Goal: Task Accomplishment & Management: Manage account settings

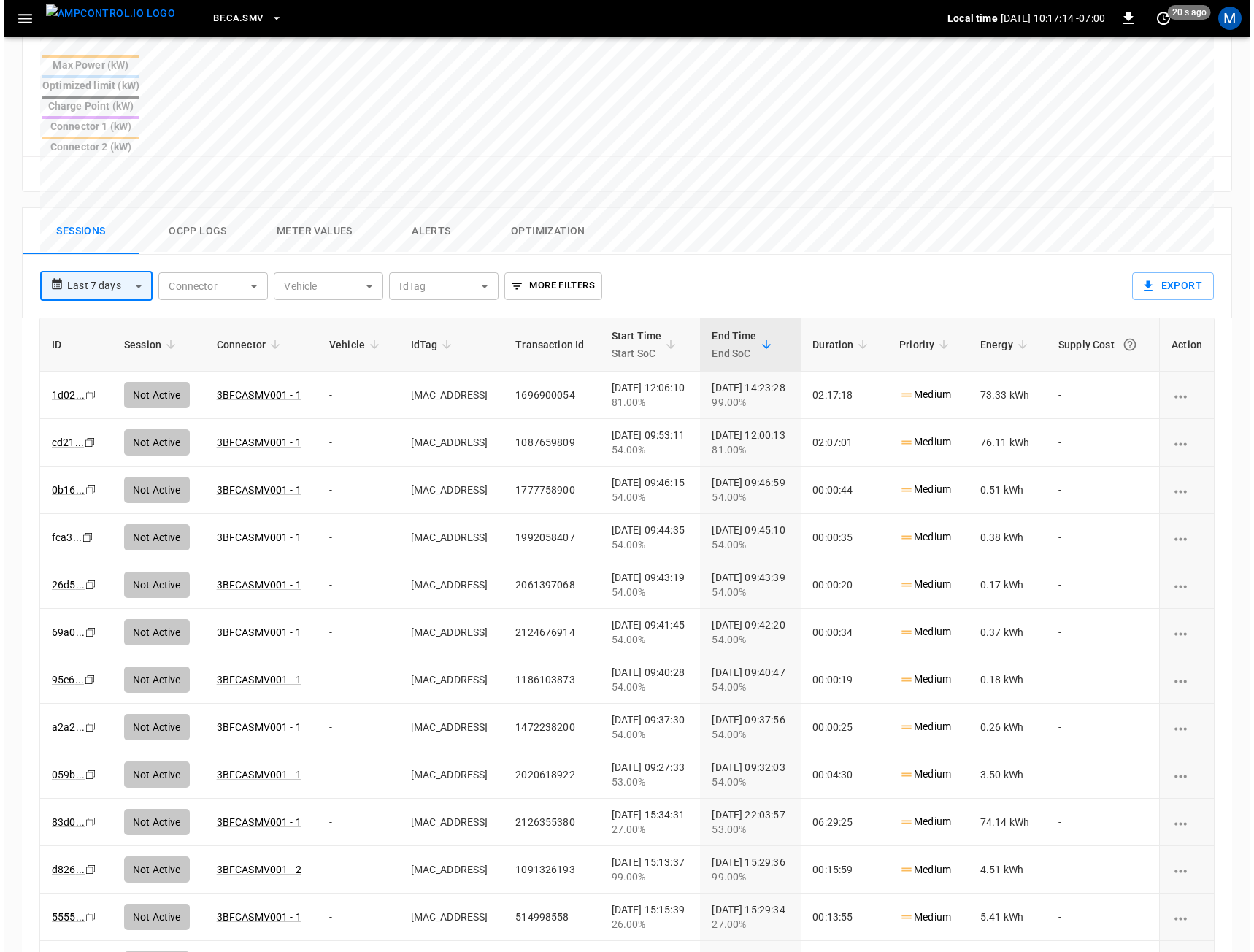
scroll to position [157, 0]
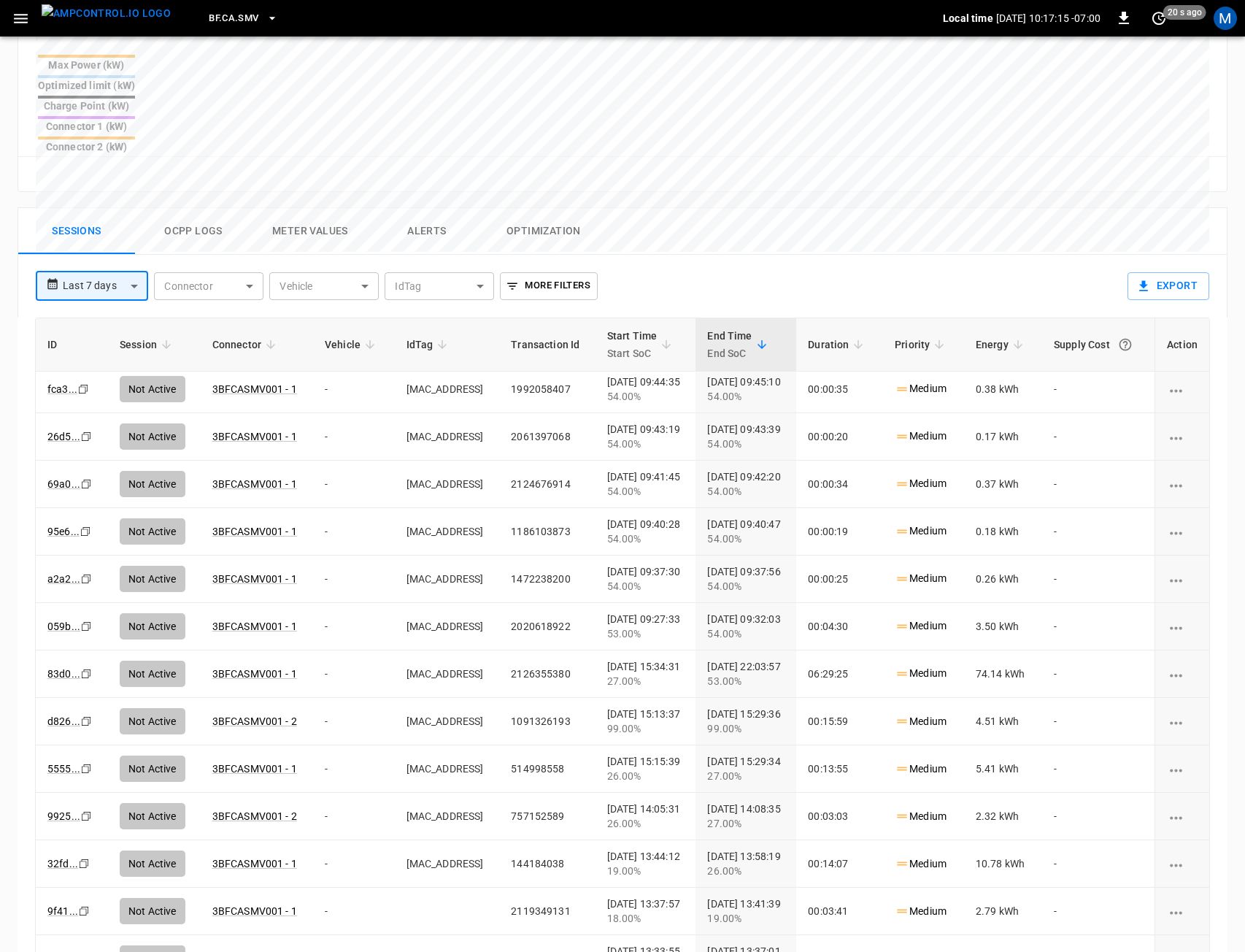
click at [1212, 13] on div "M" at bounding box center [1225, 18] width 27 height 27
click at [1235, 21] on div "M" at bounding box center [1226, 19] width 24 height 24
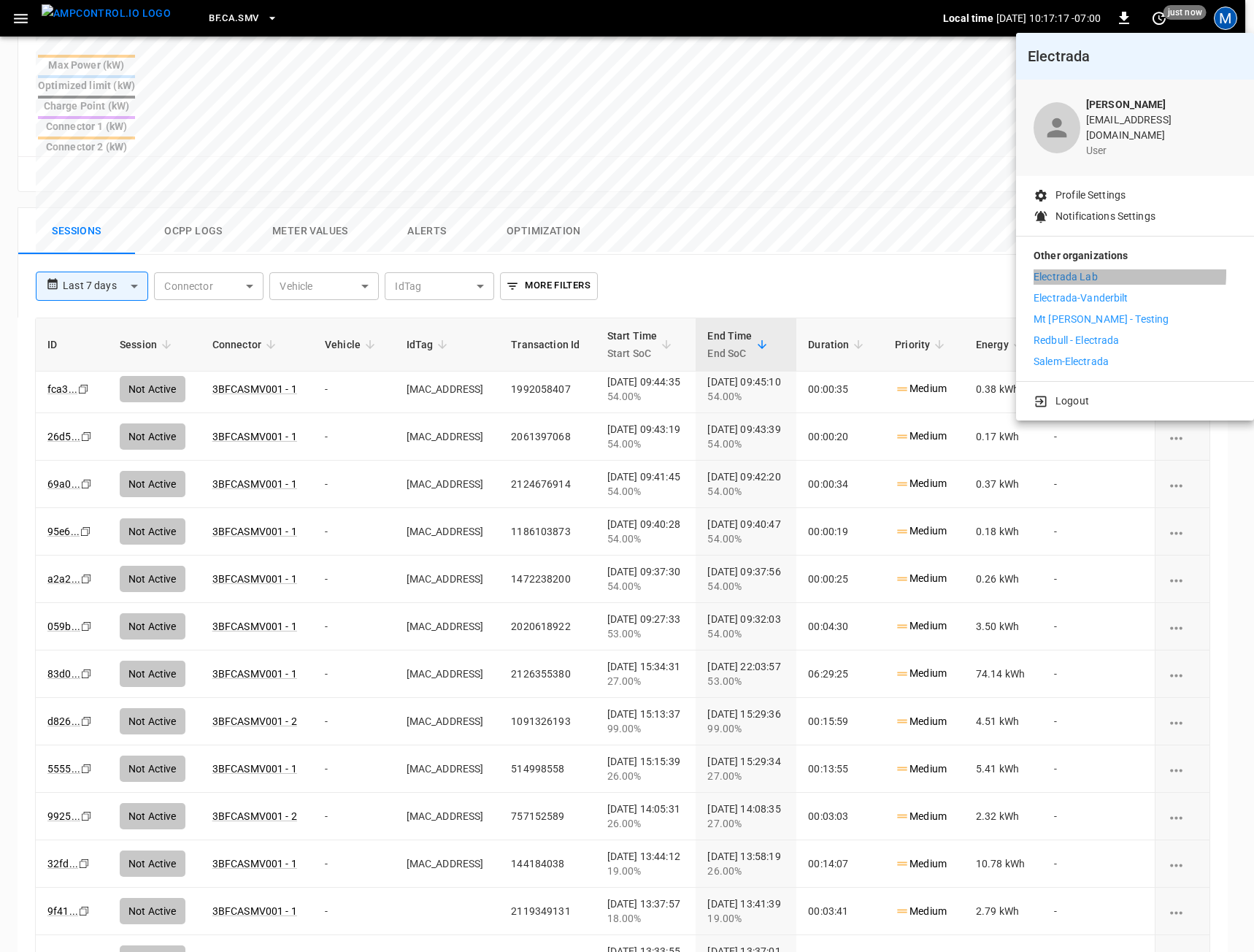
click at [1090, 269] on p "Electrada Lab" at bounding box center [1065, 277] width 64 height 16
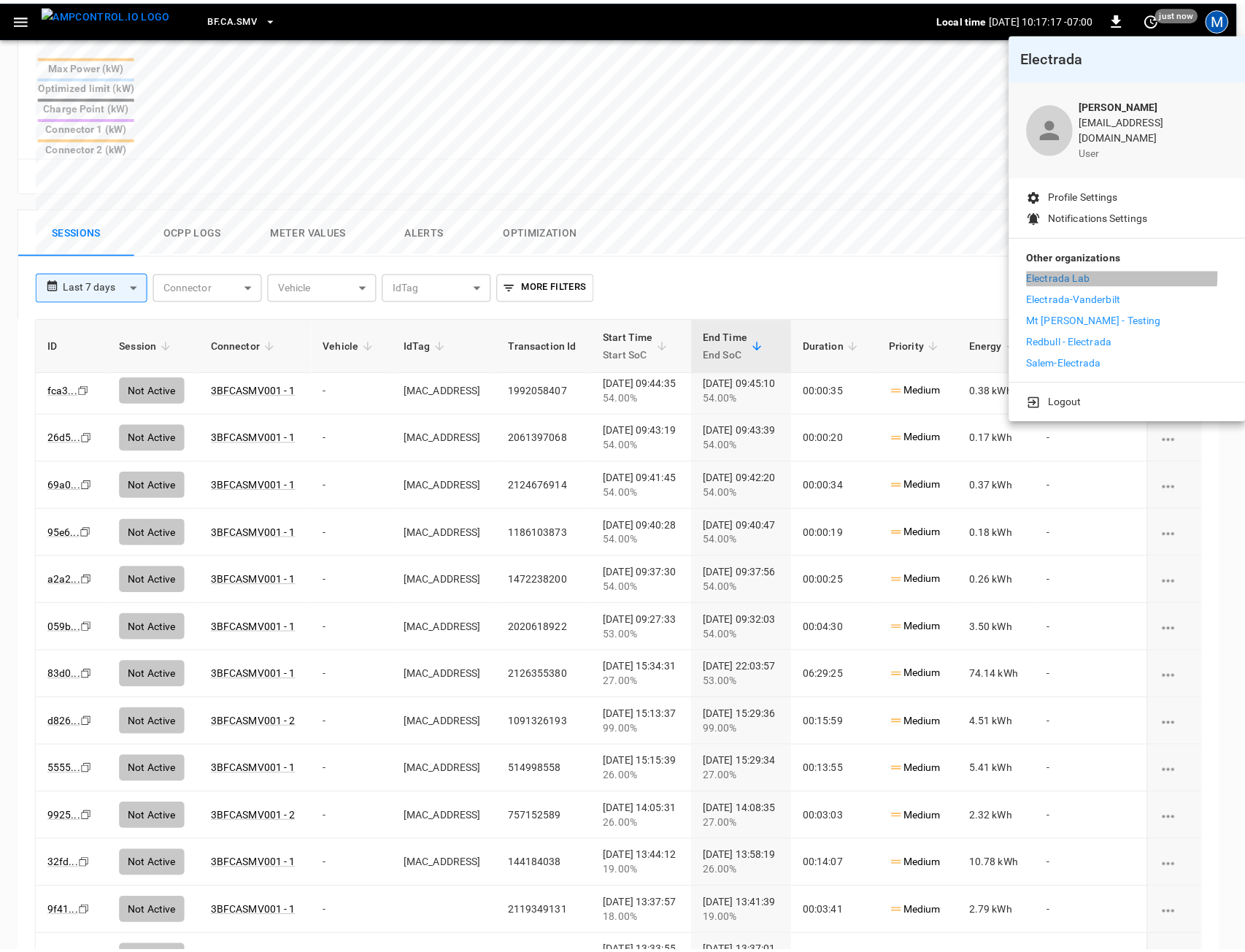
scroll to position [62, 0]
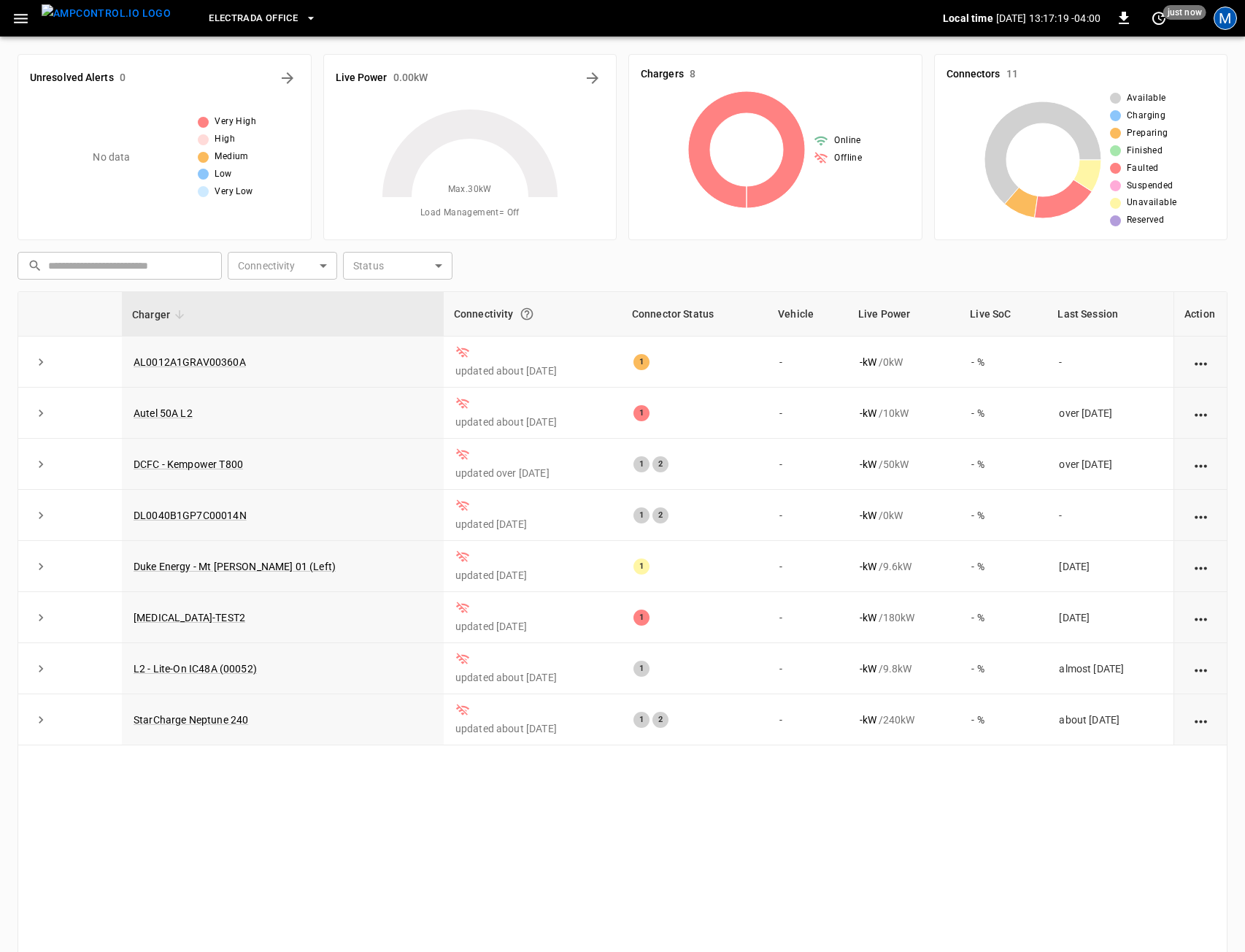
click at [1232, 19] on div "M" at bounding box center [1226, 19] width 24 height 24
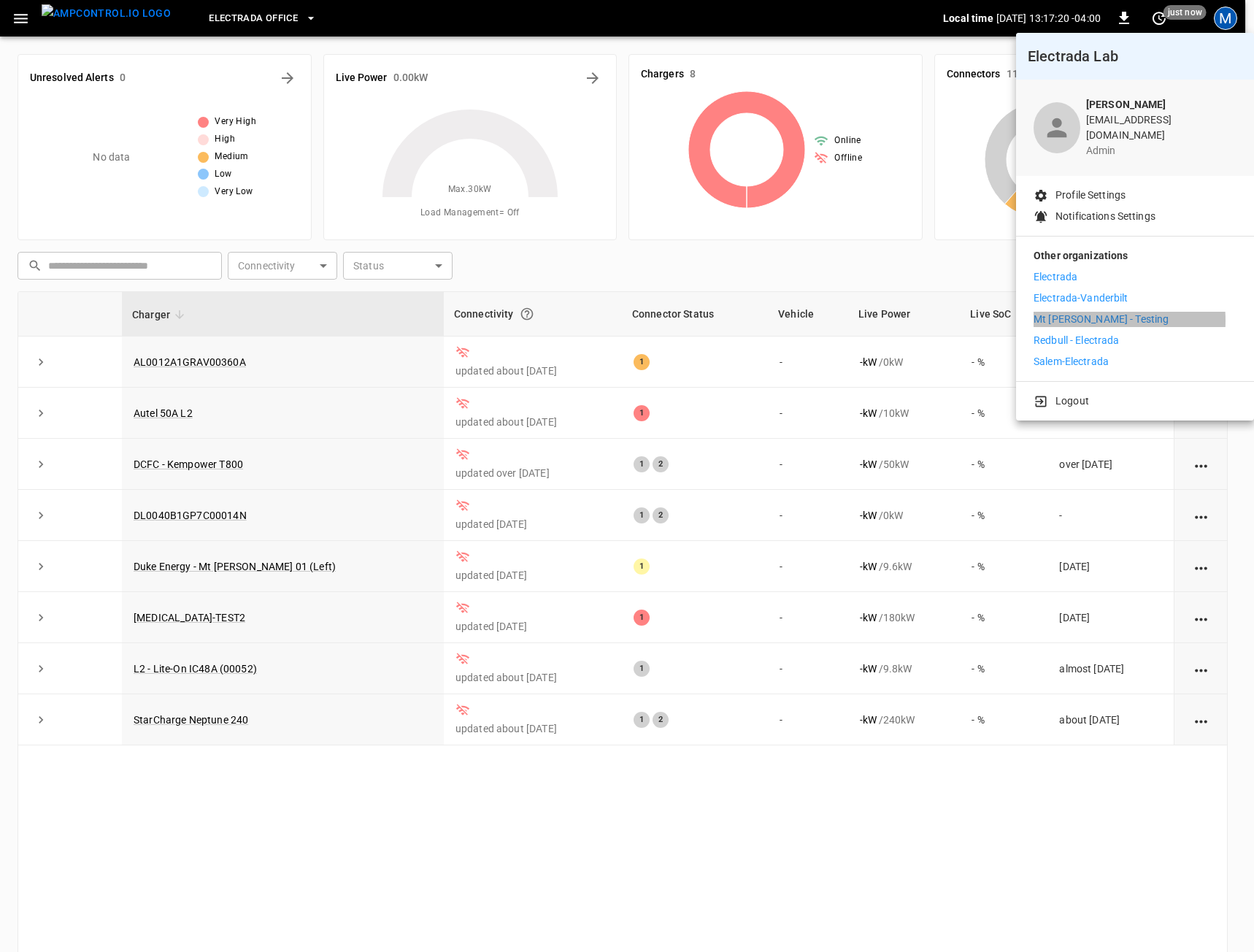
click at [1081, 312] on p "Mt [PERSON_NAME] - Testing" at bounding box center [1101, 319] width 135 height 16
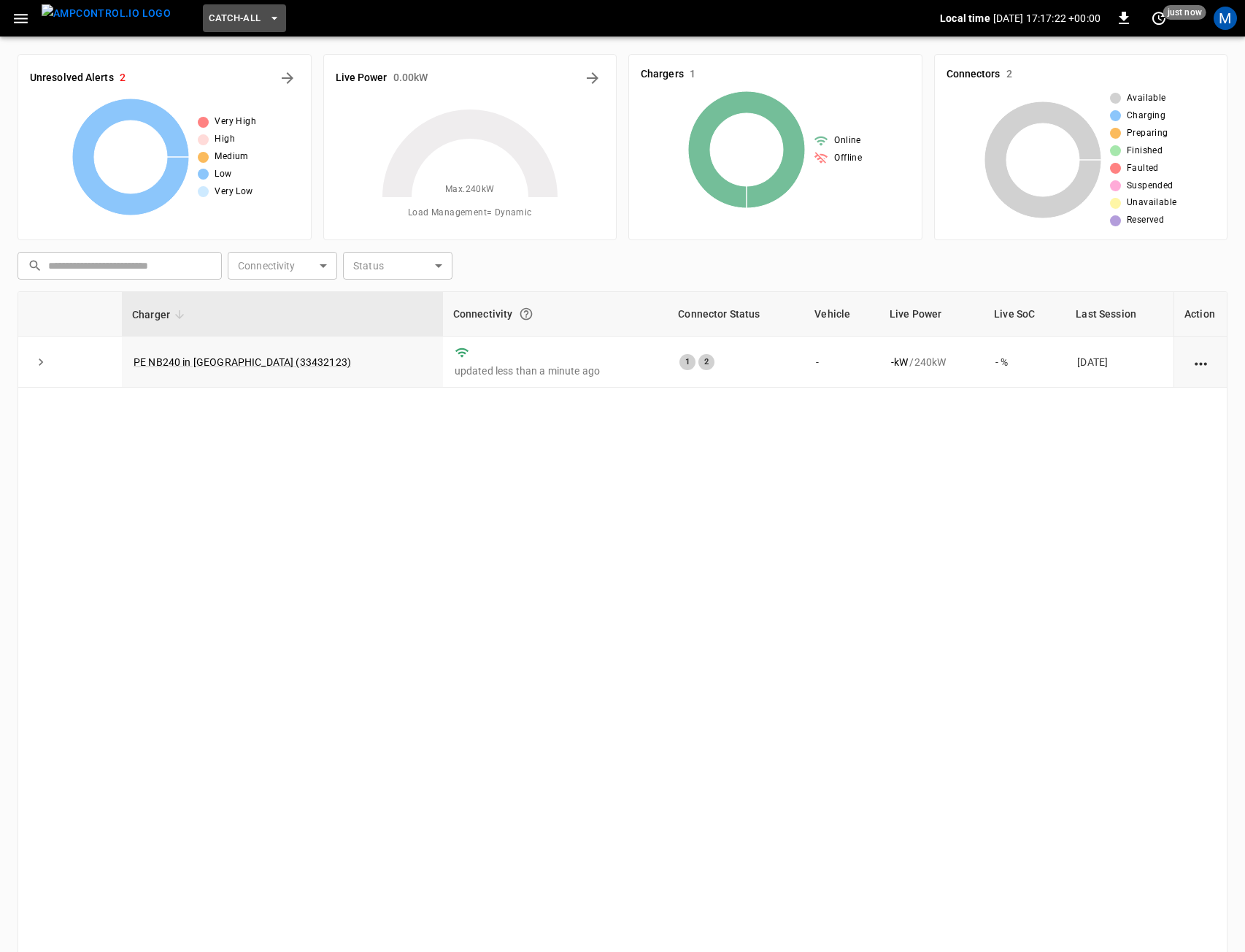
click at [237, 18] on button "Catch-all" at bounding box center [244, 19] width 82 height 28
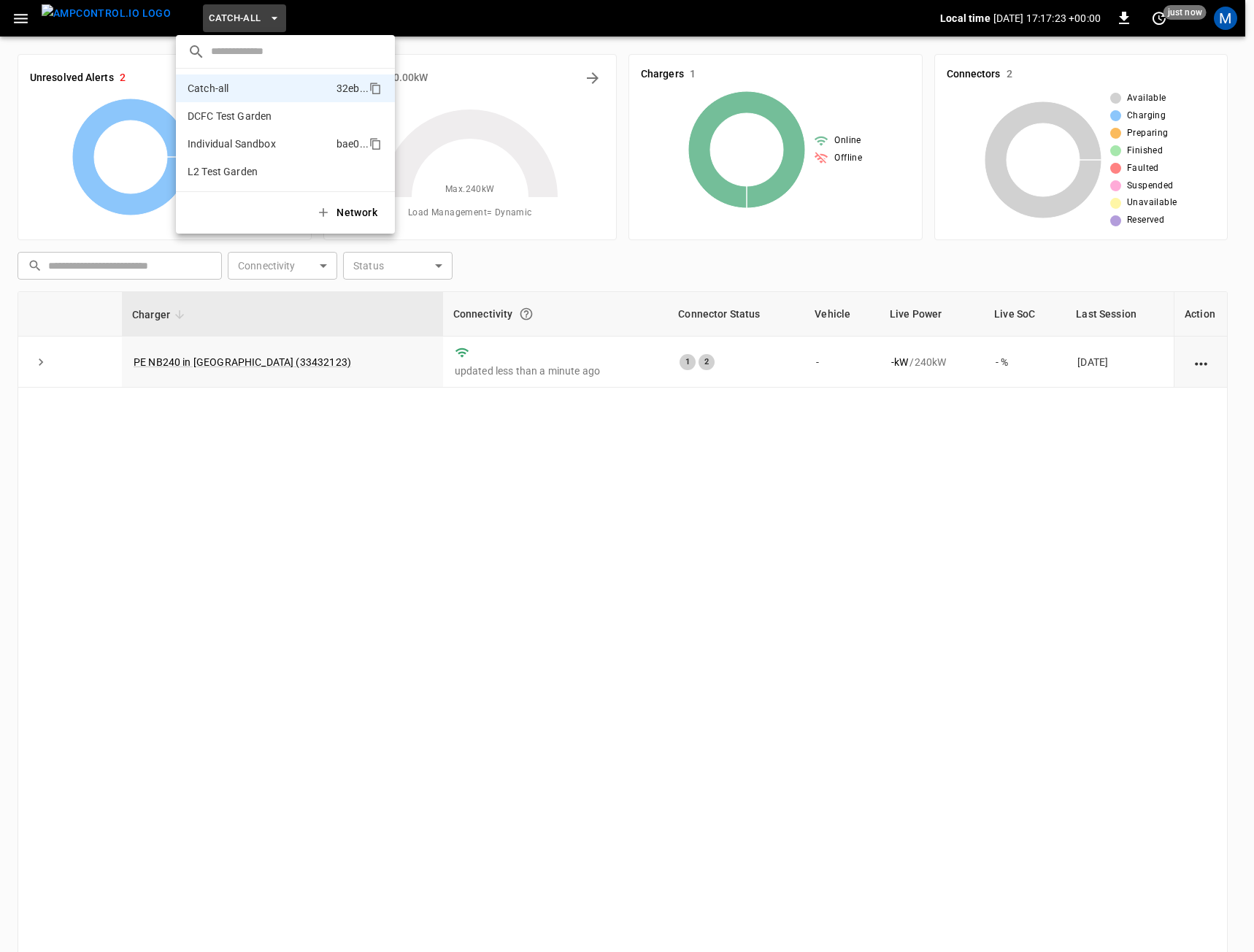
click at [238, 147] on p "Individual Sandbox" at bounding box center [258, 144] width 143 height 15
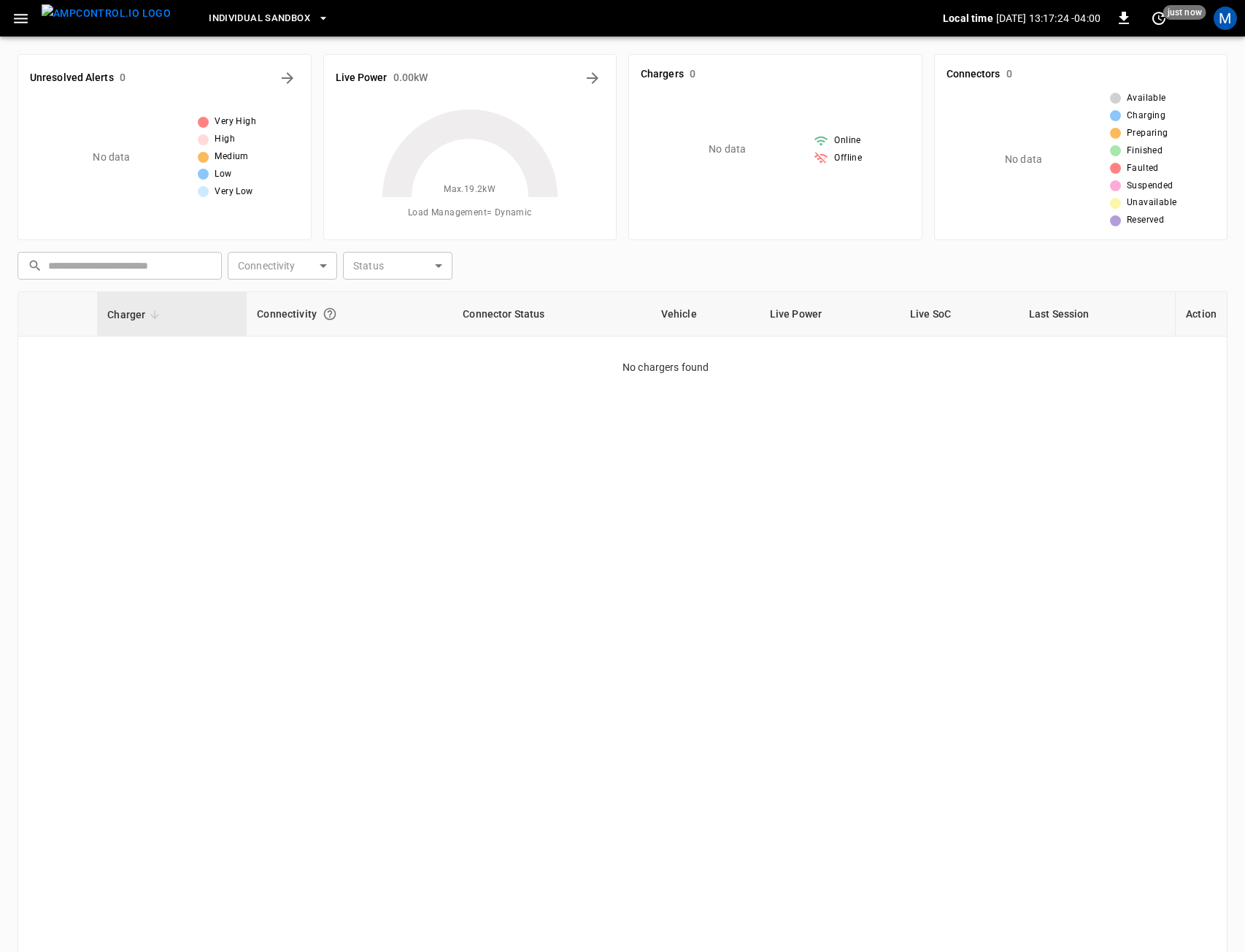
click at [218, 26] on span "Individual Sandbox" at bounding box center [259, 19] width 101 height 17
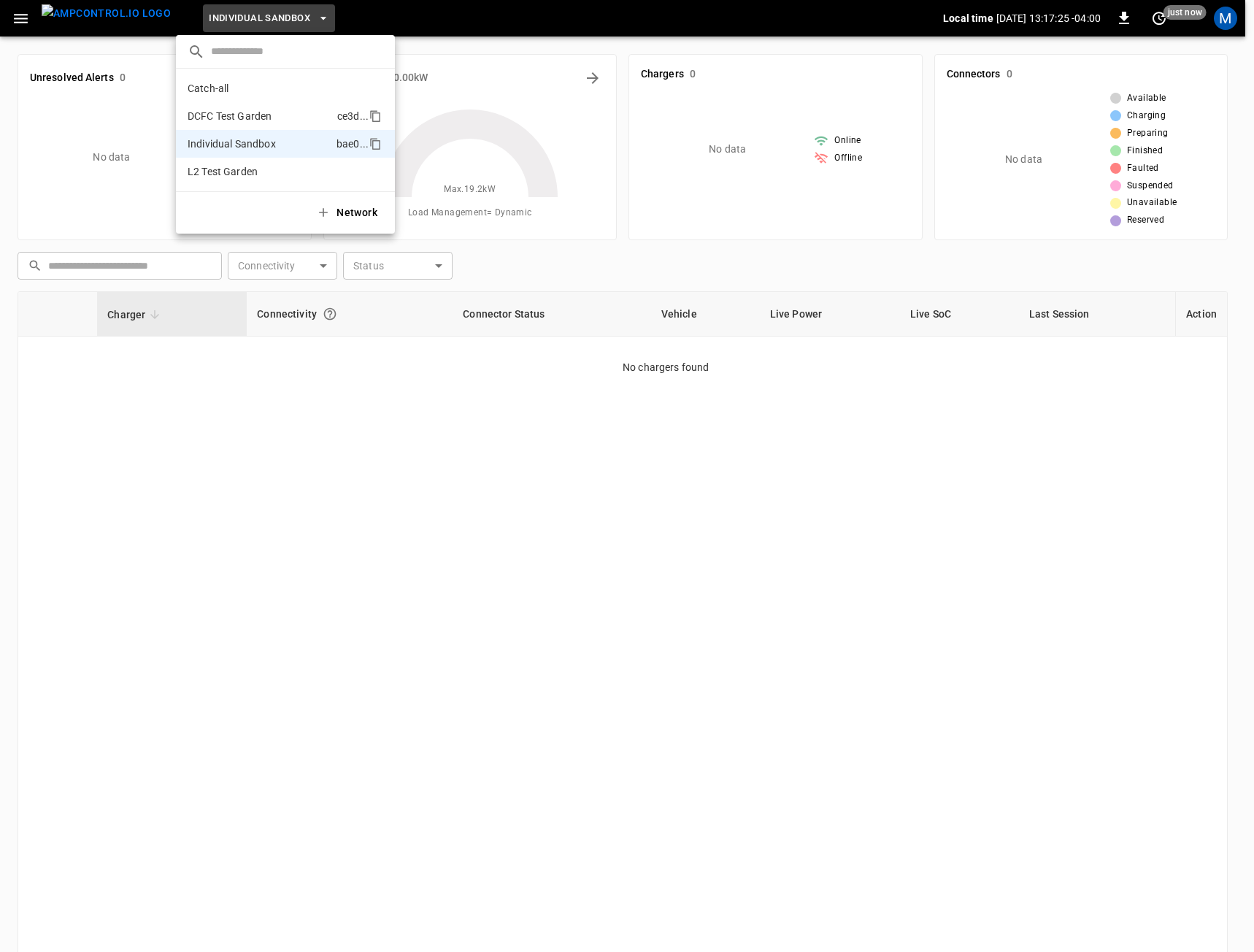
click at [241, 110] on p "DCFC Test Garden" at bounding box center [259, 116] width 144 height 15
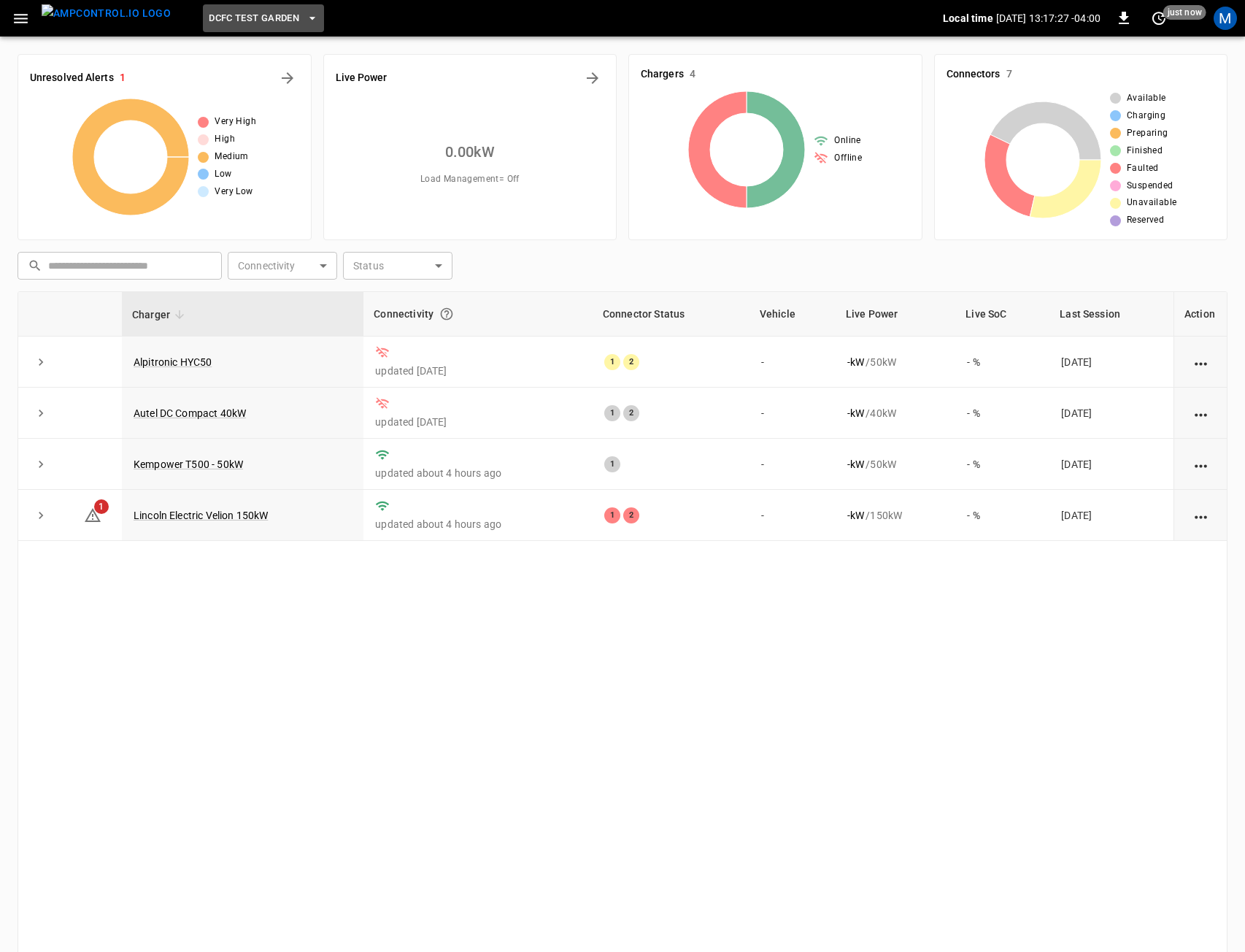
click at [217, 24] on span "DCFC Test Garden" at bounding box center [254, 19] width 90 height 17
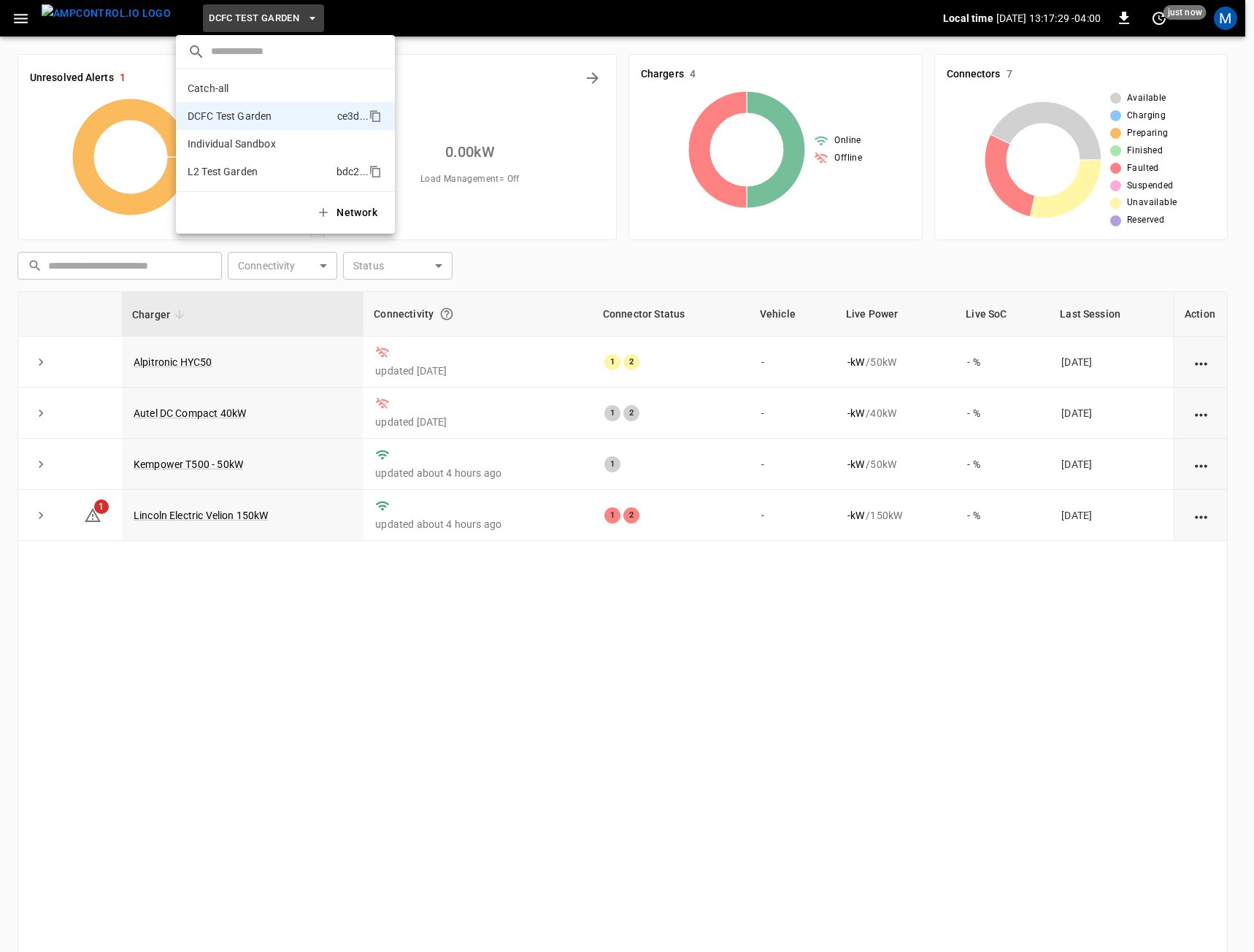
click at [250, 164] on li "L2 Test Garden bdc2 ..." at bounding box center [286, 171] width 219 height 27
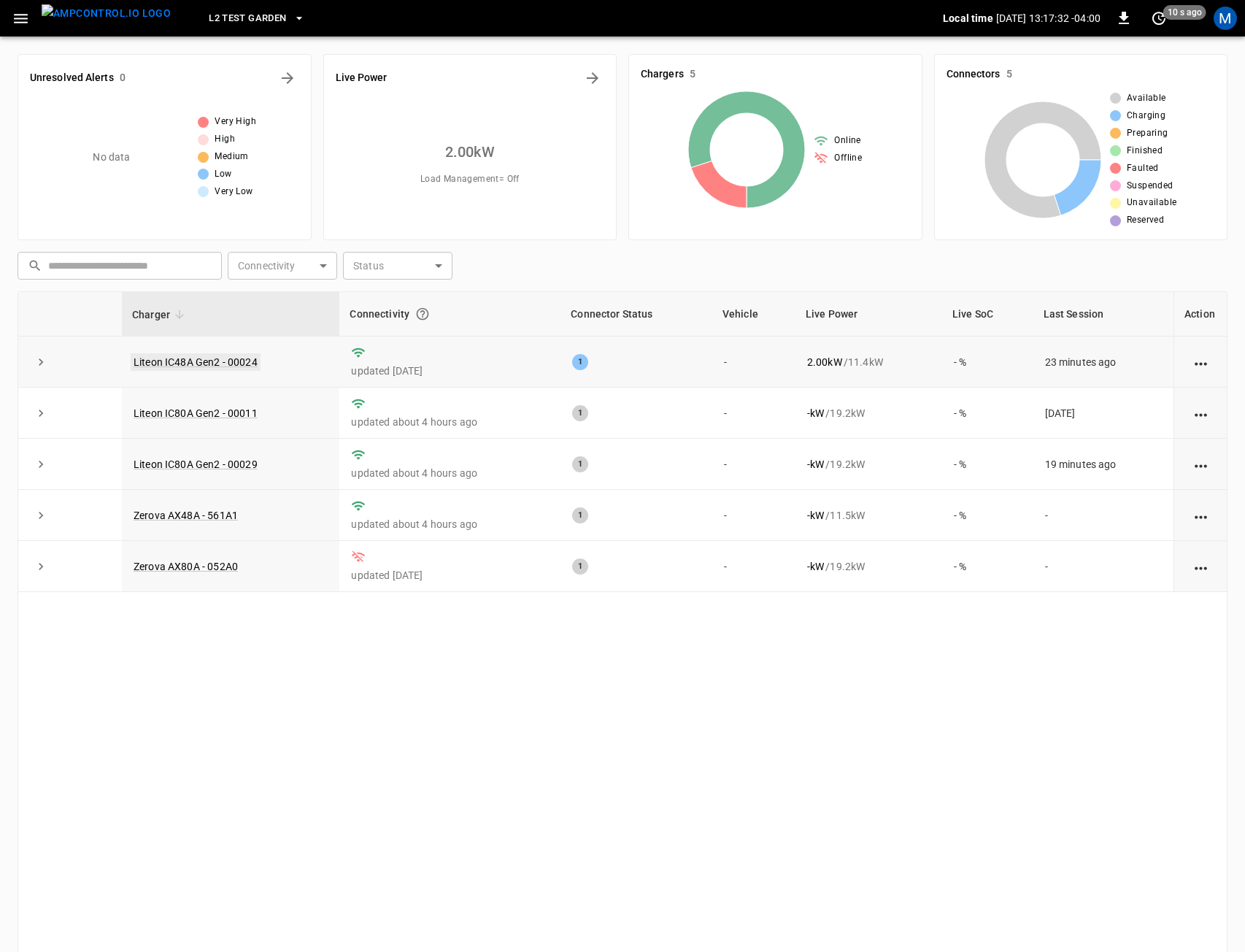
click at [208, 359] on link "Liteon IC48A Gen2 - 00024" at bounding box center [196, 362] width 130 height 18
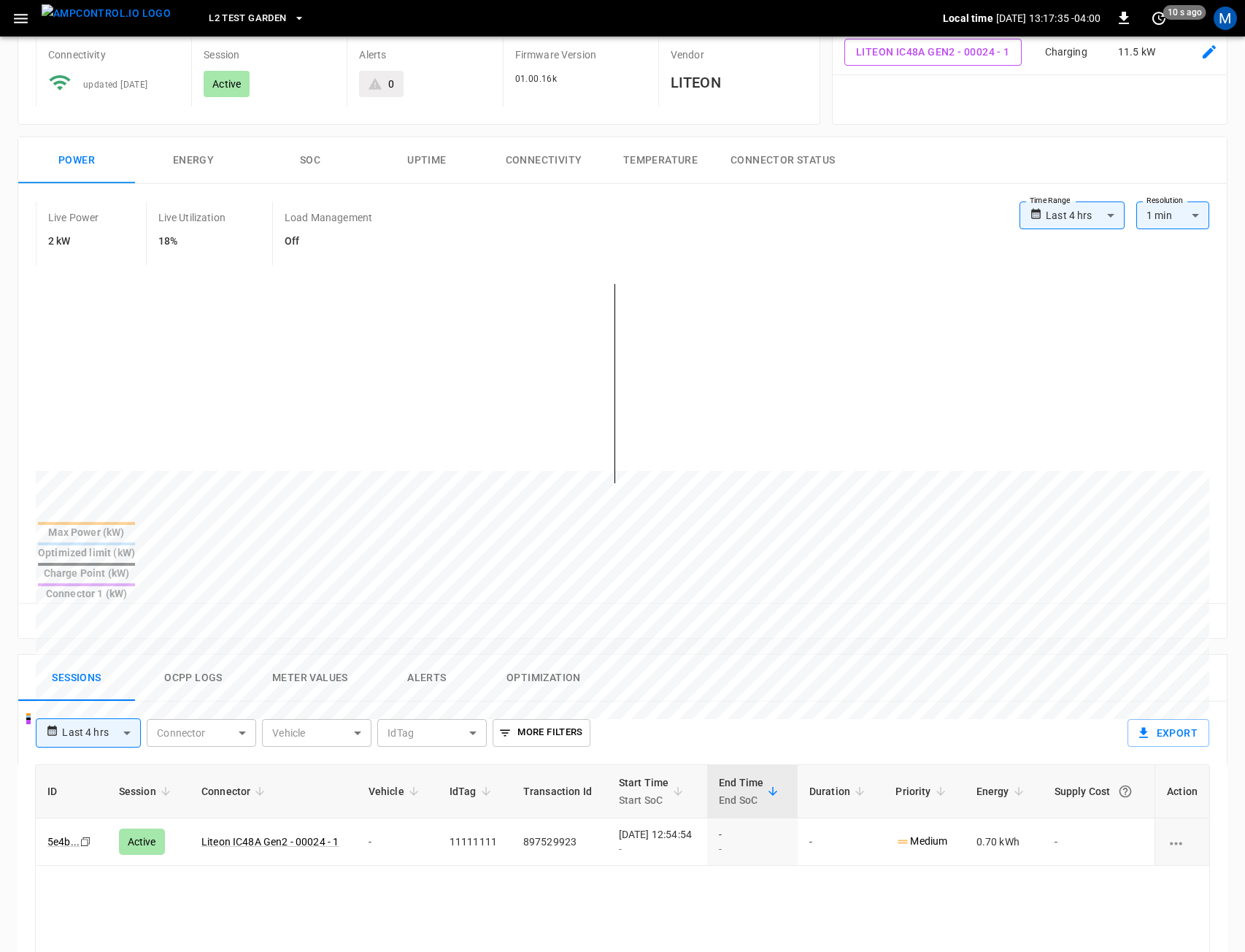
scroll to position [146, 0]
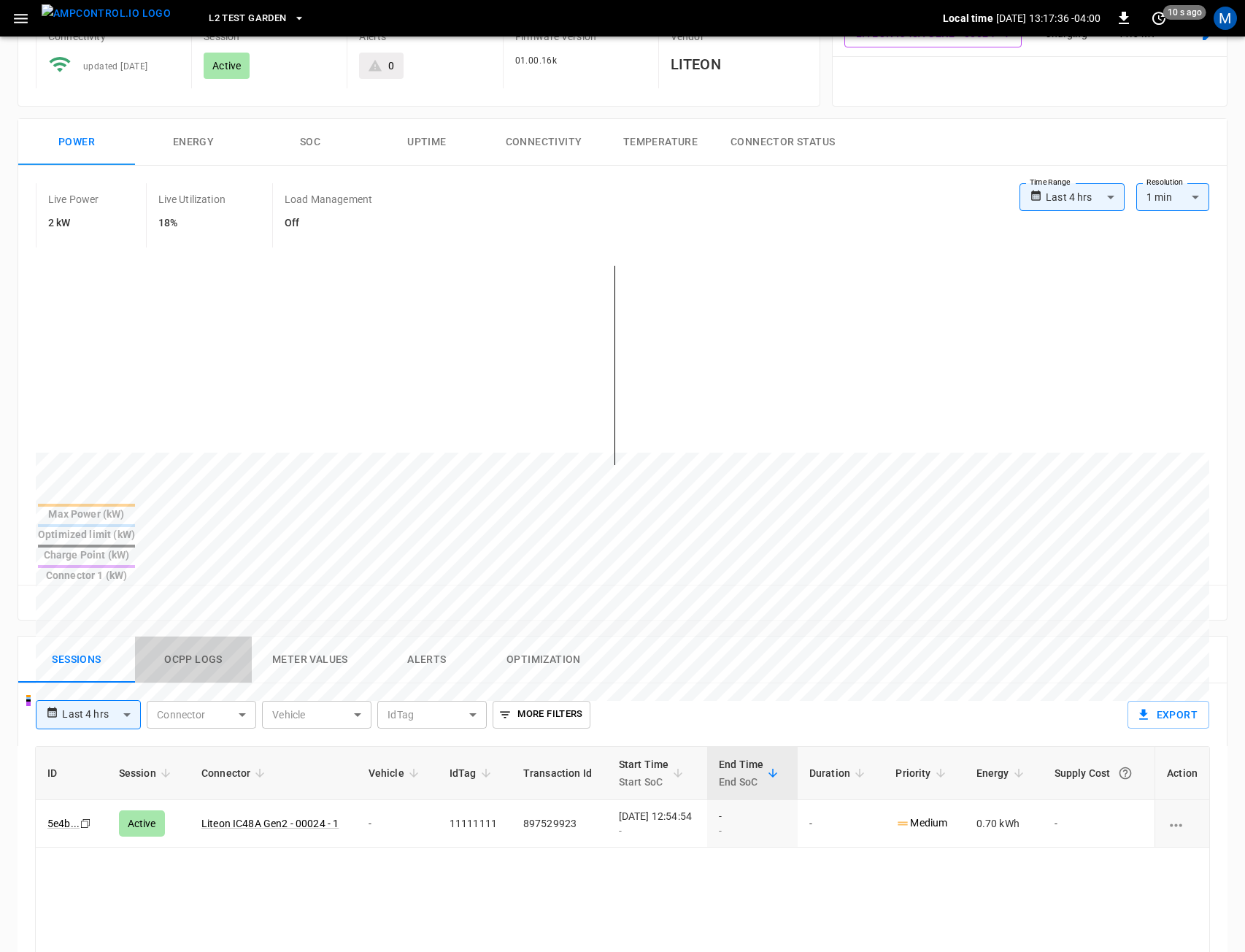
click at [209, 637] on button "Ocpp logs" at bounding box center [193, 660] width 117 height 47
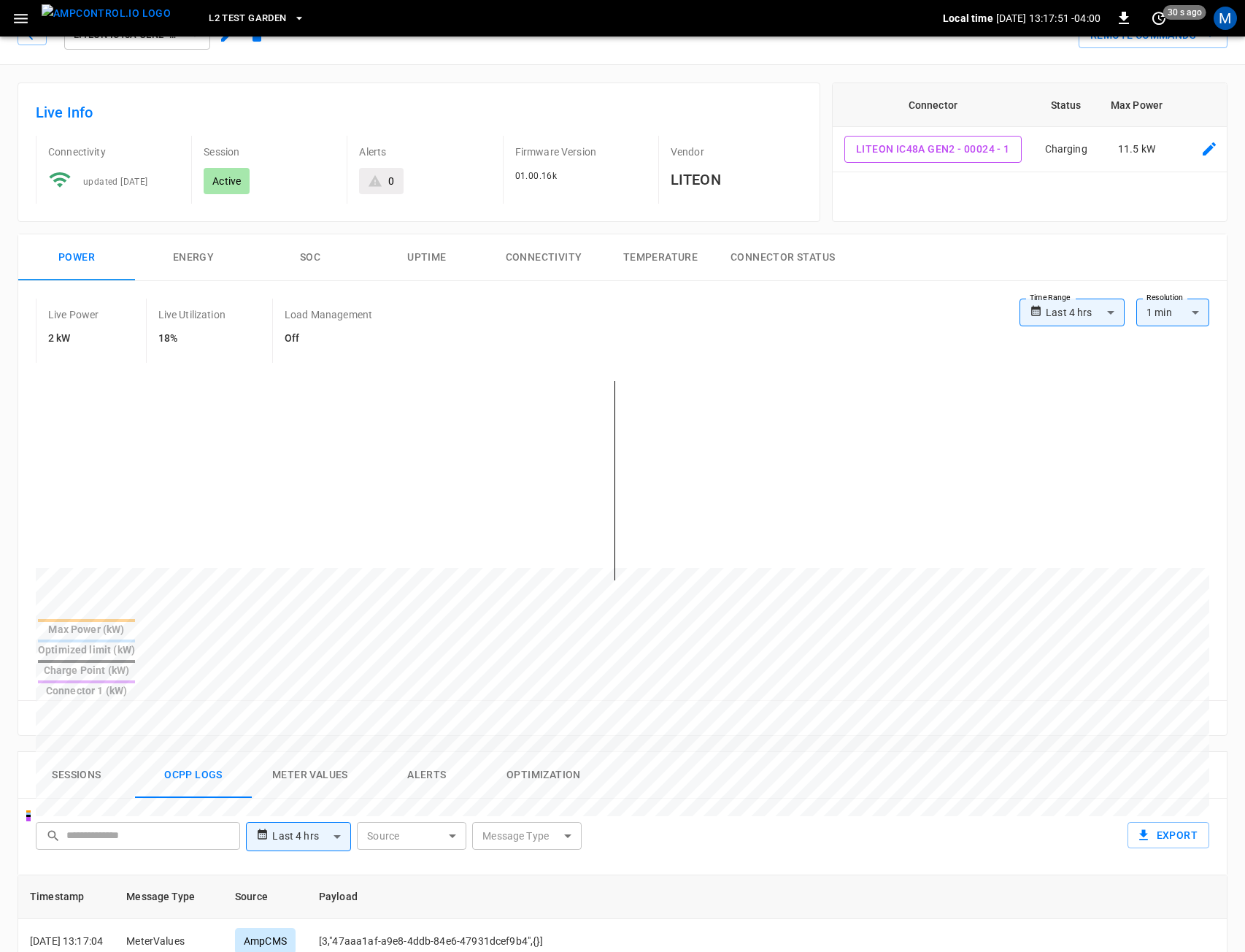
scroll to position [0, 0]
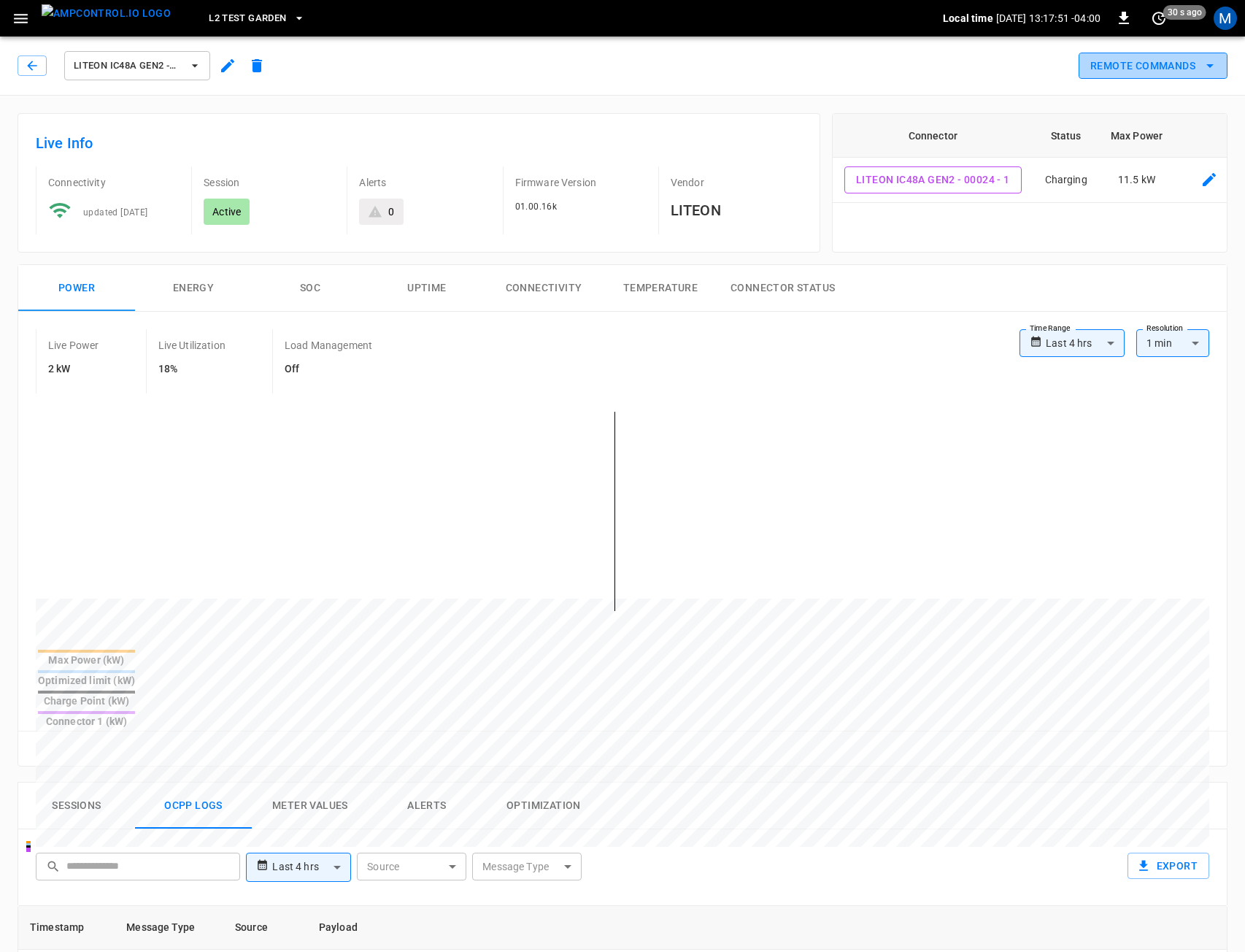
click at [1197, 57] on button "Remote Commands" at bounding box center [1152, 66] width 149 height 27
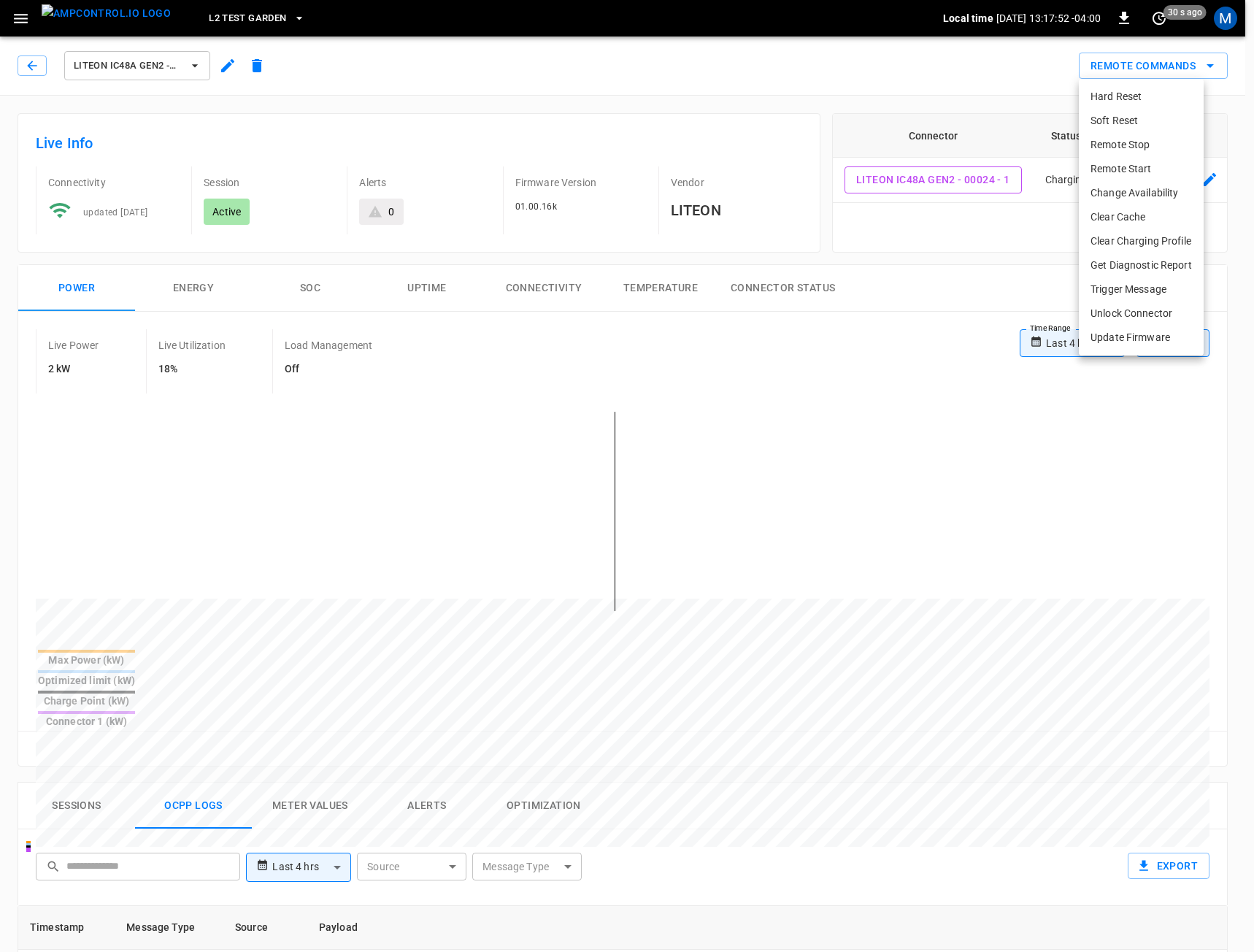
click at [1132, 241] on li "Clear Charging Profile" at bounding box center [1141, 241] width 125 height 24
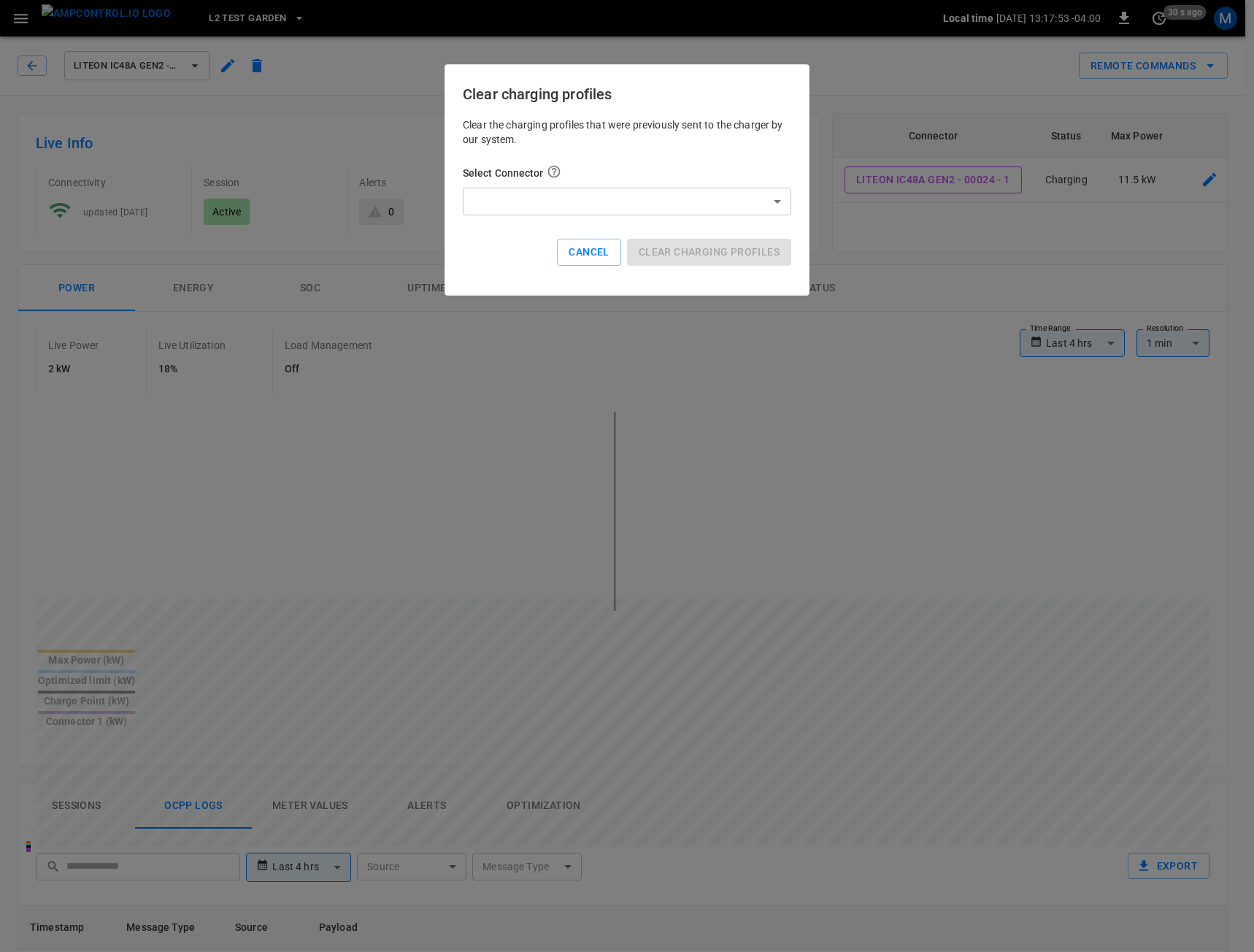
click at [651, 210] on body "**********" at bounding box center [627, 814] width 1254 height 1629
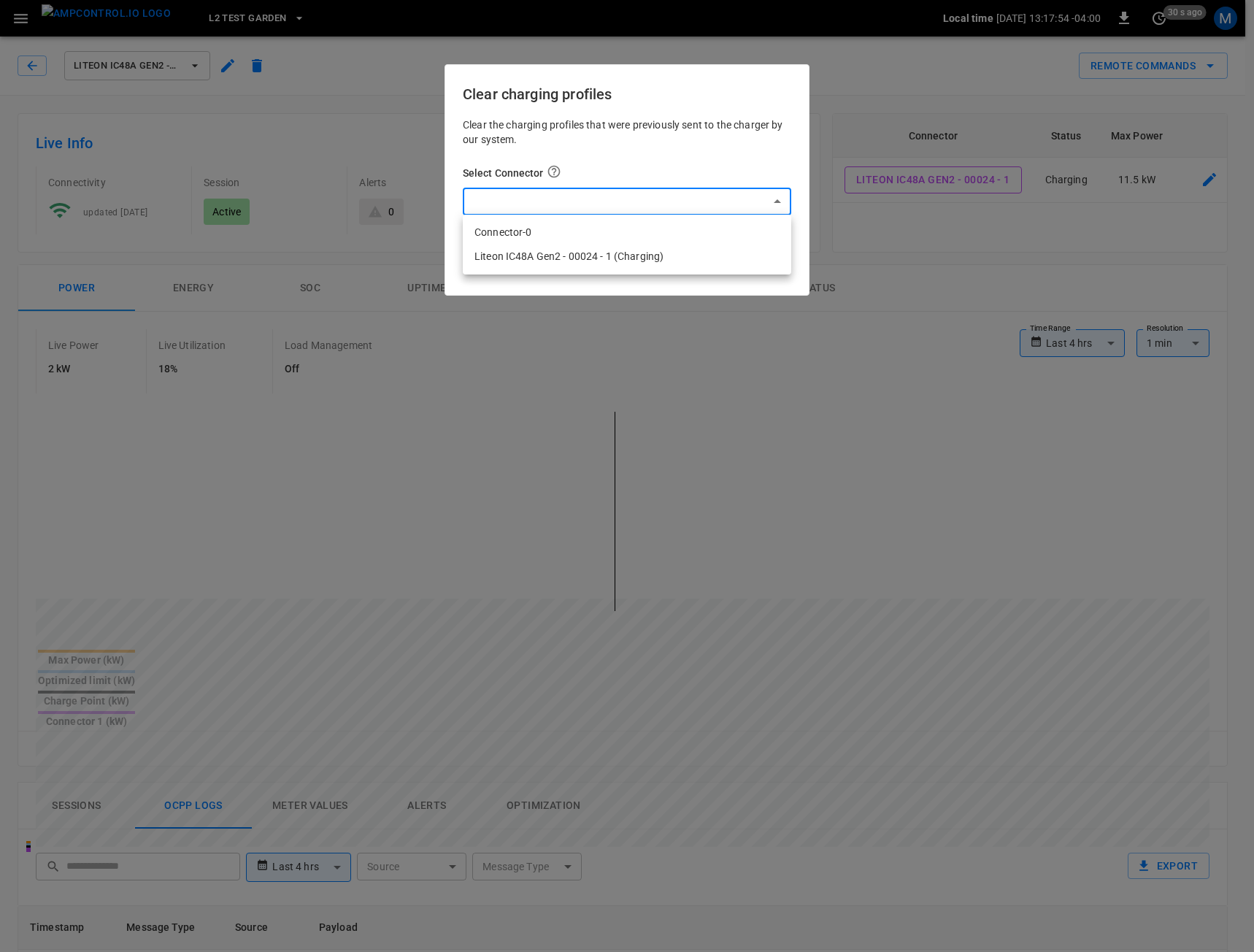
click at [623, 244] on li "Connector-0" at bounding box center [627, 232] width 329 height 24
type input "*"
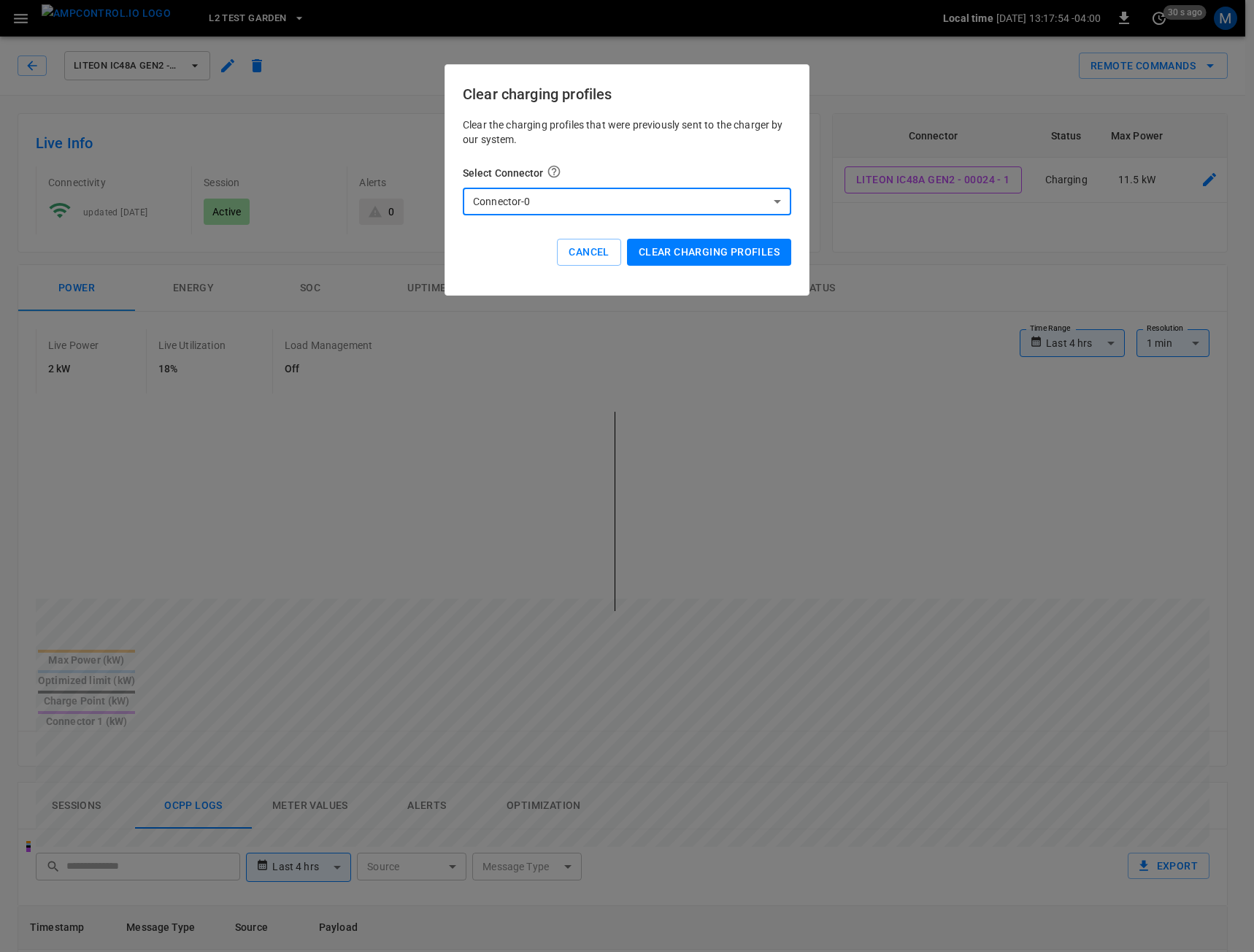
click at [683, 264] on button "Clear charging profiles" at bounding box center [709, 252] width 164 height 27
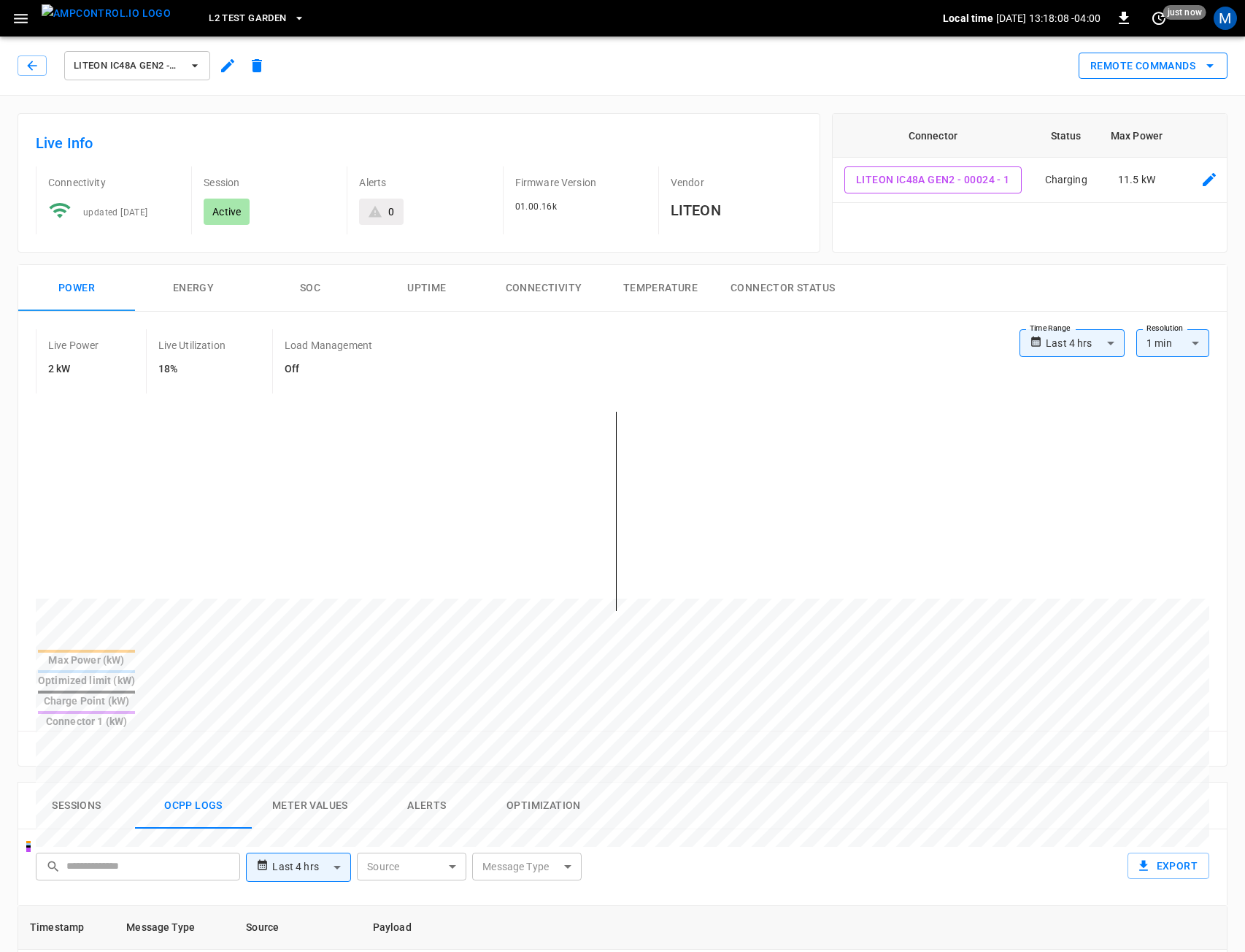
click at [1144, 73] on button "Remote Commands" at bounding box center [1152, 66] width 149 height 27
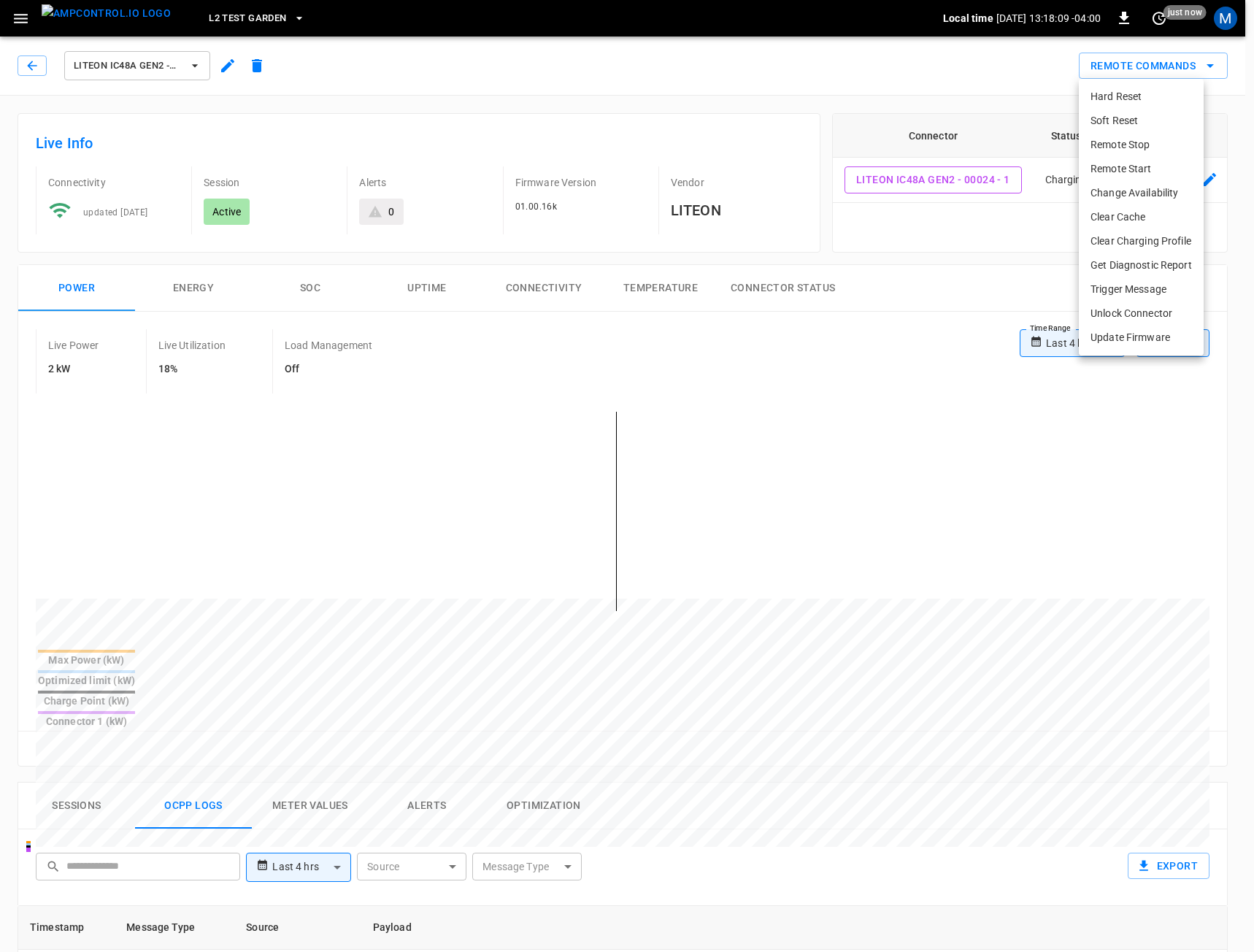
click at [1100, 247] on li "Clear Charging Profile" at bounding box center [1141, 241] width 125 height 24
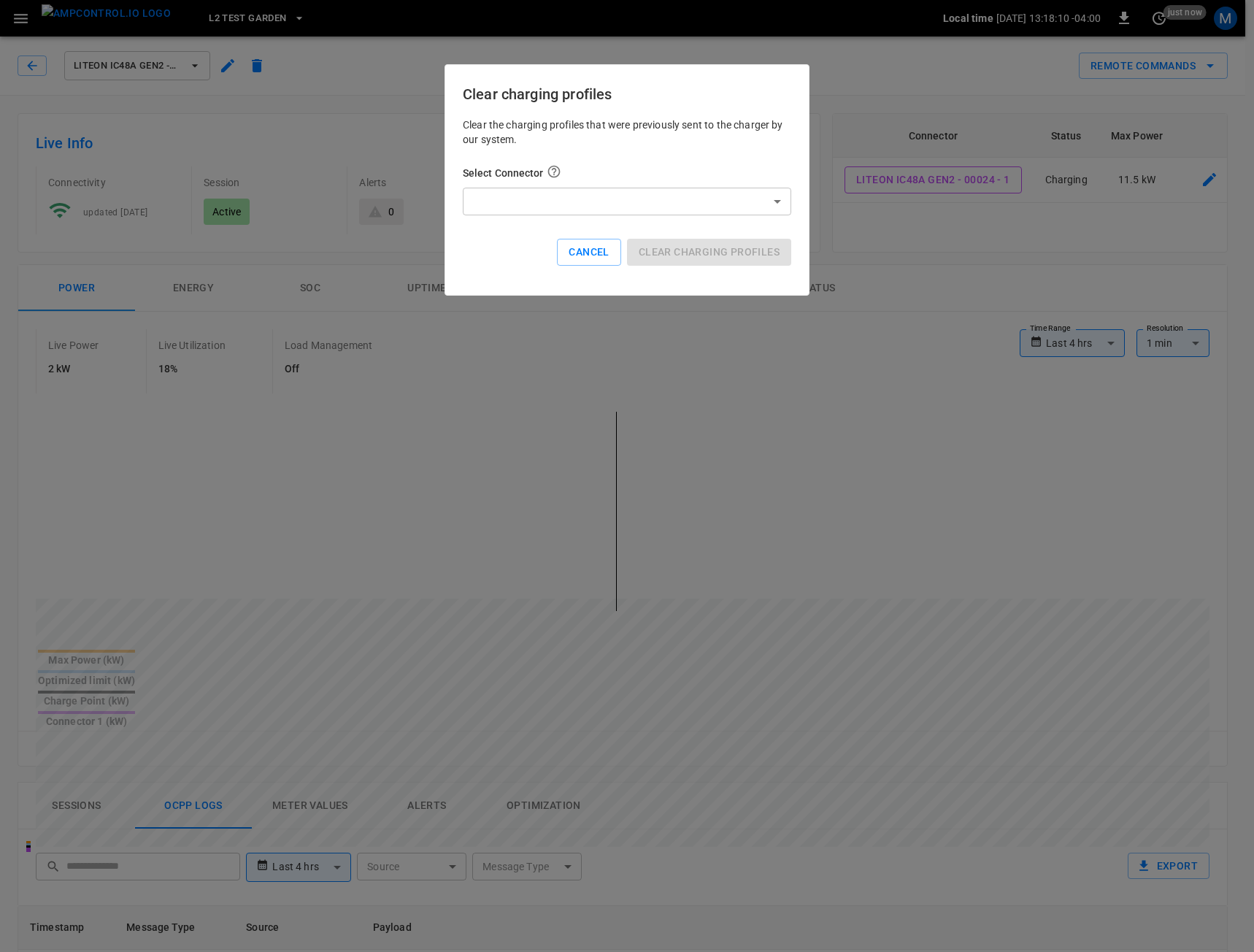
click at [680, 197] on body "**********" at bounding box center [627, 814] width 1254 height 1629
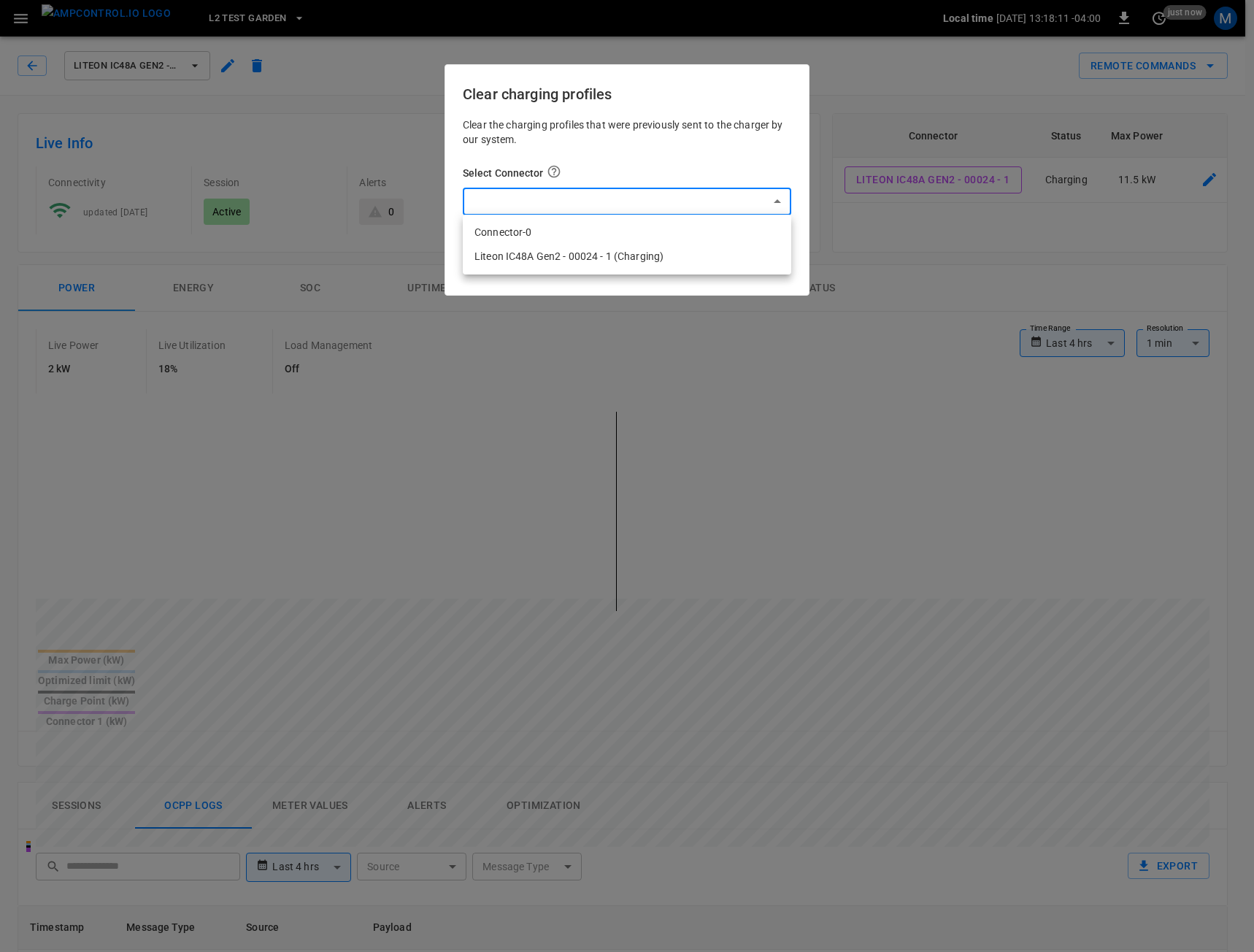
click at [666, 261] on li "Liteon IC48A Gen2 - 00024 - 1 (Charging)" at bounding box center [627, 256] width 329 height 24
type input "**********"
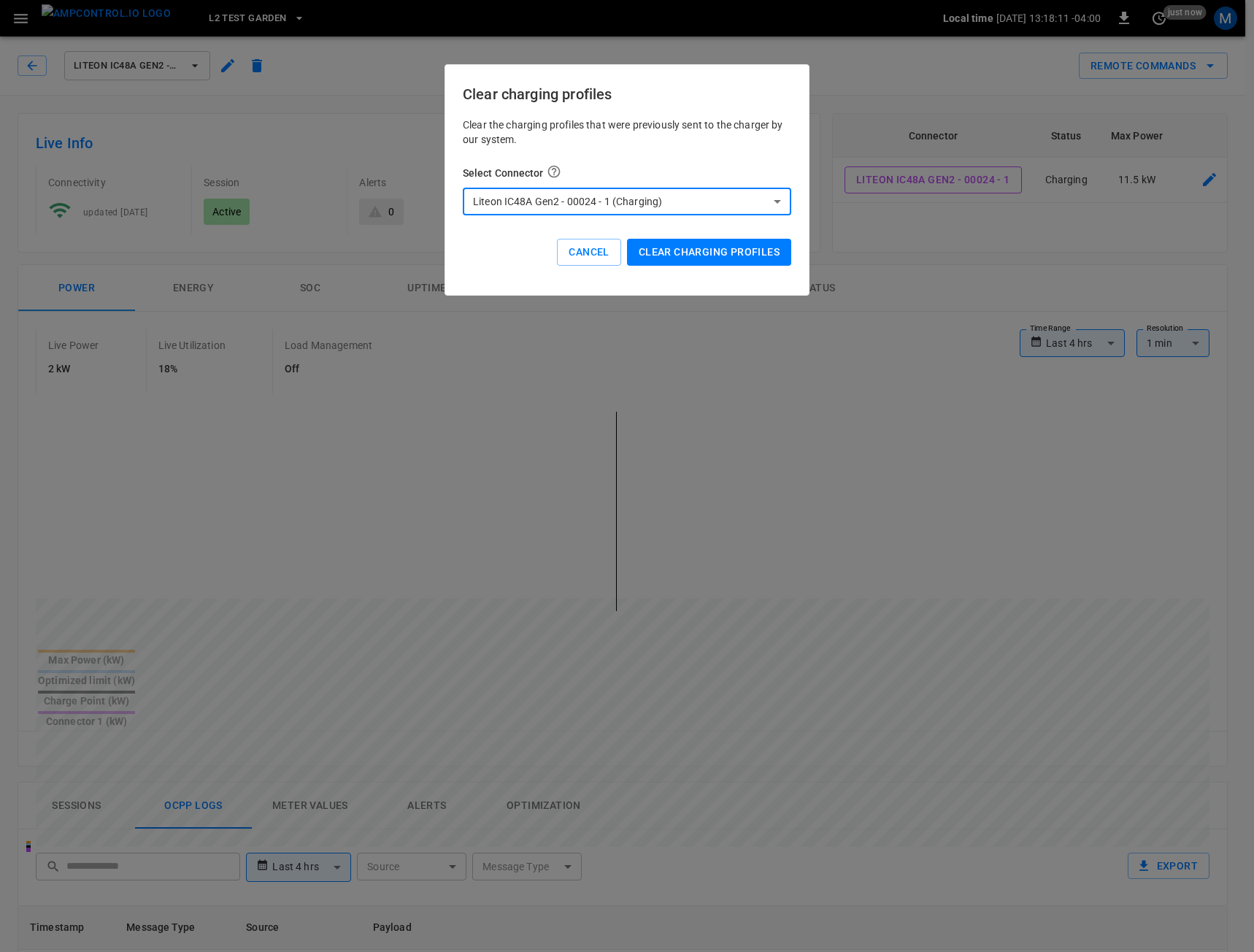
click at [711, 262] on button "Clear charging profiles" at bounding box center [709, 252] width 164 height 27
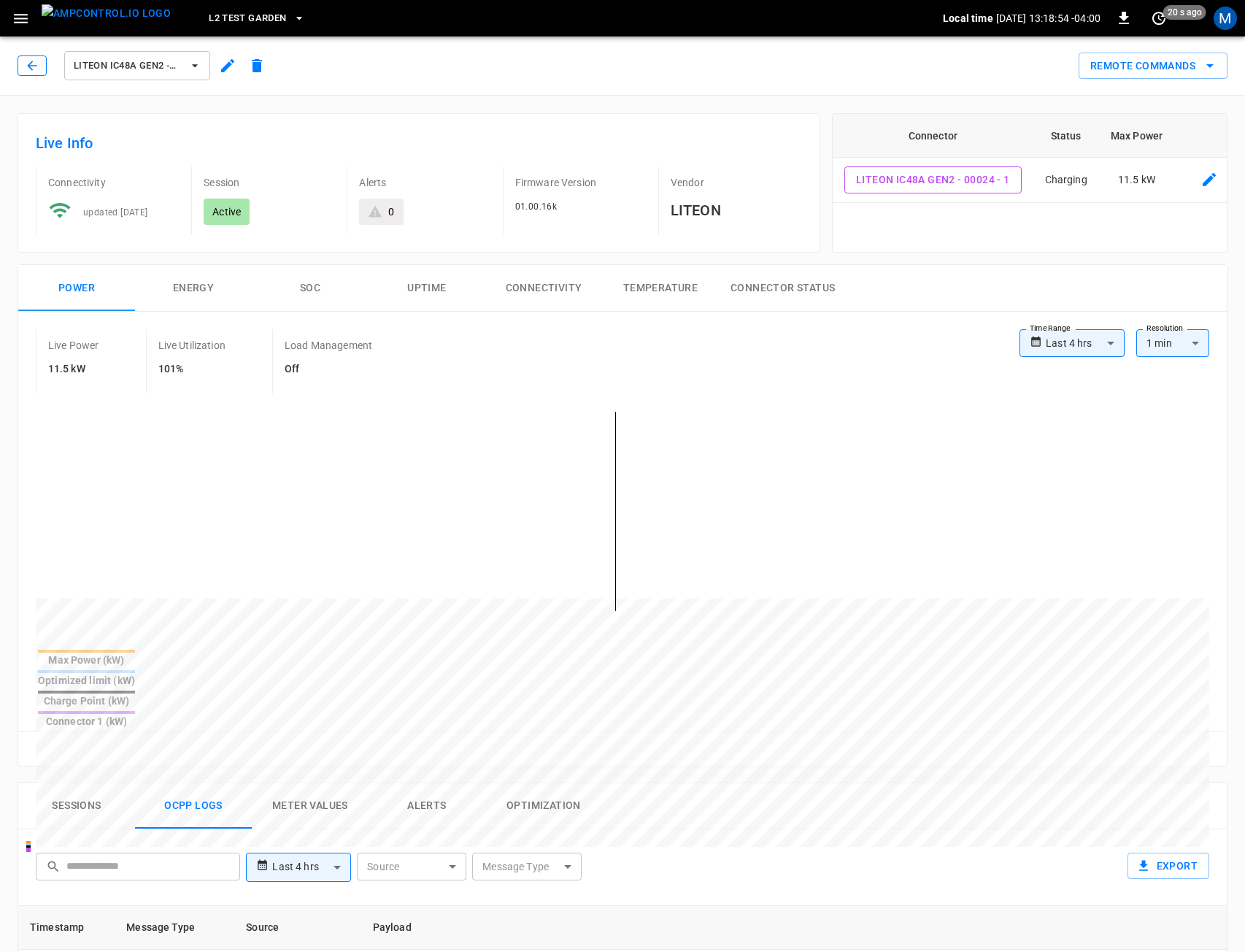
click at [26, 73] on icon "button" at bounding box center [33, 66] width 15 height 15
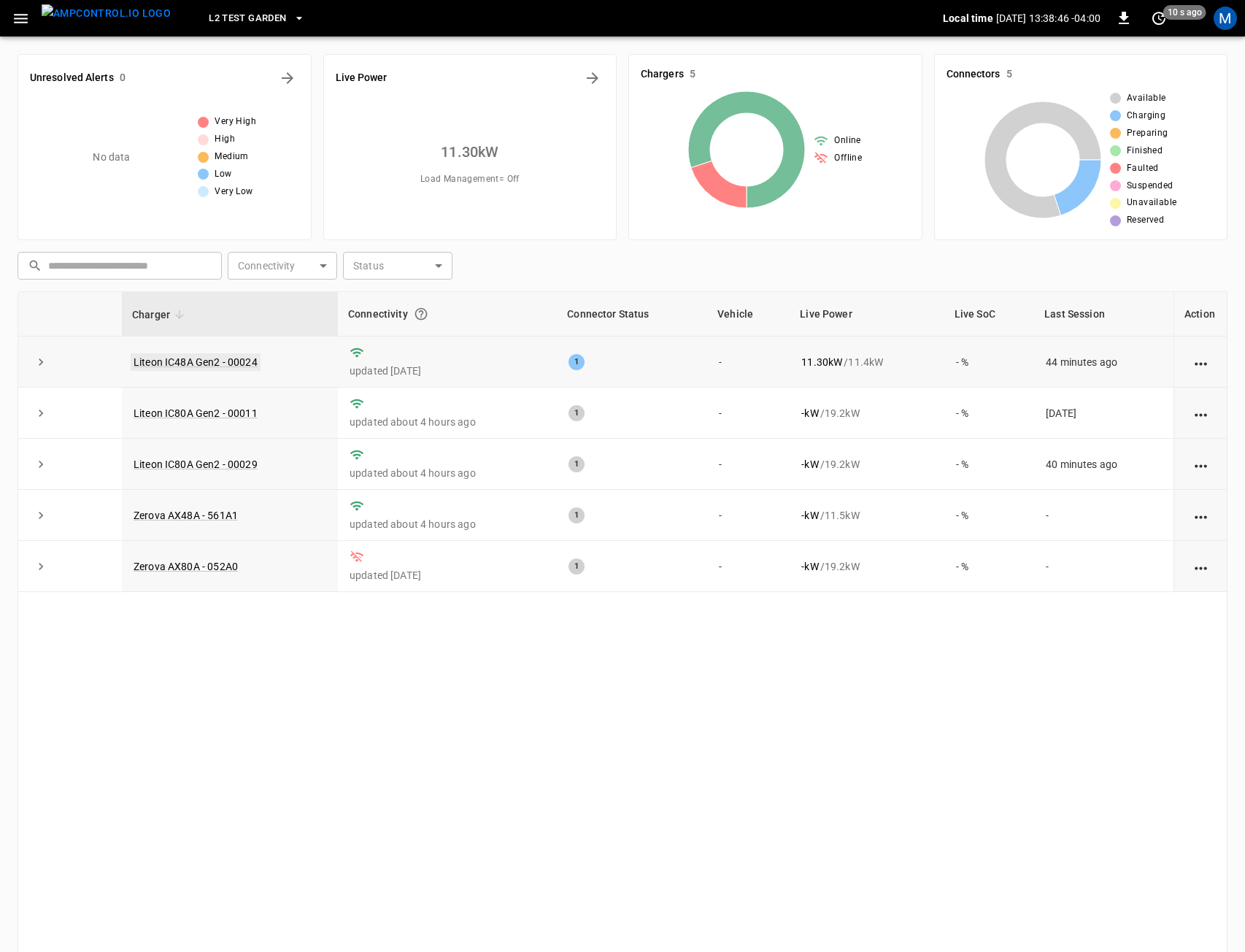
click at [172, 356] on link "Liteon IC48A Gen2 - 00024" at bounding box center [196, 362] width 130 height 18
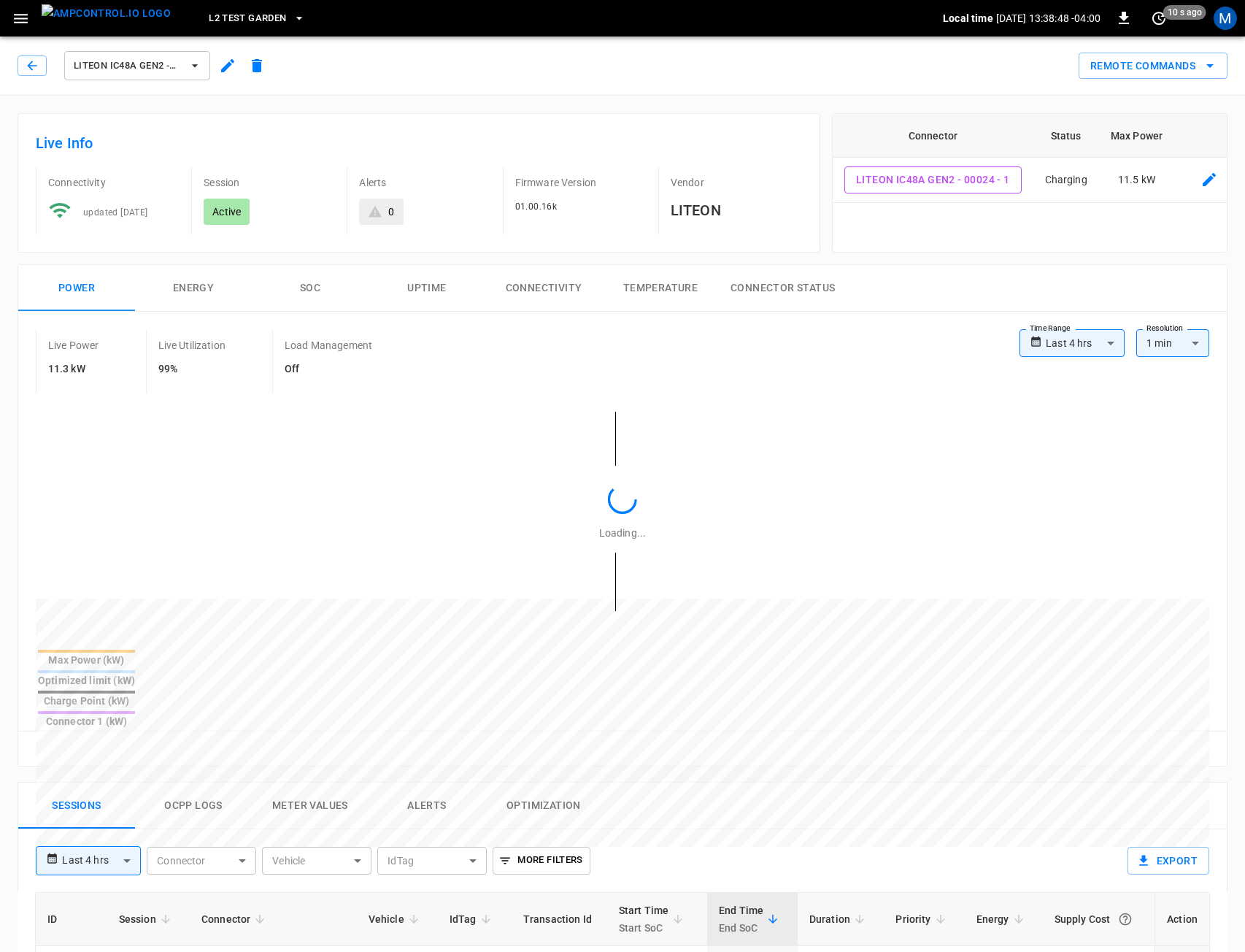
click at [224, 79] on div "Liteon IC48A Gen2 - 00024" at bounding box center [144, 65] width 254 height 35
click at [224, 70] on icon "button" at bounding box center [228, 66] width 13 height 13
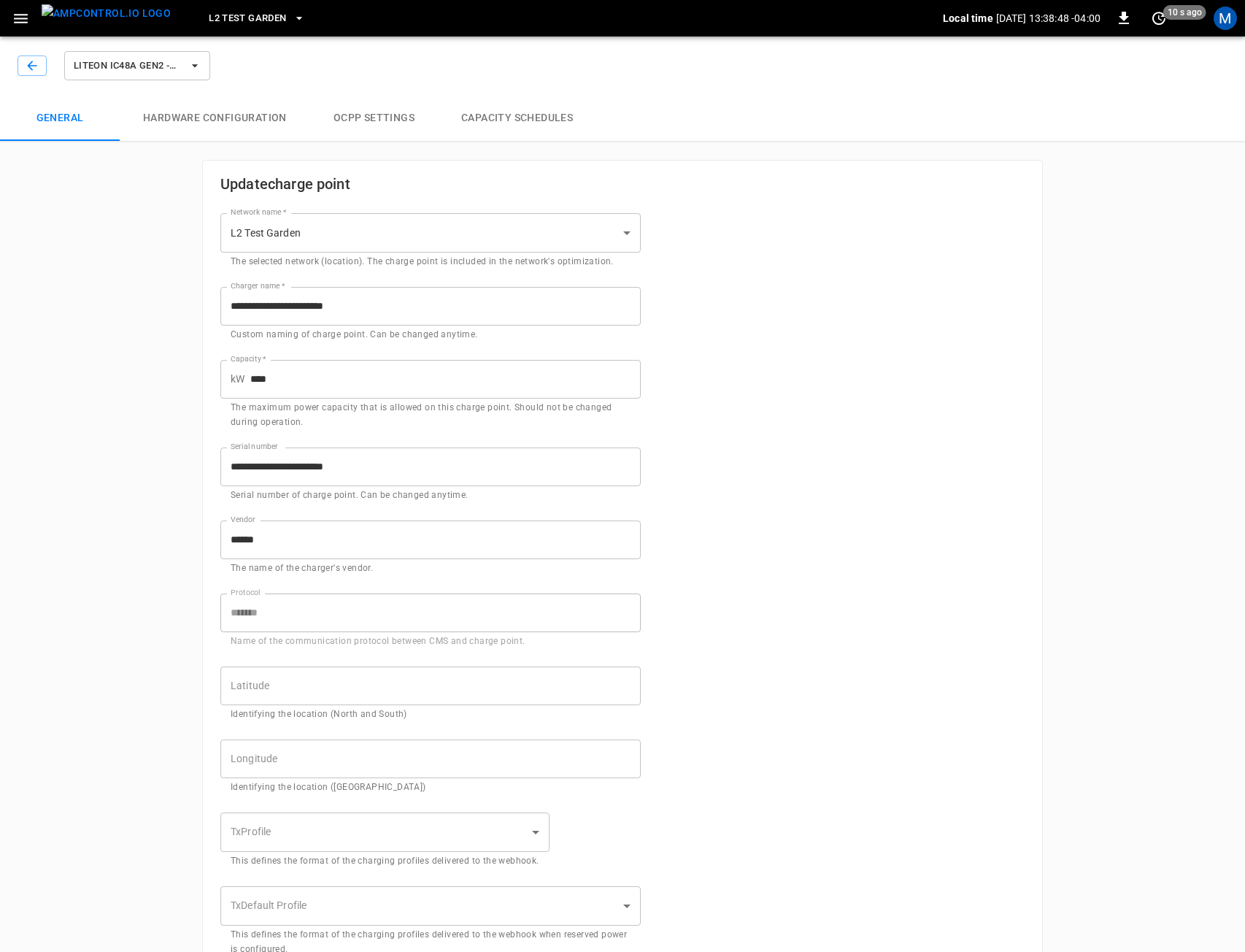
type input "**********"
click at [21, 67] on button "button" at bounding box center [32, 66] width 29 height 21
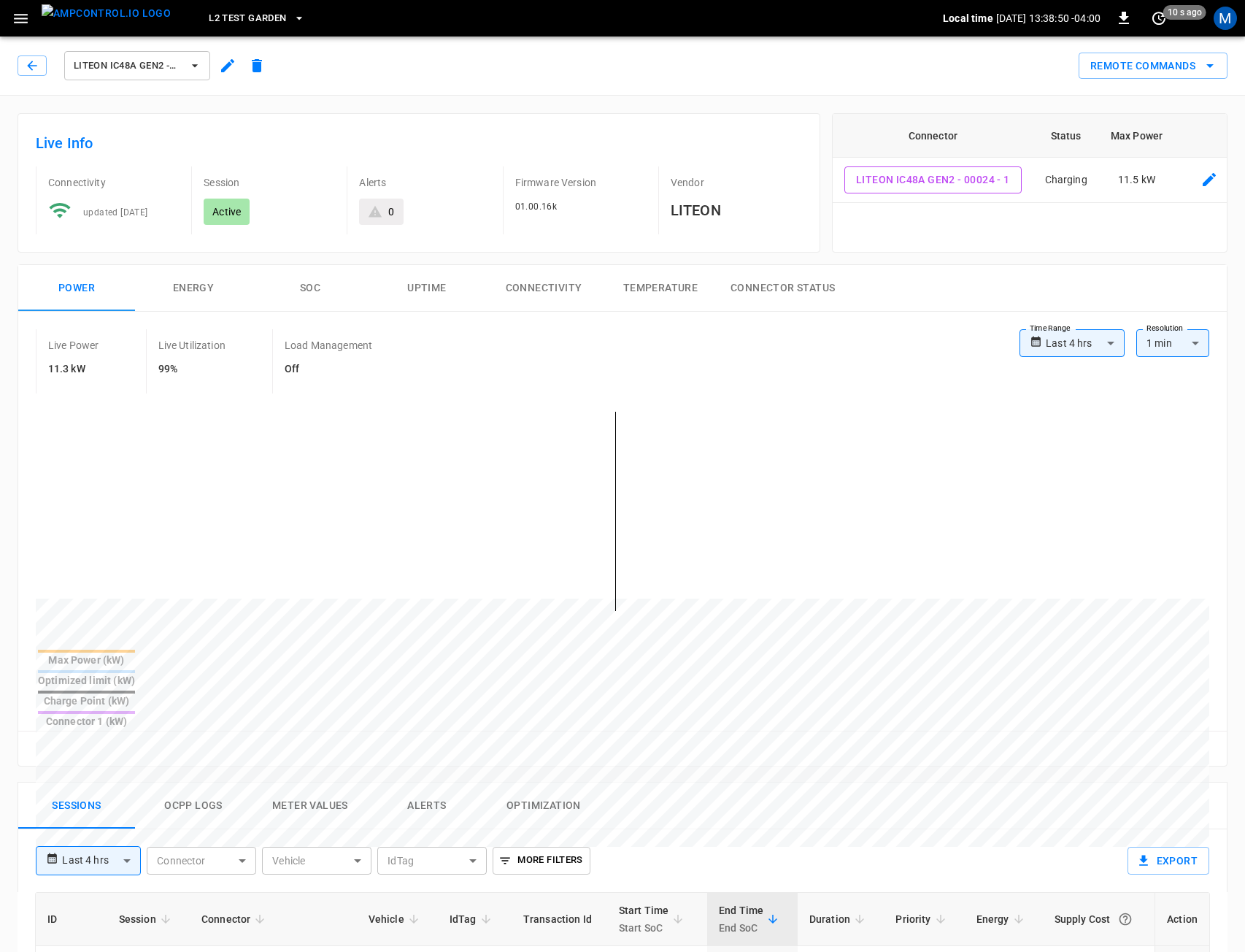
click at [218, 63] on button "button" at bounding box center [227, 65] width 29 height 26
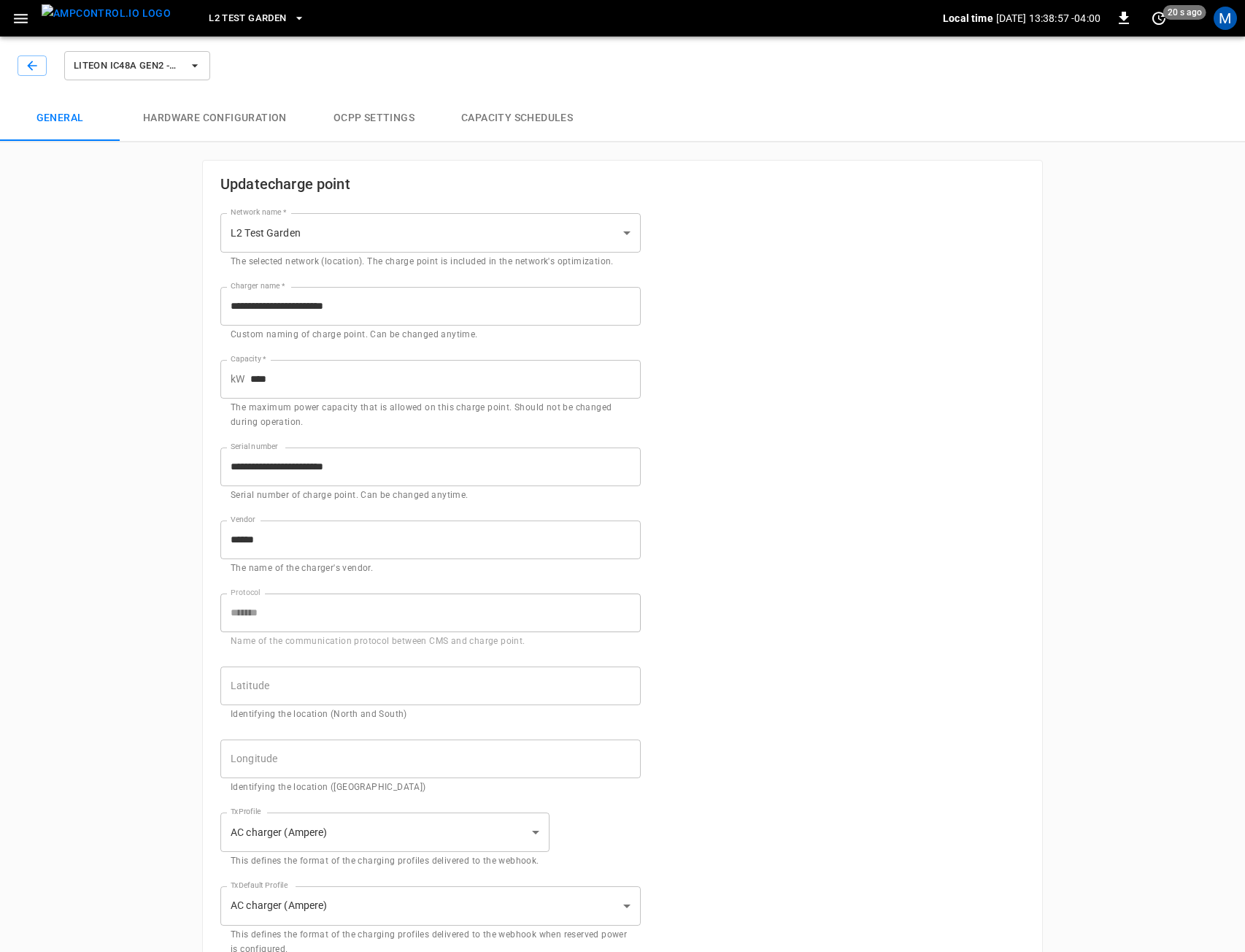
click at [226, 115] on button "Hardware configuration" at bounding box center [215, 118] width 190 height 47
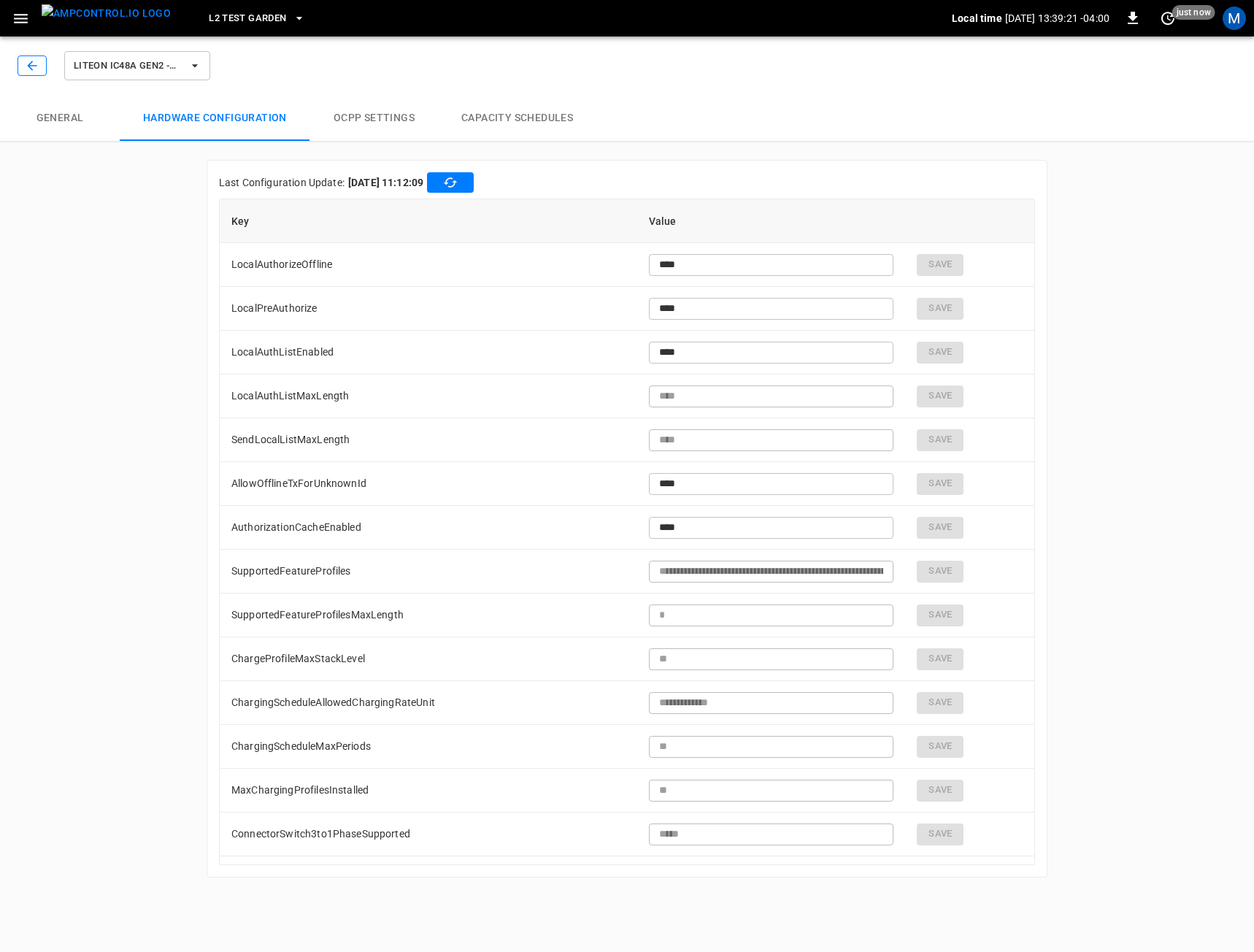
click at [33, 69] on icon "button" at bounding box center [33, 66] width 15 height 15
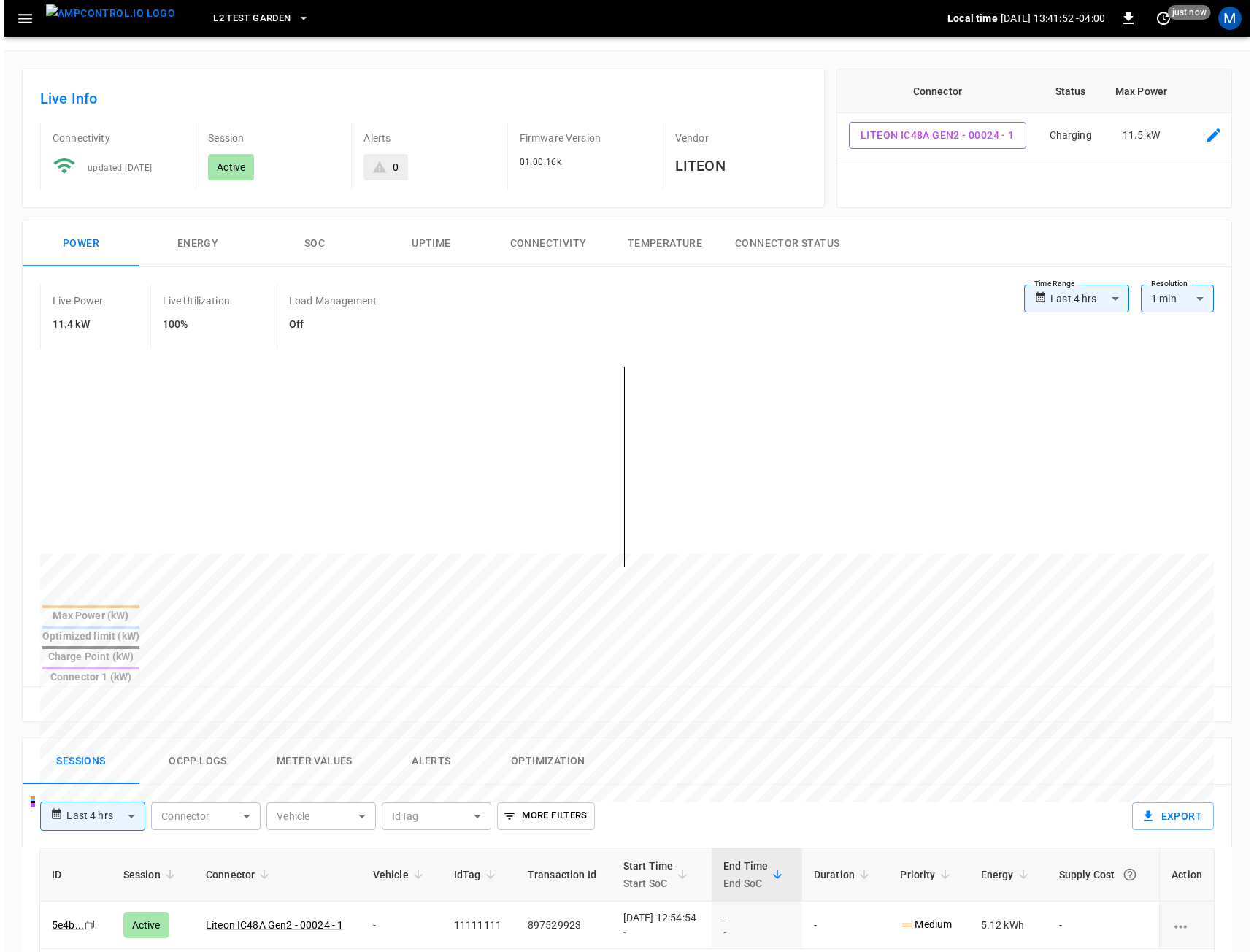
scroll to position [73, 0]
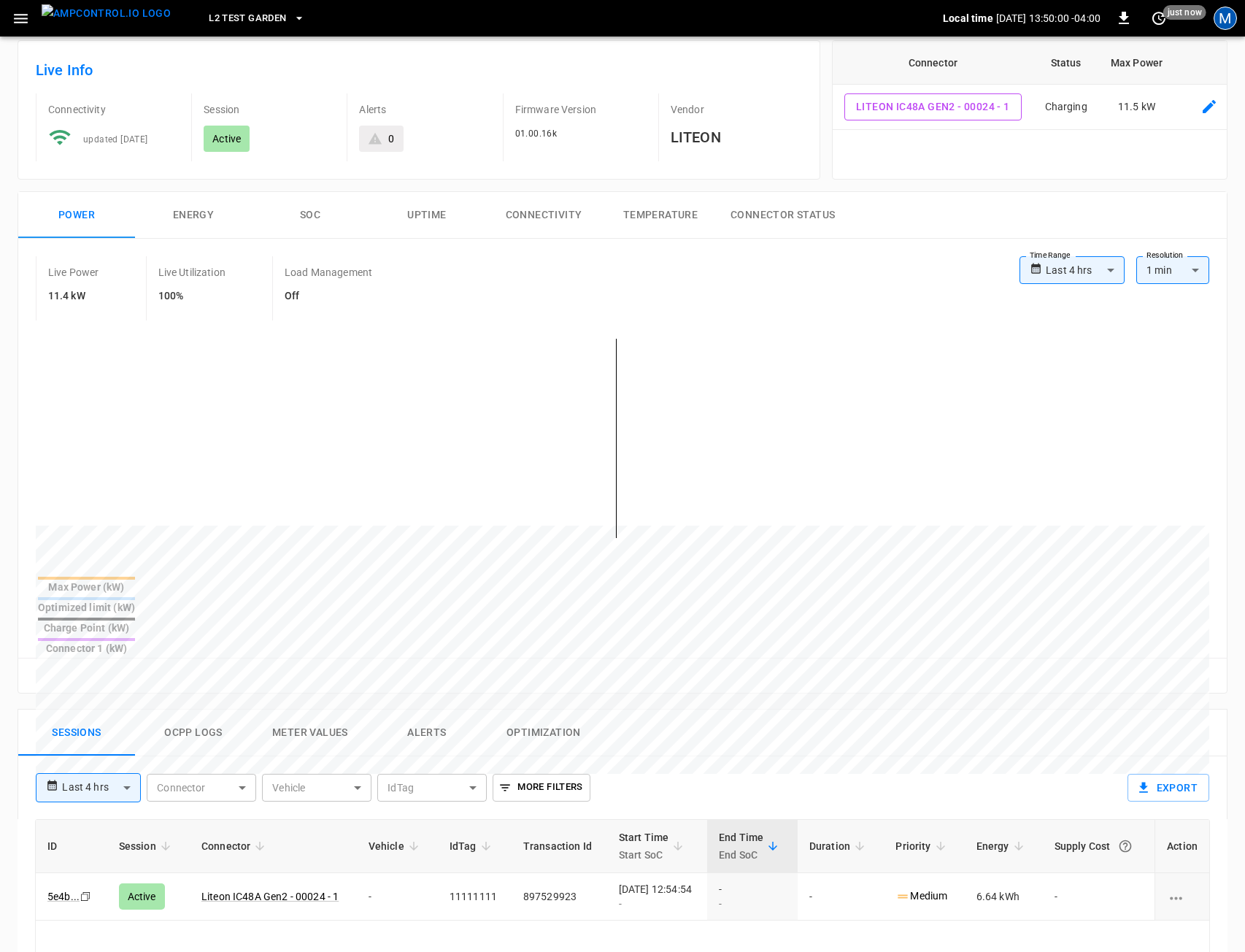
click at [1224, 23] on div "M" at bounding box center [1226, 19] width 24 height 24
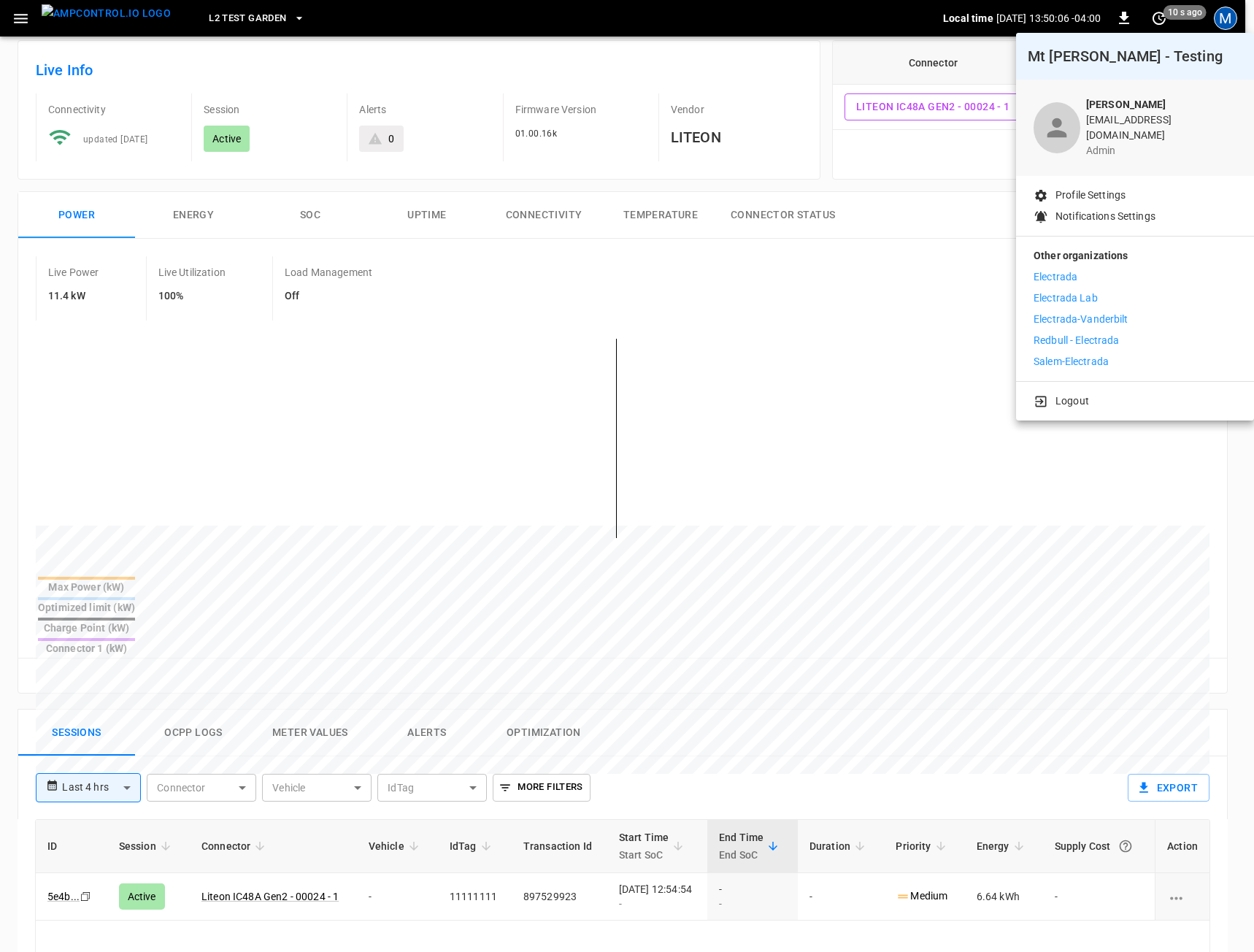
click at [1102, 269] on li "Electrada" at bounding box center [1135, 277] width 203 height 16
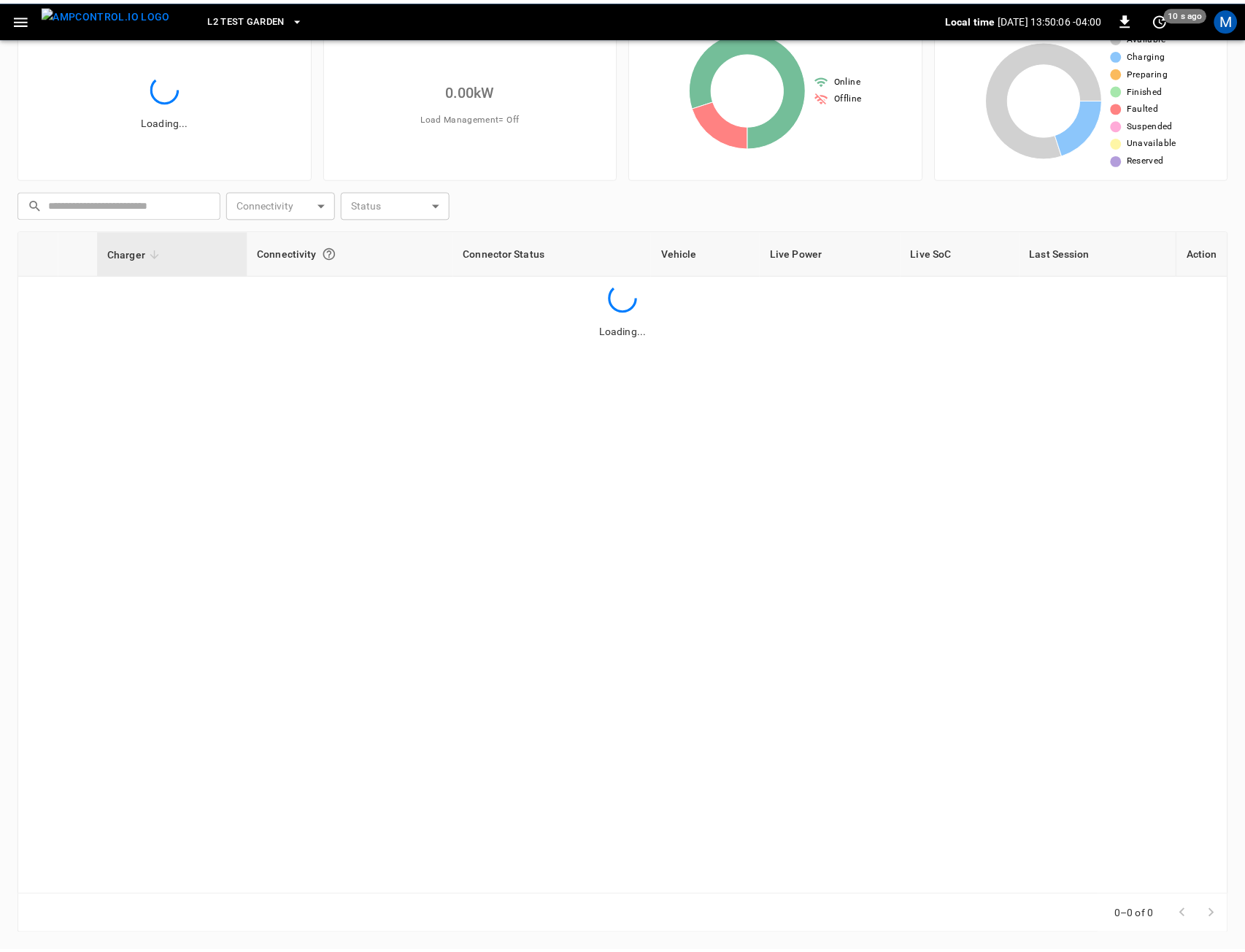
scroll to position [62, 0]
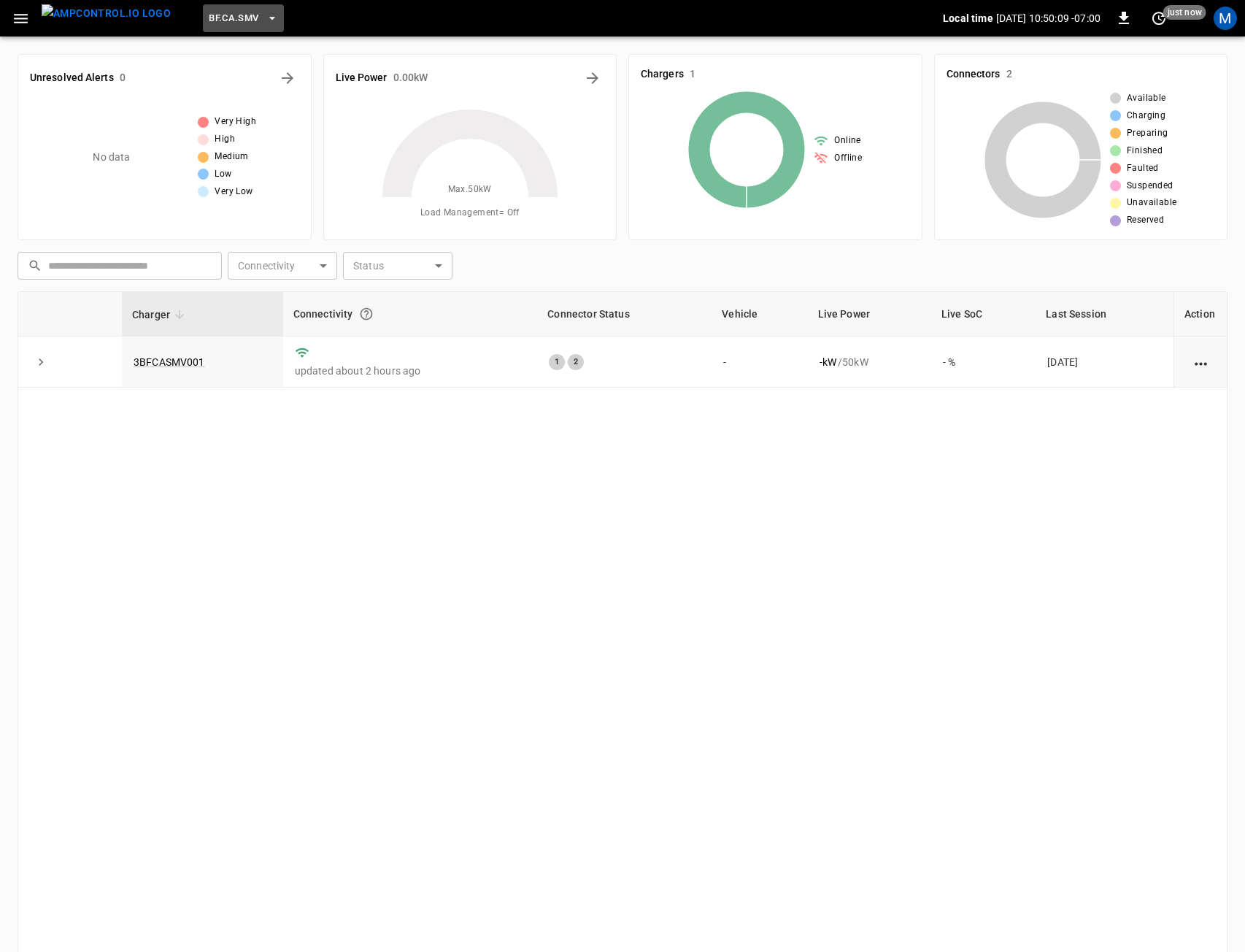
click at [226, 12] on span "BF.CA.SMV" at bounding box center [233, 19] width 50 height 17
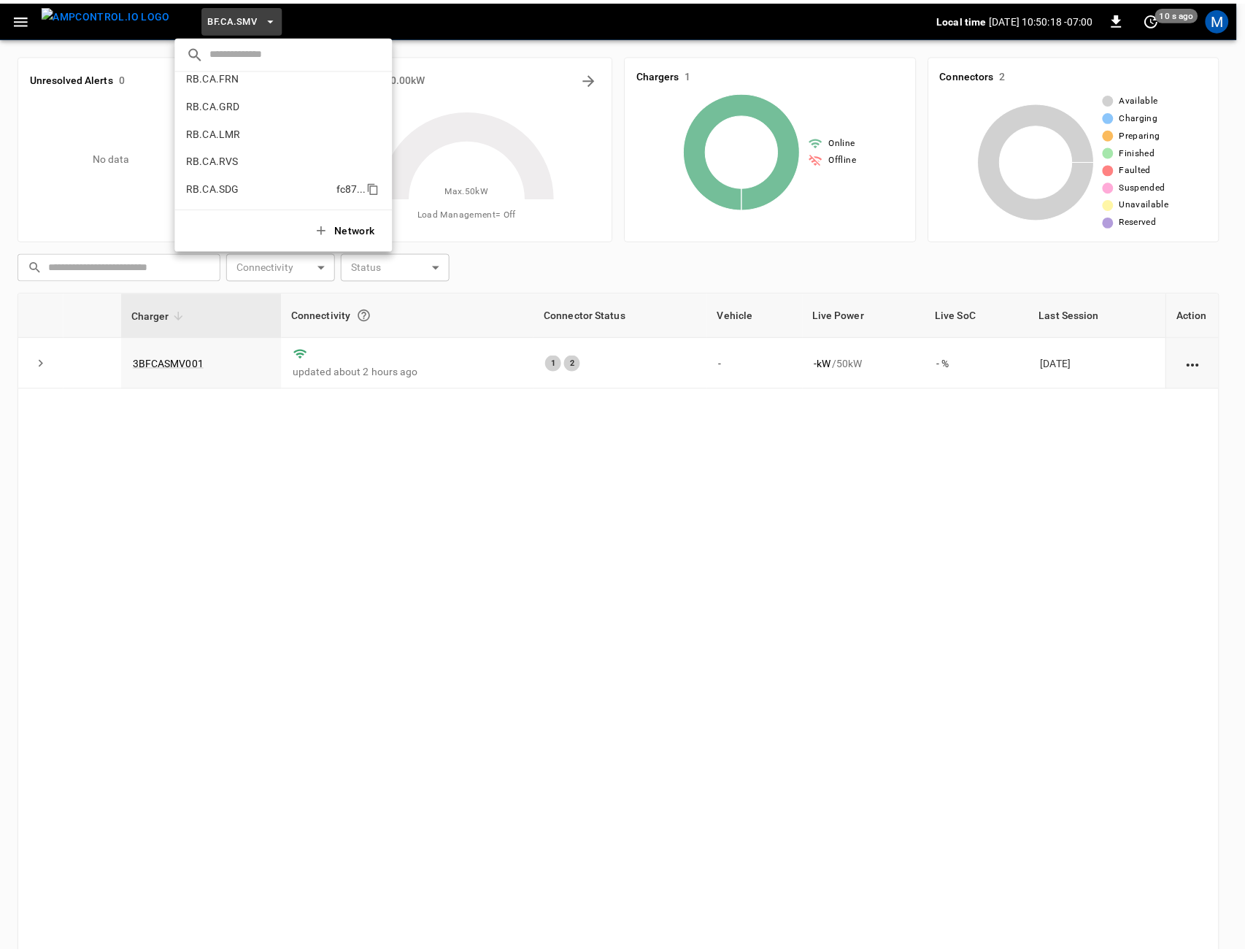
scroll to position [763, 0]
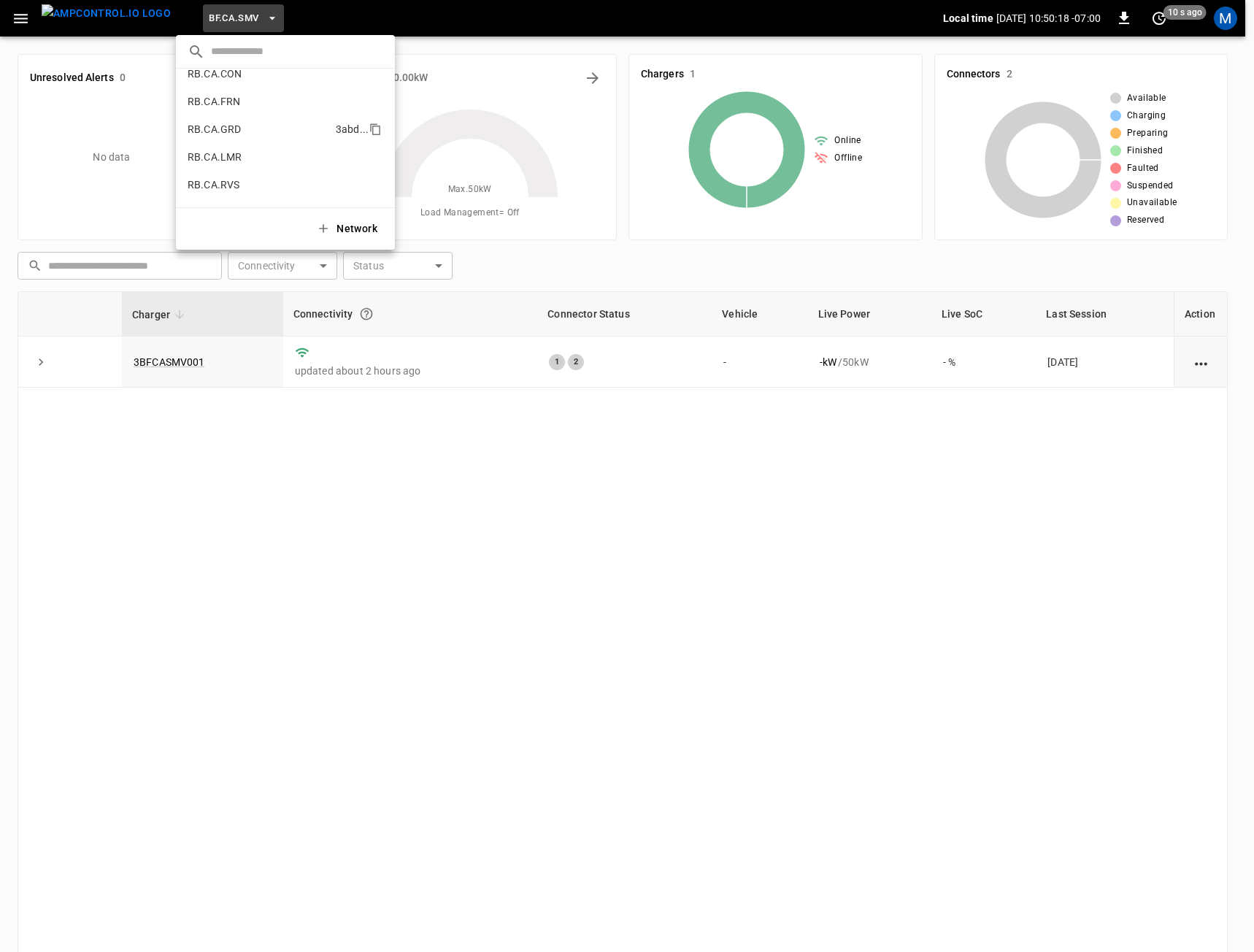
click at [258, 125] on p "RB.CA.GRD" at bounding box center [258, 130] width 142 height 15
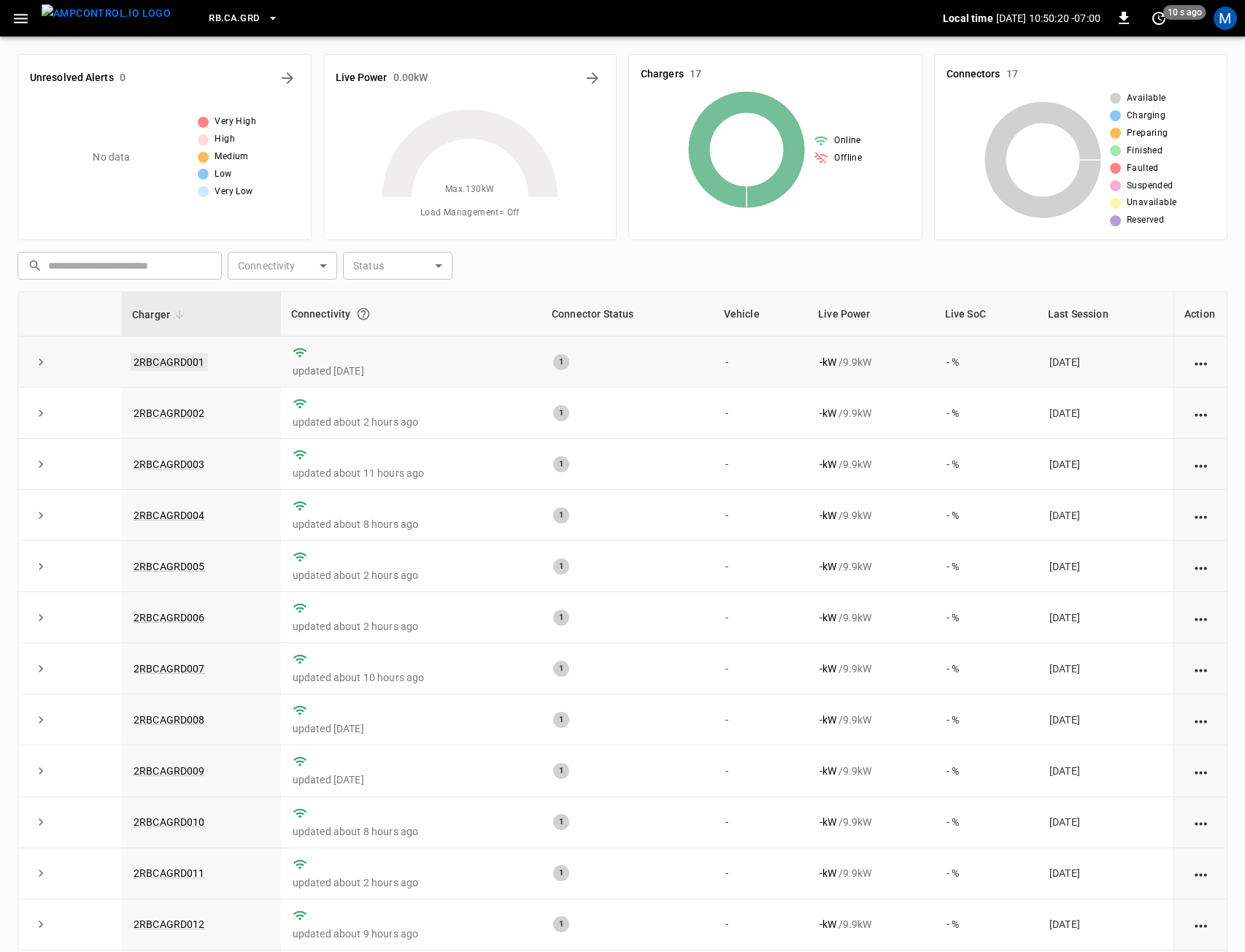
click at [177, 361] on link "2RBCAGRD001" at bounding box center [170, 362] width 78 height 18
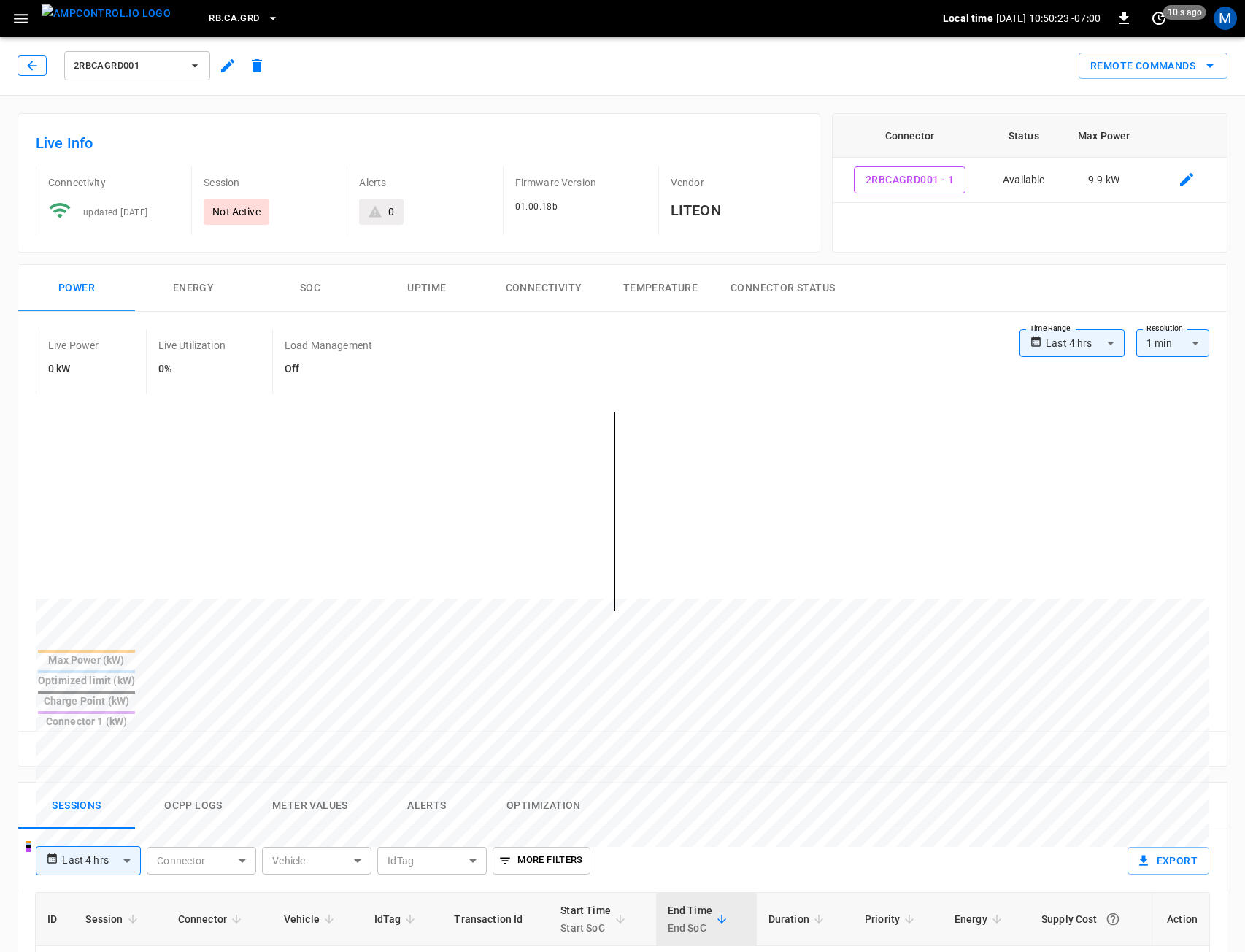
click at [33, 72] on button "button" at bounding box center [32, 66] width 29 height 21
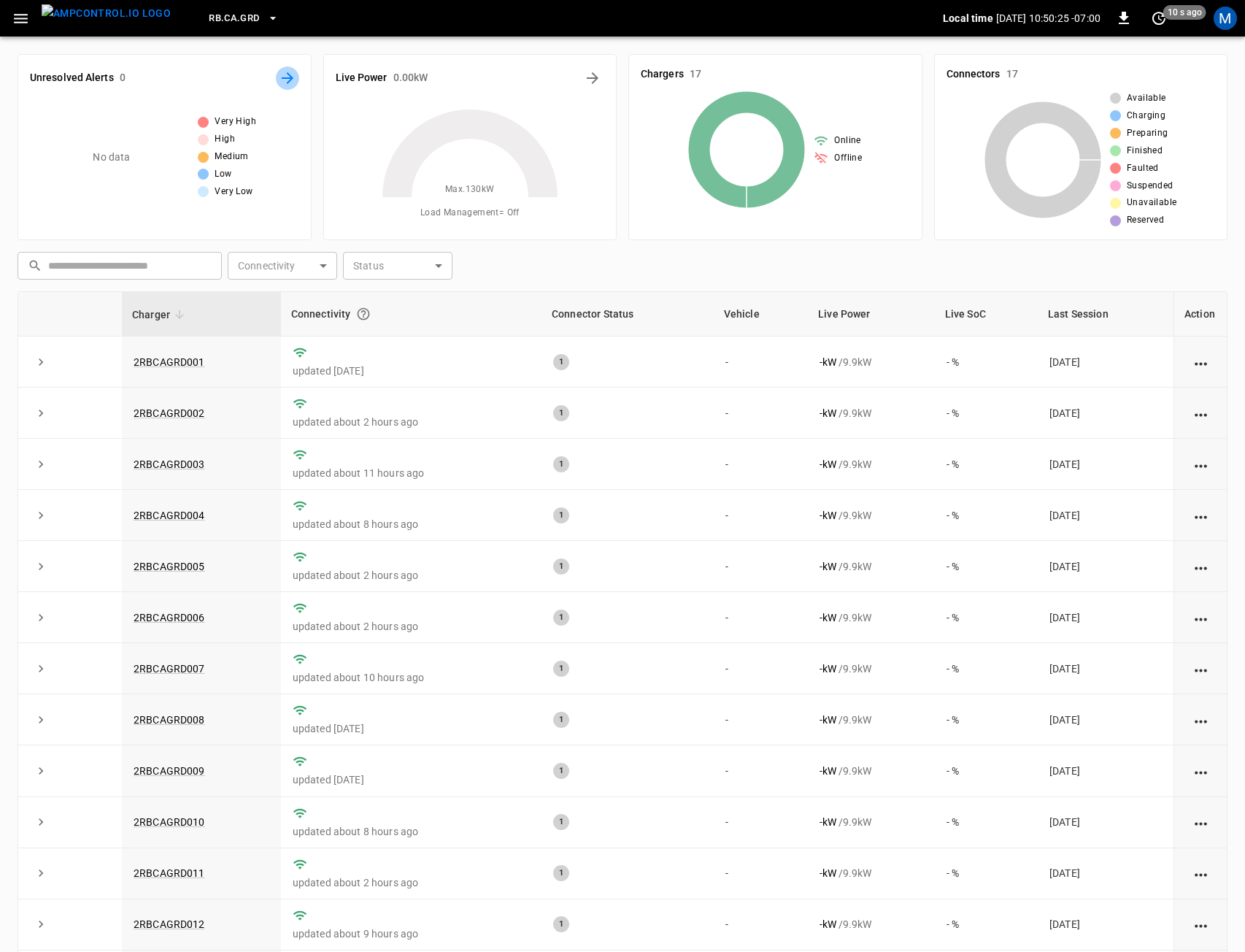
click at [287, 78] on icon "All Alerts" at bounding box center [288, 78] width 12 height 12
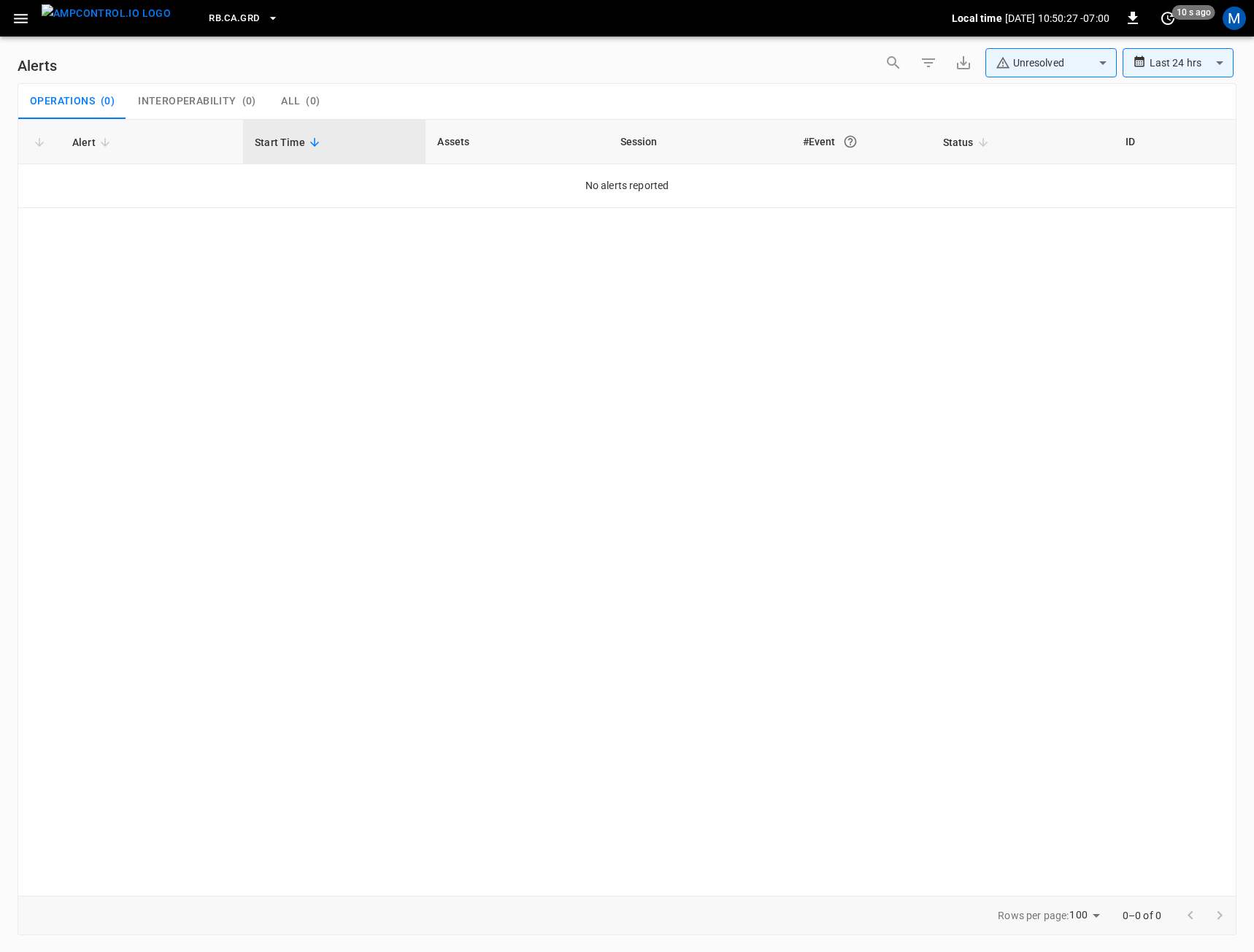
click at [1077, 78] on div "**********" at bounding box center [1057, 65] width 358 height 35
click at [1070, 66] on body "**********" at bounding box center [627, 473] width 1254 height 947
click at [1025, 90] on li "Resolved" at bounding box center [1050, 97] width 131 height 29
type input "**********"
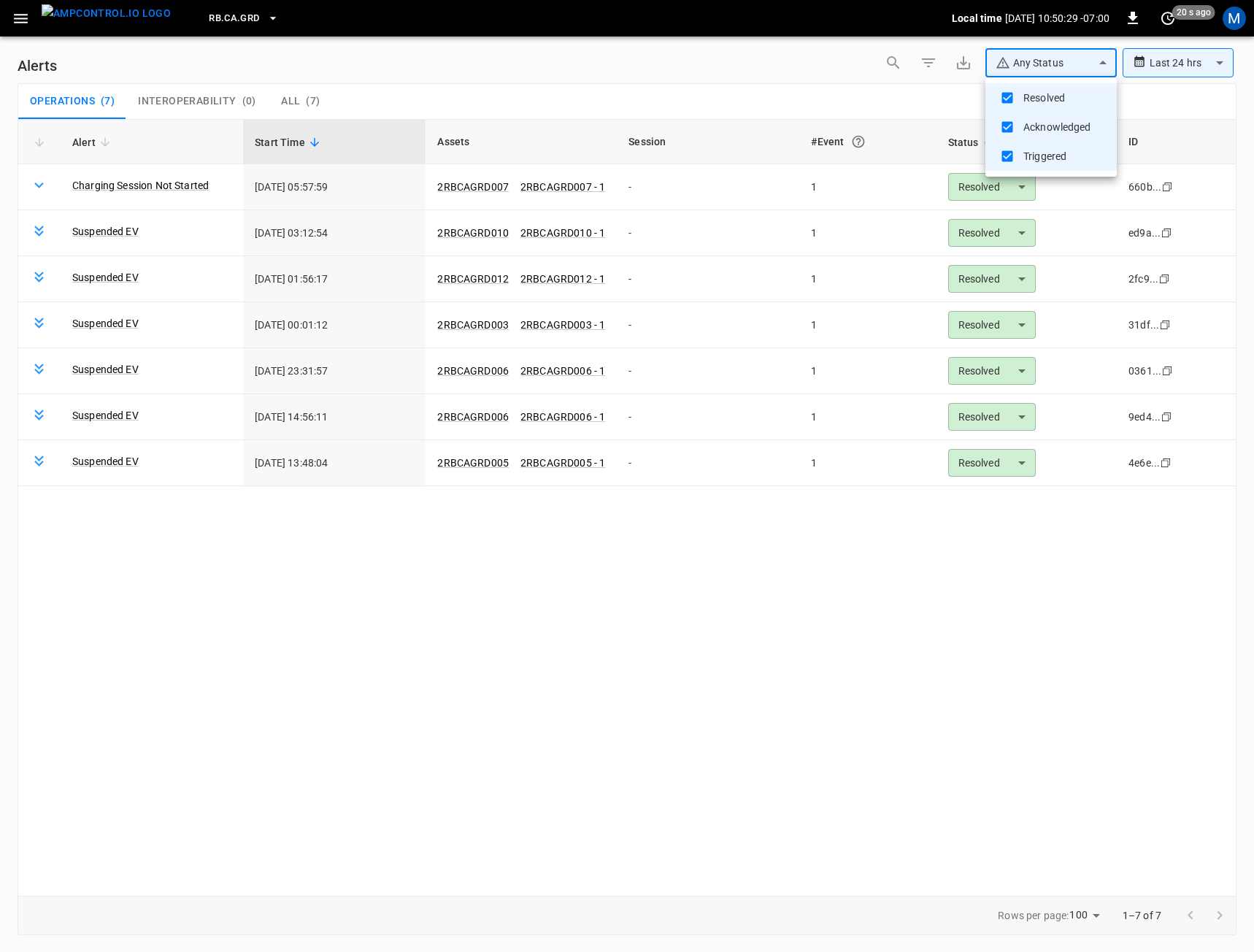
click at [300, 668] on div at bounding box center [627, 476] width 1254 height 952
click at [1172, 70] on body "**********" at bounding box center [627, 473] width 1254 height 947
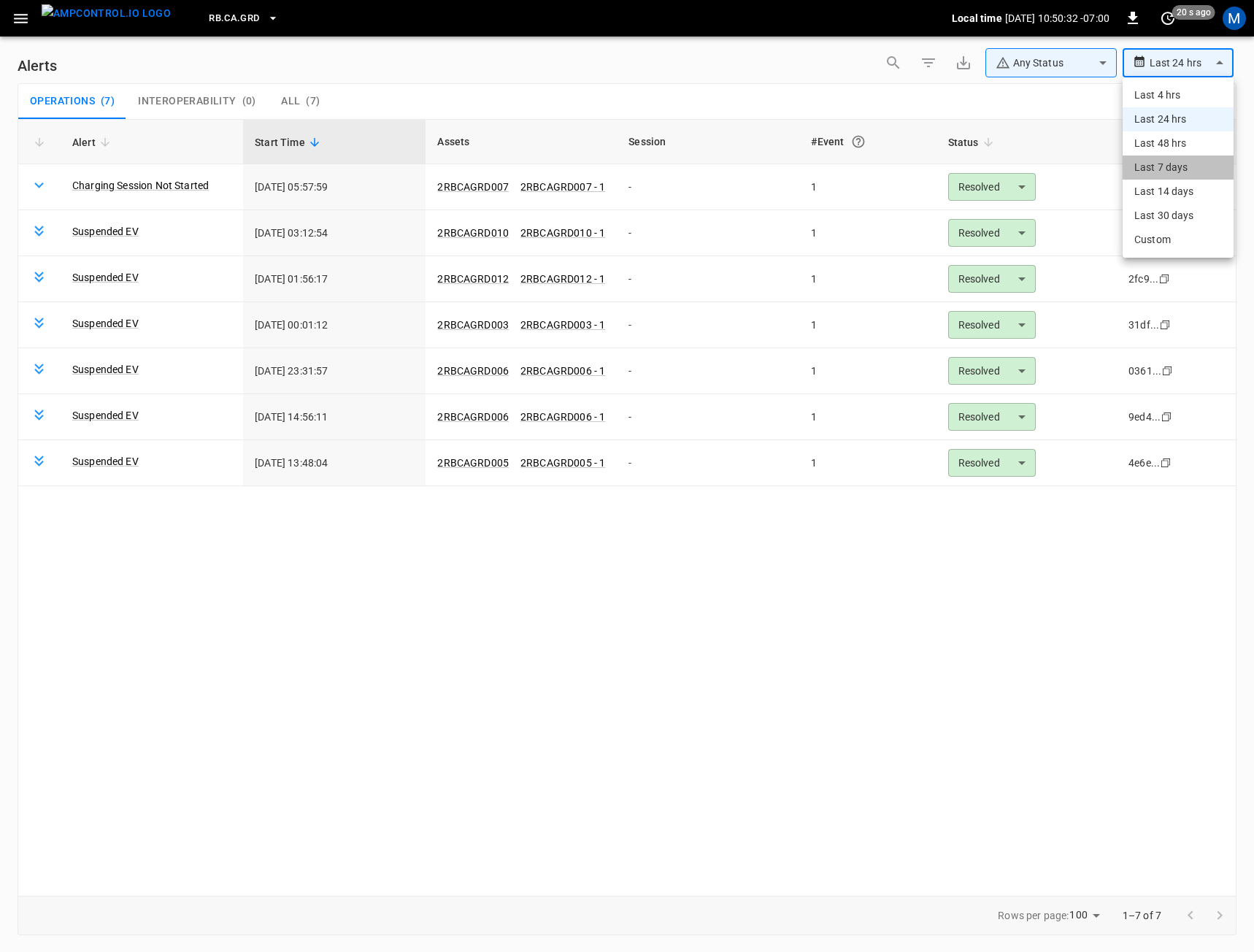
click at [1153, 172] on li "Last 7 days" at bounding box center [1178, 167] width 111 height 24
type input "**********"
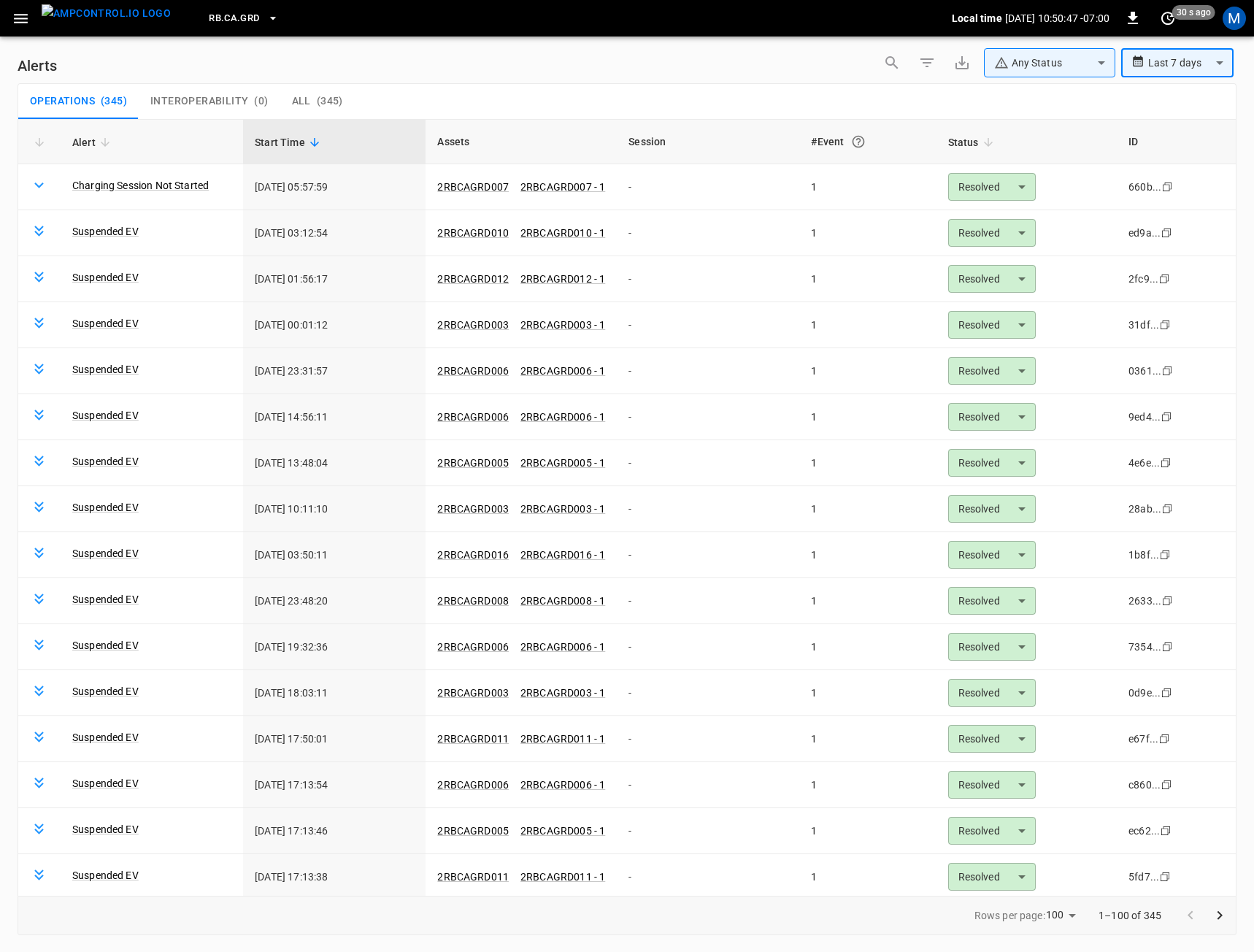
click at [81, 21] on img "menu" at bounding box center [106, 13] width 130 height 19
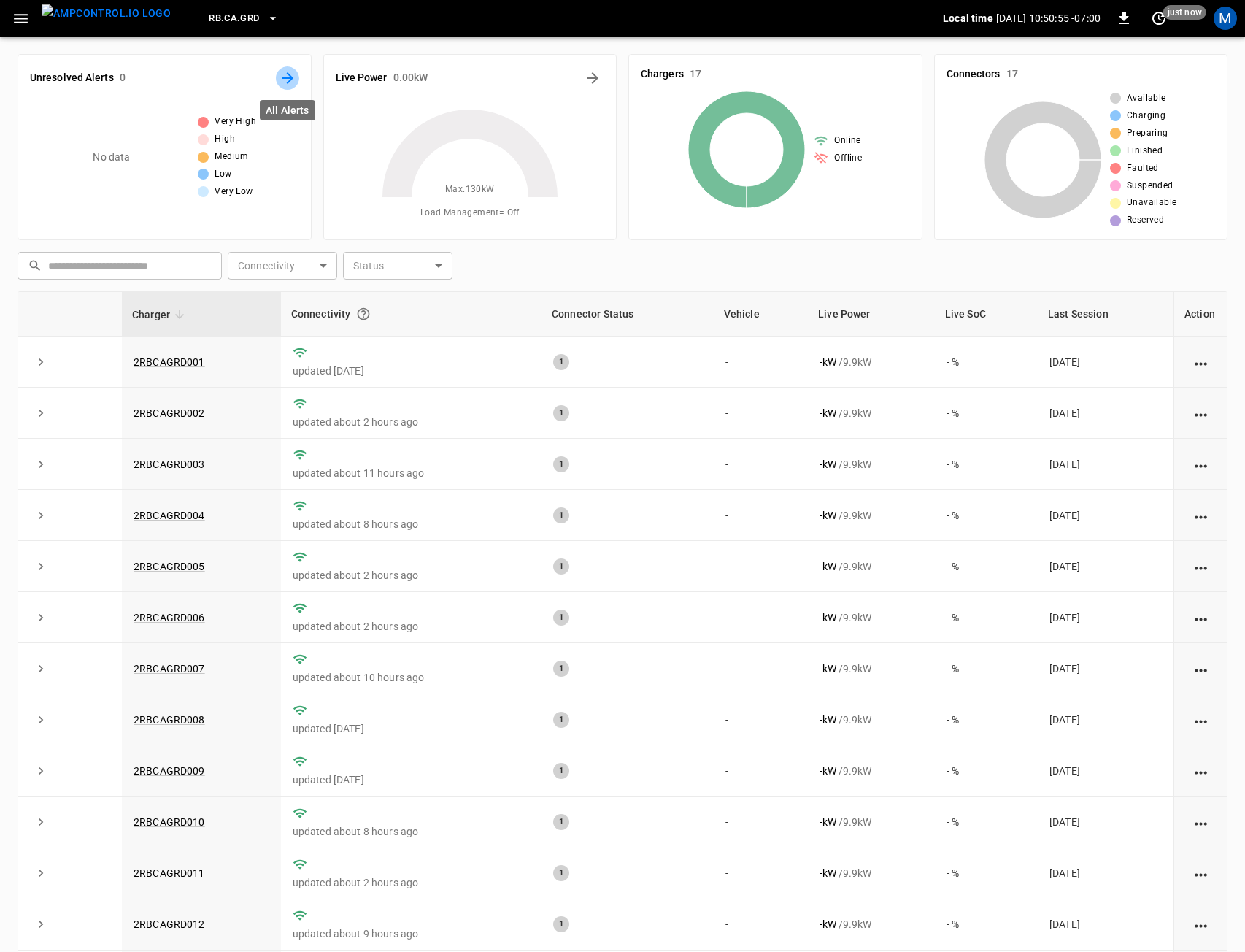
click at [292, 78] on icon "All Alerts" at bounding box center [288, 78] width 18 height 18
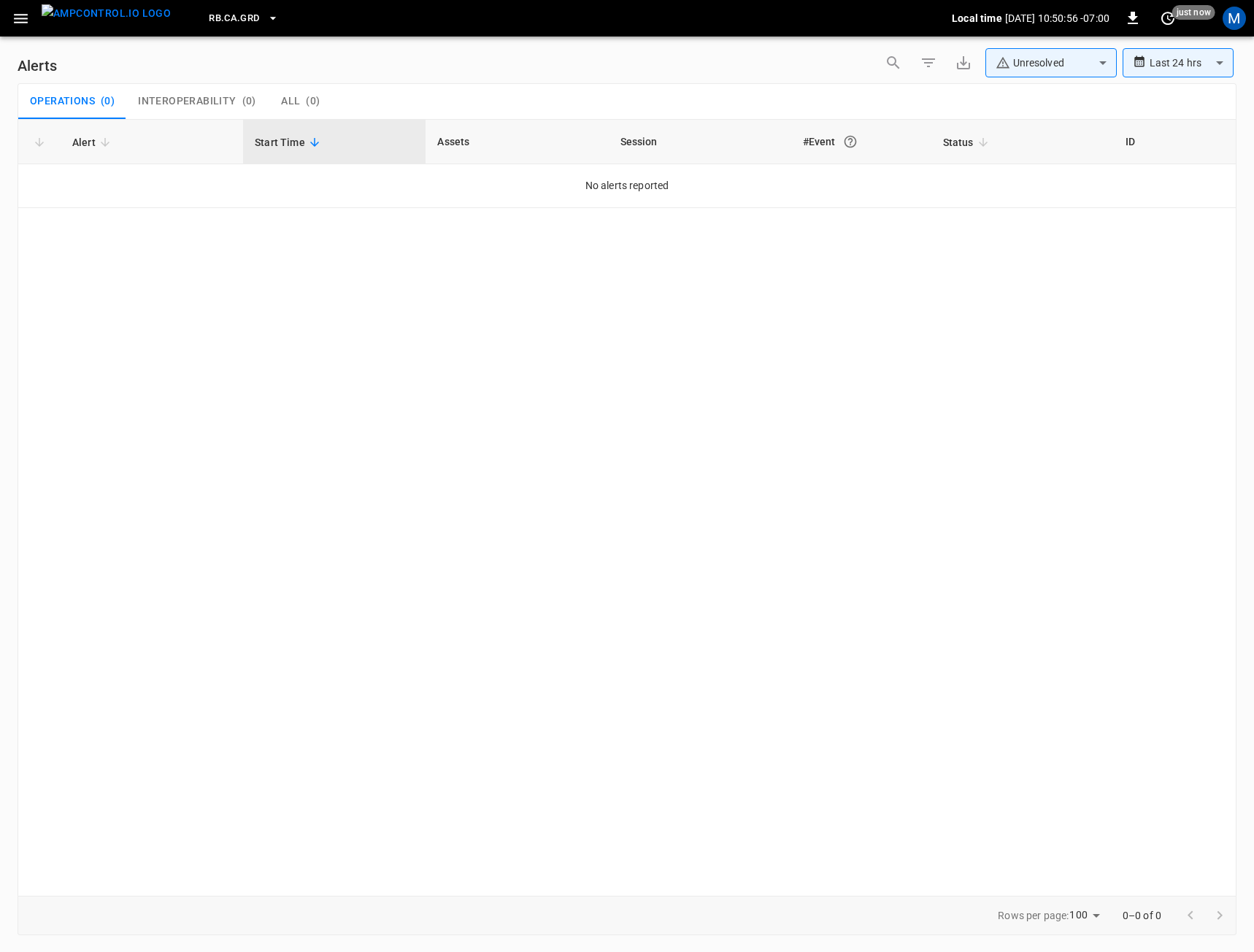
click at [1164, 61] on body "**********" at bounding box center [627, 473] width 1254 height 947
click at [1164, 221] on li "Last 30 days" at bounding box center [1178, 215] width 111 height 24
type input "**********"
click at [1062, 73] on body "**********" at bounding box center [627, 473] width 1254 height 947
click at [1055, 93] on li "Resolved" at bounding box center [1044, 97] width 131 height 29
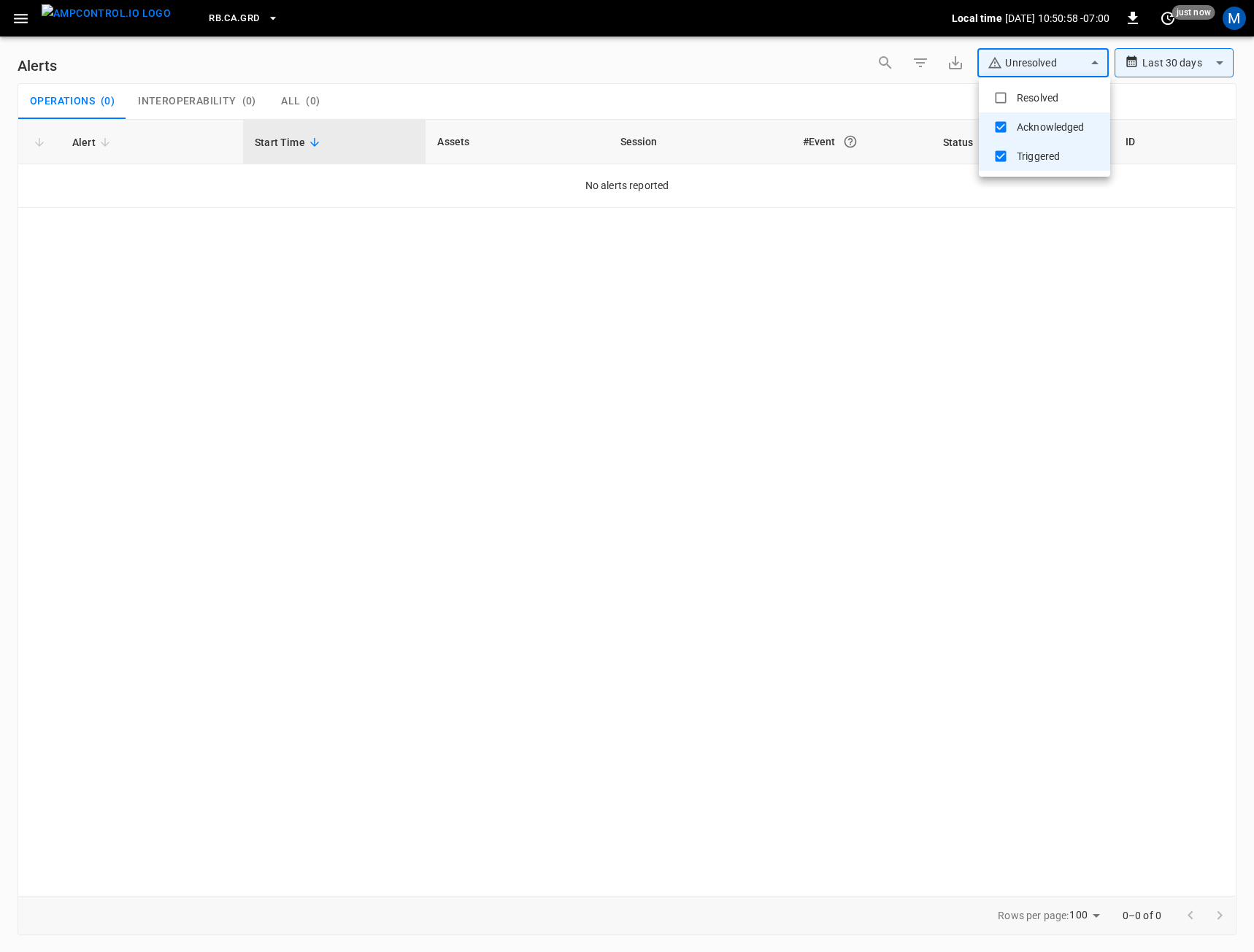
type input "**********"
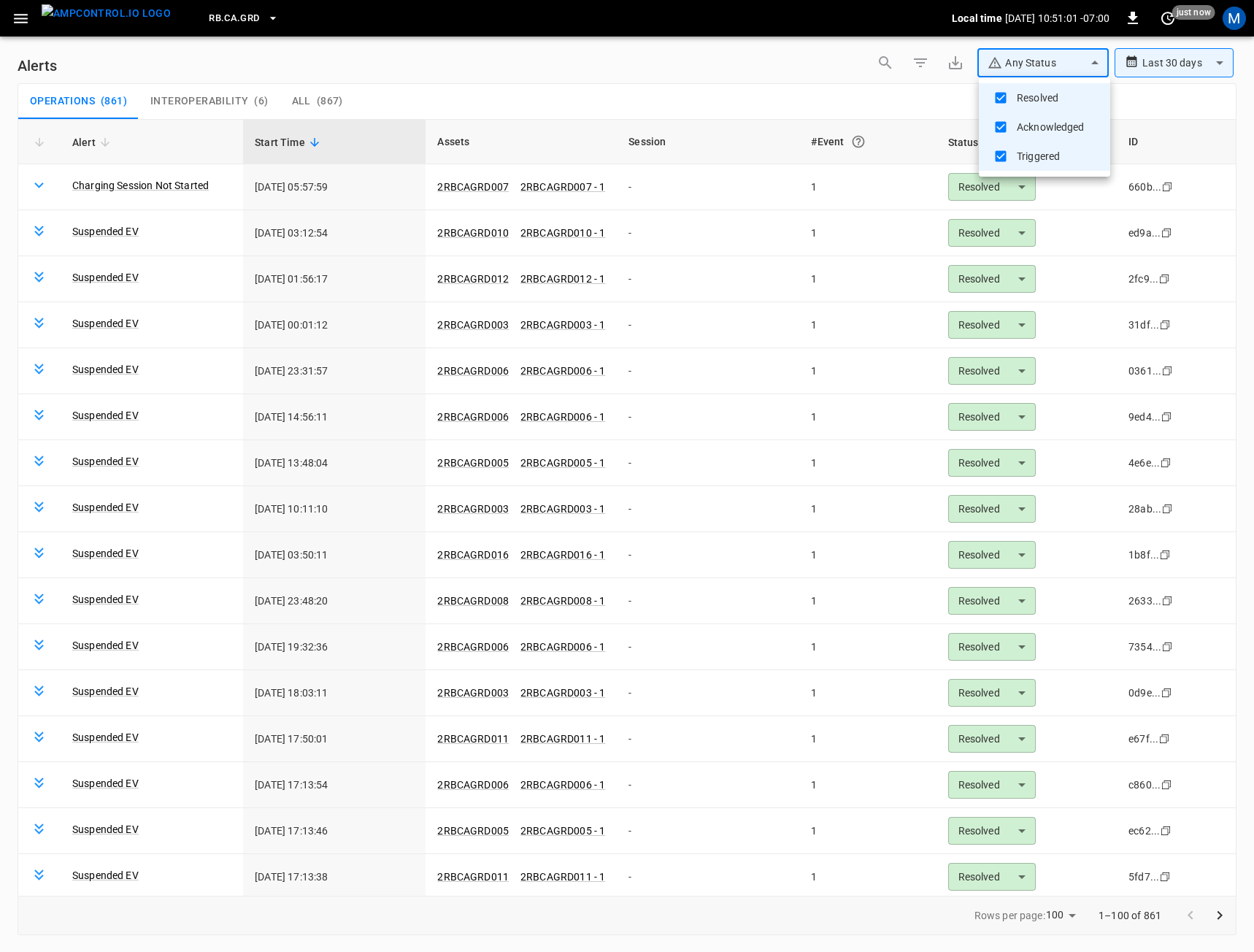
click at [658, 112] on div at bounding box center [627, 476] width 1254 height 952
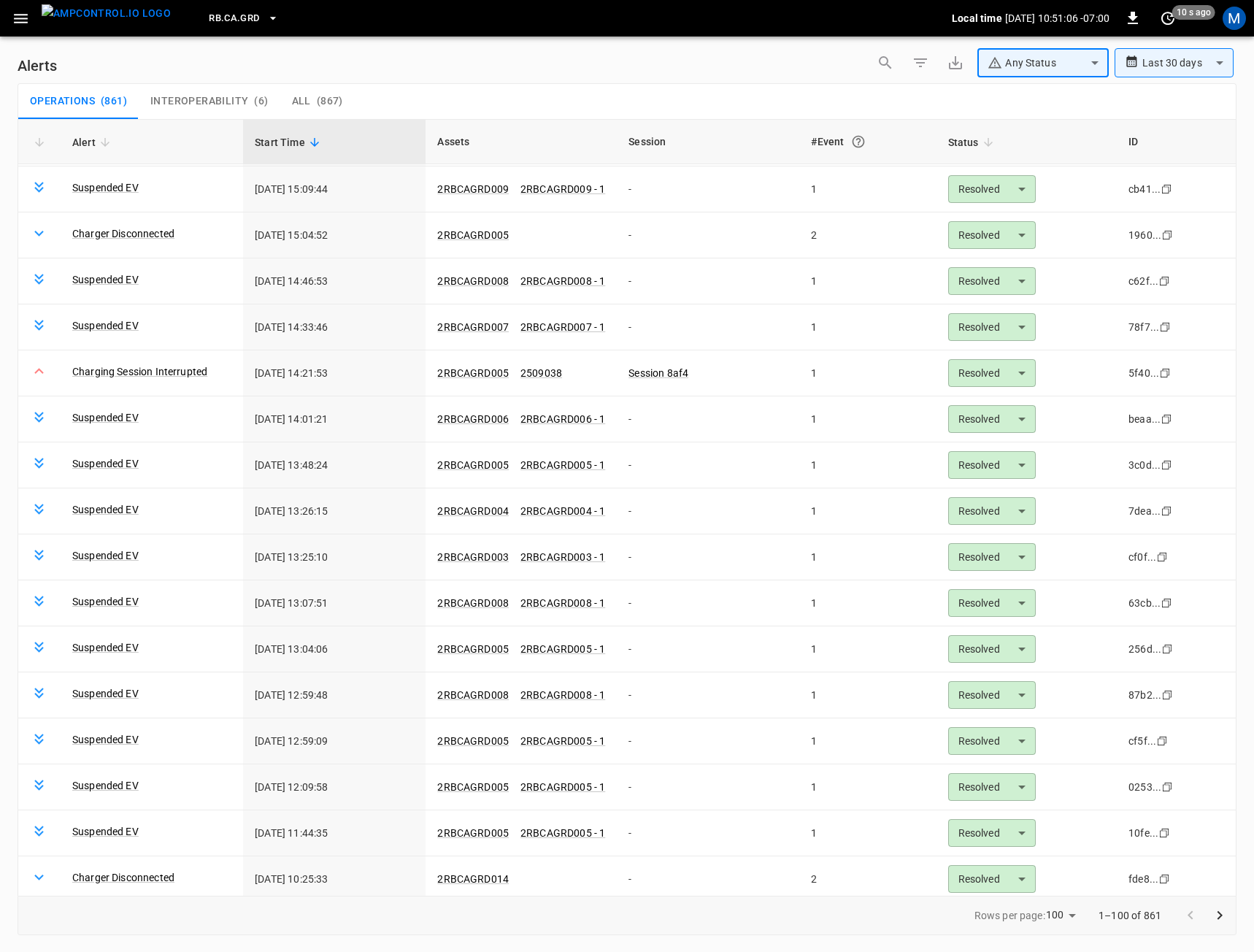
scroll to position [3867, 0]
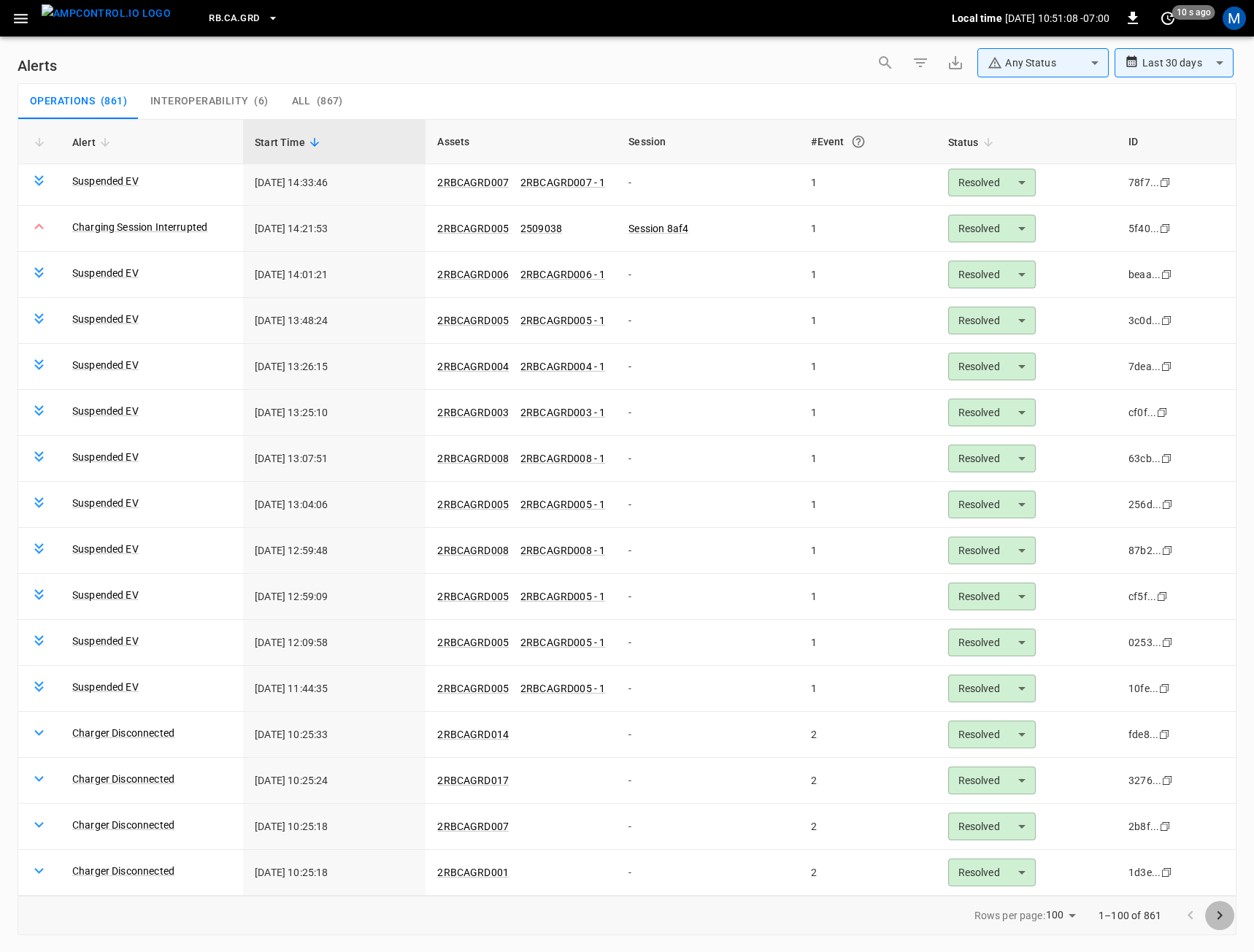
click at [1216, 916] on icon "Go to next page" at bounding box center [1220, 916] width 18 height 18
click at [1218, 922] on icon "Go to next page" at bounding box center [1220, 916] width 18 height 18
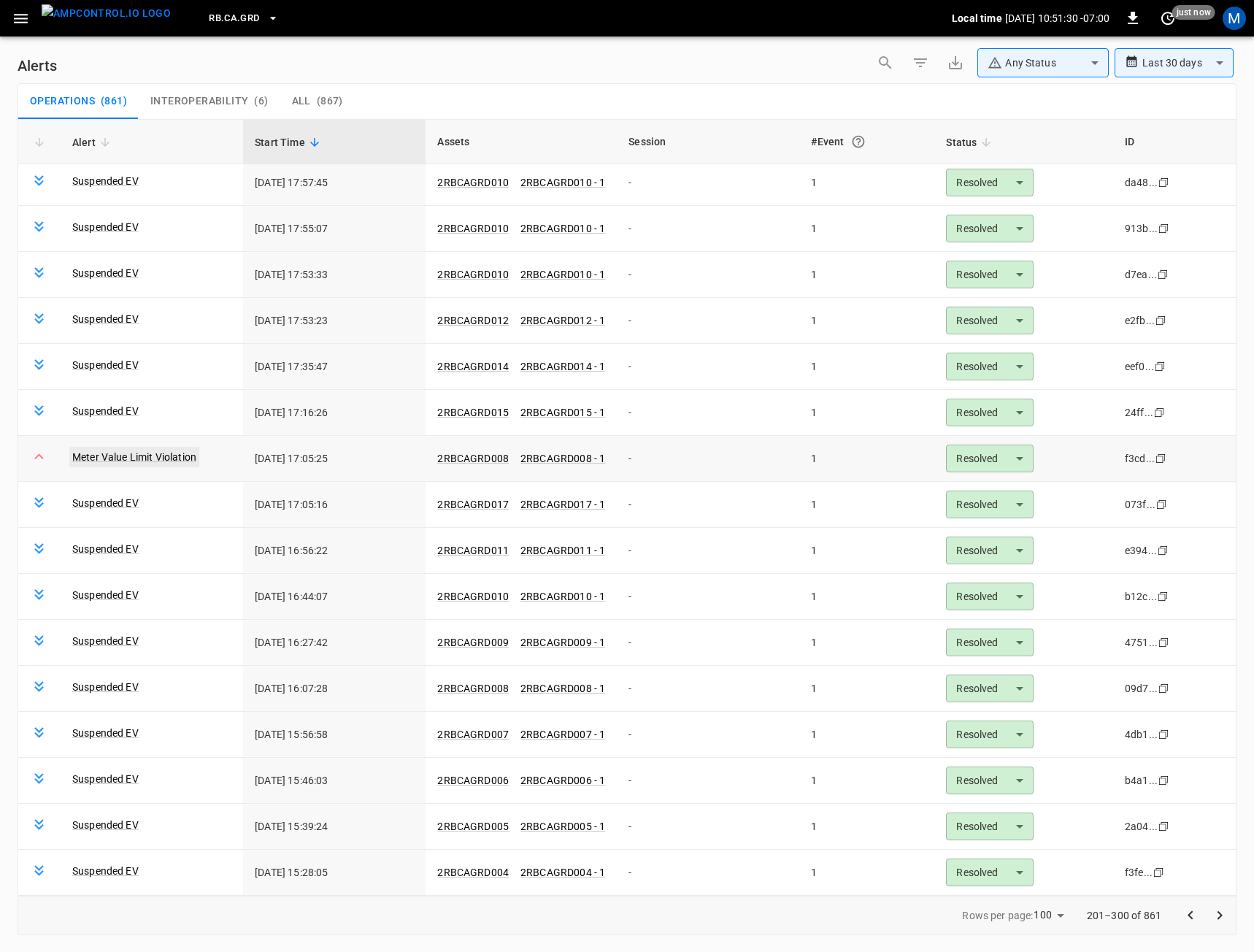
click at [166, 458] on link "Meter Value Limit Violation" at bounding box center [135, 457] width 130 height 21
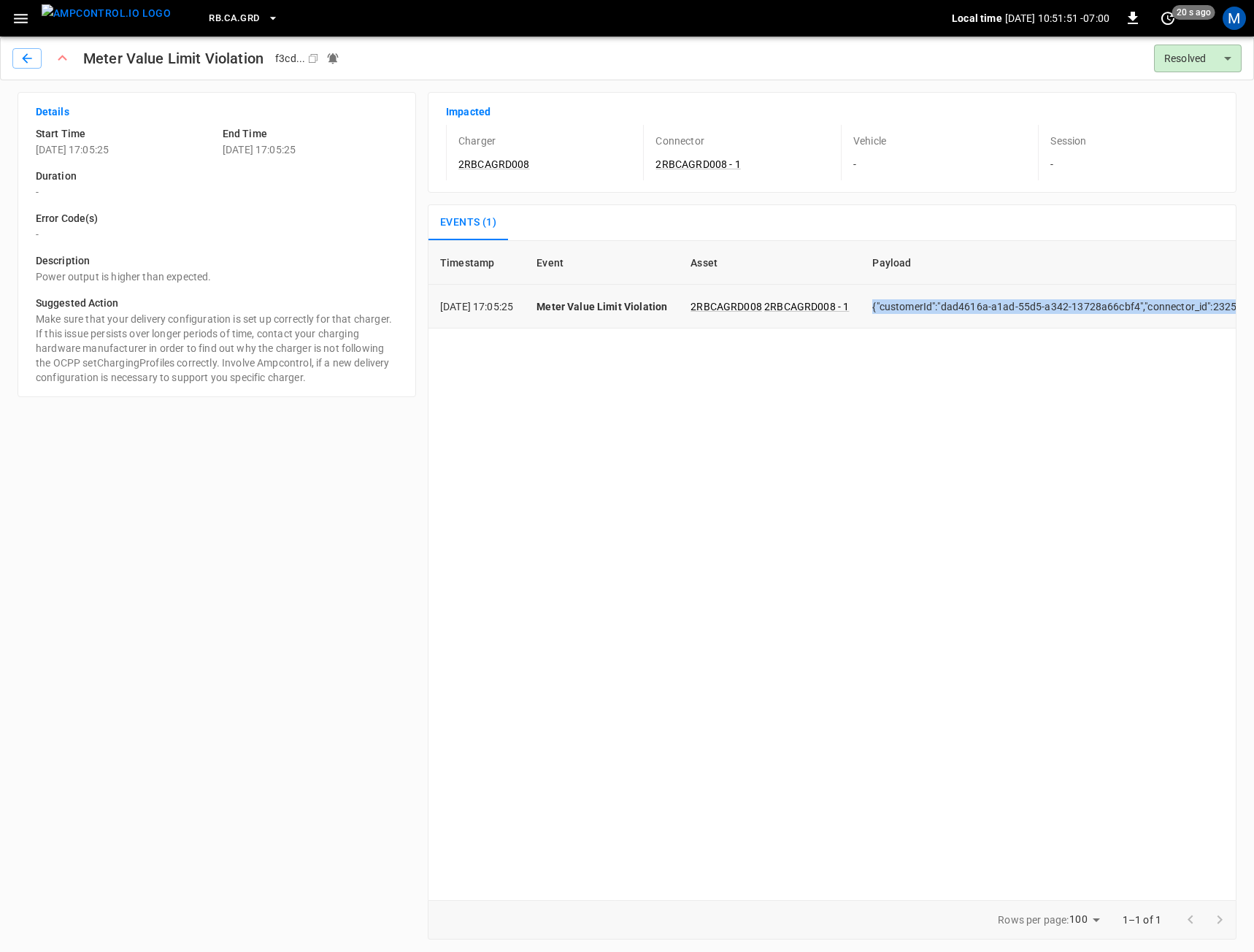
drag, startPoint x: 1225, startPoint y: 304, endPoint x: 884, endPoint y: 304, distance: 341.0
copy td "{"customerId":"dad4616a-a1ad-55d5-a342-13728a66cbf4","connector_id":232525,"met…"
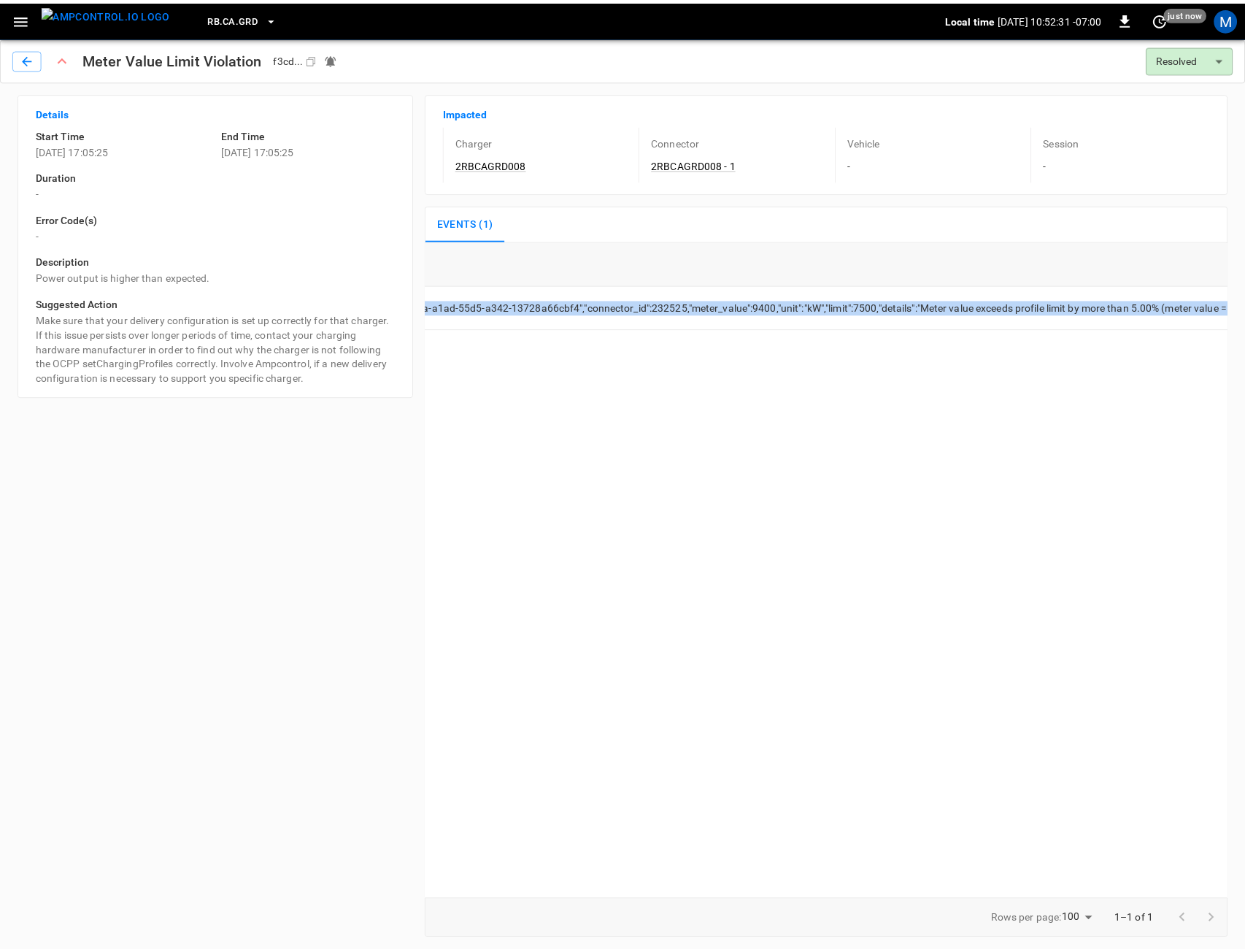
scroll to position [0, 560]
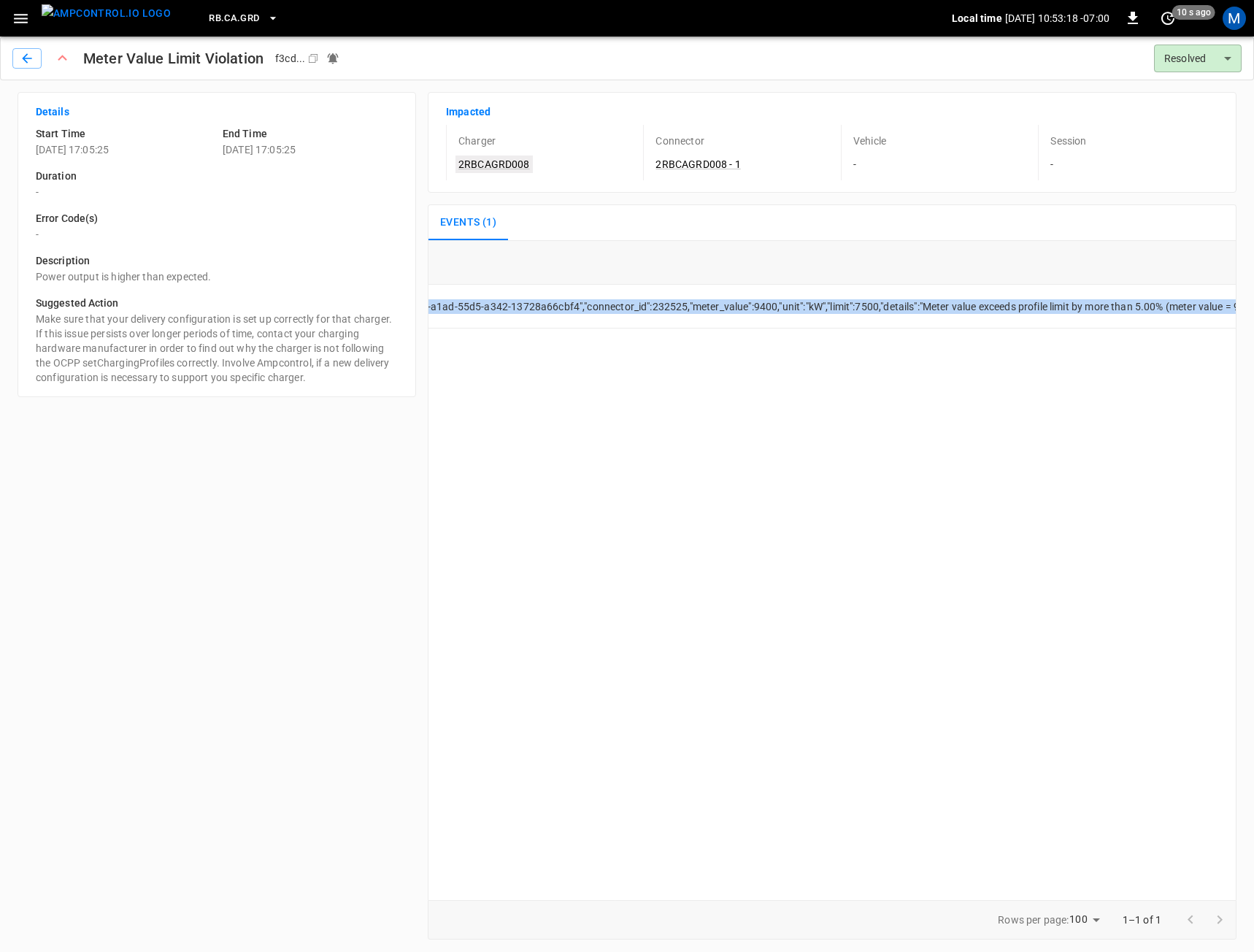
click at [487, 168] on link "2RBCAGRD008" at bounding box center [494, 164] width 78 height 18
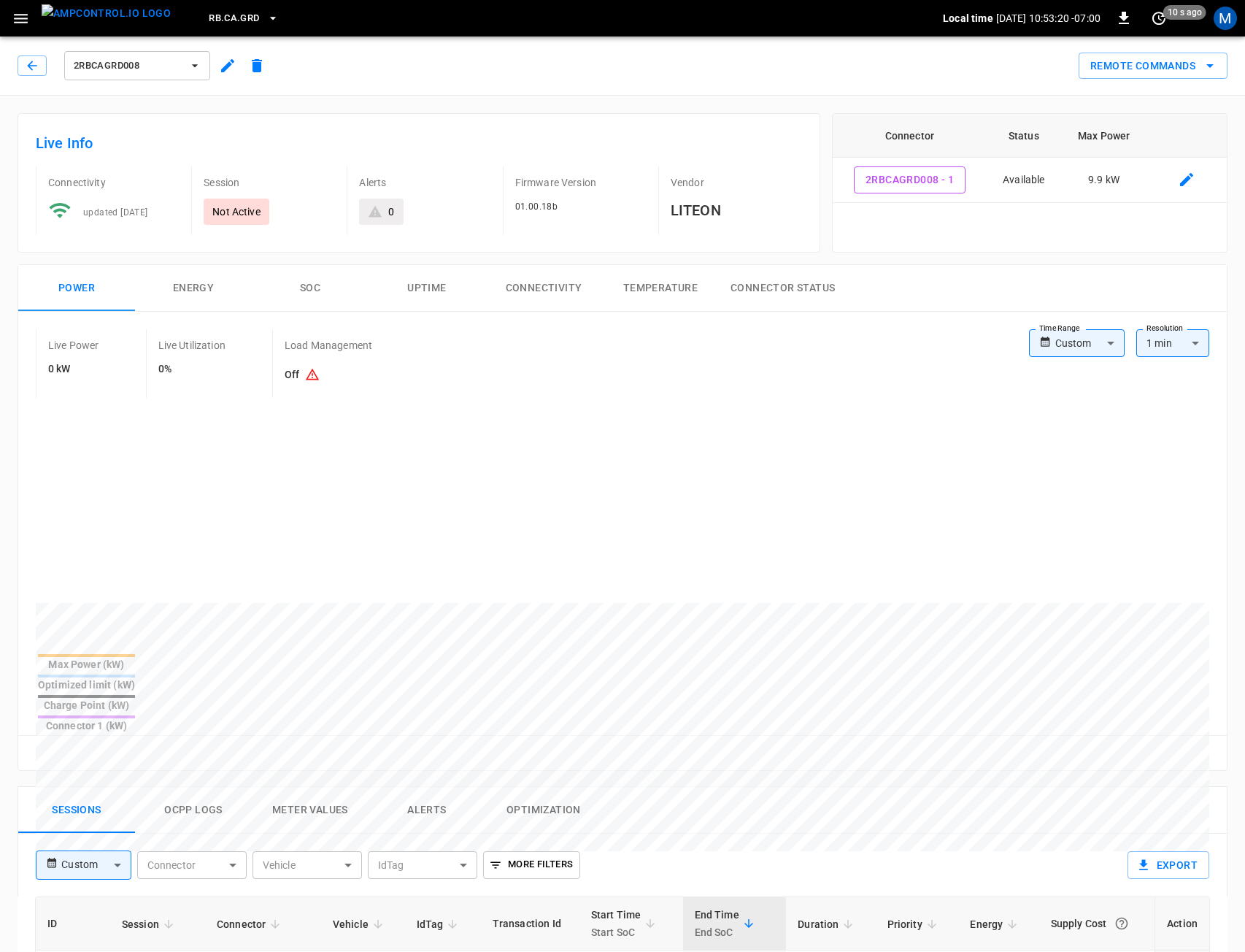
click at [213, 787] on button "Ocpp logs" at bounding box center [193, 810] width 117 height 47
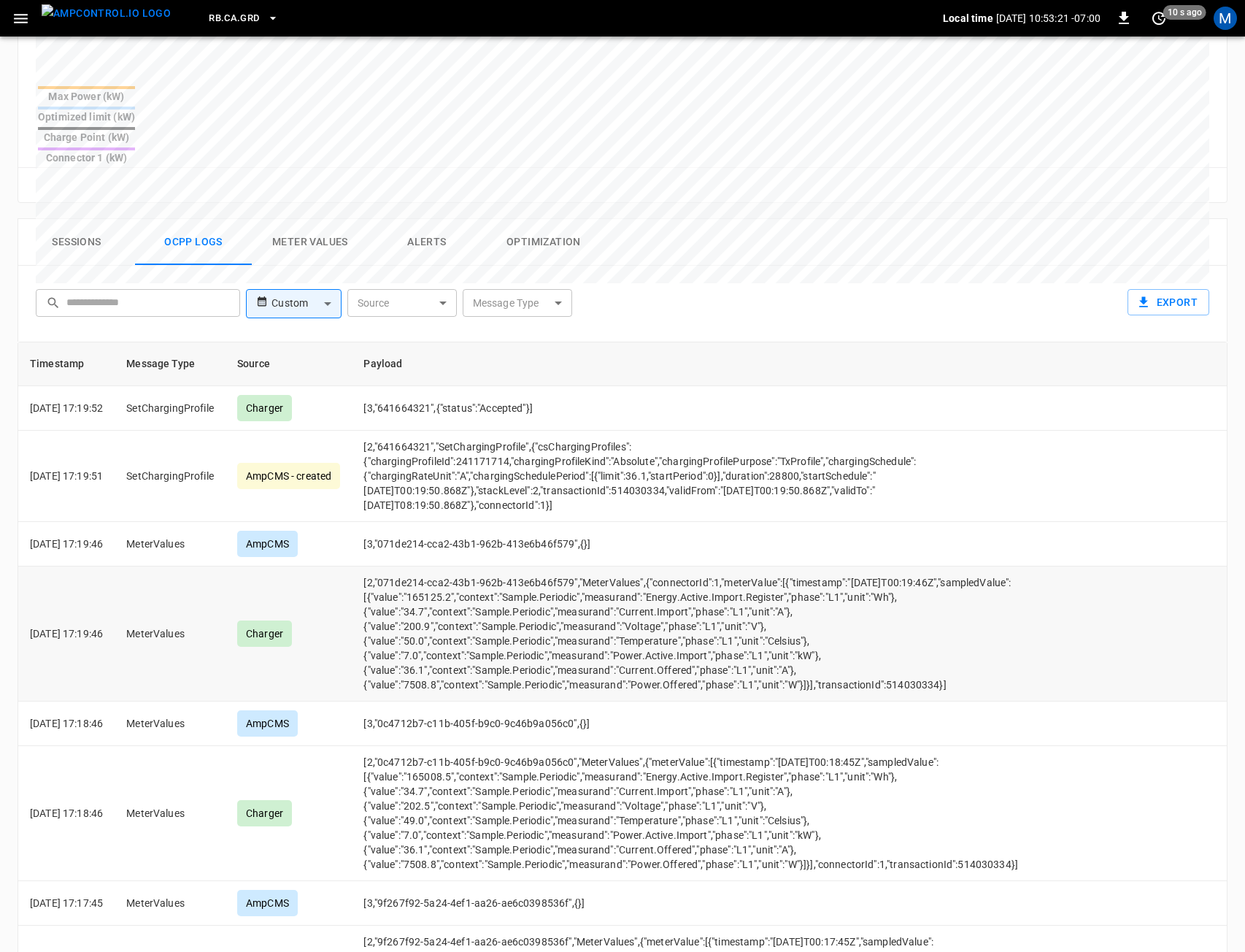
scroll to position [584, 0]
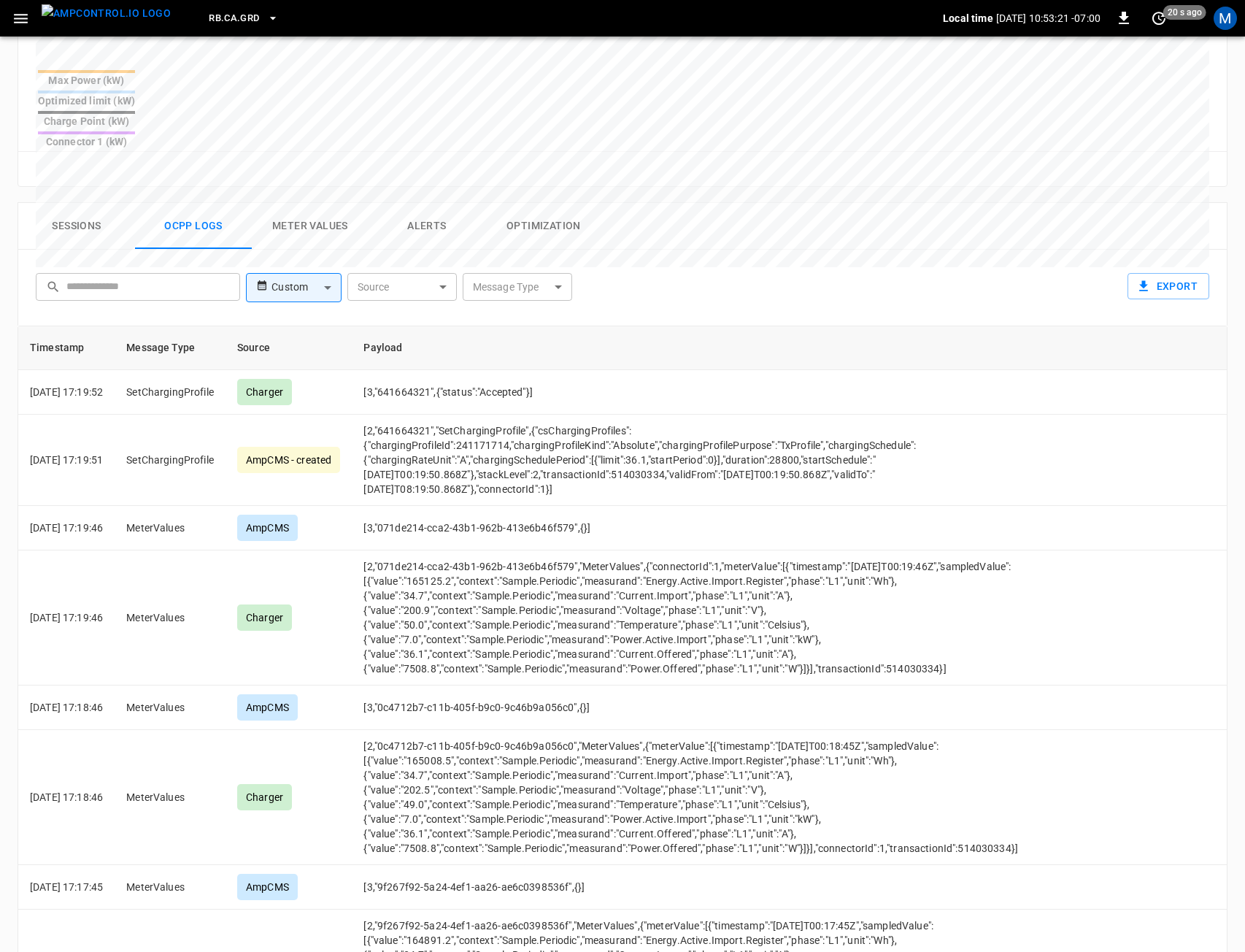
click at [415, 203] on button "Alerts" at bounding box center [427, 226] width 117 height 47
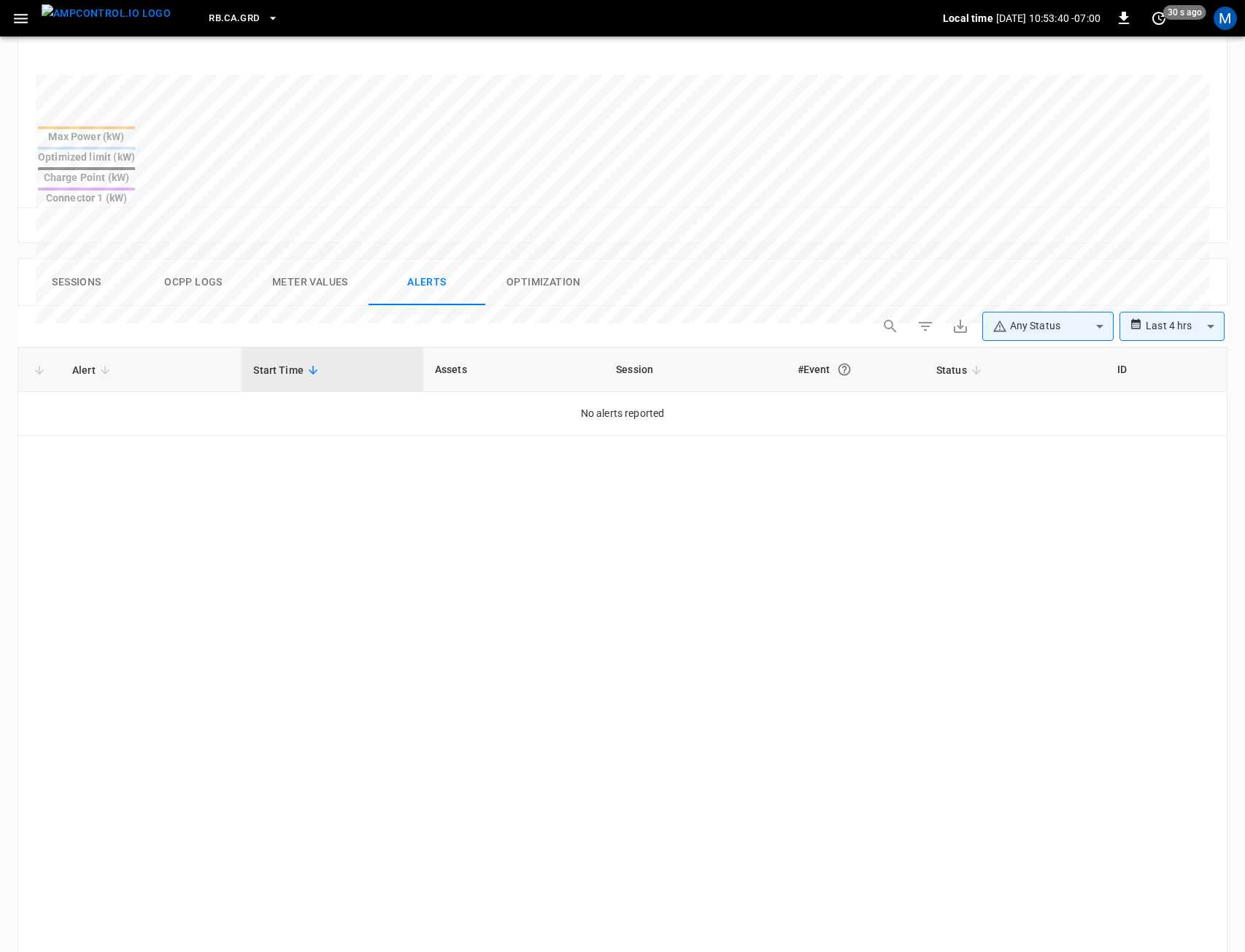
scroll to position [511, 0]
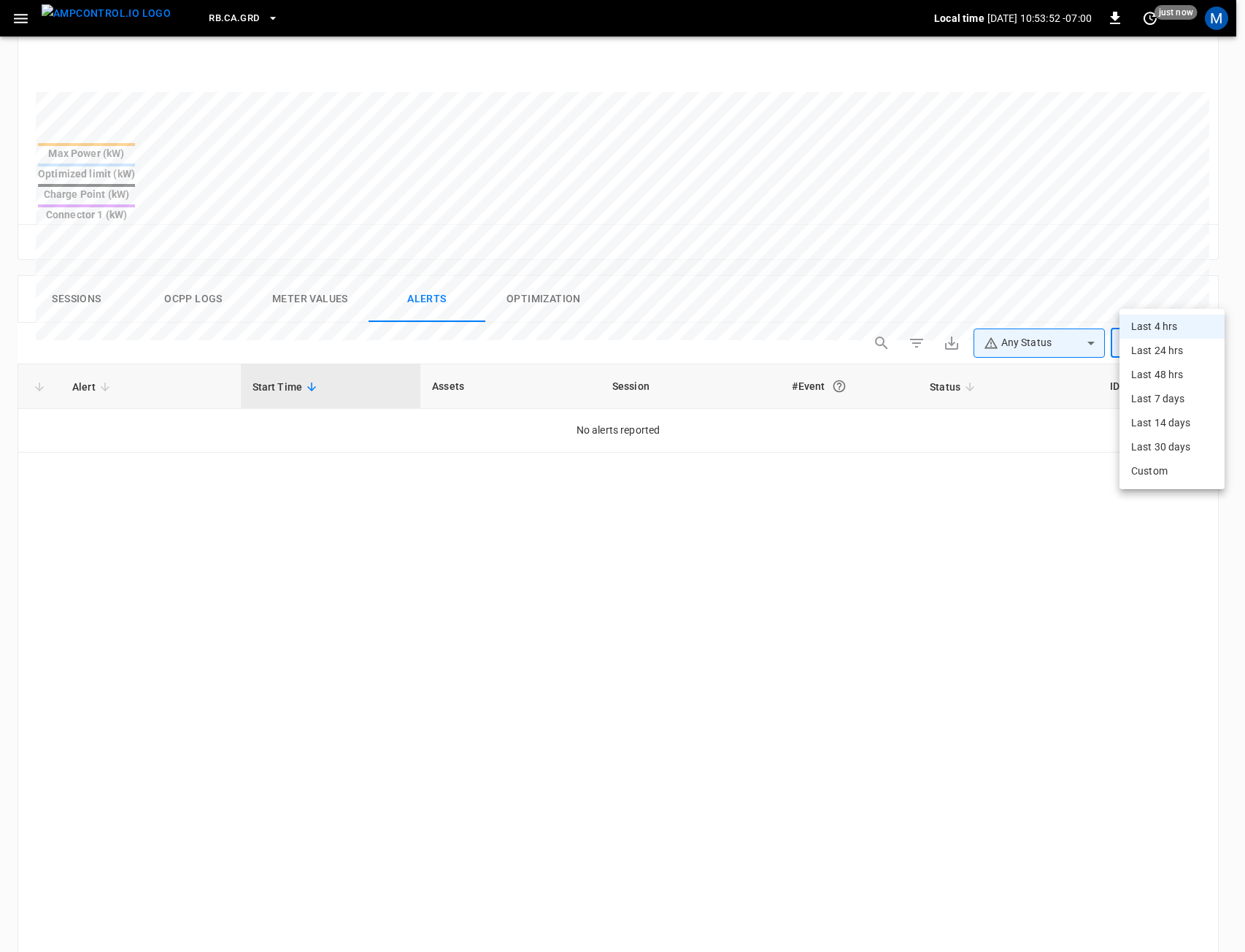
click at [1178, 298] on body "**********" at bounding box center [622, 349] width 1245 height 1720
click at [1162, 426] on li "Last 14 days" at bounding box center [1172, 423] width 105 height 24
type input "**********"
type input "***"
type input "**********"
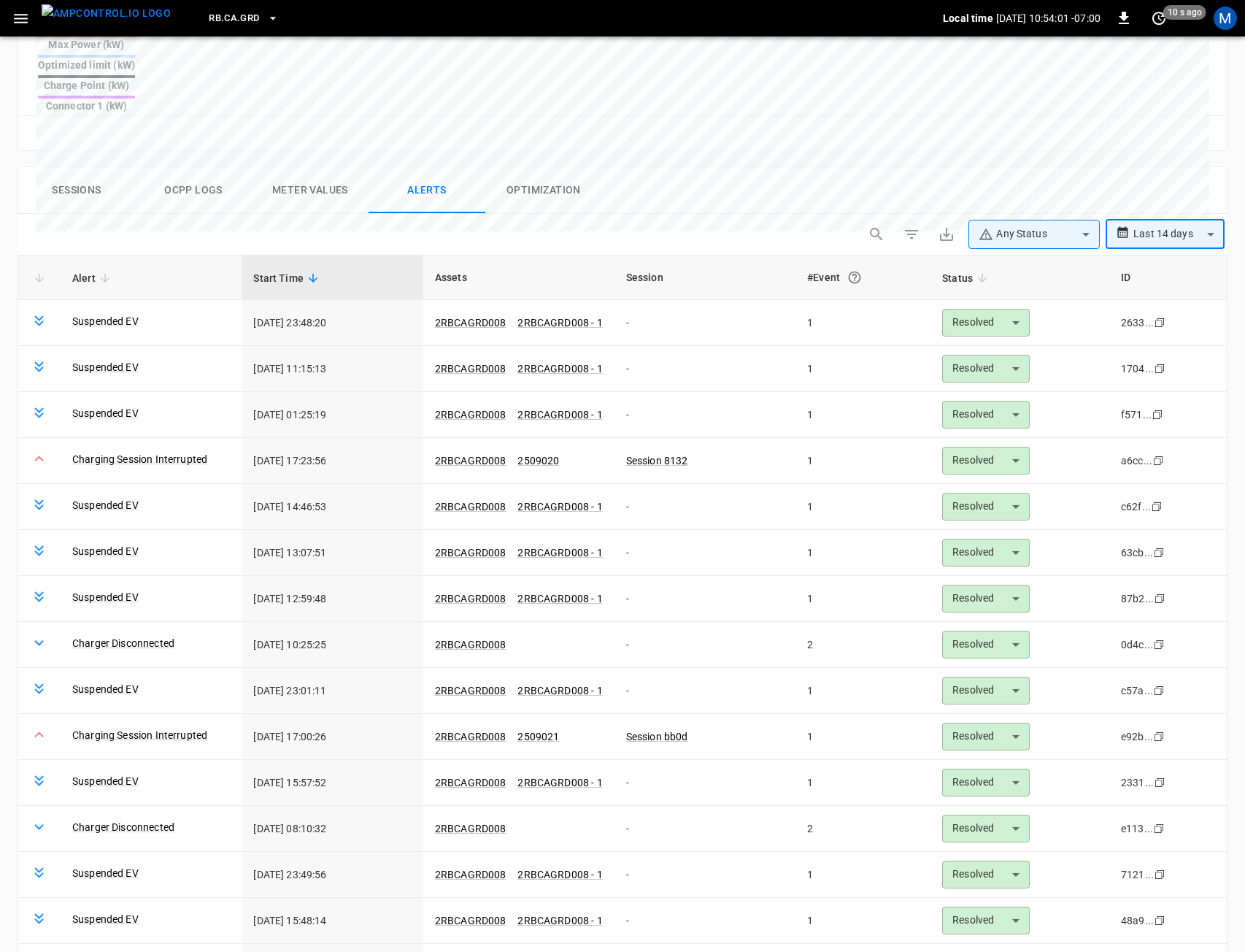
scroll to position [573, 0]
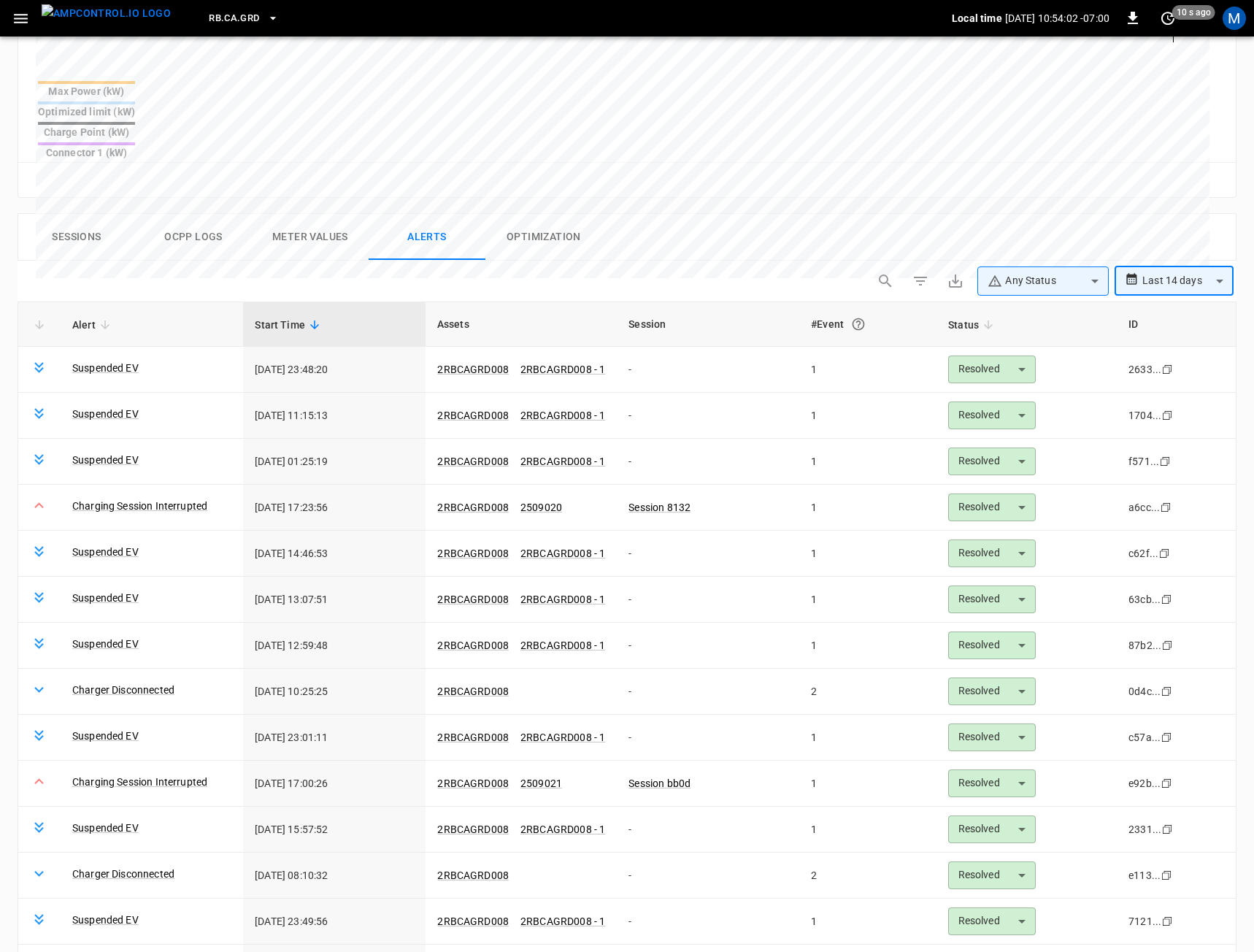
click at [1031, 232] on body "**********" at bounding box center [627, 286] width 1254 height 1720
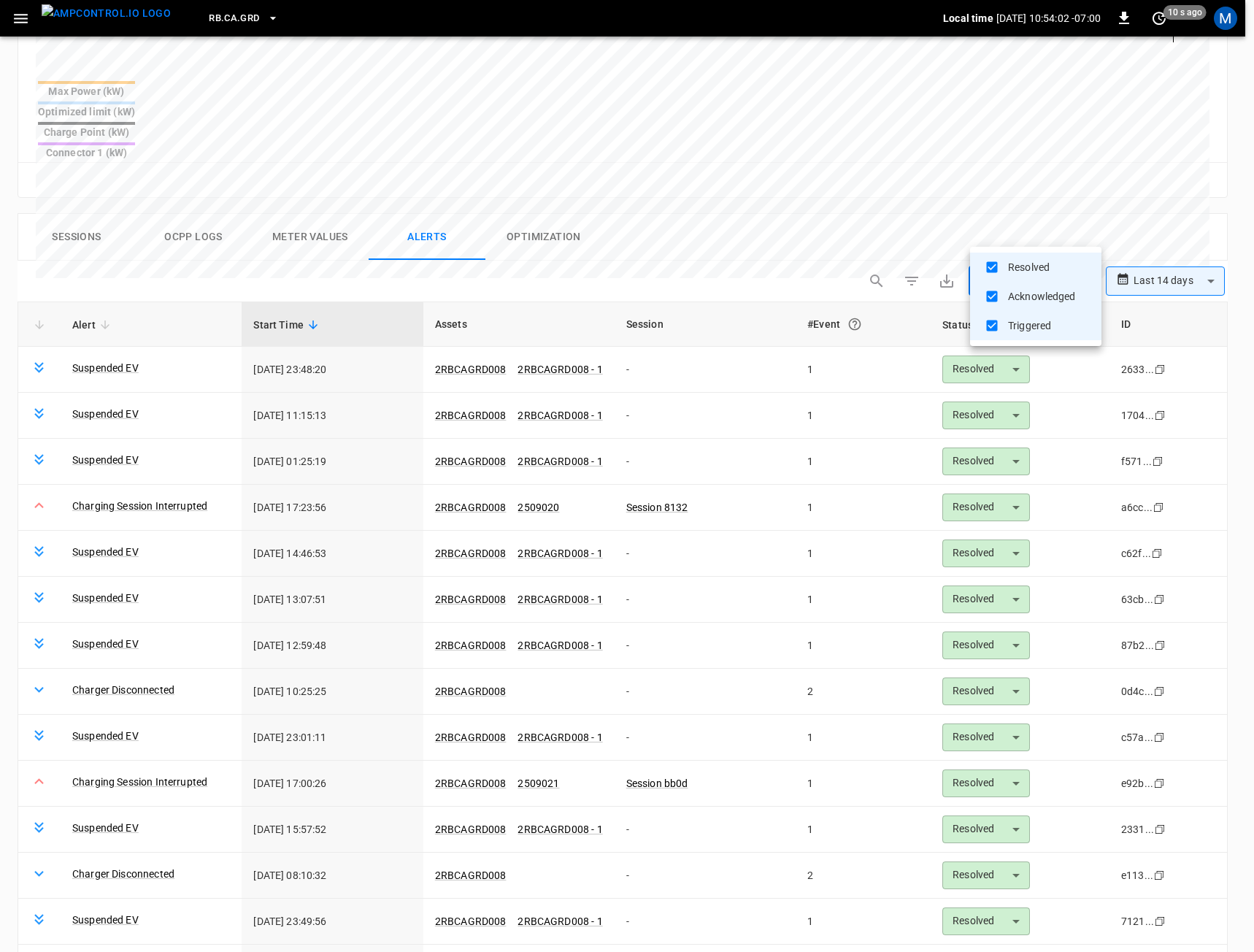
click at [1033, 233] on div at bounding box center [627, 476] width 1254 height 952
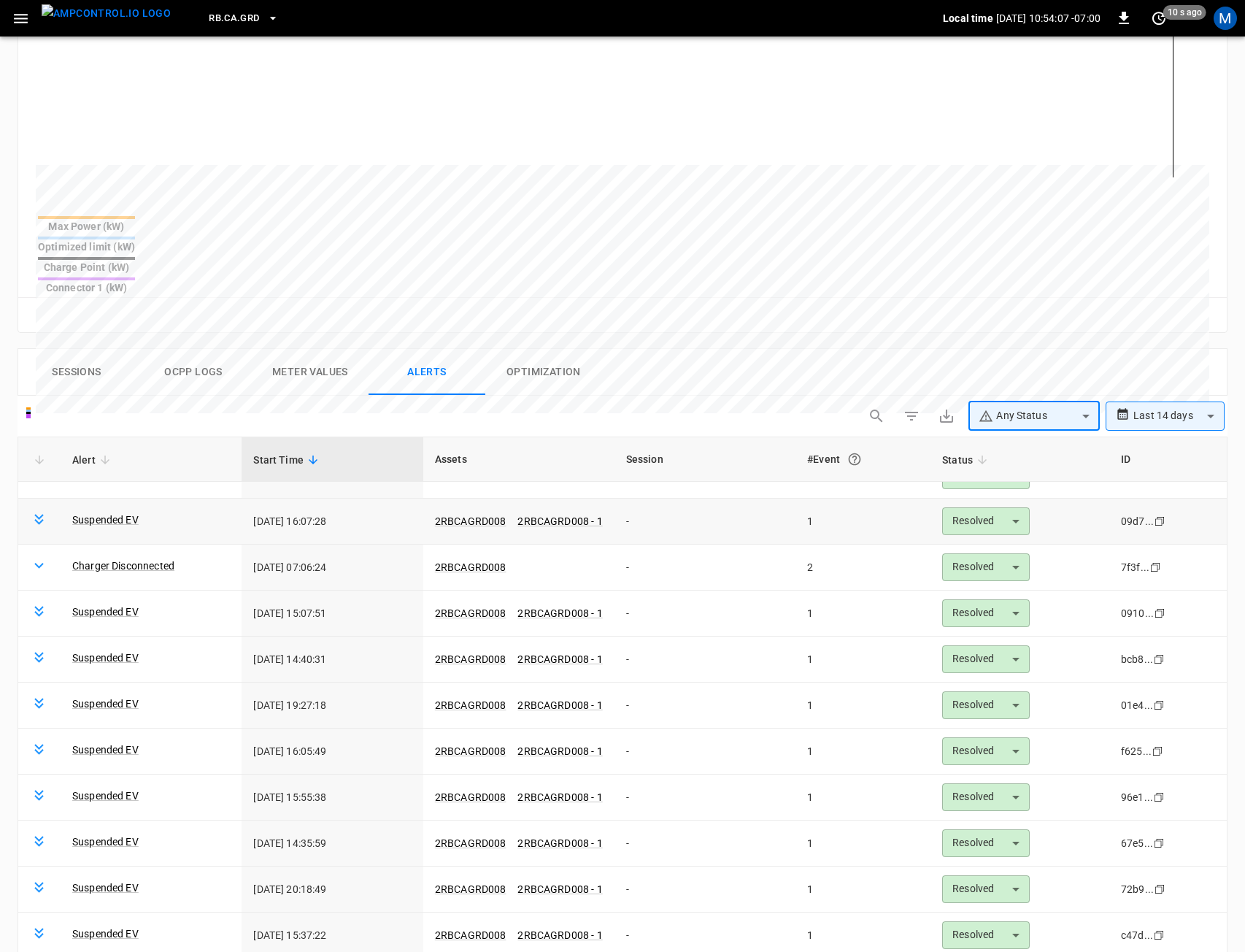
scroll to position [803, 0]
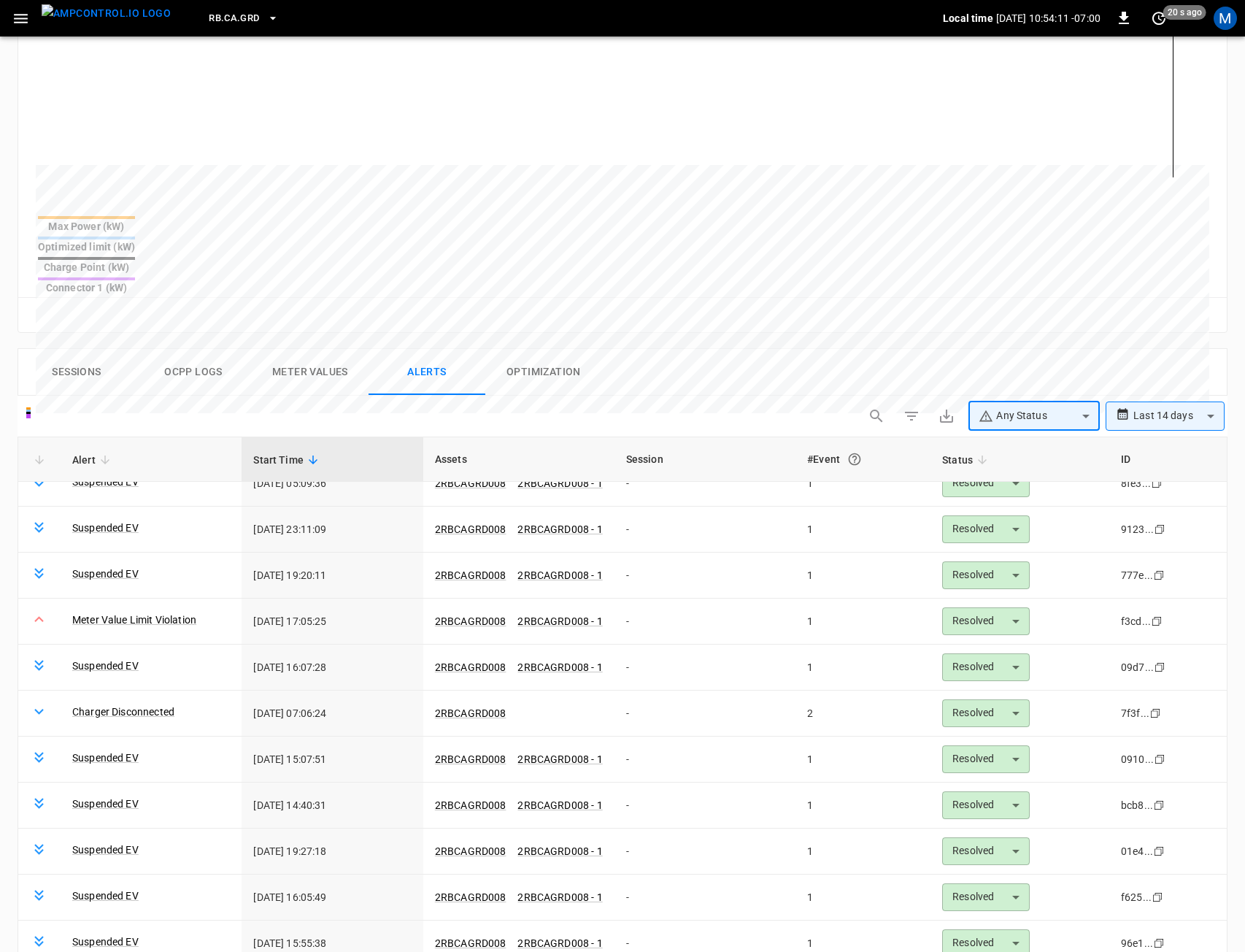
click at [203, 349] on button "Ocpp logs" at bounding box center [193, 372] width 117 height 47
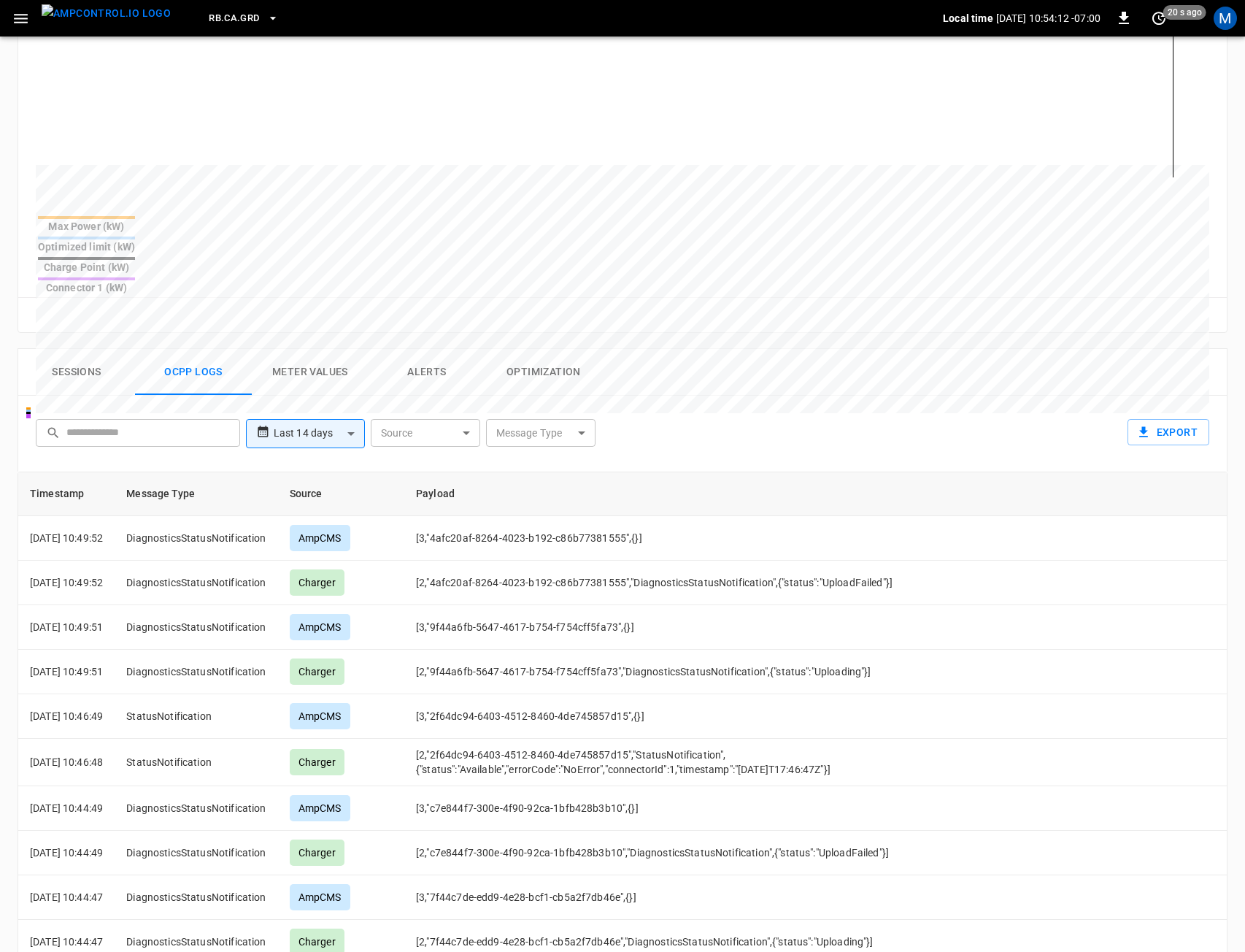
click at [341, 373] on body "**********" at bounding box center [622, 378] width 1245 height 1633
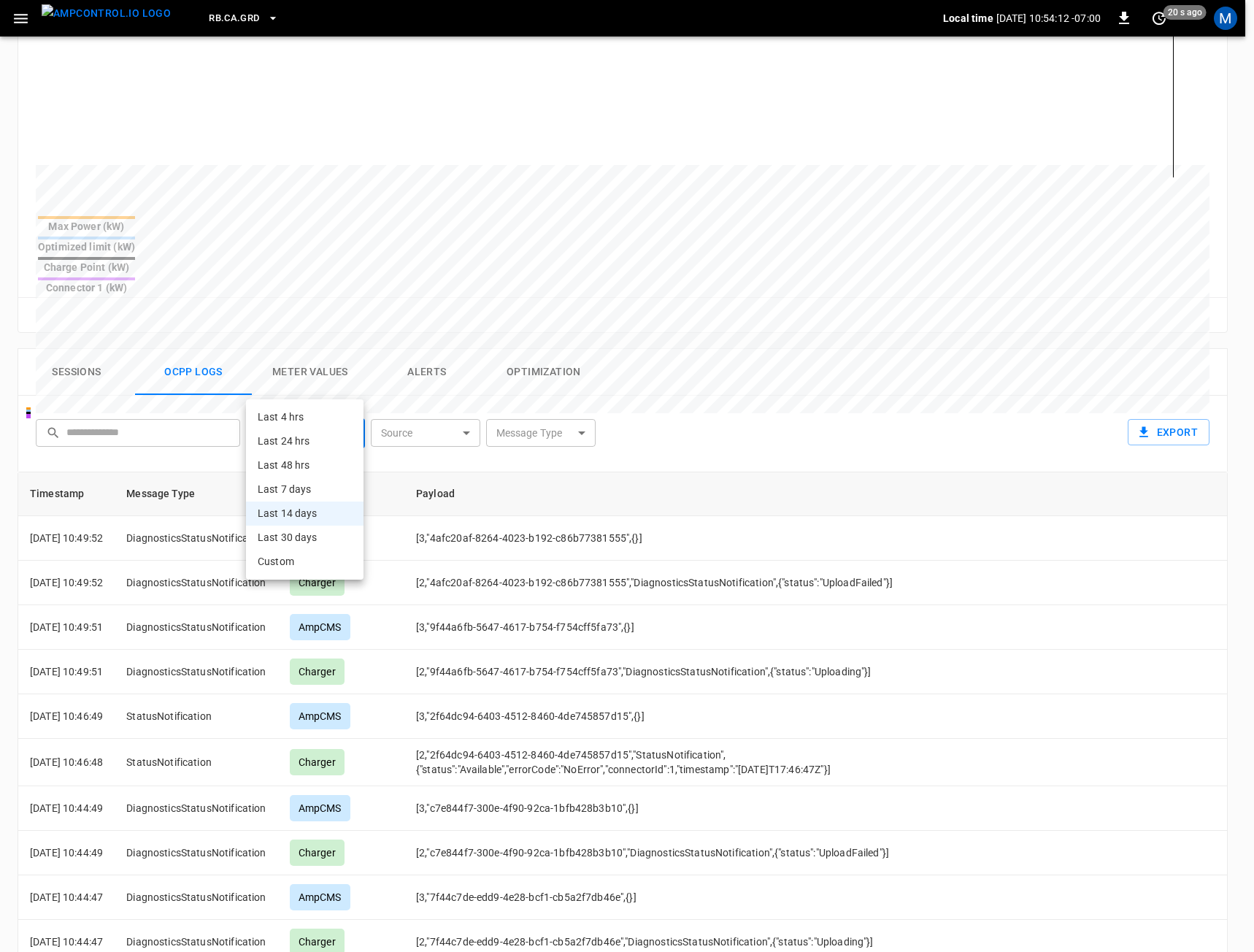
click at [313, 550] on li "Custom" at bounding box center [304, 562] width 118 height 24
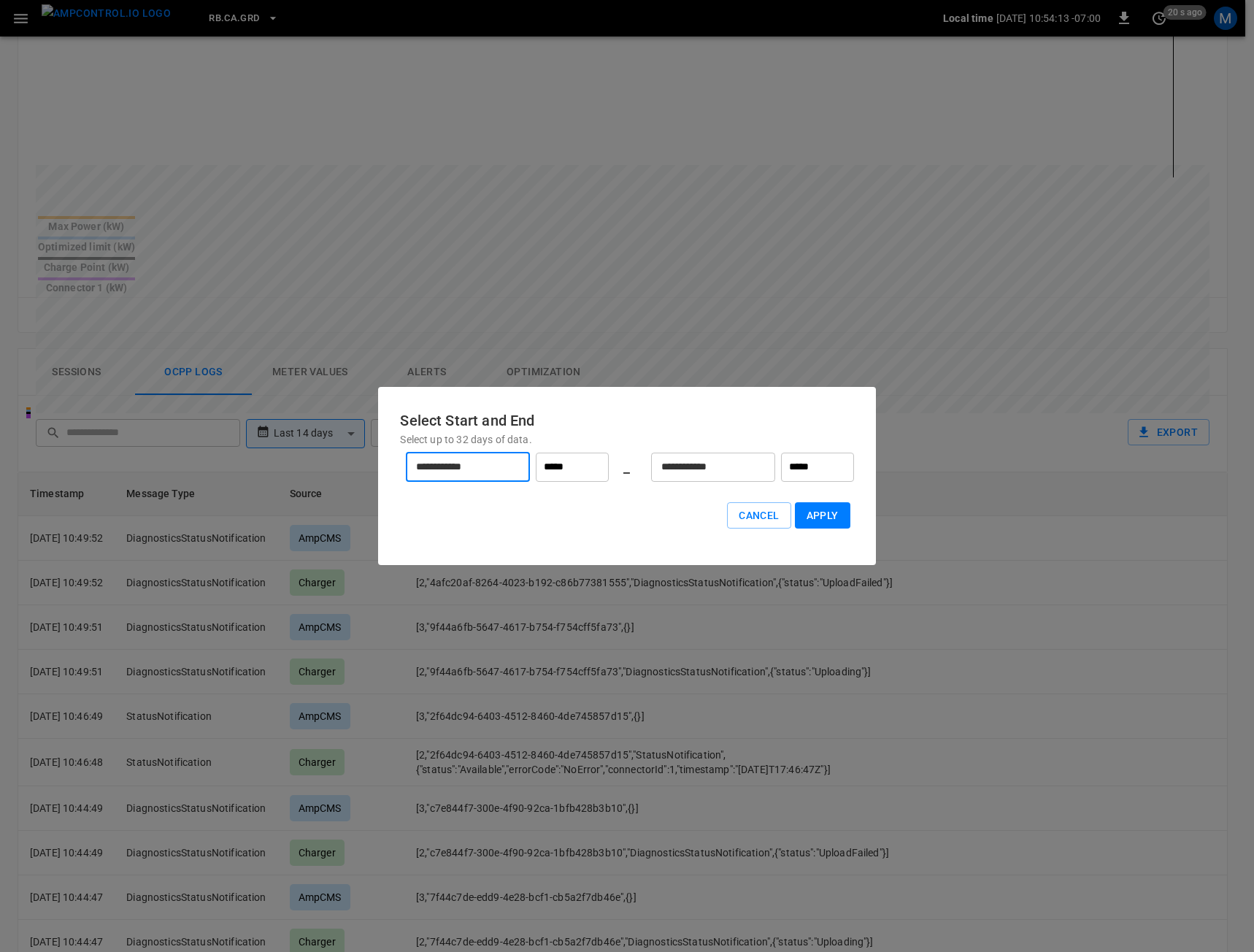
click at [499, 457] on input "**********" at bounding box center [460, 466] width 108 height 38
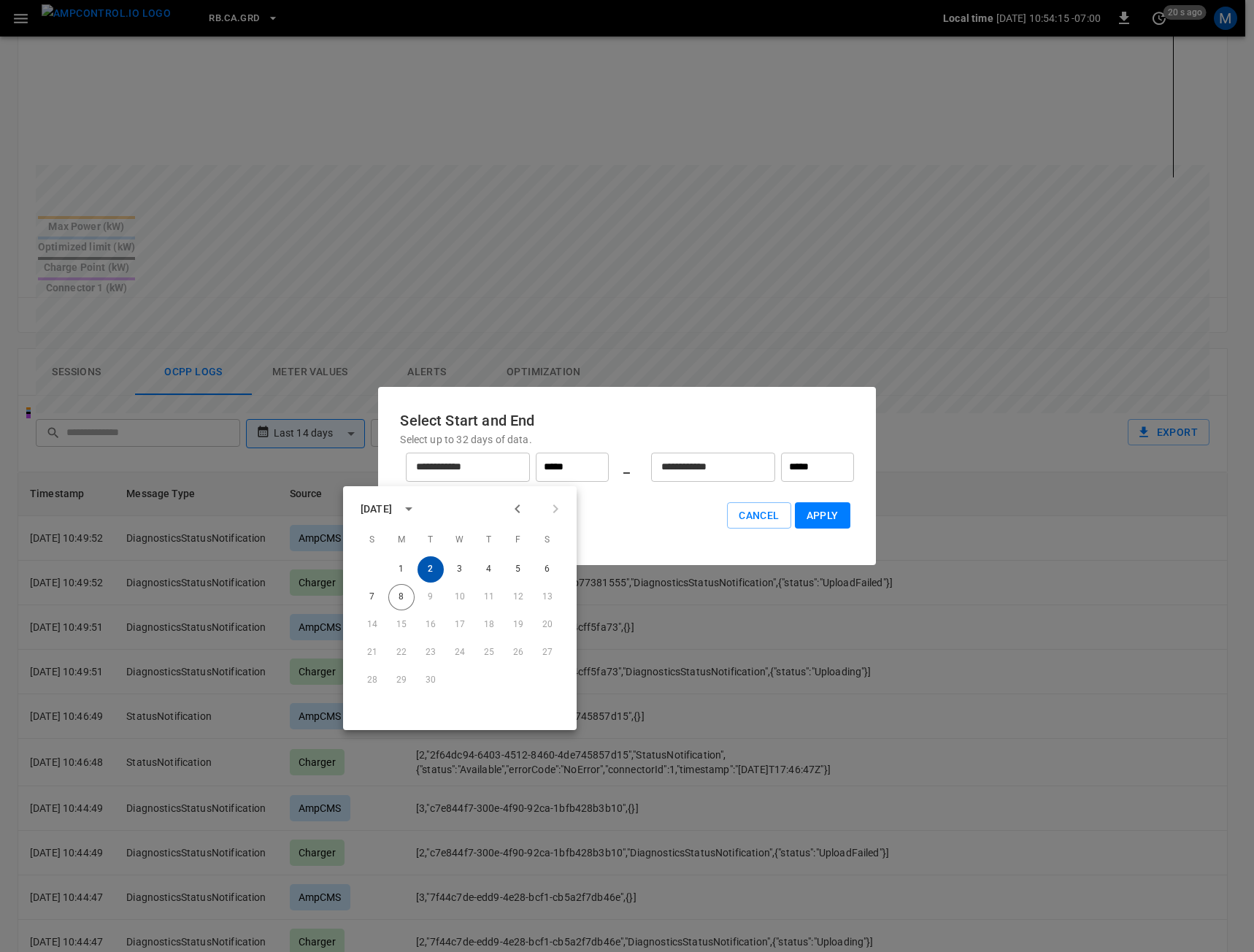
click at [432, 572] on button "2" at bounding box center [430, 569] width 26 height 26
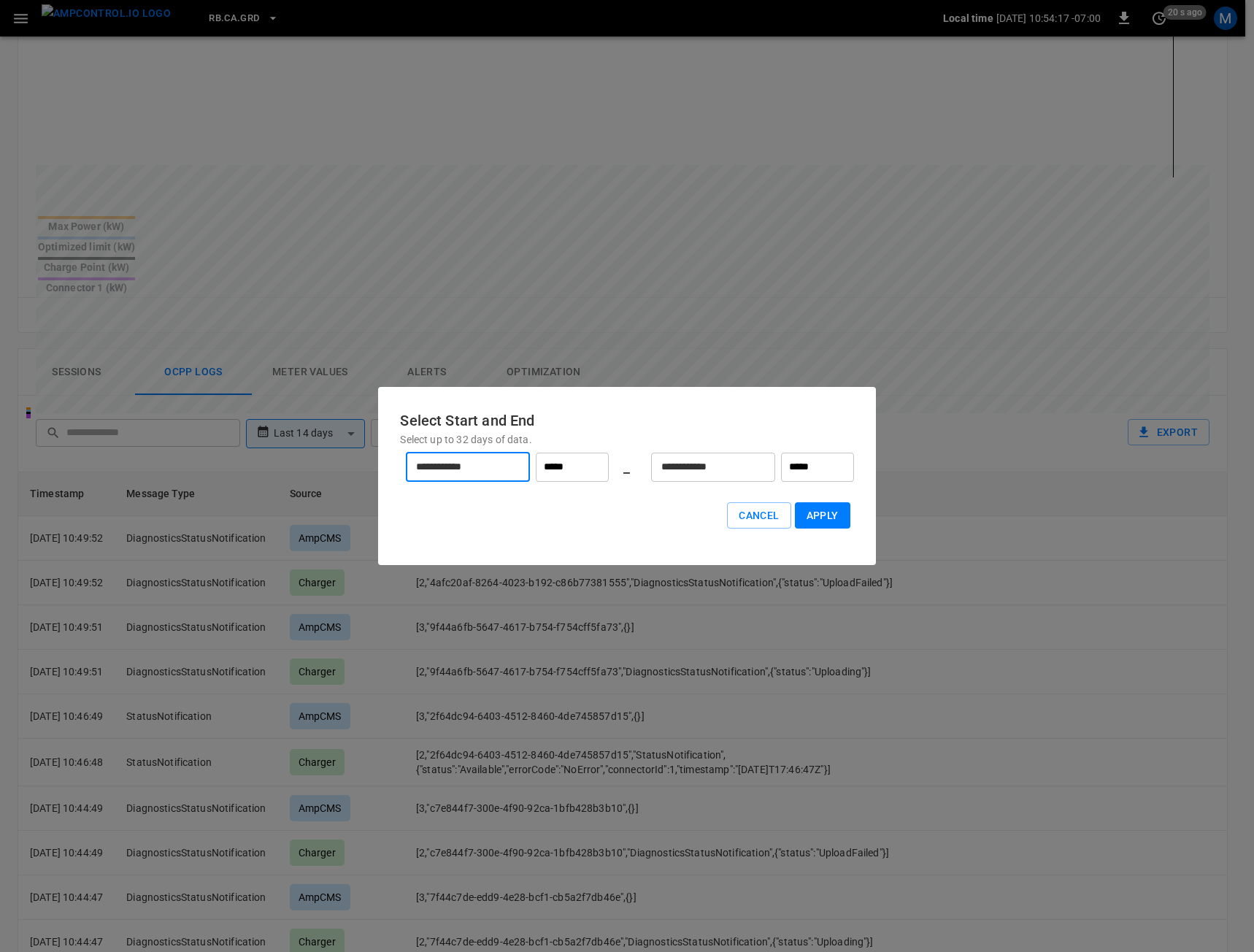
click at [839, 512] on button "Apply" at bounding box center [822, 515] width 56 height 27
type input "******"
type input "**"
type input "******"
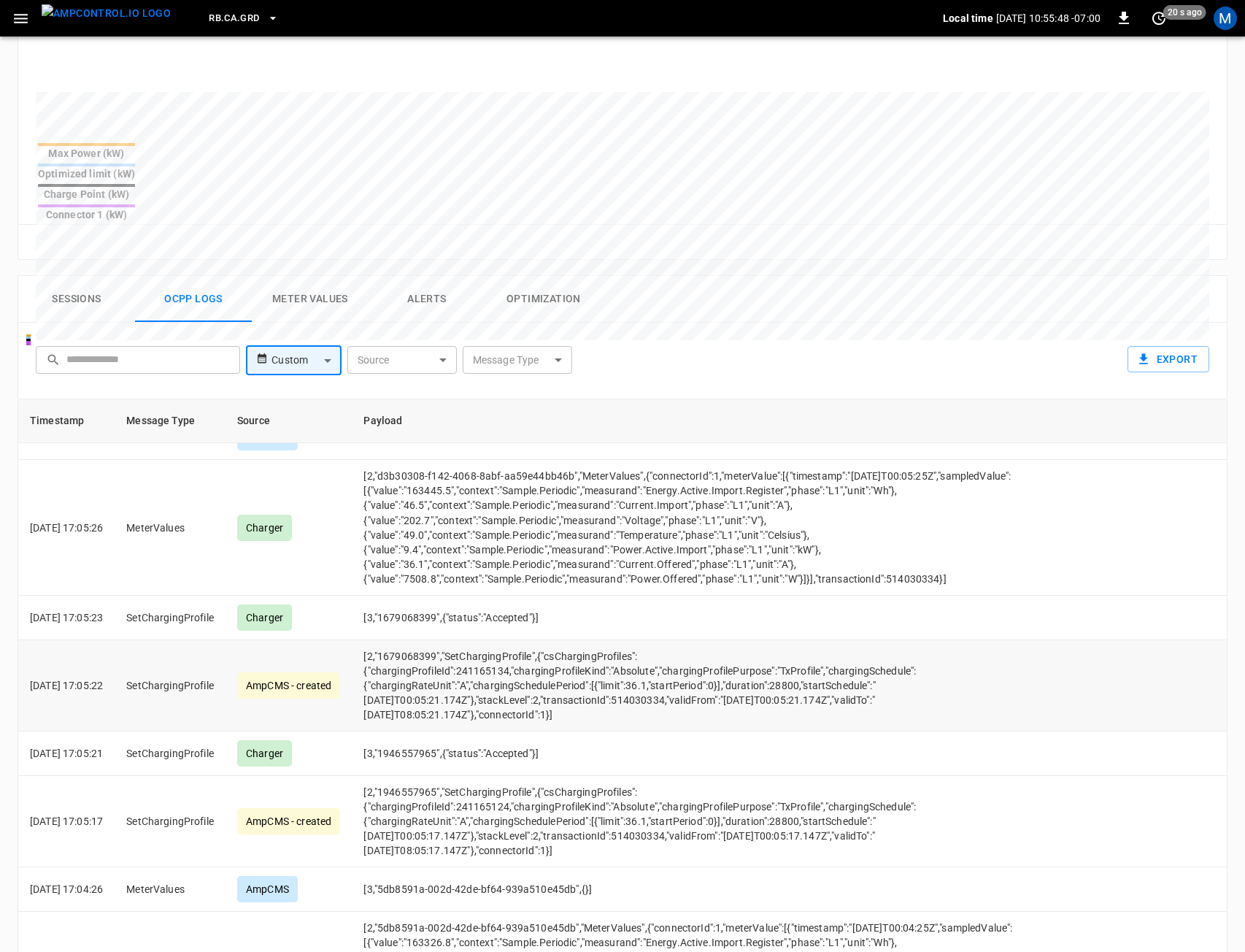
scroll to position [3431, 0]
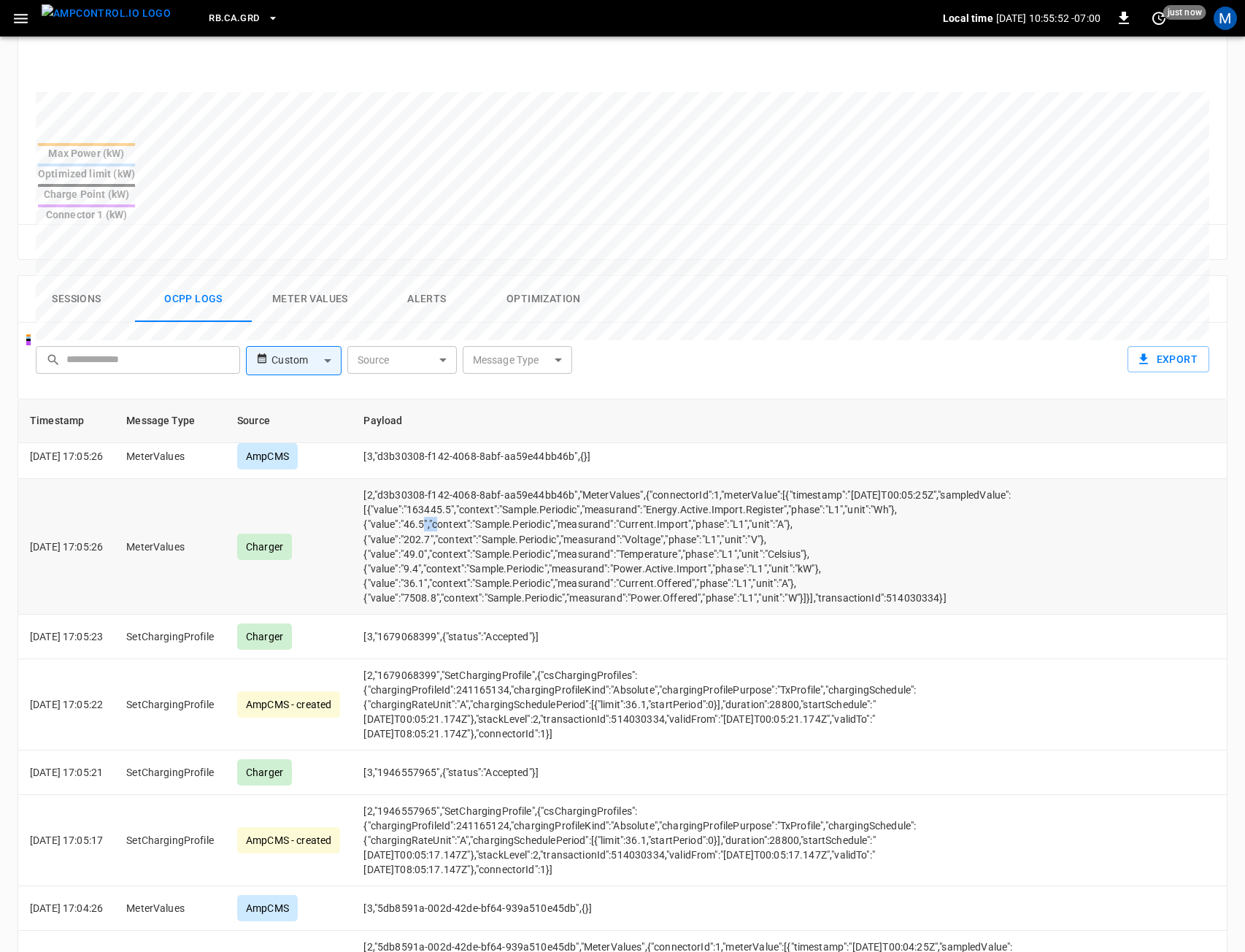
drag, startPoint x: 429, startPoint y: 636, endPoint x: 446, endPoint y: 632, distance: 17.5
click at [446, 614] on td "[2,"d3b30308-f142-4068-8abf-aa59e44bb46b","MeterValues",{"connectorId":1,"meter…" at bounding box center [691, 546] width 678 height 135
drag, startPoint x: 429, startPoint y: 650, endPoint x: 453, endPoint y: 650, distance: 24.0
click at [453, 614] on td "[2,"d3b30308-f142-4068-8abf-aa59e44bb46b","MeterValues",{"connectorId":1,"meter…" at bounding box center [691, 546] width 678 height 135
drag, startPoint x: 430, startPoint y: 697, endPoint x: 447, endPoint y: 697, distance: 17.0
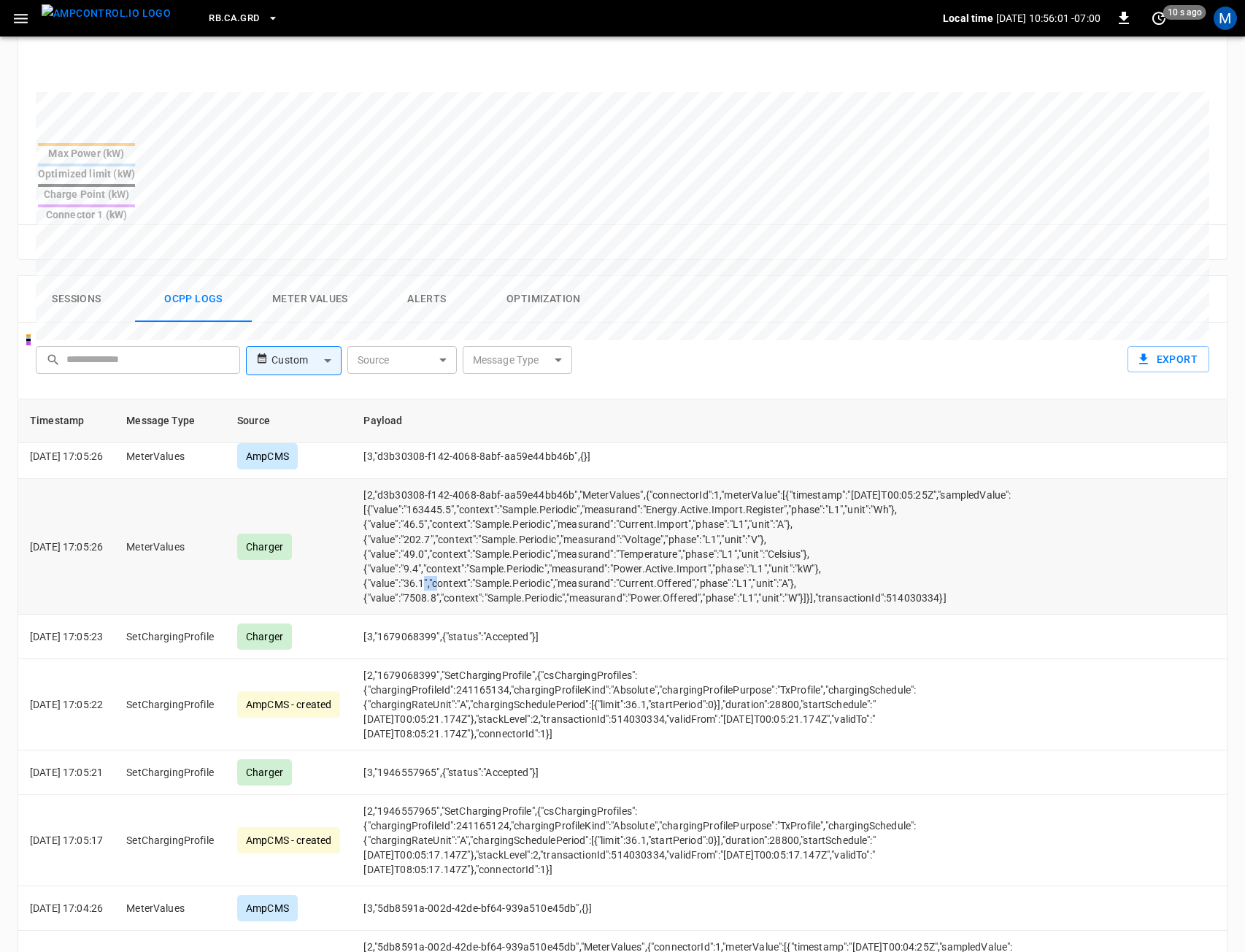
click at [447, 614] on td "[2,"d3b30308-f142-4068-8abf-aa59e44bb46b","MeterValues",{"connectorId":1,"meter…" at bounding box center [691, 546] width 678 height 135
click at [907, 614] on td "[2,"d3b30308-f142-4068-8abf-aa59e44bb46b","MeterValues",{"connectorId":1,"meter…" at bounding box center [691, 546] width 678 height 135
drag, startPoint x: 1001, startPoint y: 708, endPoint x: 361, endPoint y: 592, distance: 650.4
click at [361, 592] on tr "2025-09-02 17:05:26 MeterValues Charger [2,"d3b30308-f142-4068-8abf-aa59e44bb46…" at bounding box center [622, 546] width 1209 height 135
copy tr "[2,"d3b30308-f142-4068-8abf-aa59e44bb46b","MeterValues",{"connectorId":1,"meter…"
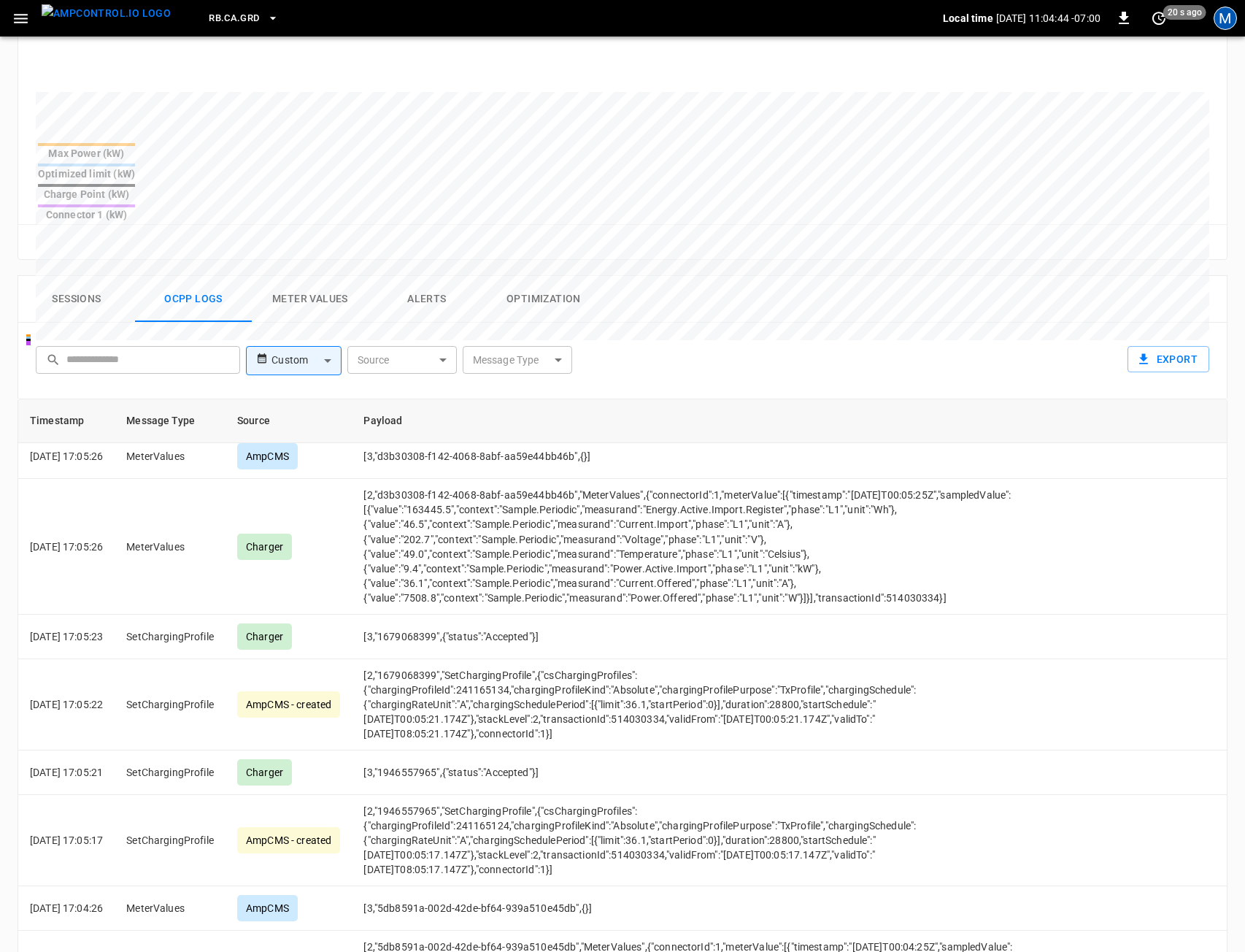
click at [1235, 18] on div "M" at bounding box center [1226, 19] width 24 height 24
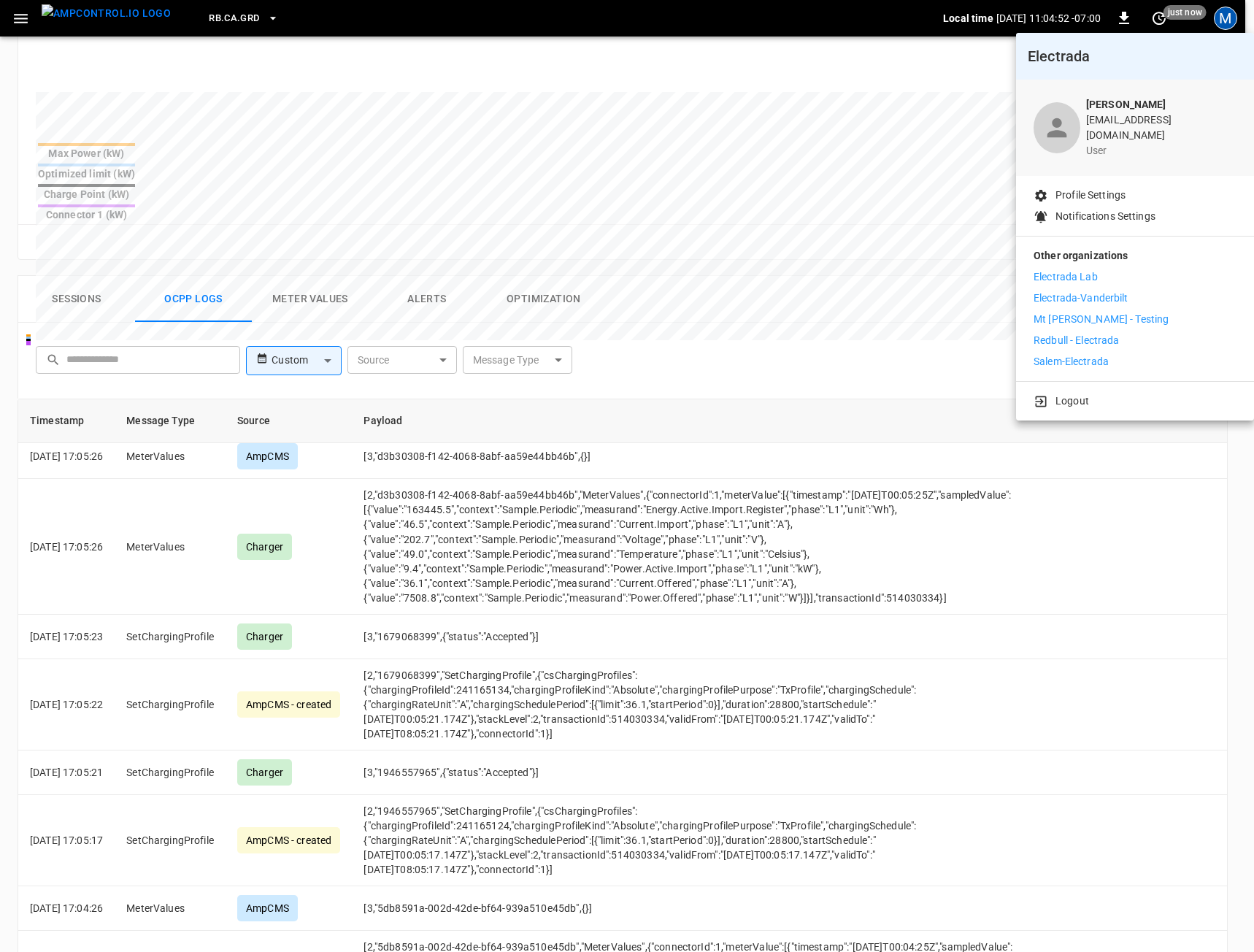
click at [1073, 269] on p "Electrada Lab" at bounding box center [1065, 277] width 64 height 16
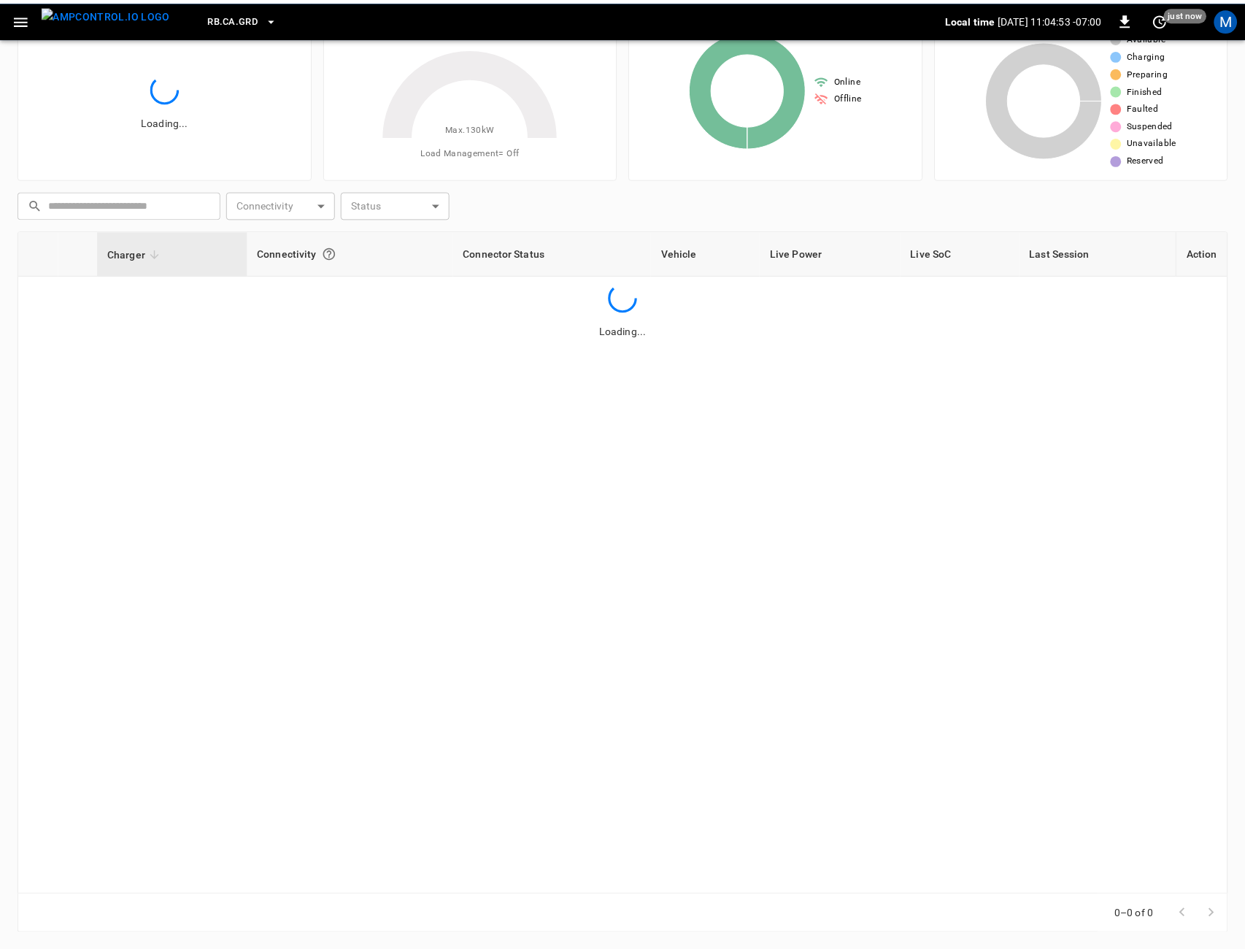
scroll to position [62, 0]
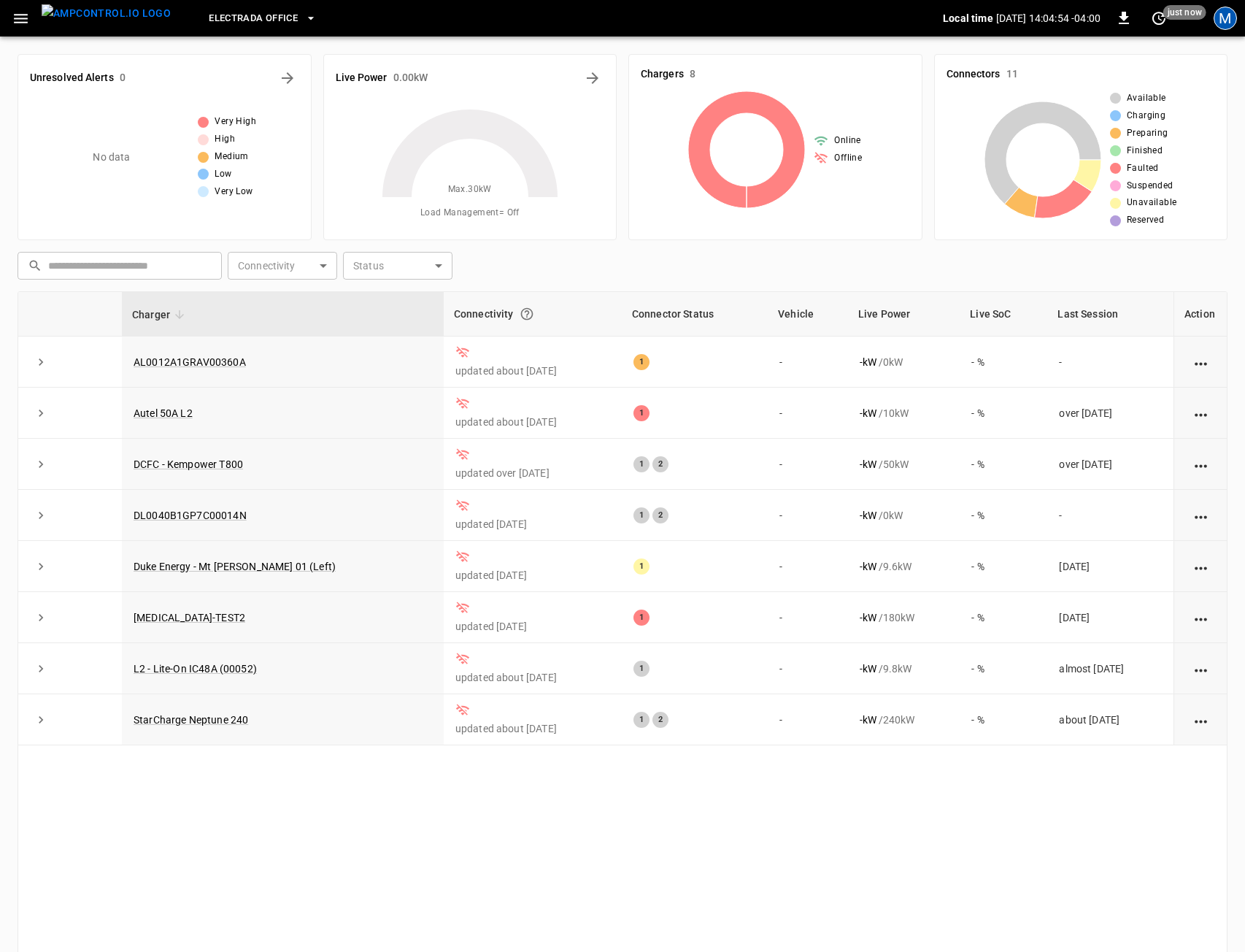
click at [1219, 21] on div "M" at bounding box center [1226, 19] width 24 height 24
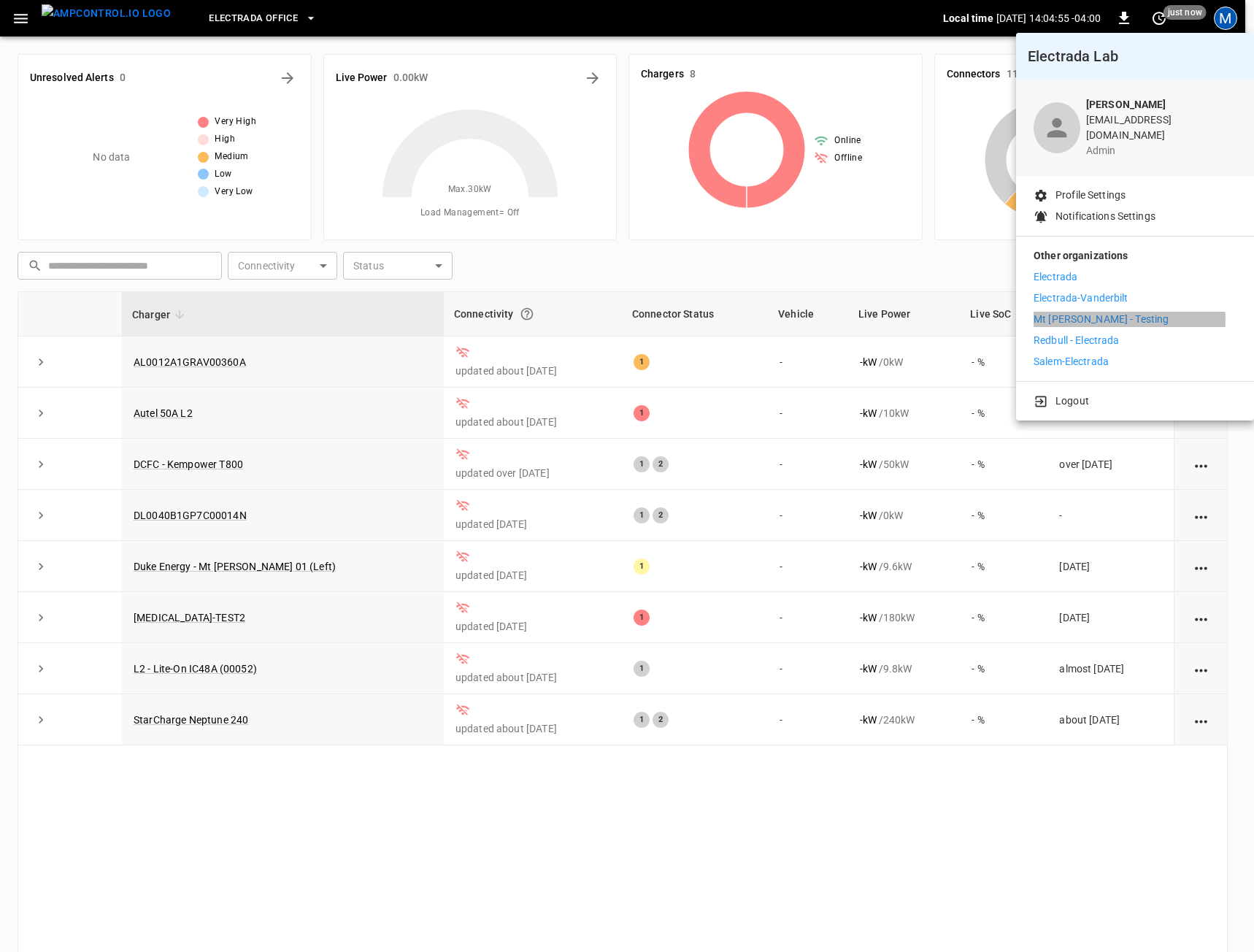
click at [1093, 312] on p "Mt [PERSON_NAME] - Testing" at bounding box center [1101, 319] width 135 height 16
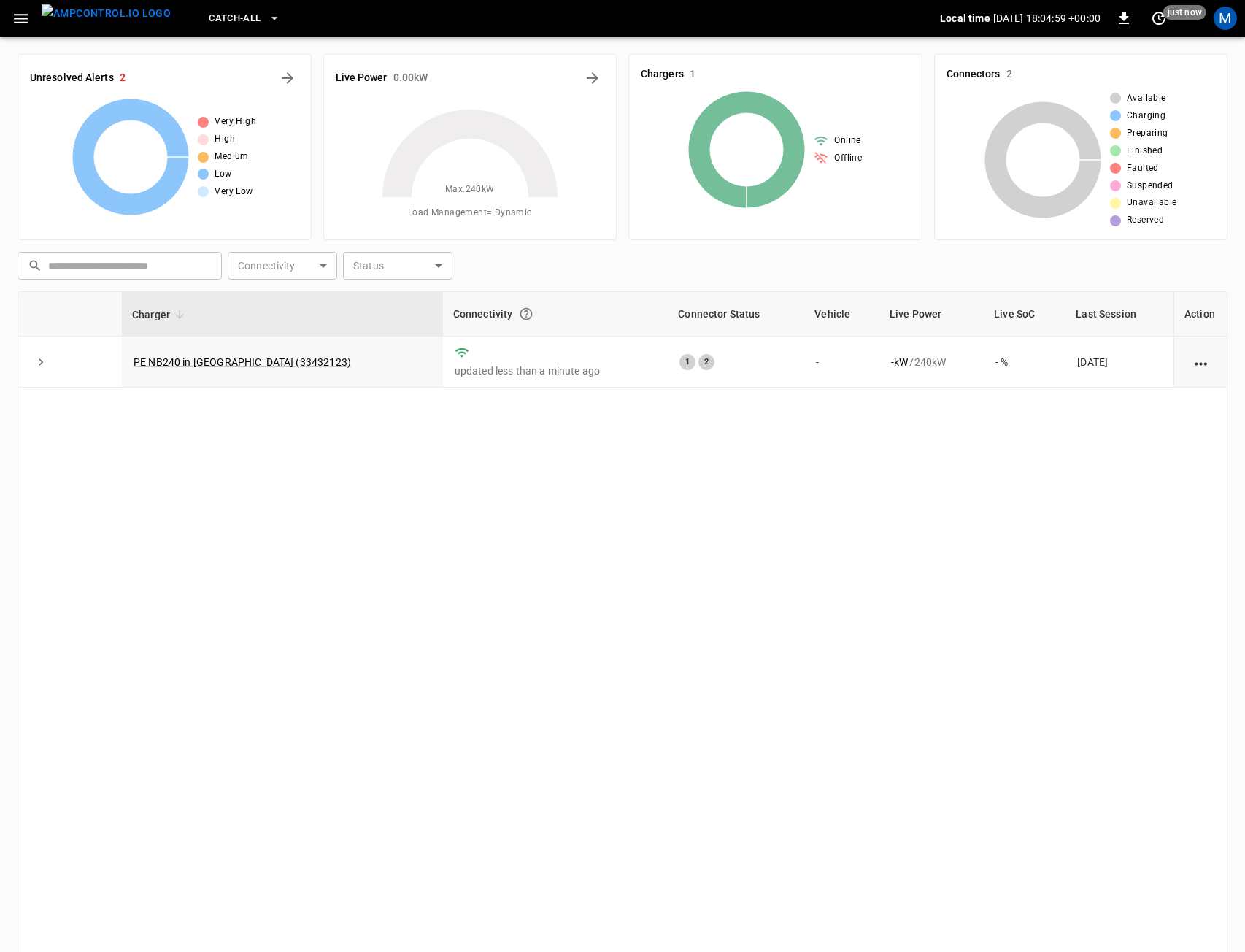
click at [19, 16] on icon "button" at bounding box center [21, 19] width 19 height 19
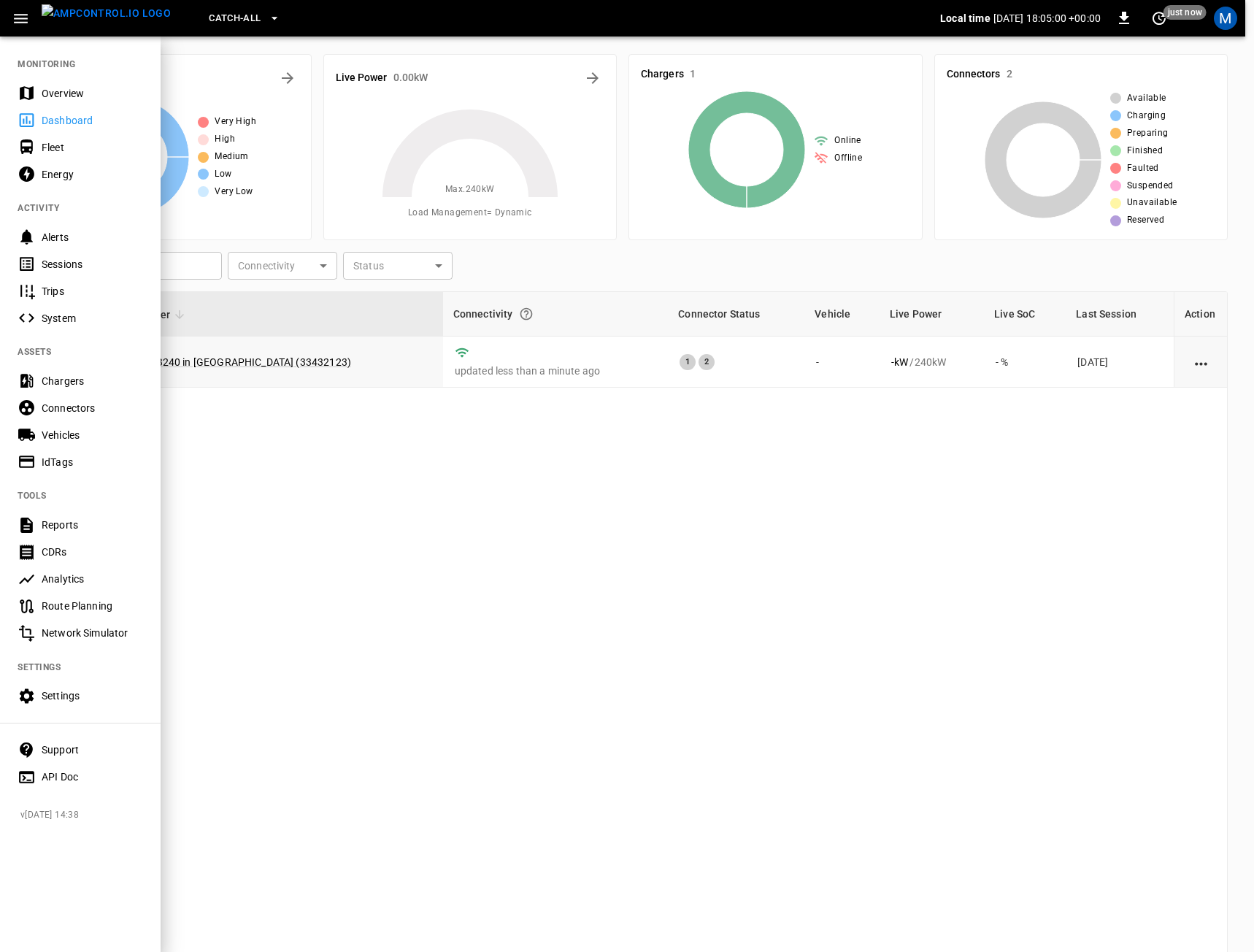
click at [101, 694] on div "Settings" at bounding box center [92, 696] width 101 height 15
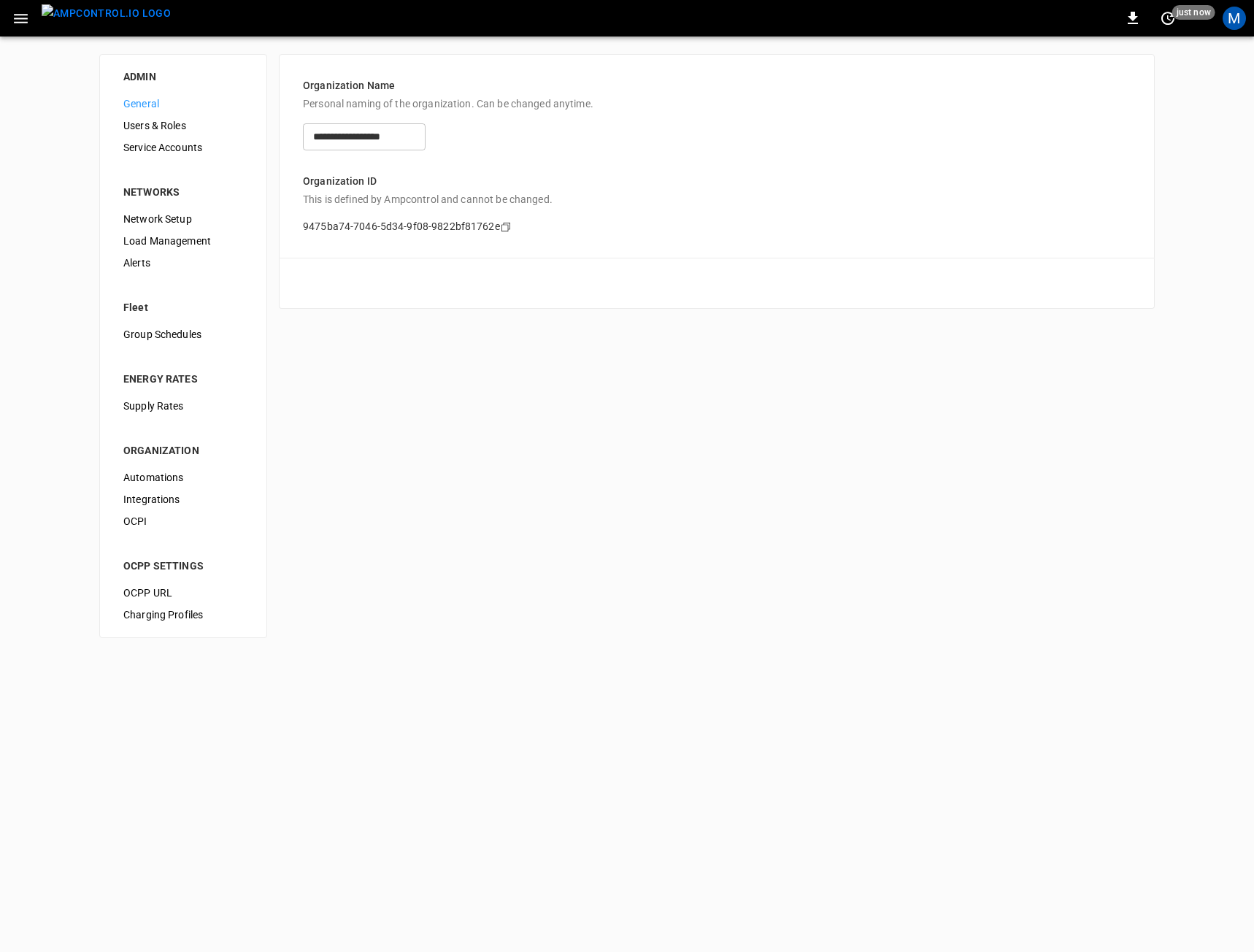
click at [171, 126] on span "Users & Roles" at bounding box center [184, 126] width 120 height 16
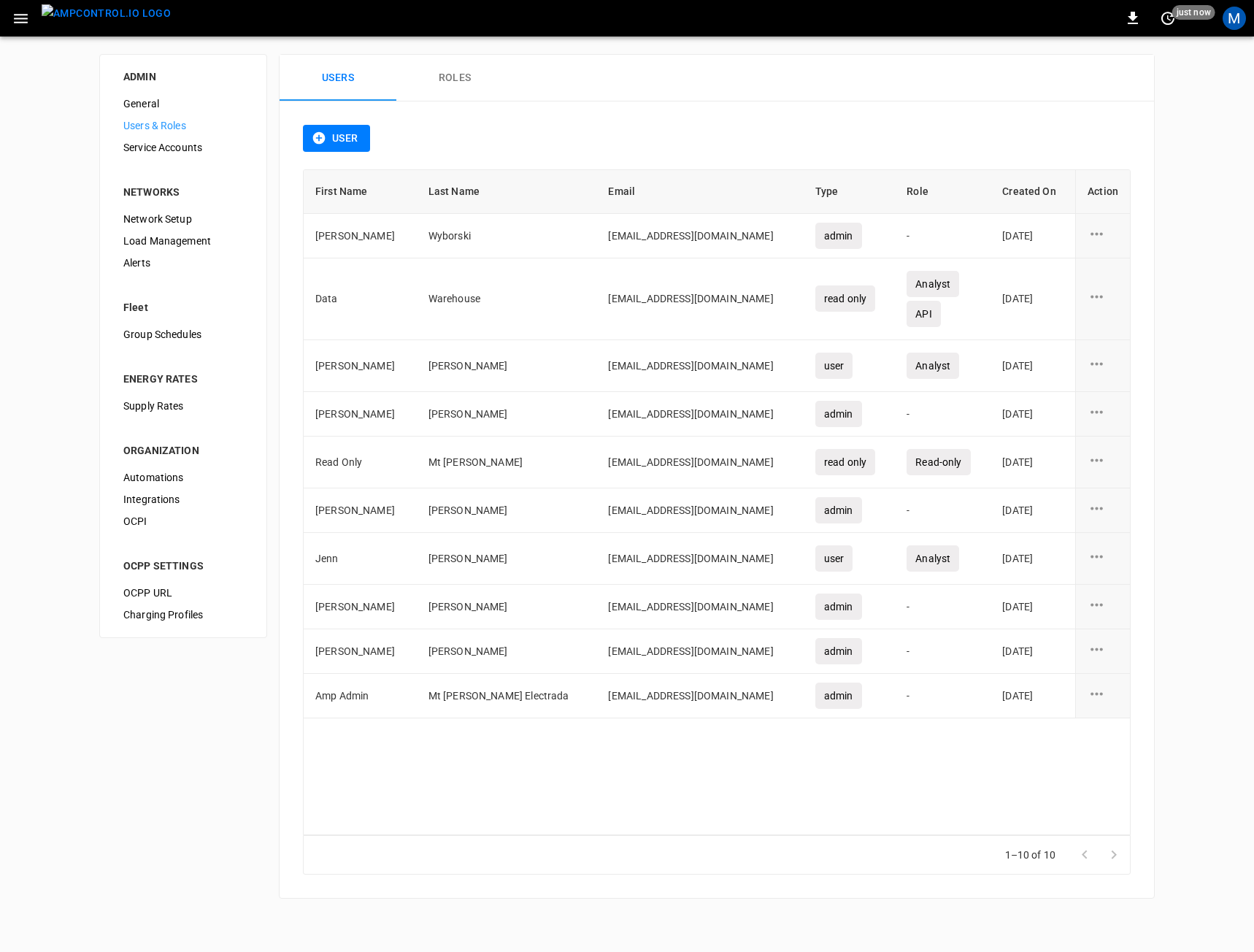
click at [1109, 301] on div "user action options" at bounding box center [1102, 299] width 30 height 22
click at [1106, 303] on li "Edit" at bounding box center [1114, 305] width 52 height 24
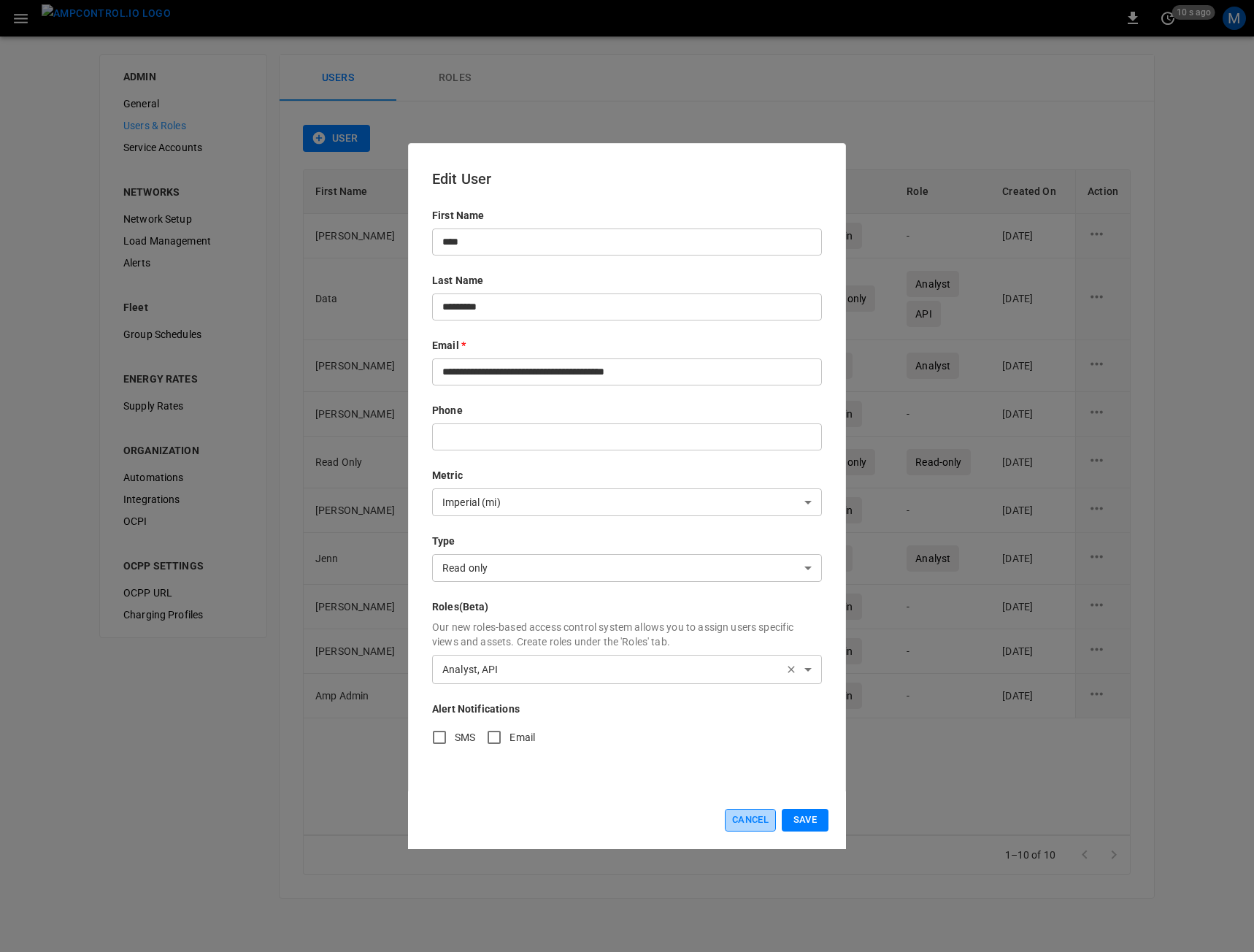
click at [740, 818] on button "Cancel" at bounding box center [750, 820] width 51 height 23
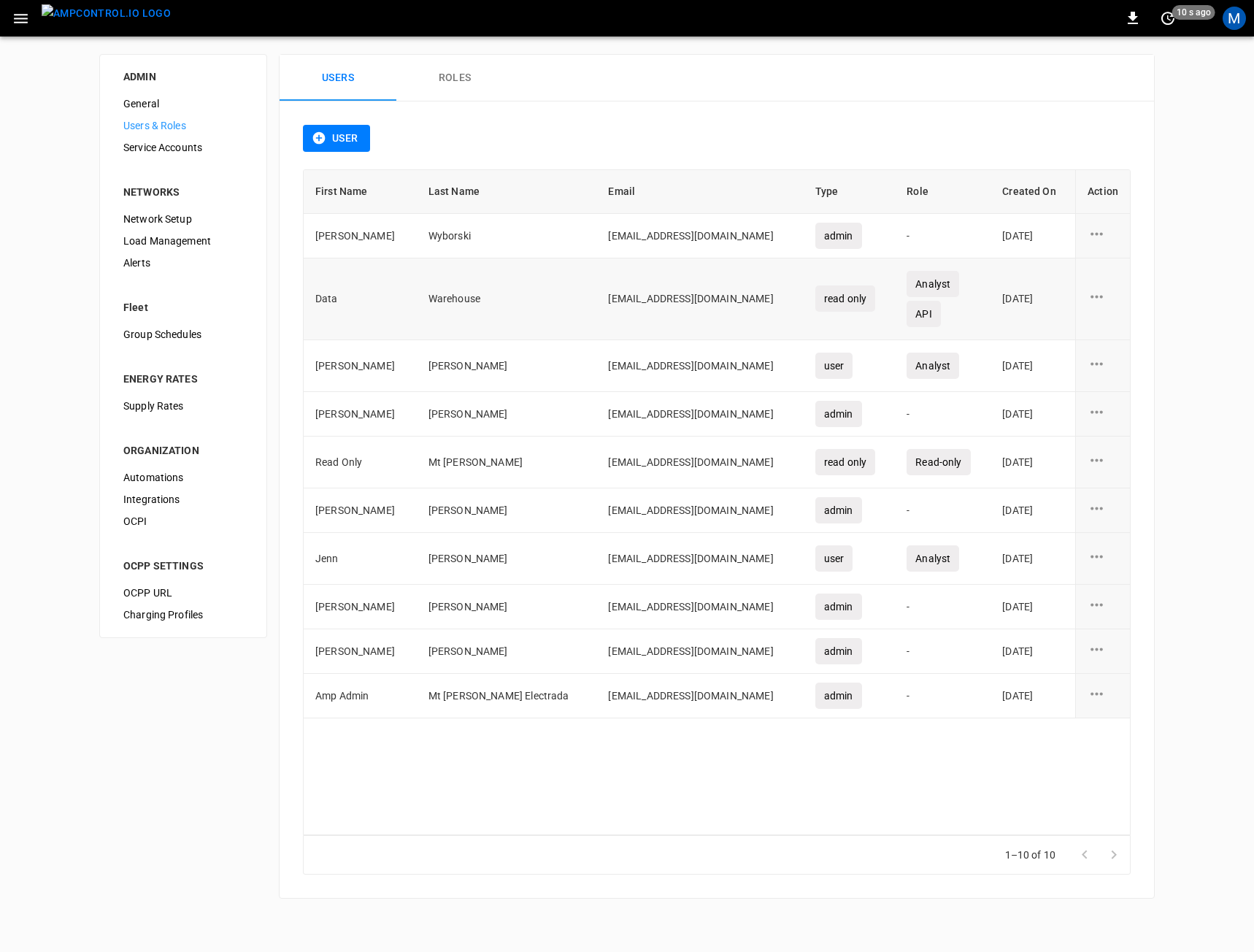
click at [1108, 301] on div "user action options" at bounding box center [1102, 299] width 30 height 22
click at [1099, 305] on li "Edit" at bounding box center [1114, 305] width 52 height 24
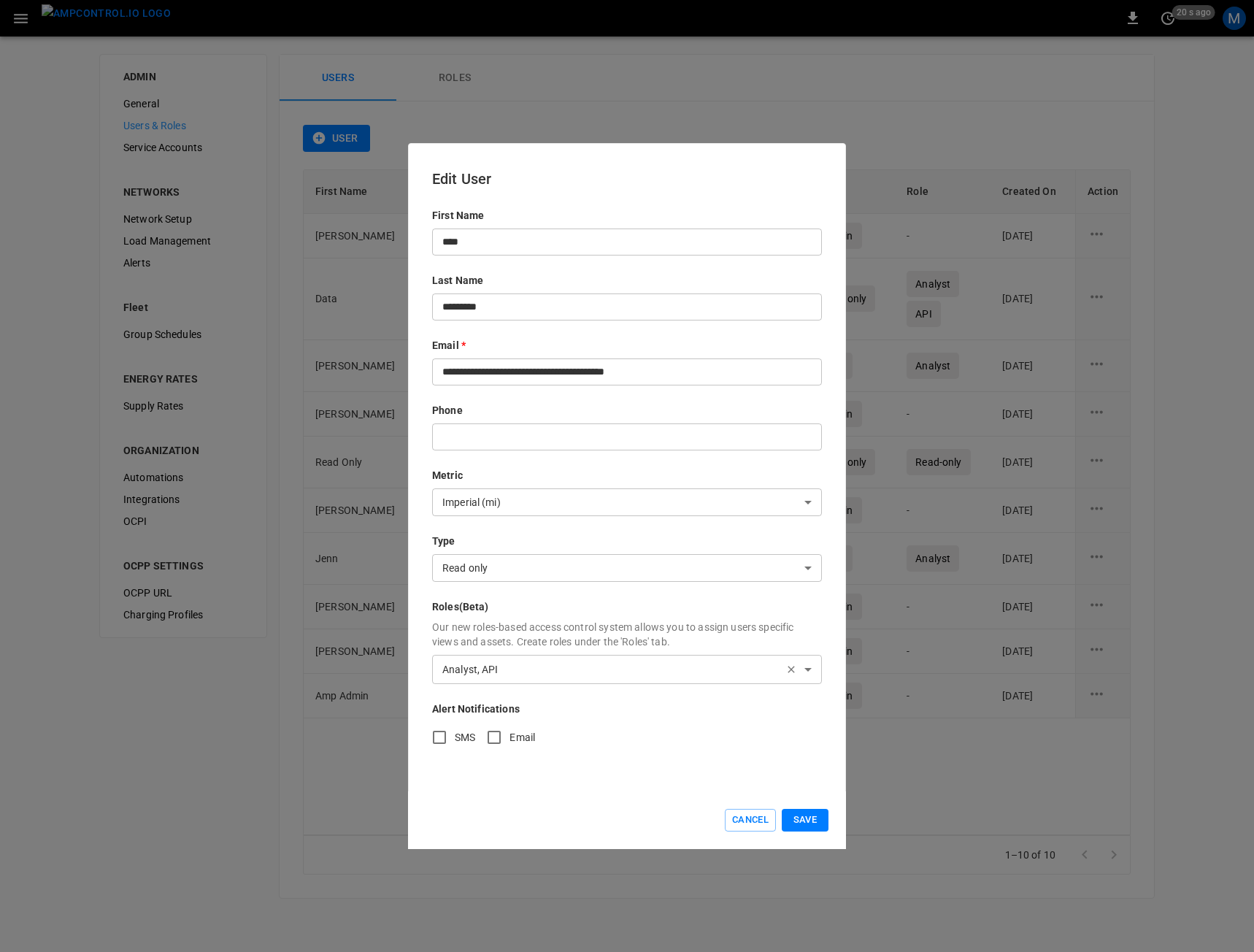
click at [803, 796] on div "Cancel Save" at bounding box center [627, 820] width 438 height 58
click at [734, 826] on button "Cancel" at bounding box center [750, 820] width 51 height 23
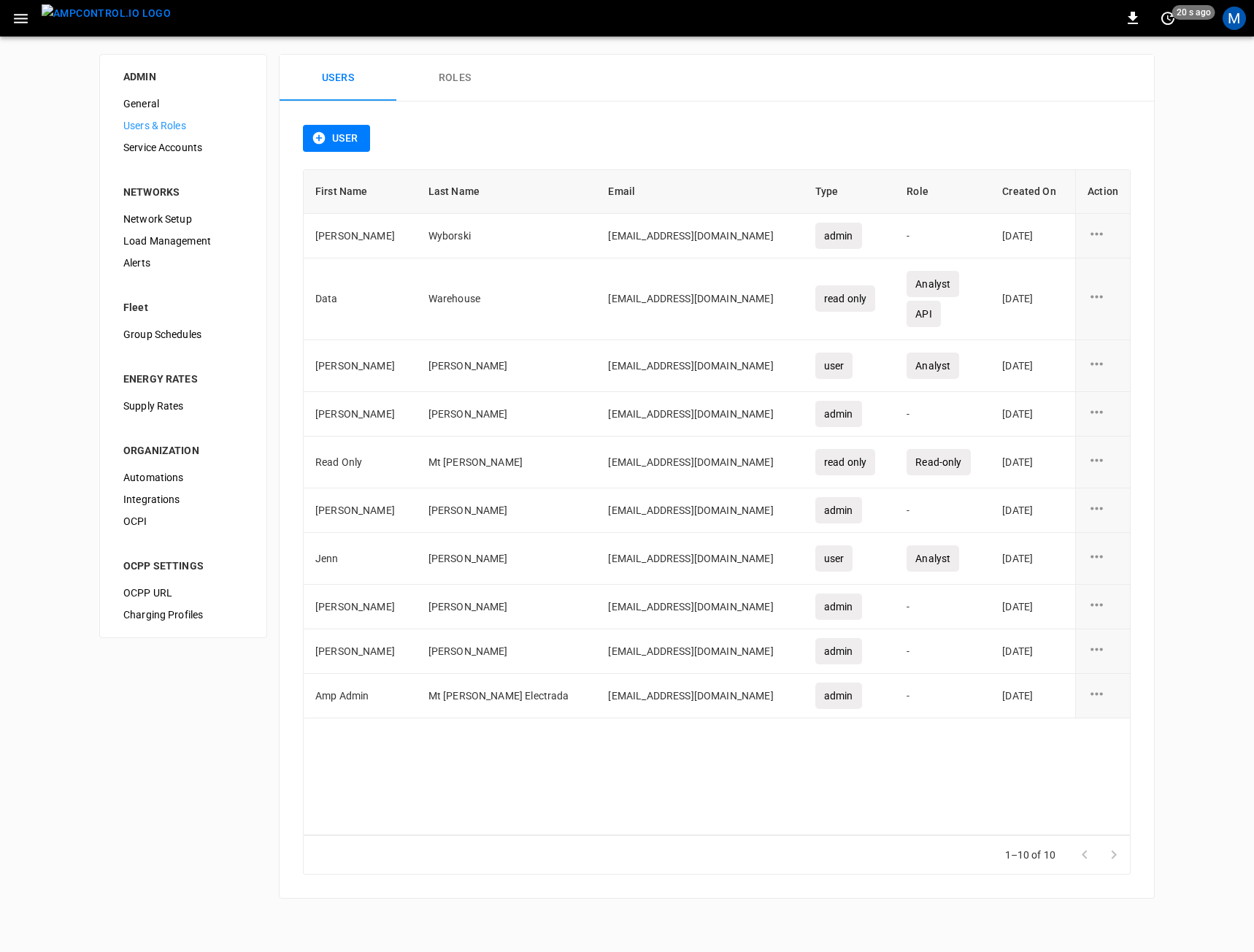
click at [464, 66] on button "Roles" at bounding box center [455, 78] width 117 height 47
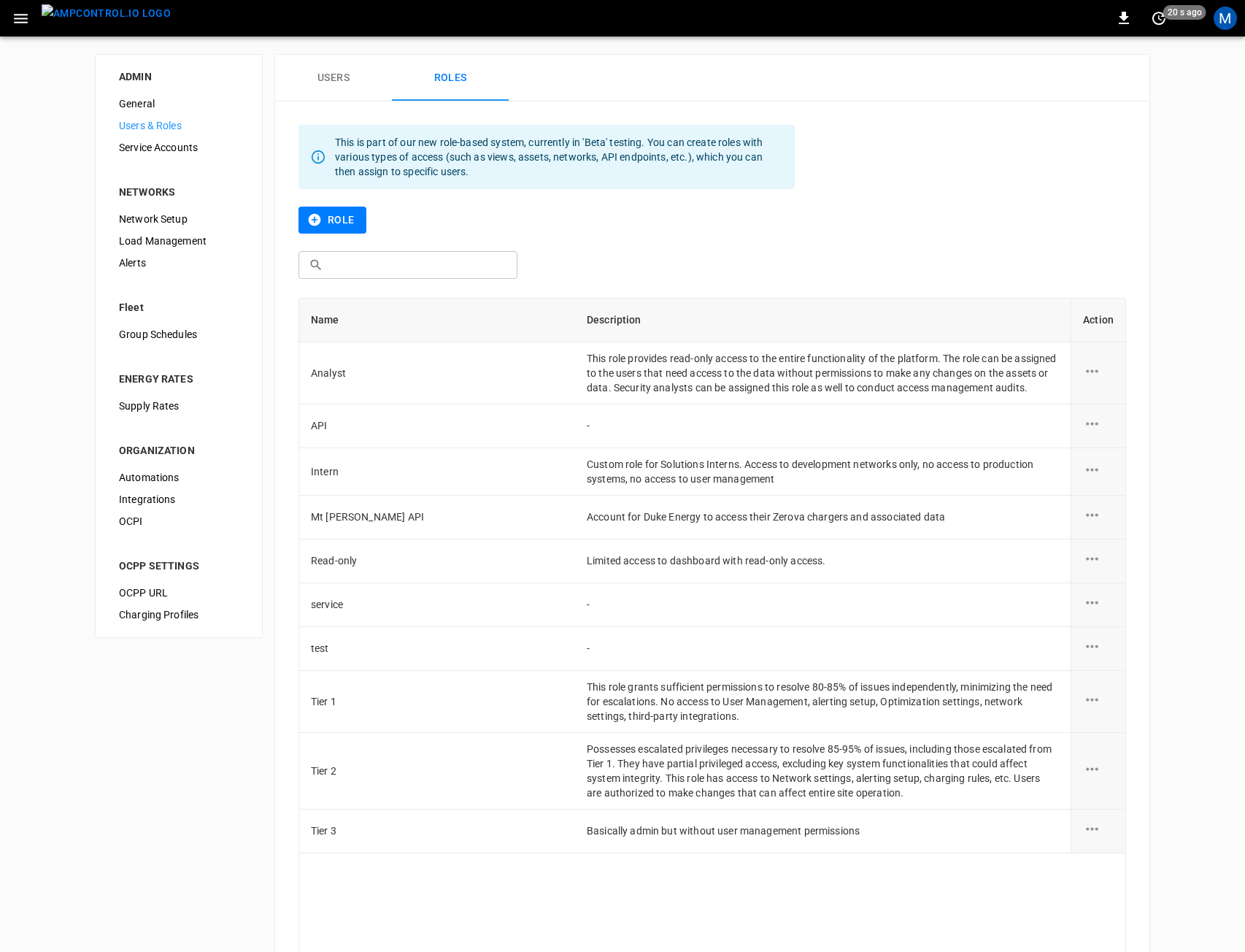
click at [324, 70] on button "Users" at bounding box center [334, 78] width 117 height 47
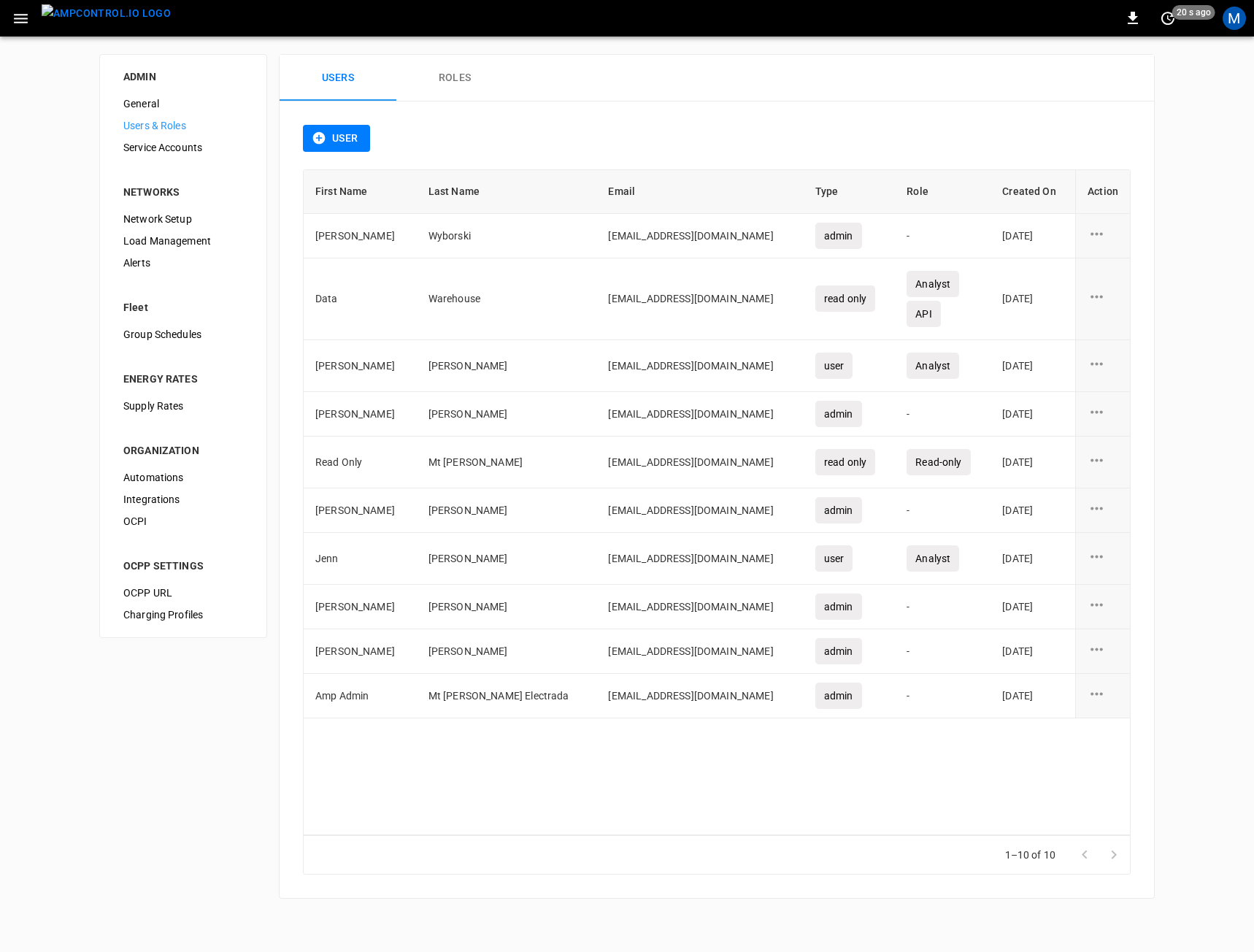
click at [1099, 303] on icon "user action options" at bounding box center [1096, 297] width 19 height 19
click at [1115, 303] on li "Edit" at bounding box center [1114, 305] width 52 height 24
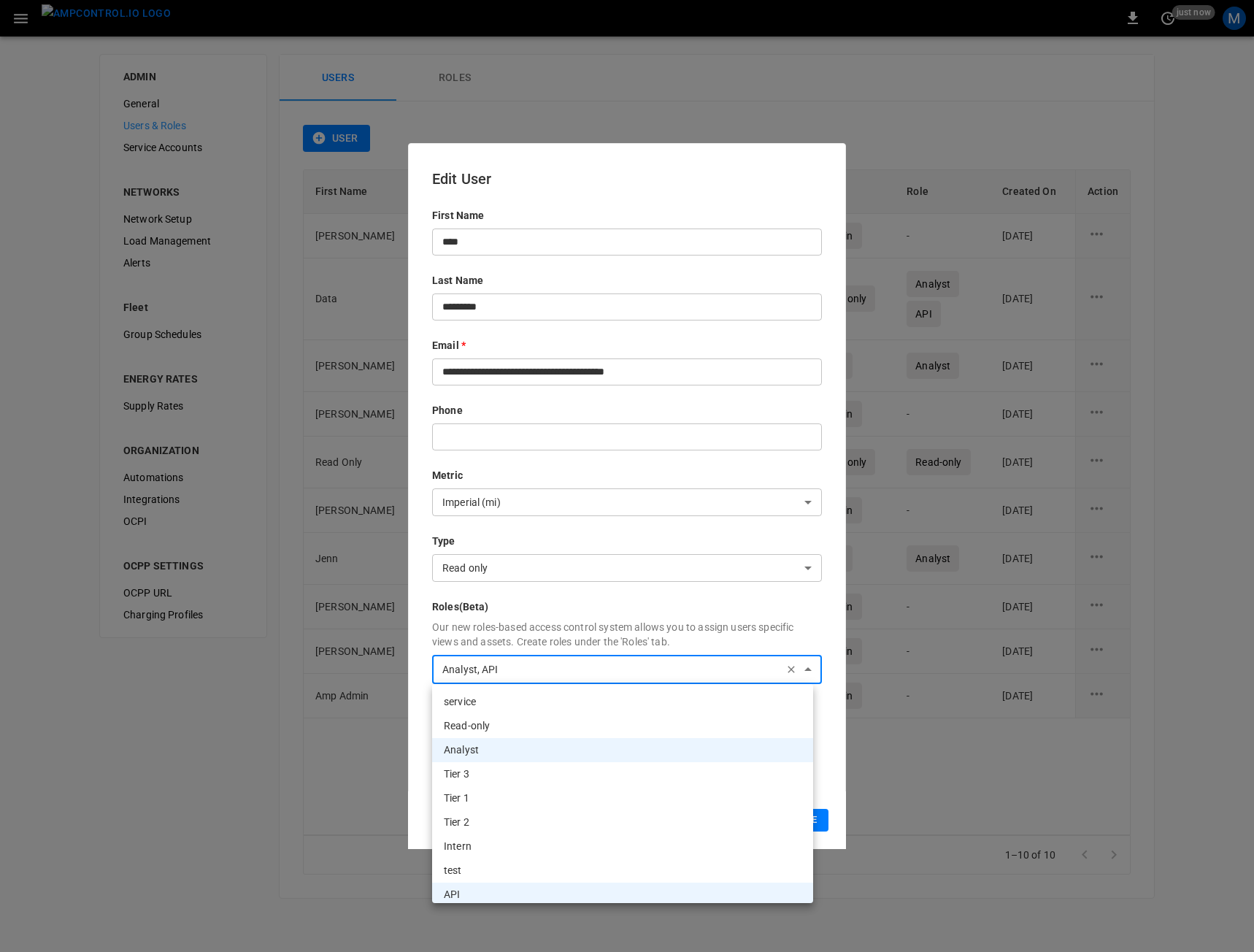
click at [701, 660] on body "0 just now M ADMIN General Users & Roles Service Accounts NETWORKS Network Setu…" at bounding box center [627, 458] width 1254 height 916
click at [838, 600] on div at bounding box center [627, 476] width 1254 height 952
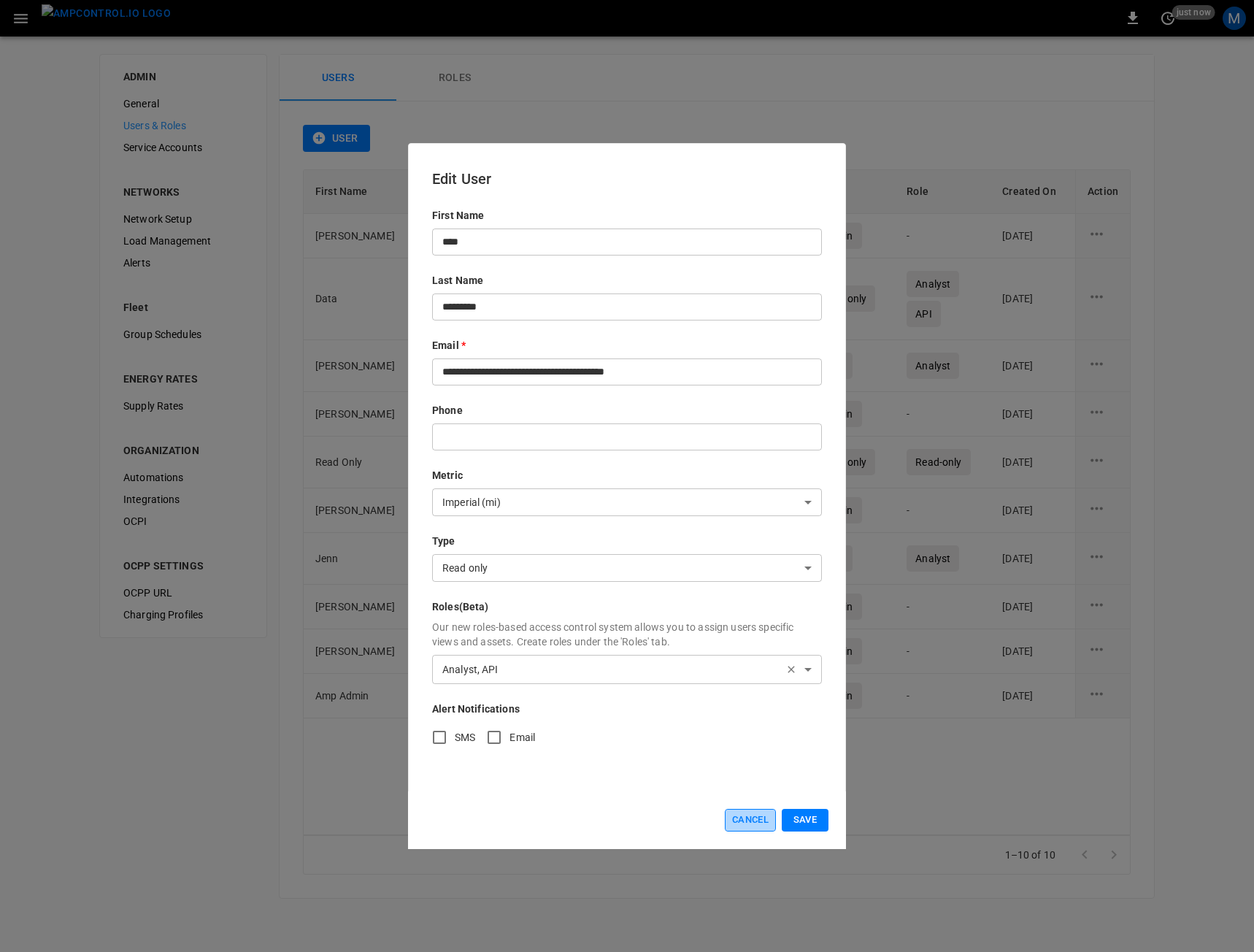
click at [739, 814] on button "Cancel" at bounding box center [750, 820] width 51 height 23
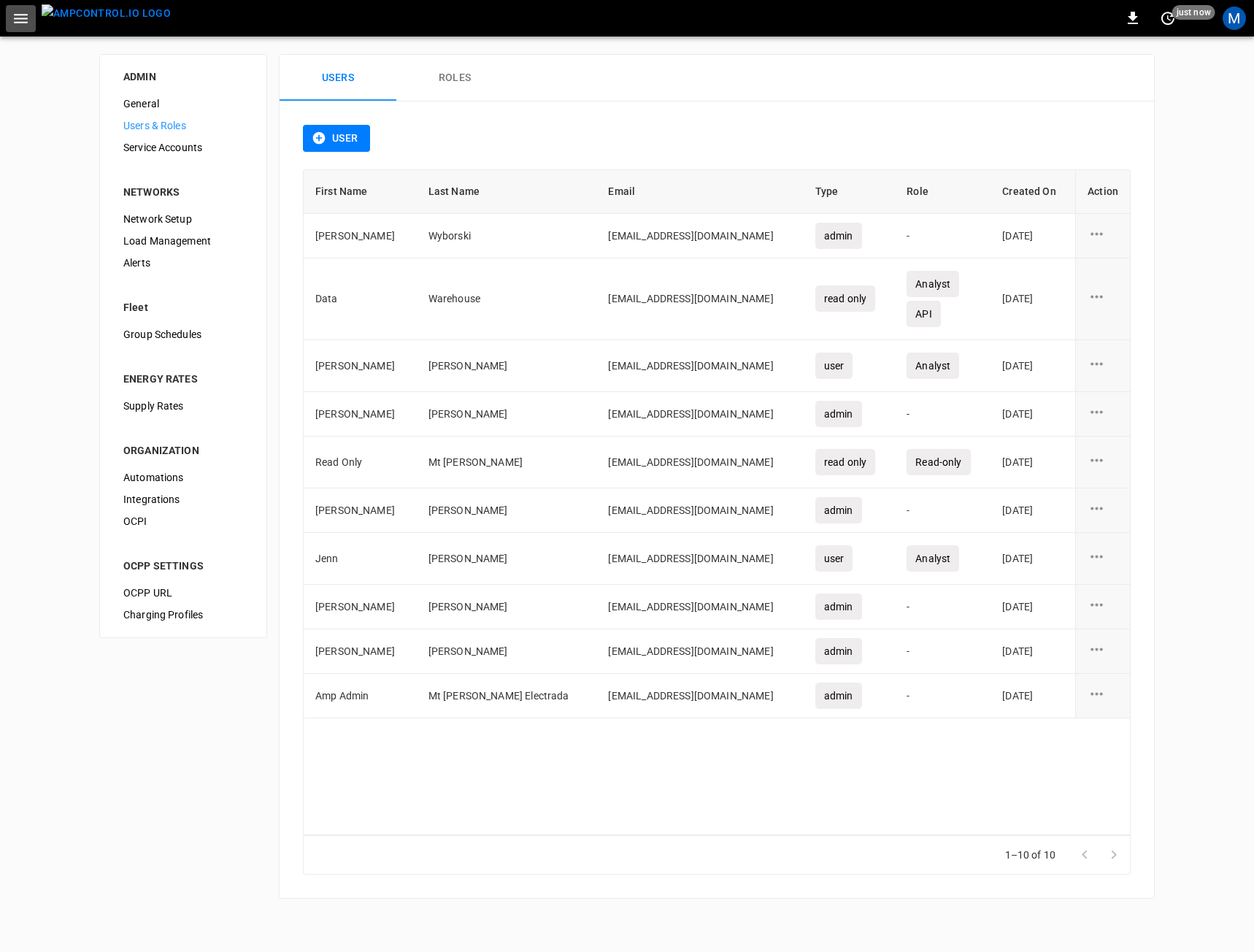
click at [6, 16] on button "button" at bounding box center [21, 19] width 30 height 27
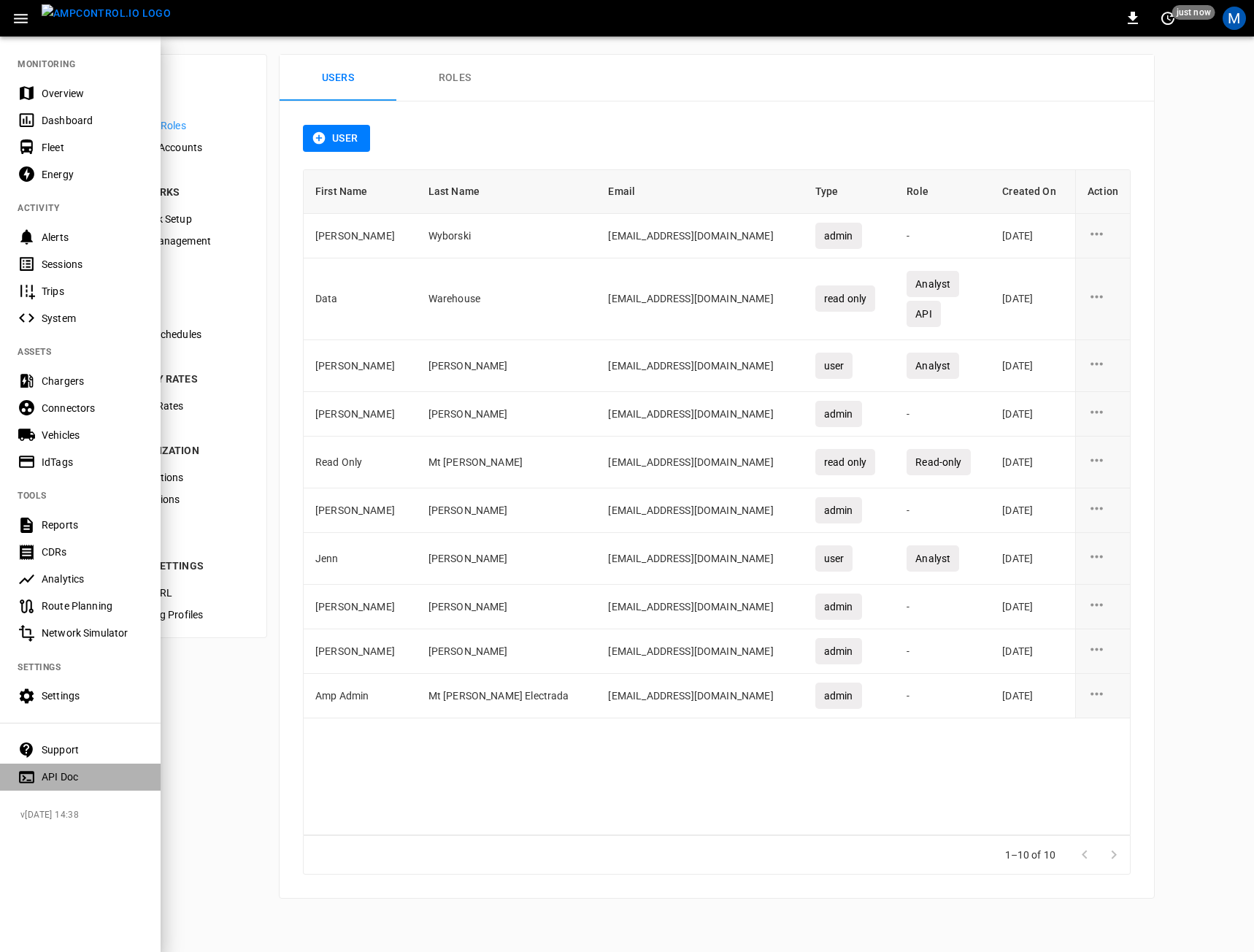
click at [88, 768] on Doc-listitem "API Doc" at bounding box center [80, 777] width 161 height 27
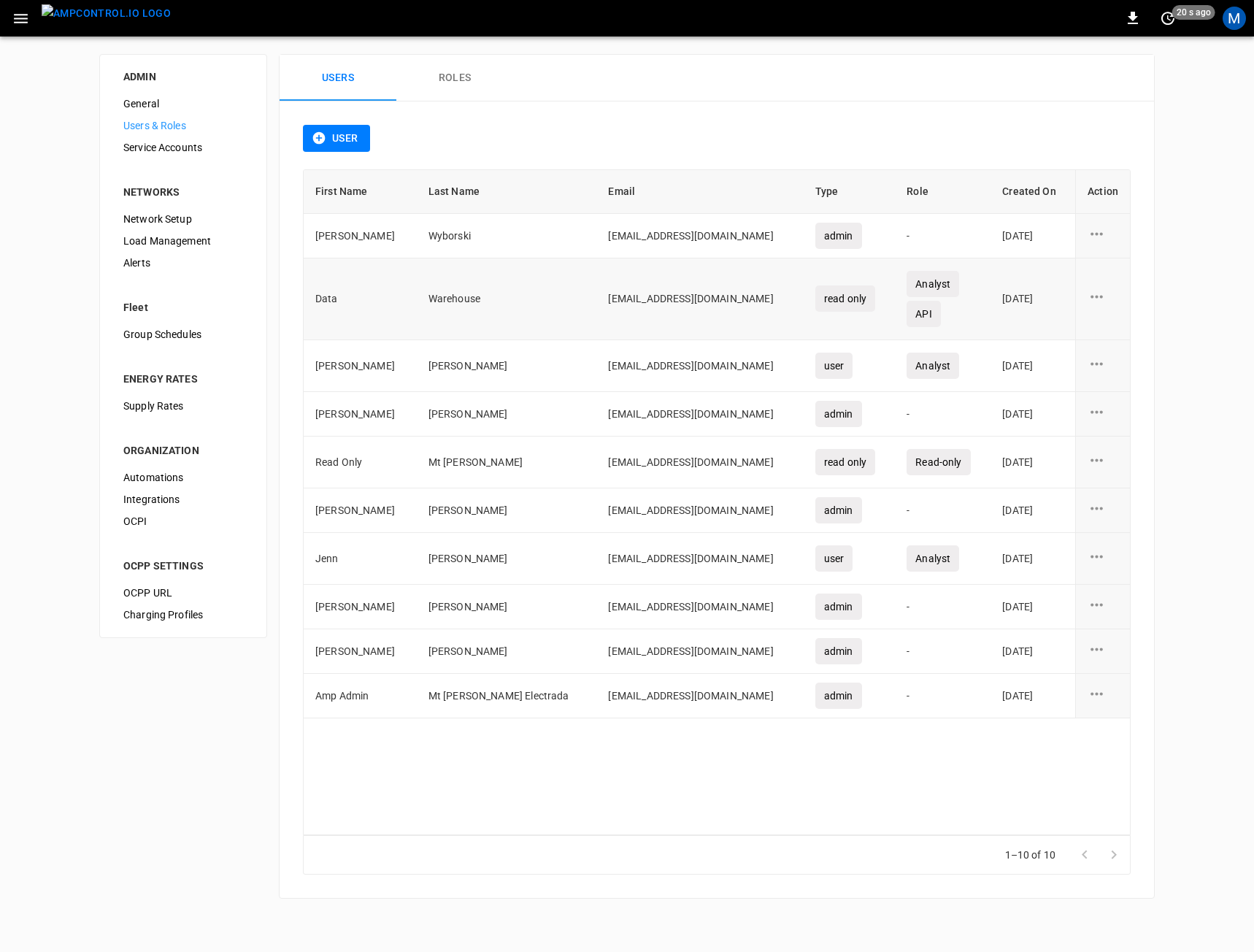
drag, startPoint x: 740, startPoint y: 301, endPoint x: 499, endPoint y: 309, distance: 241.1
click at [597, 308] on td "sourceproviderservices+mtholly@electrada.com" at bounding box center [700, 299] width 207 height 81
copy td "sourceproviderservices+mtholly@electrada.com"
click at [1095, 304] on icon "user action options" at bounding box center [1096, 297] width 19 height 19
click at [1103, 307] on li "Edit" at bounding box center [1114, 305] width 52 height 24
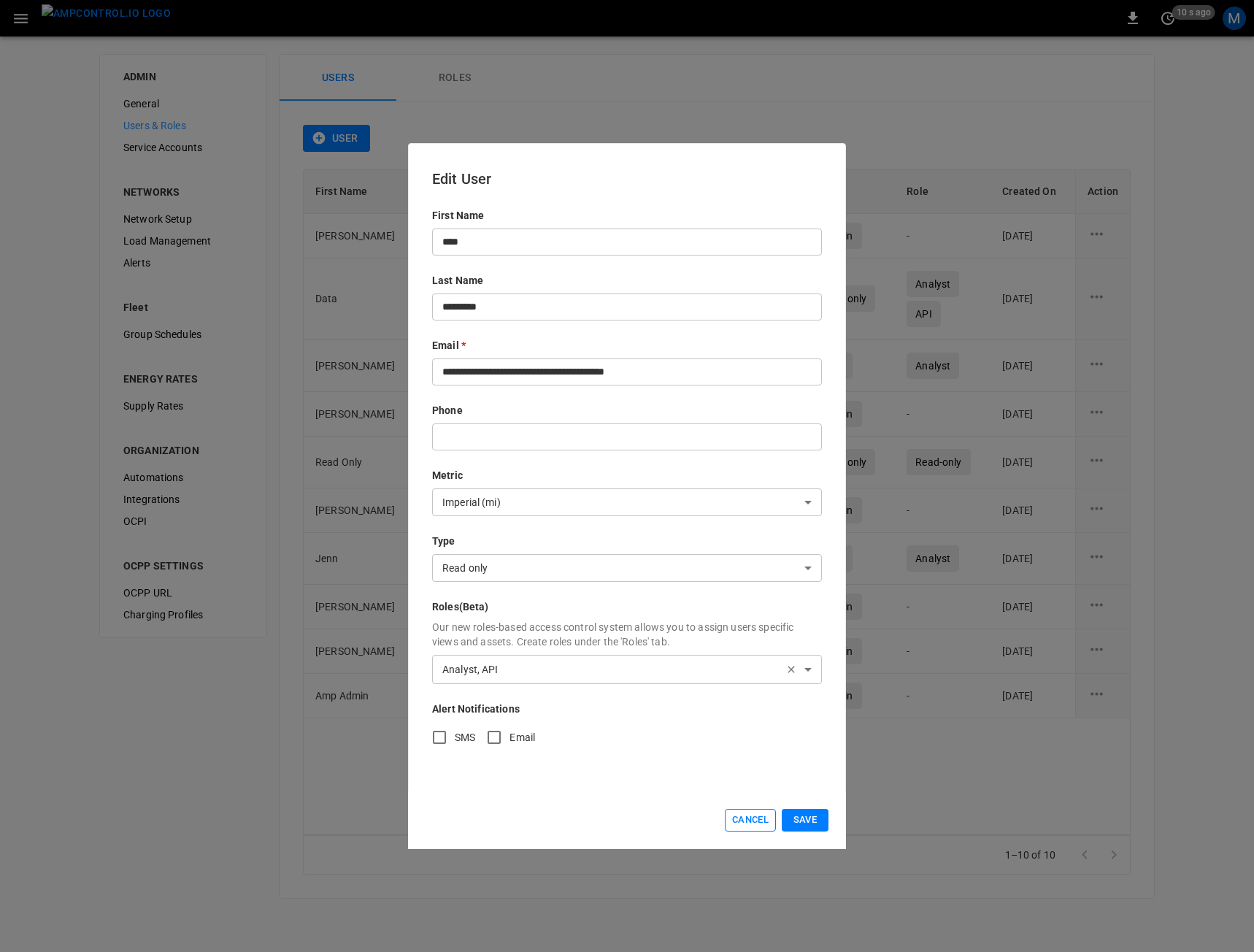
click at [731, 825] on button "Cancel" at bounding box center [750, 820] width 51 height 23
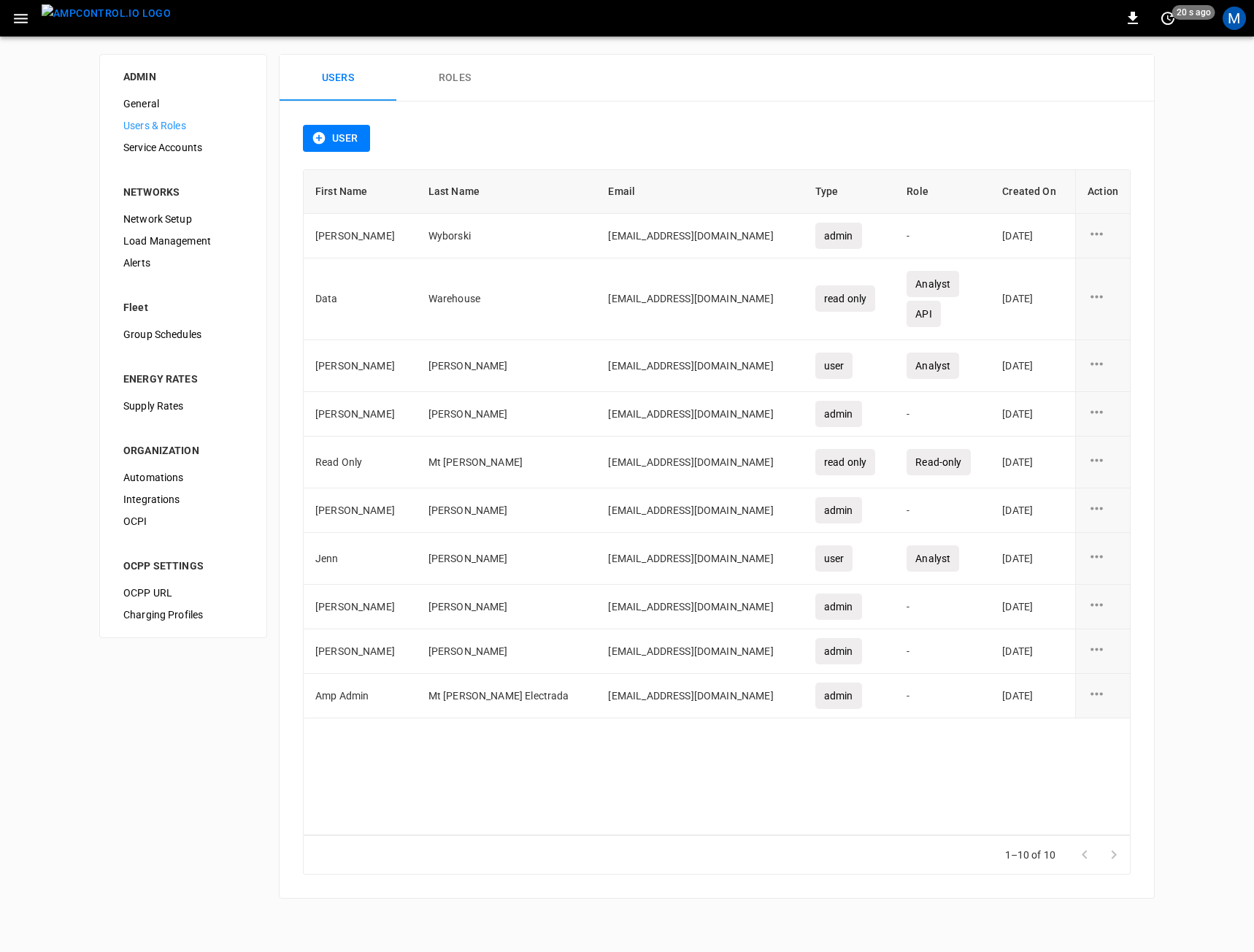
click at [1247, 14] on div "M" at bounding box center [1234, 18] width 27 height 27
click at [1237, 19] on div "M" at bounding box center [1235, 19] width 24 height 24
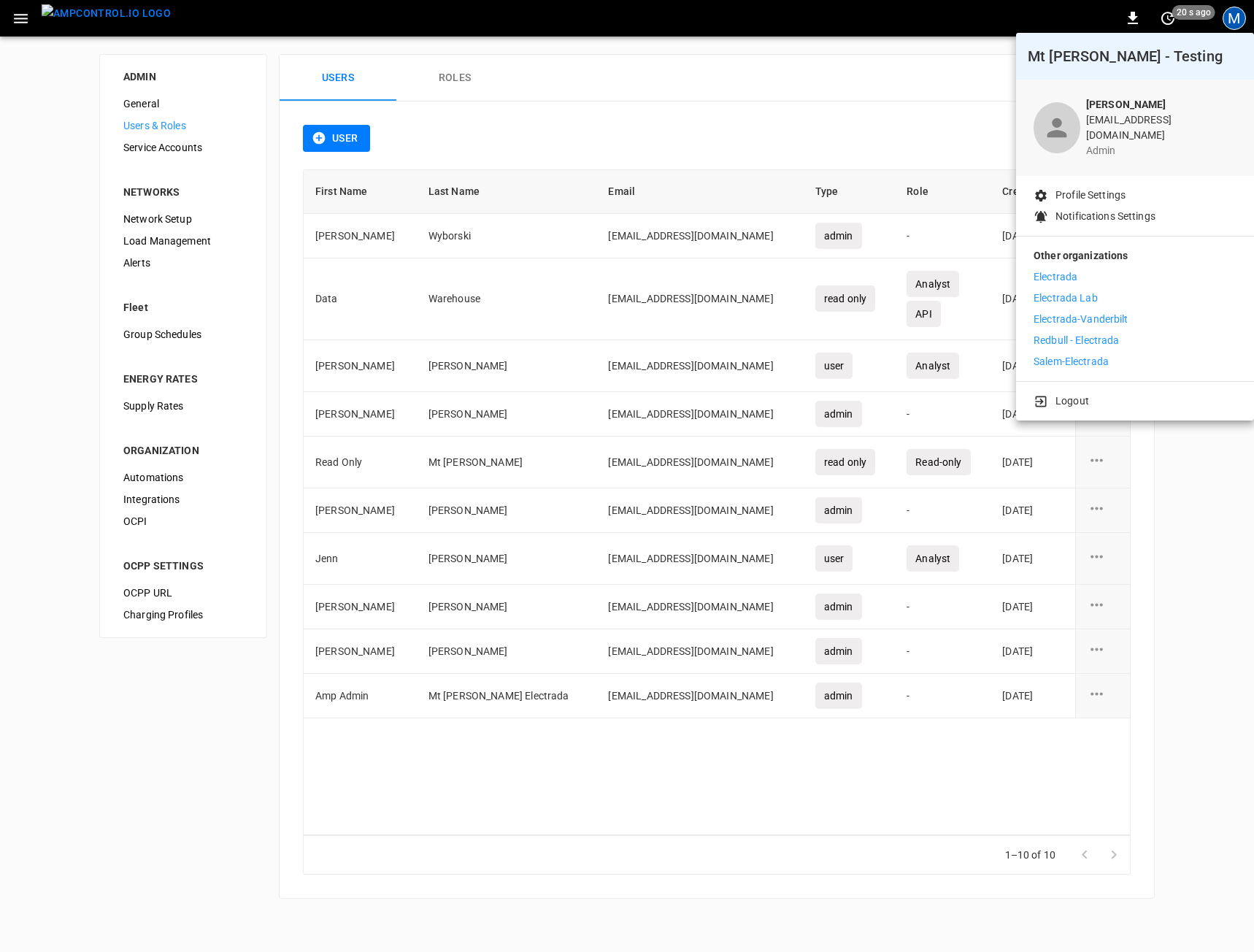
click at [1082, 272] on li "Electrada" at bounding box center [1135, 277] width 203 height 16
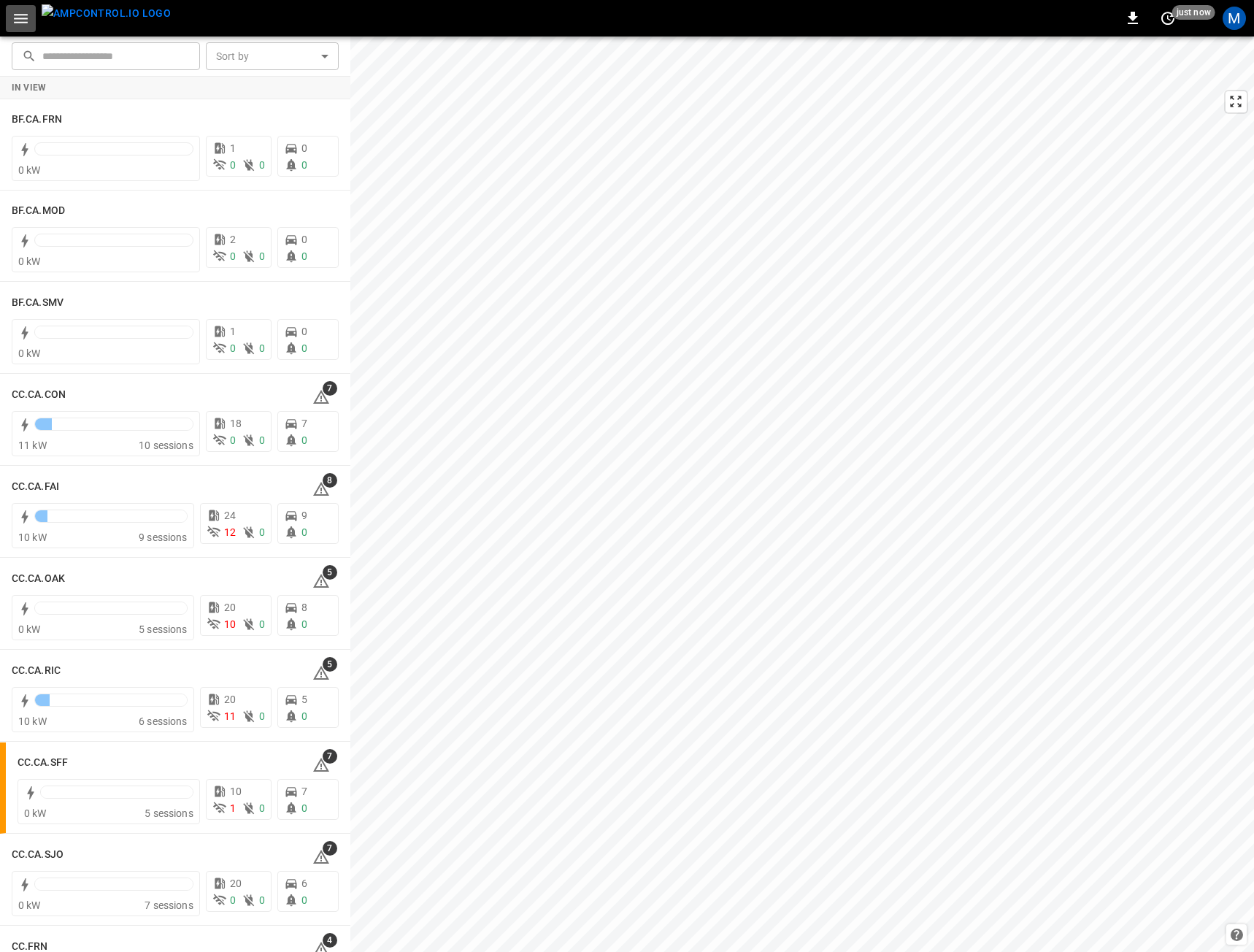
click at [12, 20] on icon "button" at bounding box center [21, 19] width 19 height 19
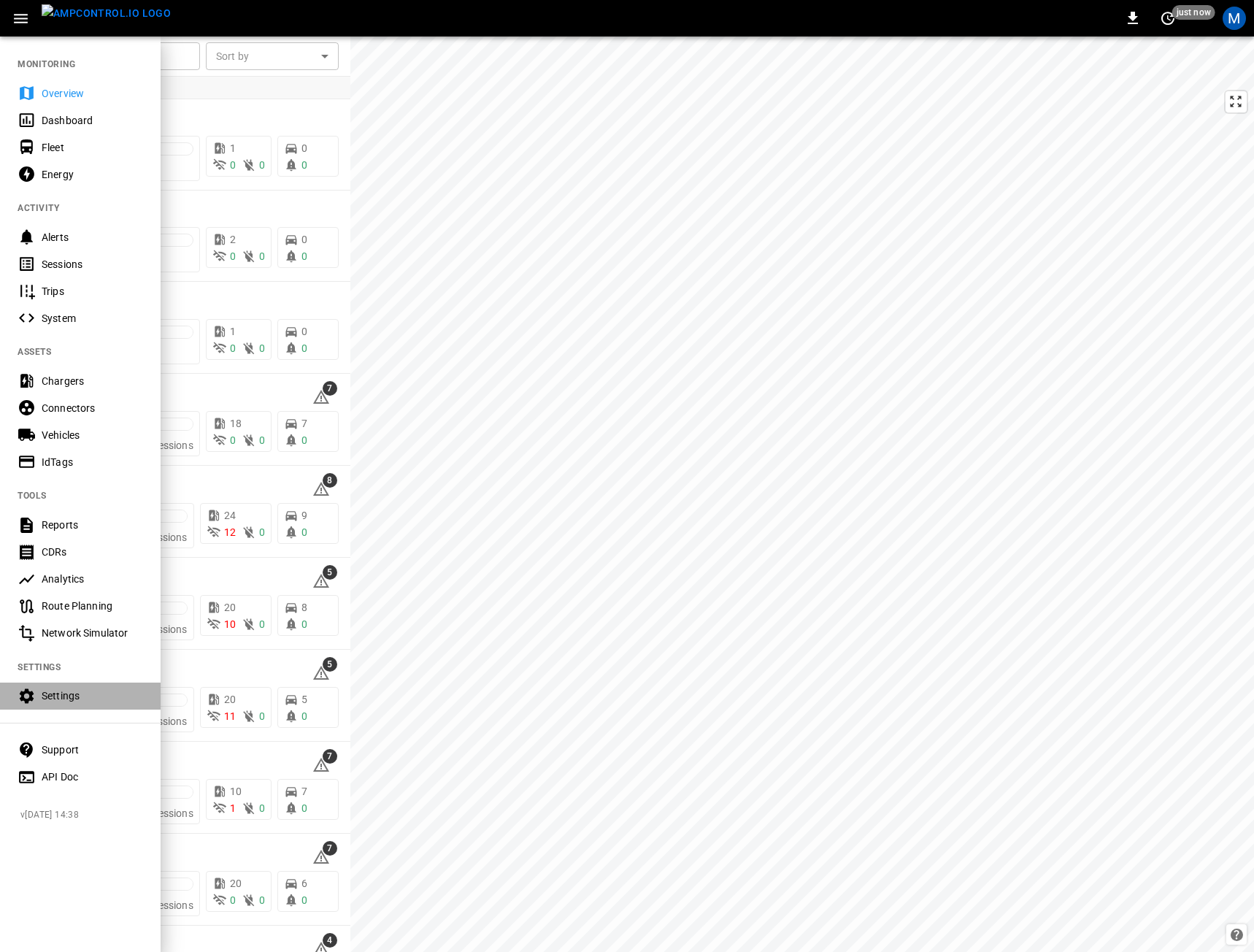
click at [58, 688] on div "Settings" at bounding box center [92, 696] width 101 height 15
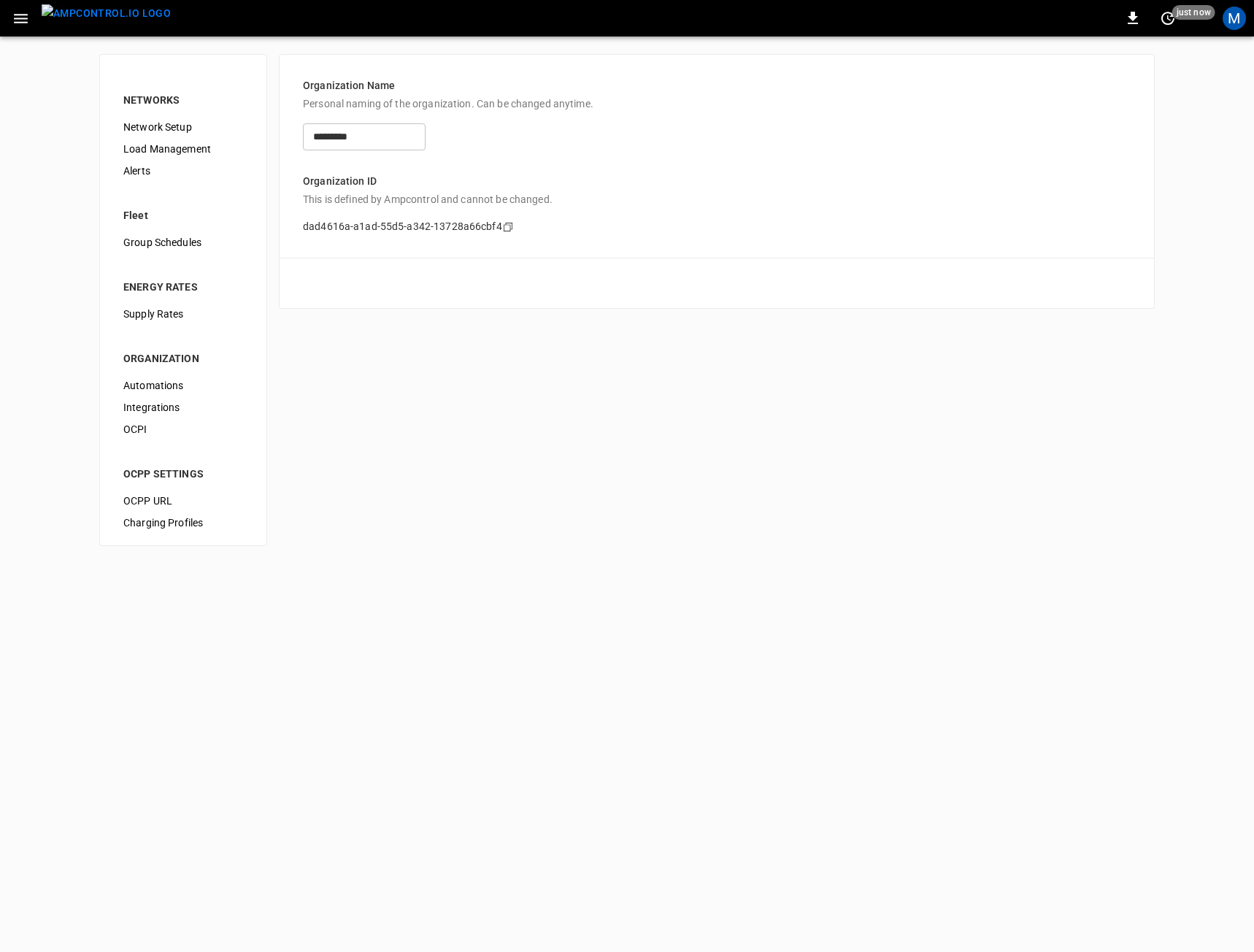
click at [74, 23] on img "menu" at bounding box center [106, 13] width 130 height 19
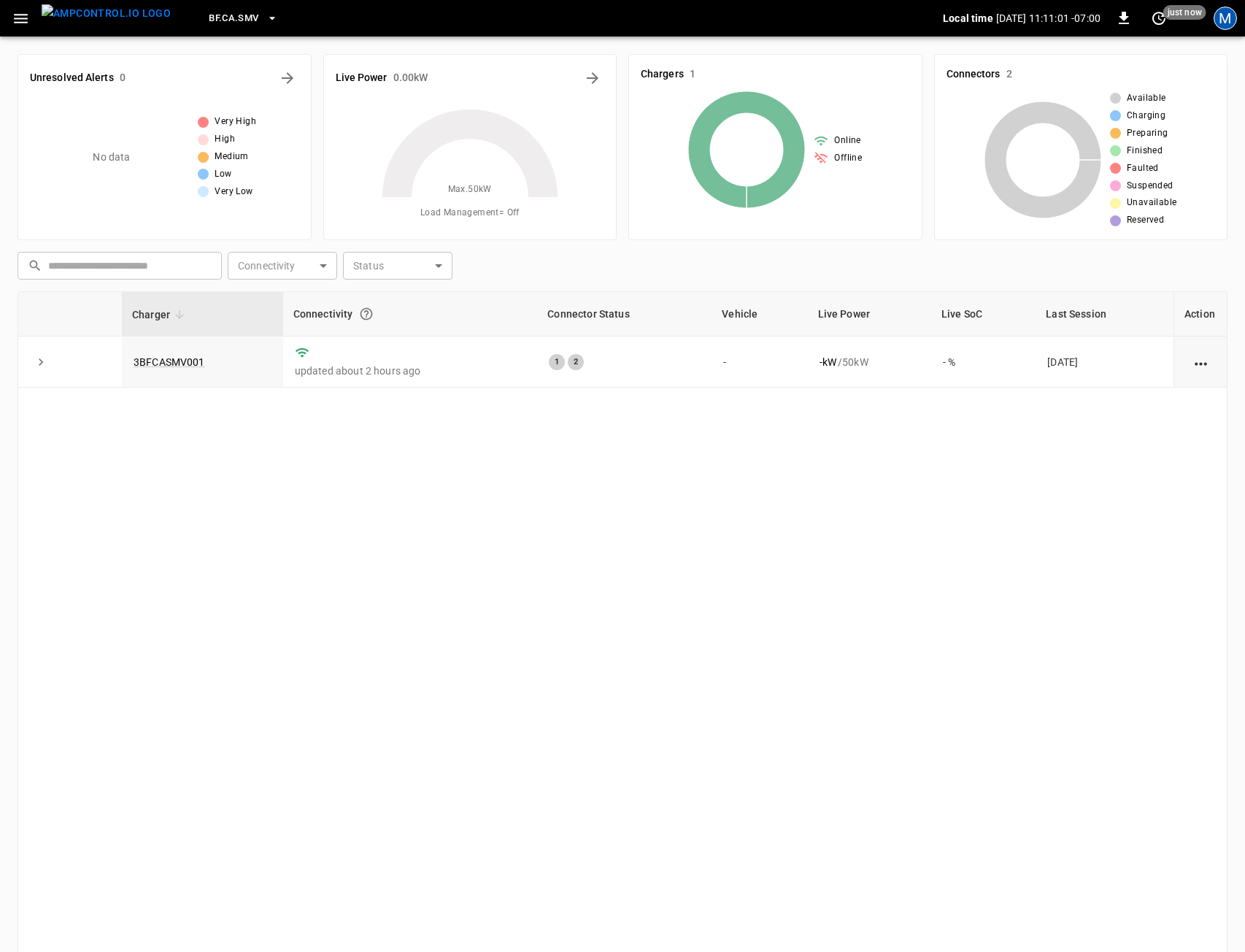
click at [1233, 15] on div "M" at bounding box center [1226, 19] width 24 height 24
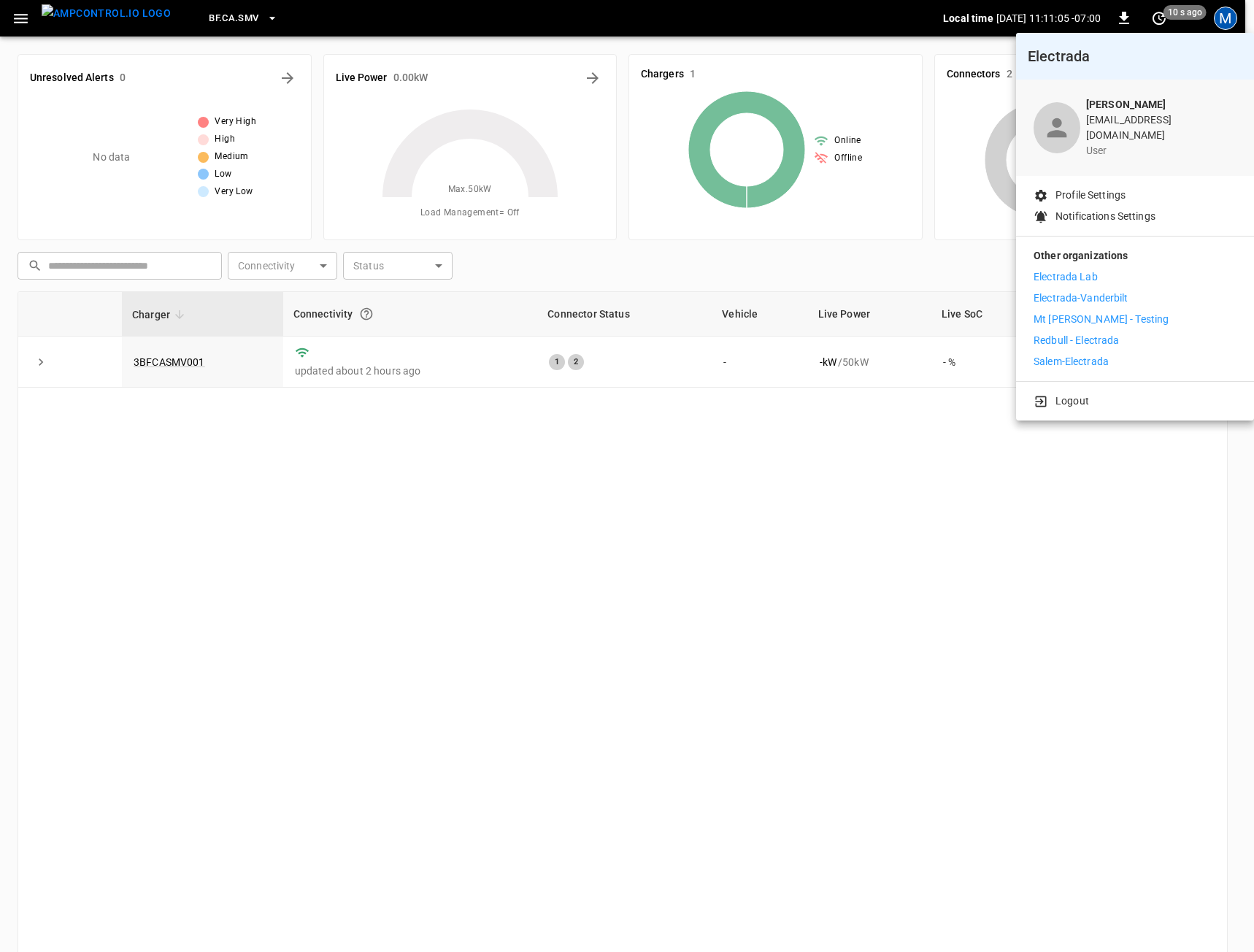
click at [1080, 312] on p "Mt [PERSON_NAME] - Testing" at bounding box center [1101, 319] width 135 height 16
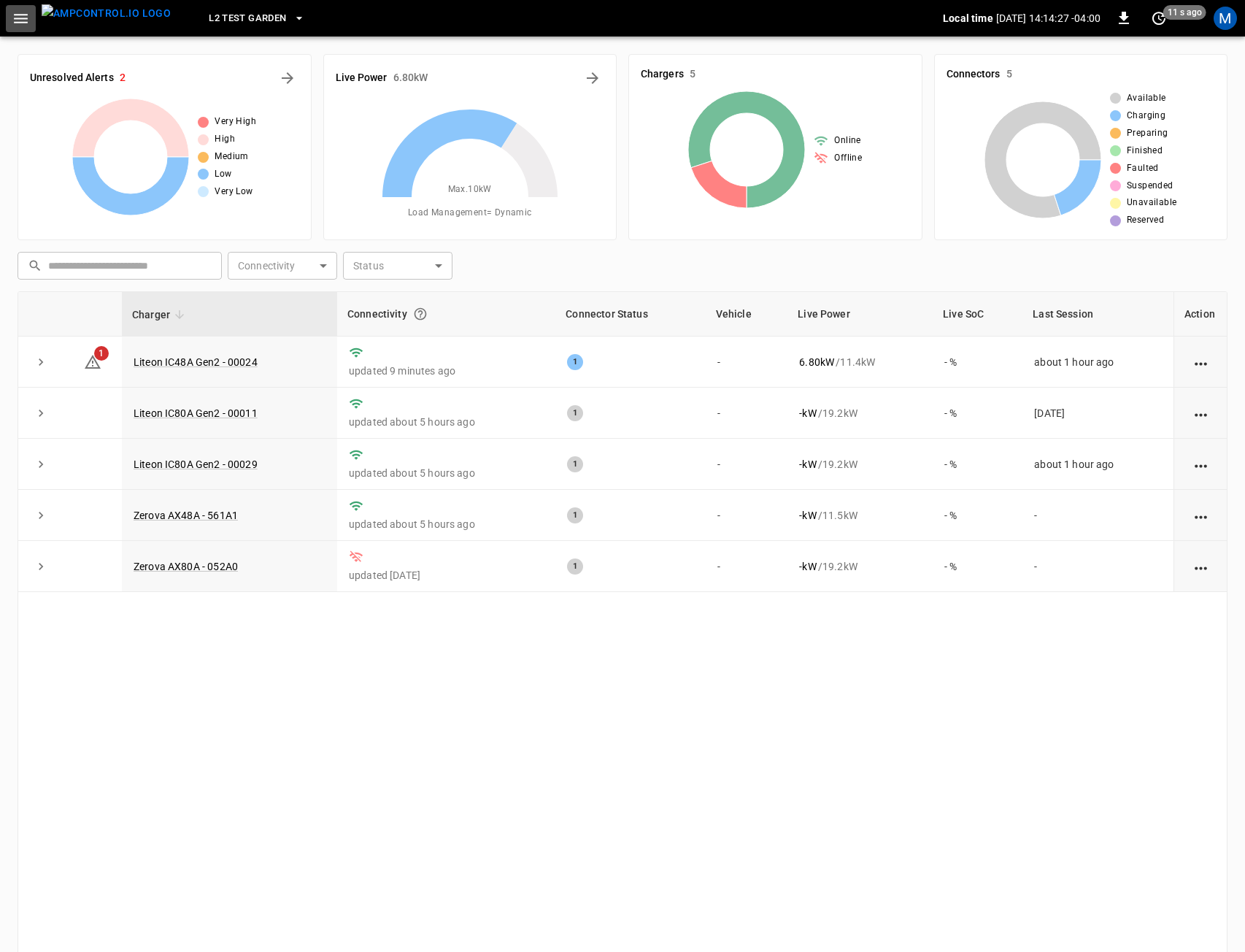
click at [26, 27] on button "button" at bounding box center [21, 19] width 30 height 27
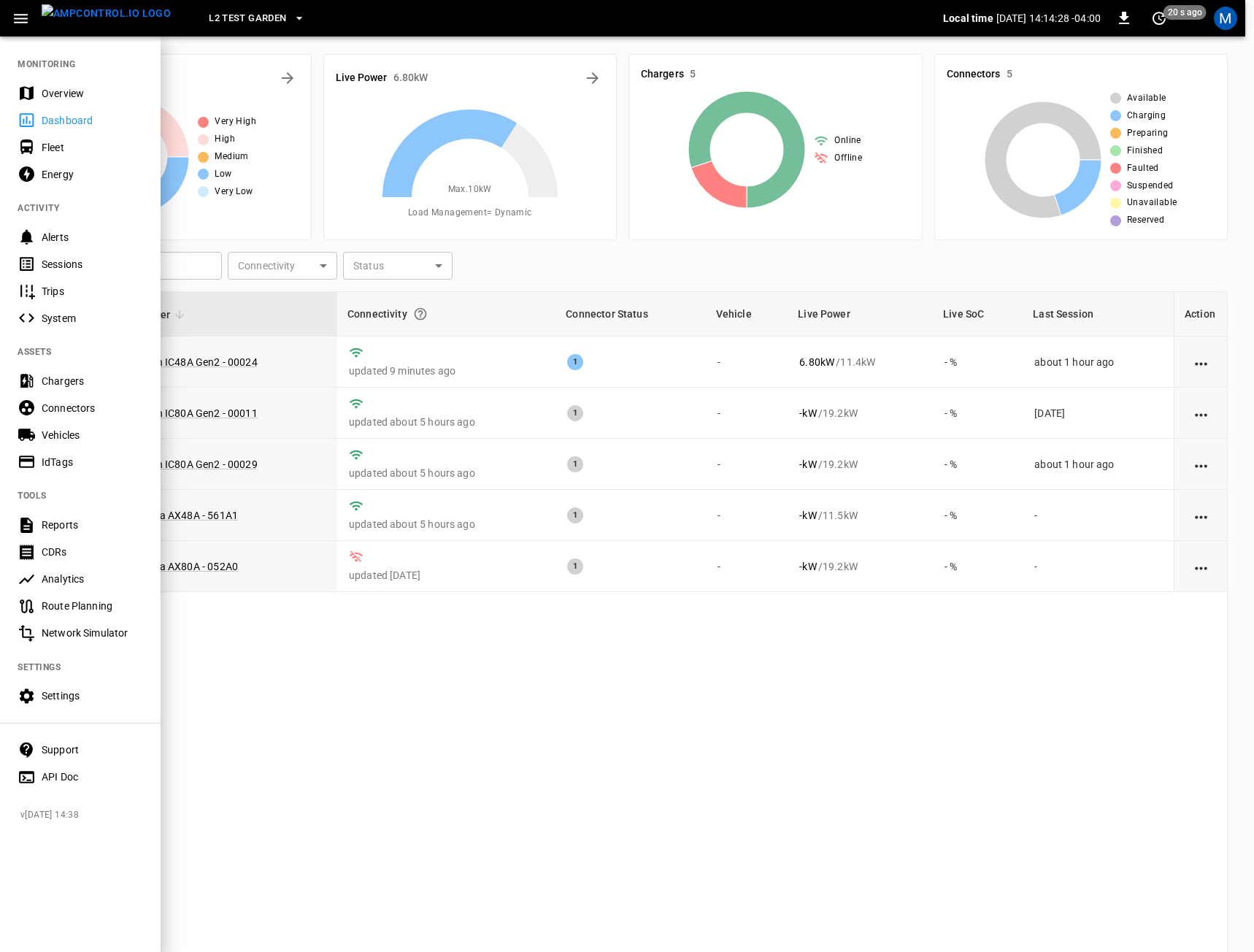
click at [70, 696] on div "Settings" at bounding box center [92, 696] width 101 height 15
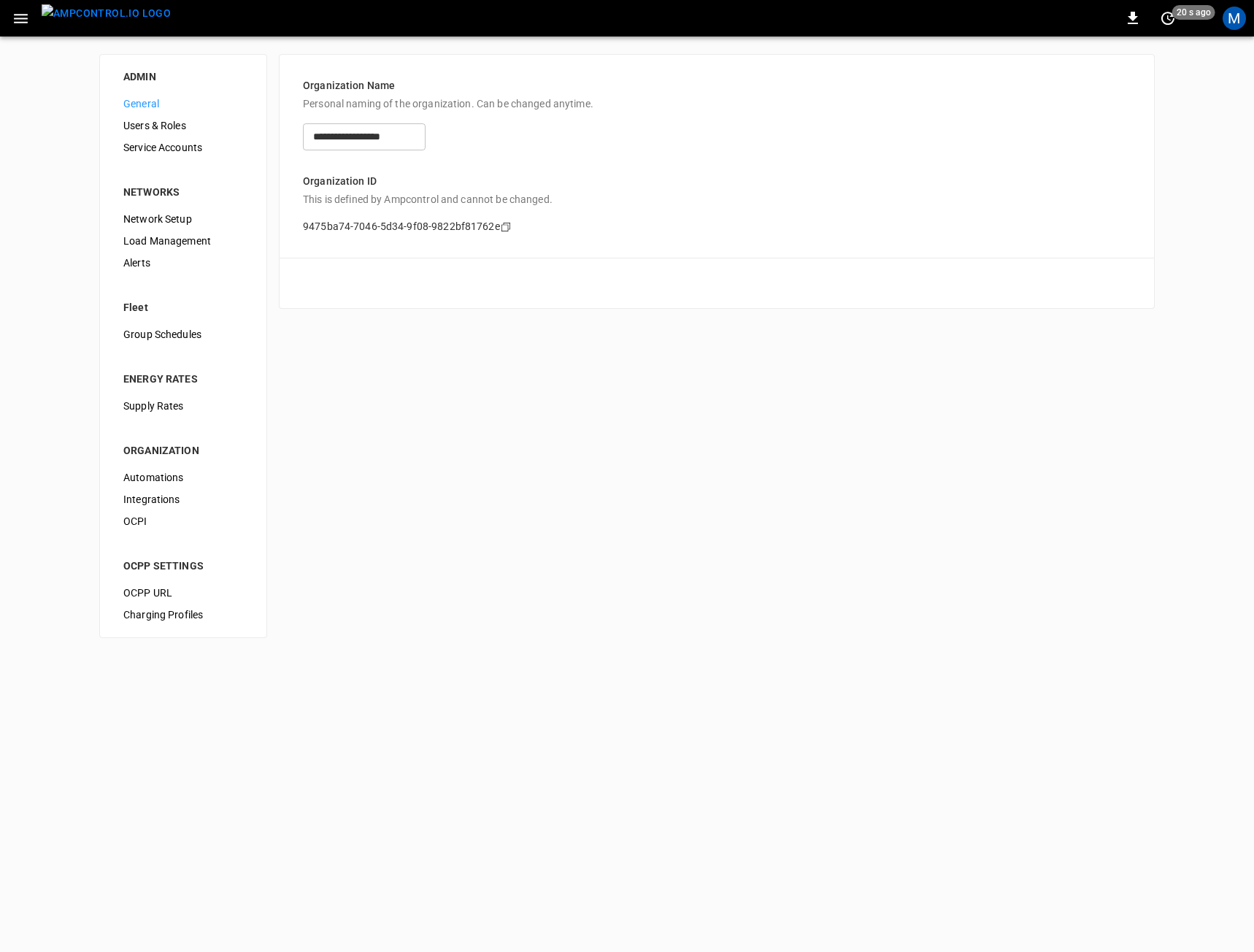
click at [147, 130] on span "Users & Roles" at bounding box center [184, 126] width 120 height 16
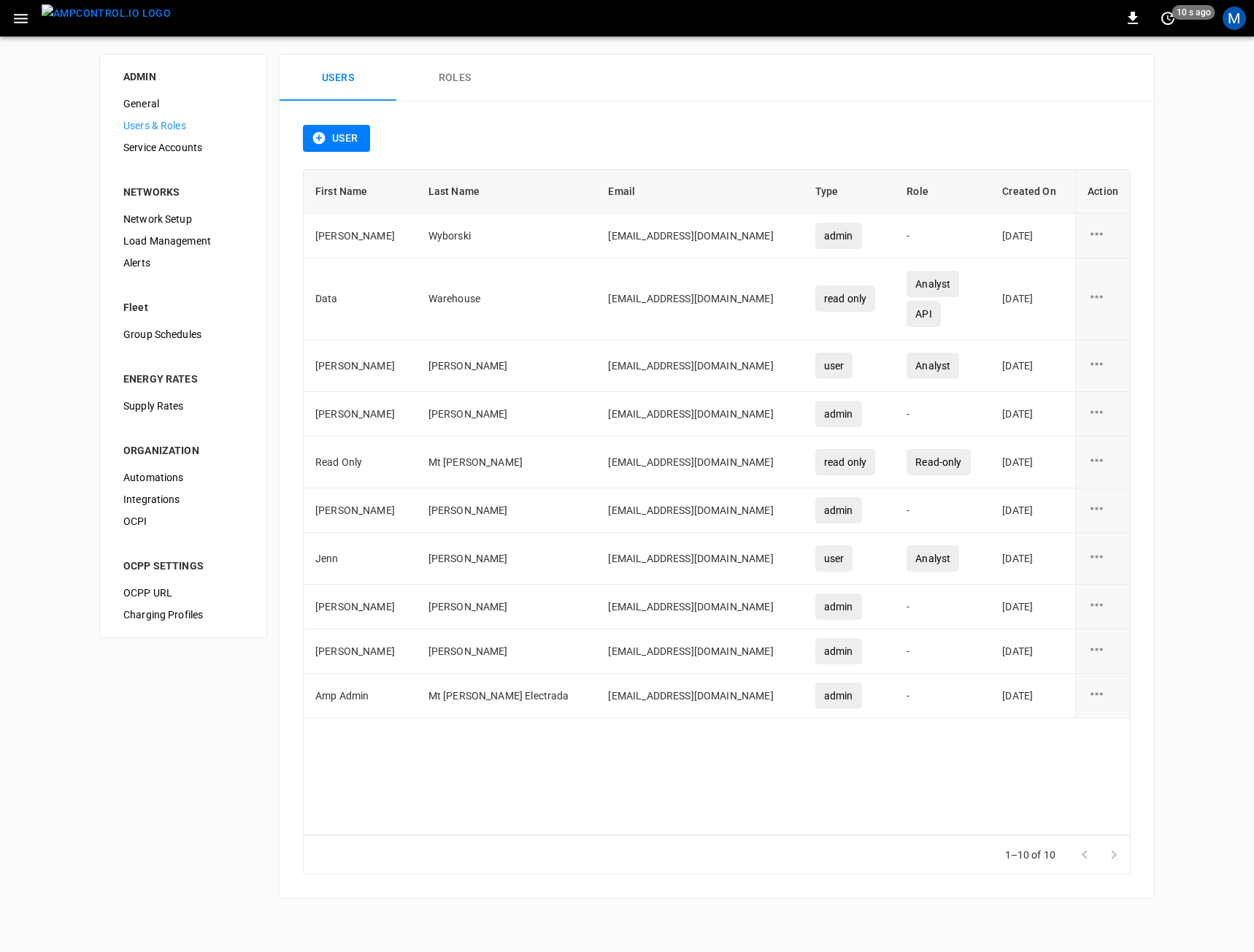
click at [1239, 30] on div "M" at bounding box center [1234, 18] width 27 height 27
click at [1235, 21] on div "M" at bounding box center [1235, 19] width 24 height 24
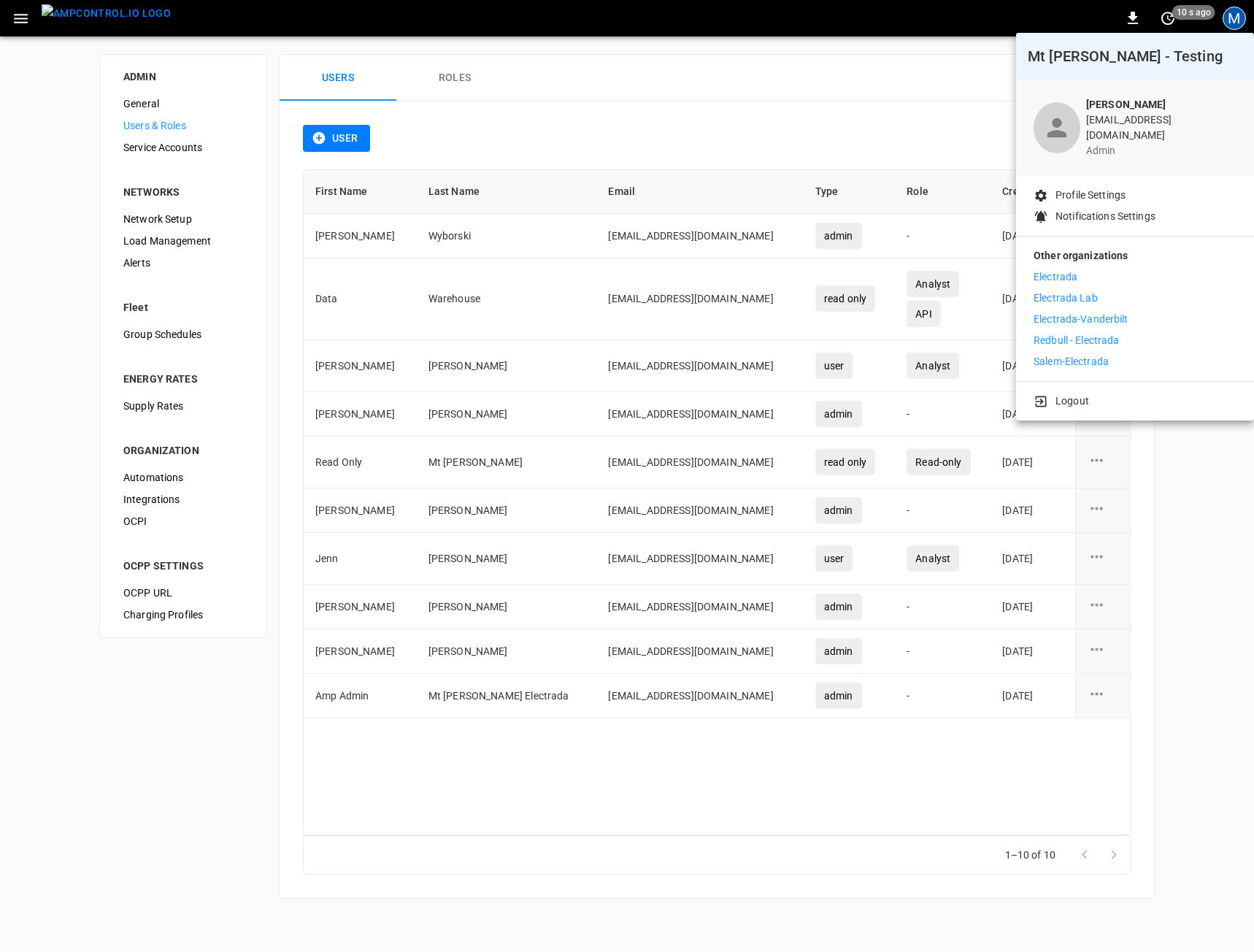
click at [595, 133] on div at bounding box center [627, 476] width 1254 height 952
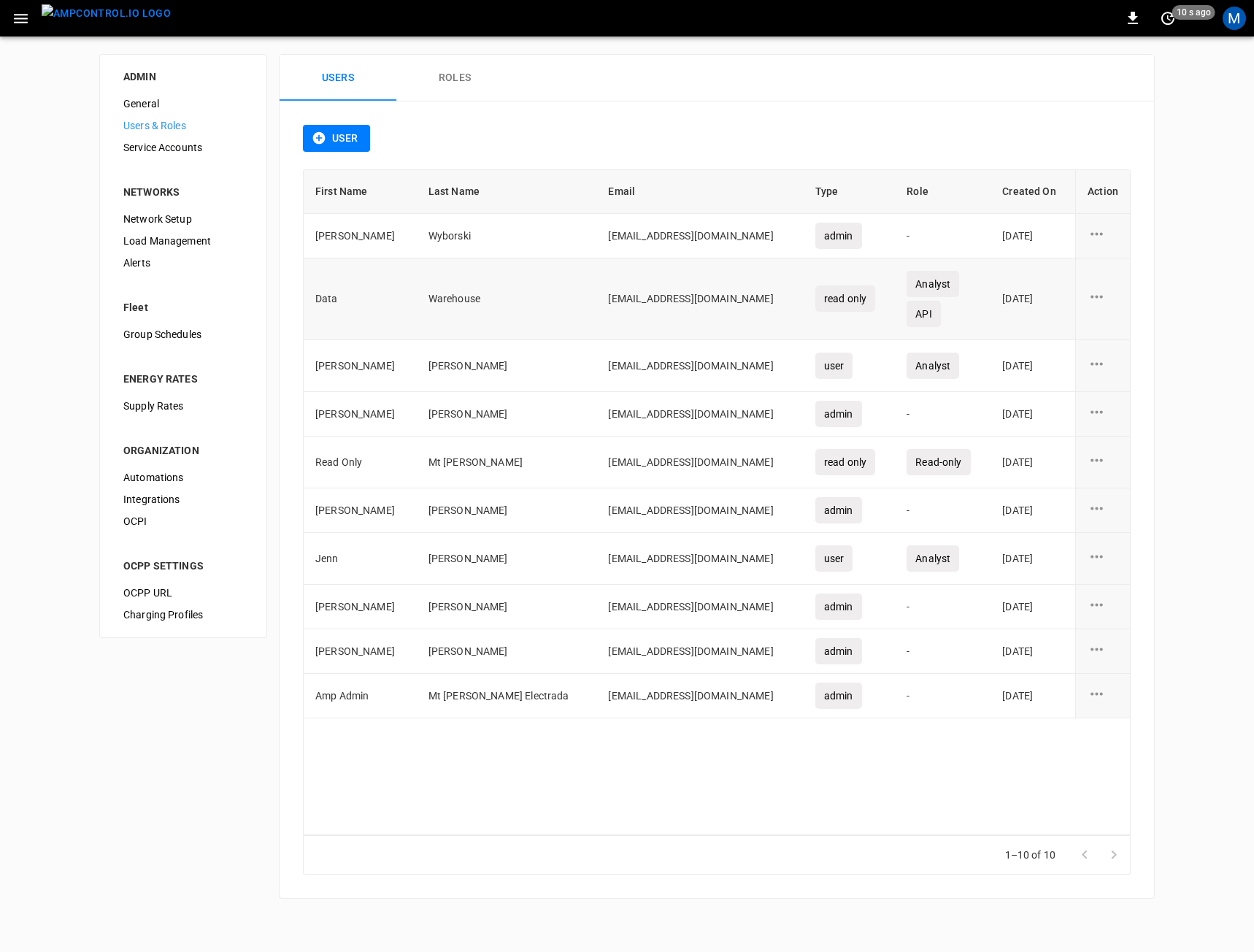
click at [1093, 295] on icon "user action options" at bounding box center [1096, 297] width 19 height 19
click at [1102, 309] on li "Edit" at bounding box center [1114, 305] width 52 height 24
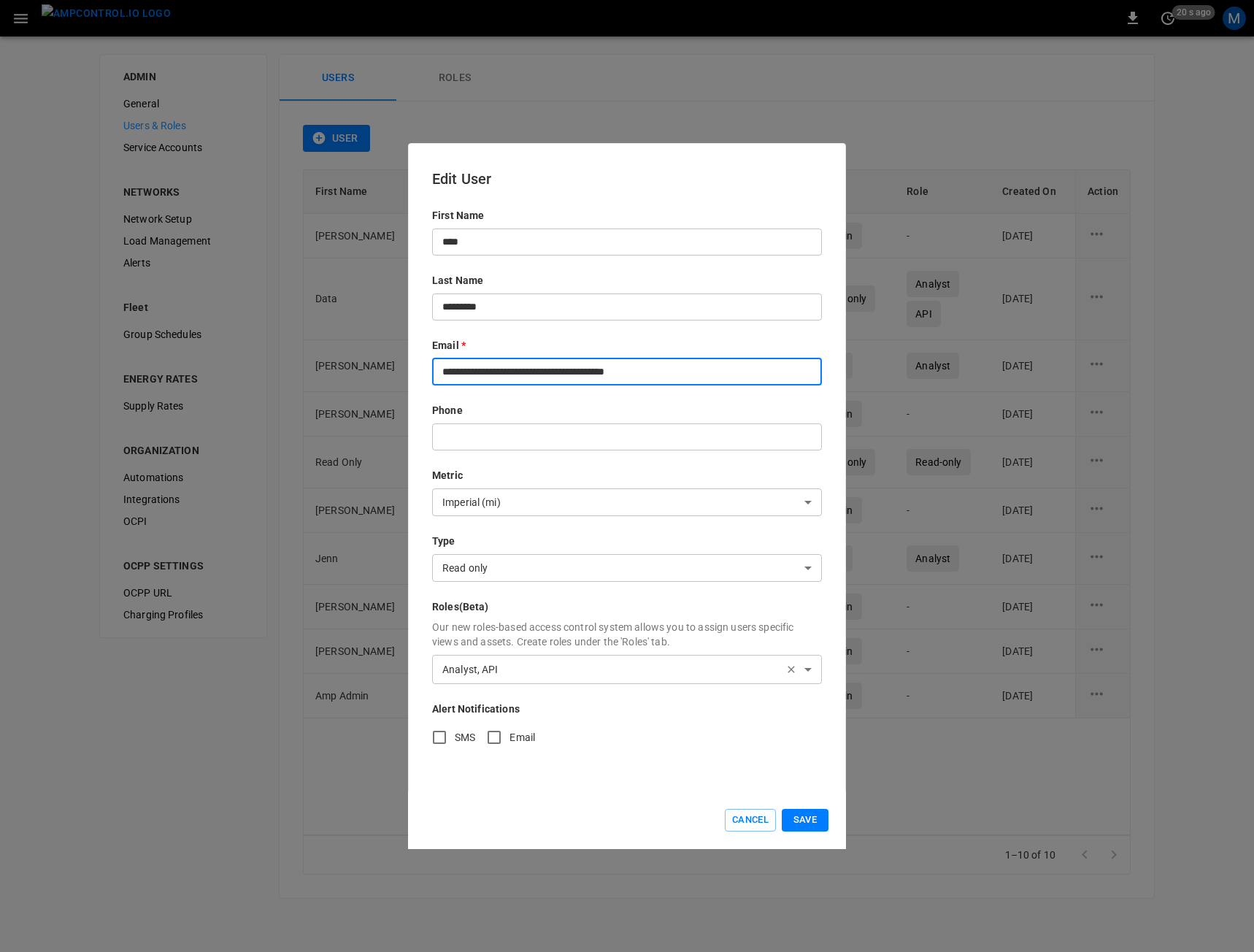
drag, startPoint x: 720, startPoint y: 368, endPoint x: 221, endPoint y: 355, distance: 499.2
click at [220, 355] on div "**********" at bounding box center [627, 476] width 1254 height 952
paste input "text"
type input "**********"
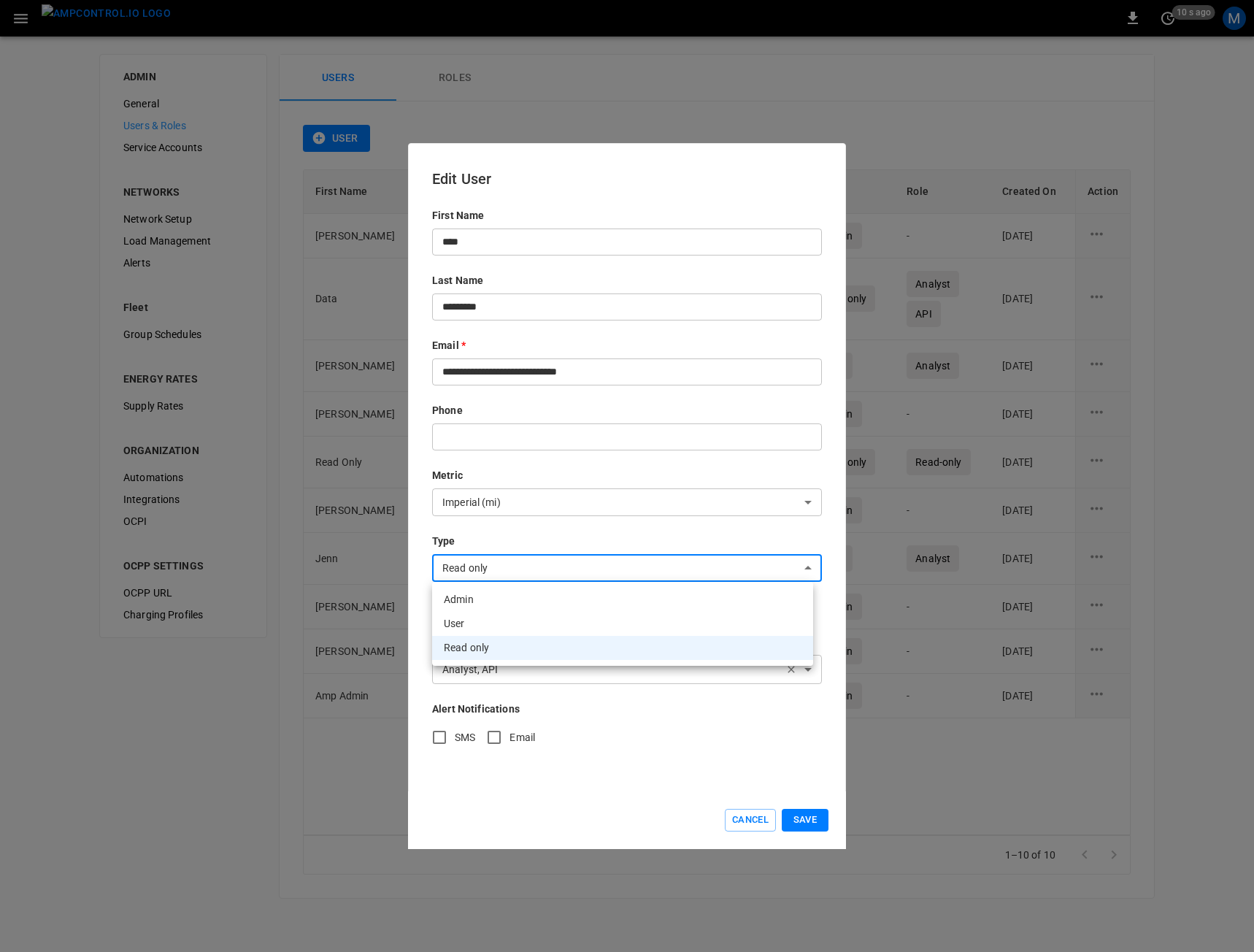
click at [589, 554] on body "0 10 s ago M ADMIN General Users & Roles Service Accounts NETWORKS Network Setu…" at bounding box center [627, 458] width 1254 height 916
click at [588, 563] on div at bounding box center [627, 476] width 1254 height 952
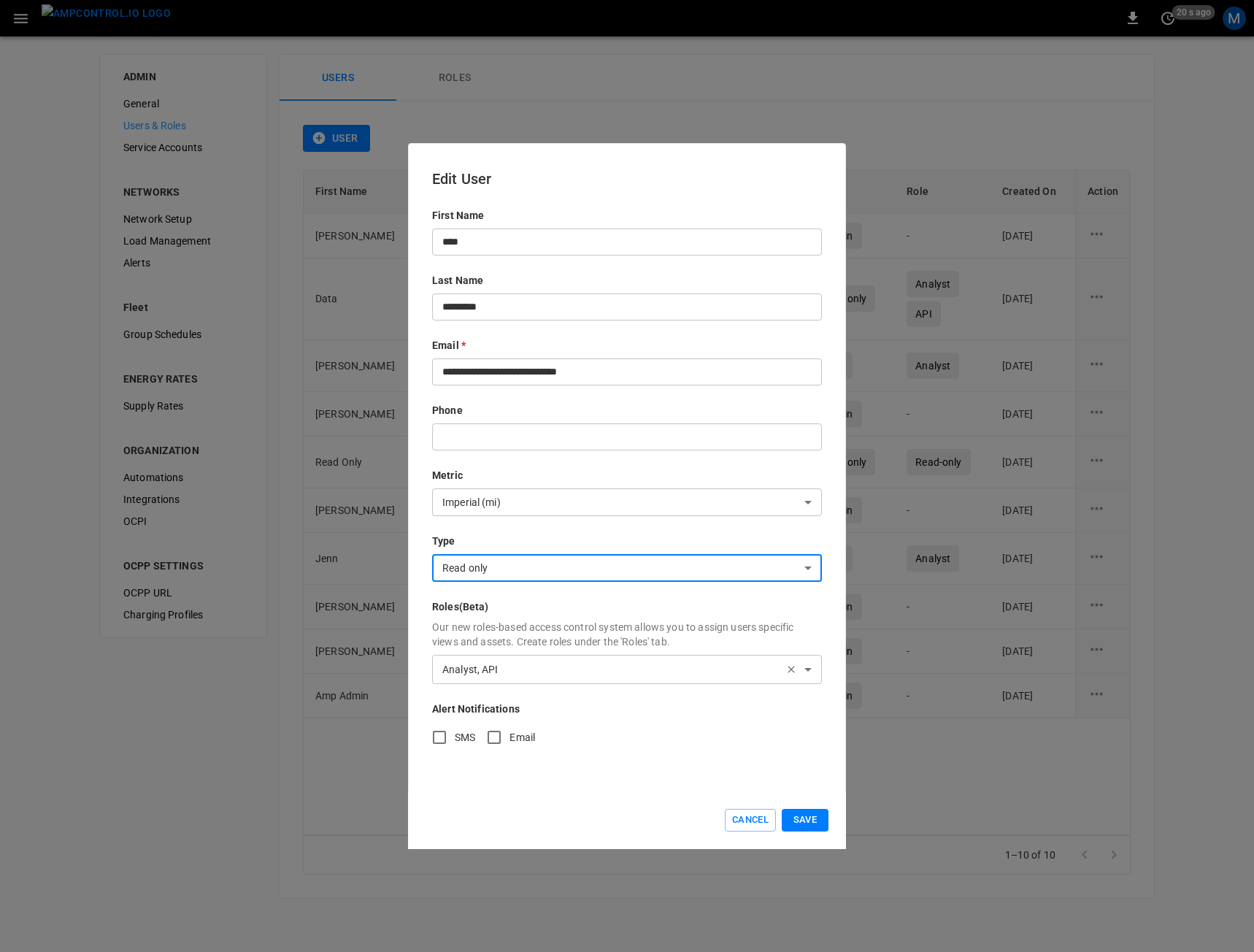
click at [597, 376] on input "**********" at bounding box center [627, 372] width 390 height 27
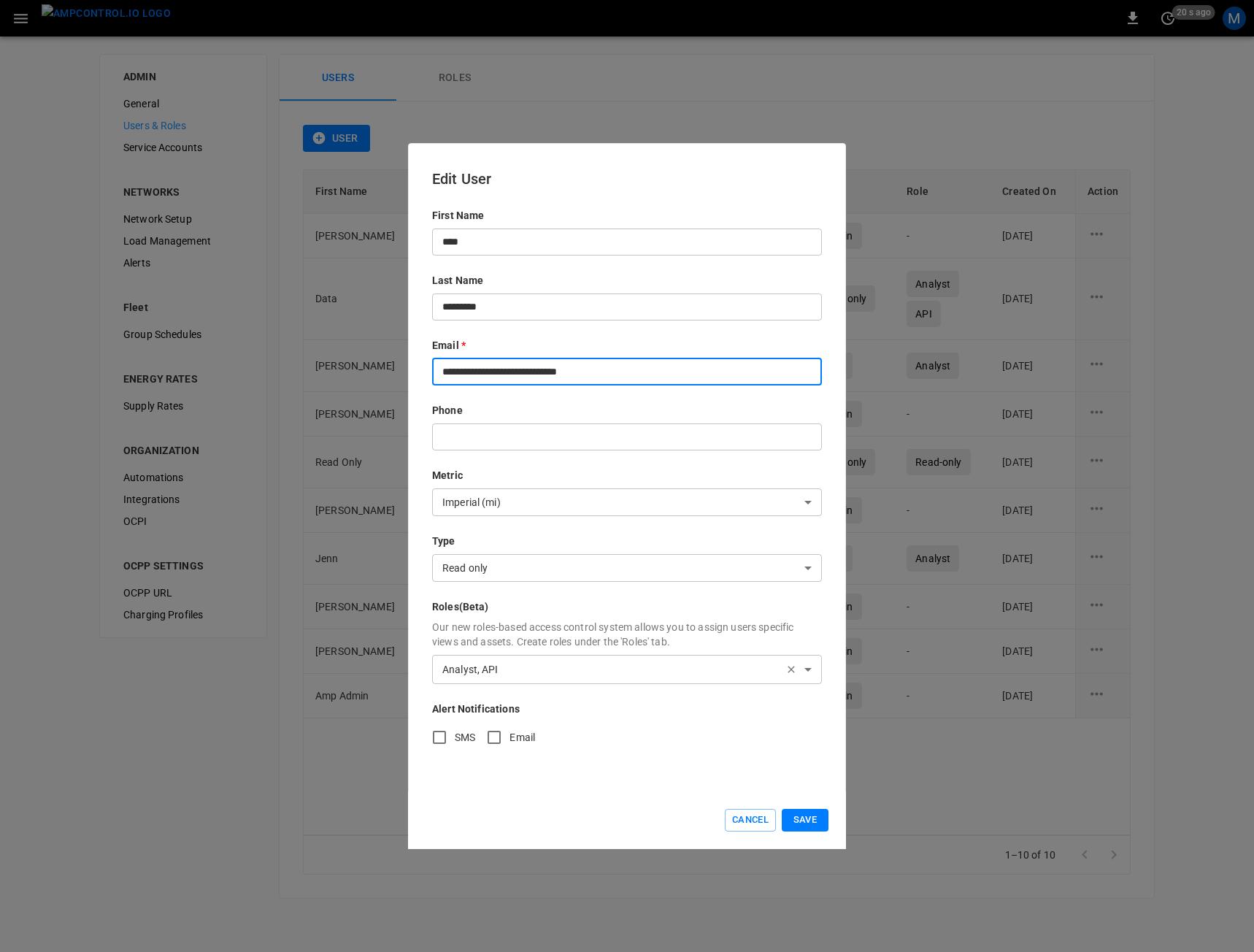
click at [599, 674] on body "0 20 s ago M ADMIN General Users & Roles Service Accounts NETWORKS Network Setu…" at bounding box center [627, 458] width 1254 height 916
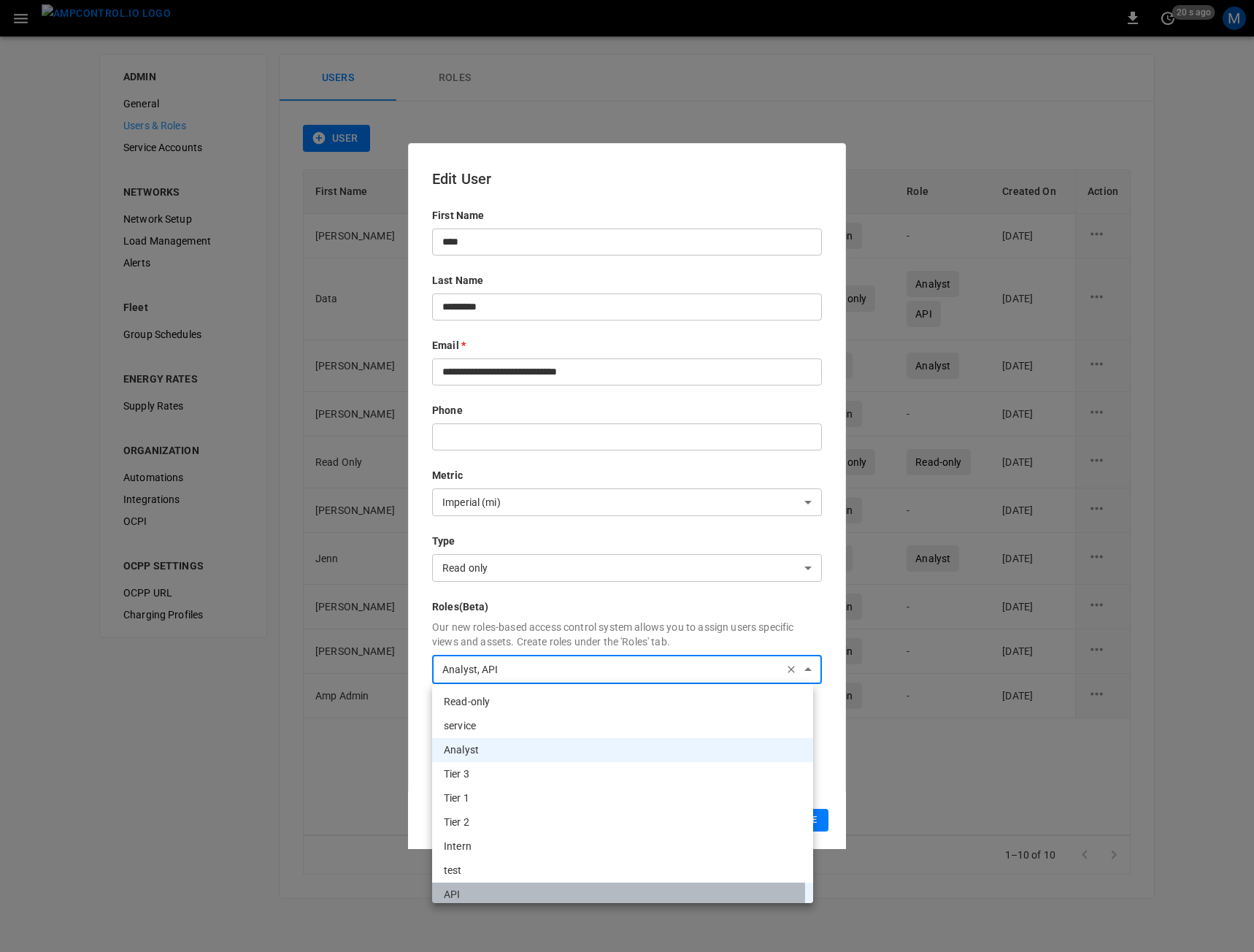
click at [499, 893] on li "API" at bounding box center [623, 894] width 381 height 24
type input "**********"
click at [822, 642] on div at bounding box center [627, 476] width 1254 height 952
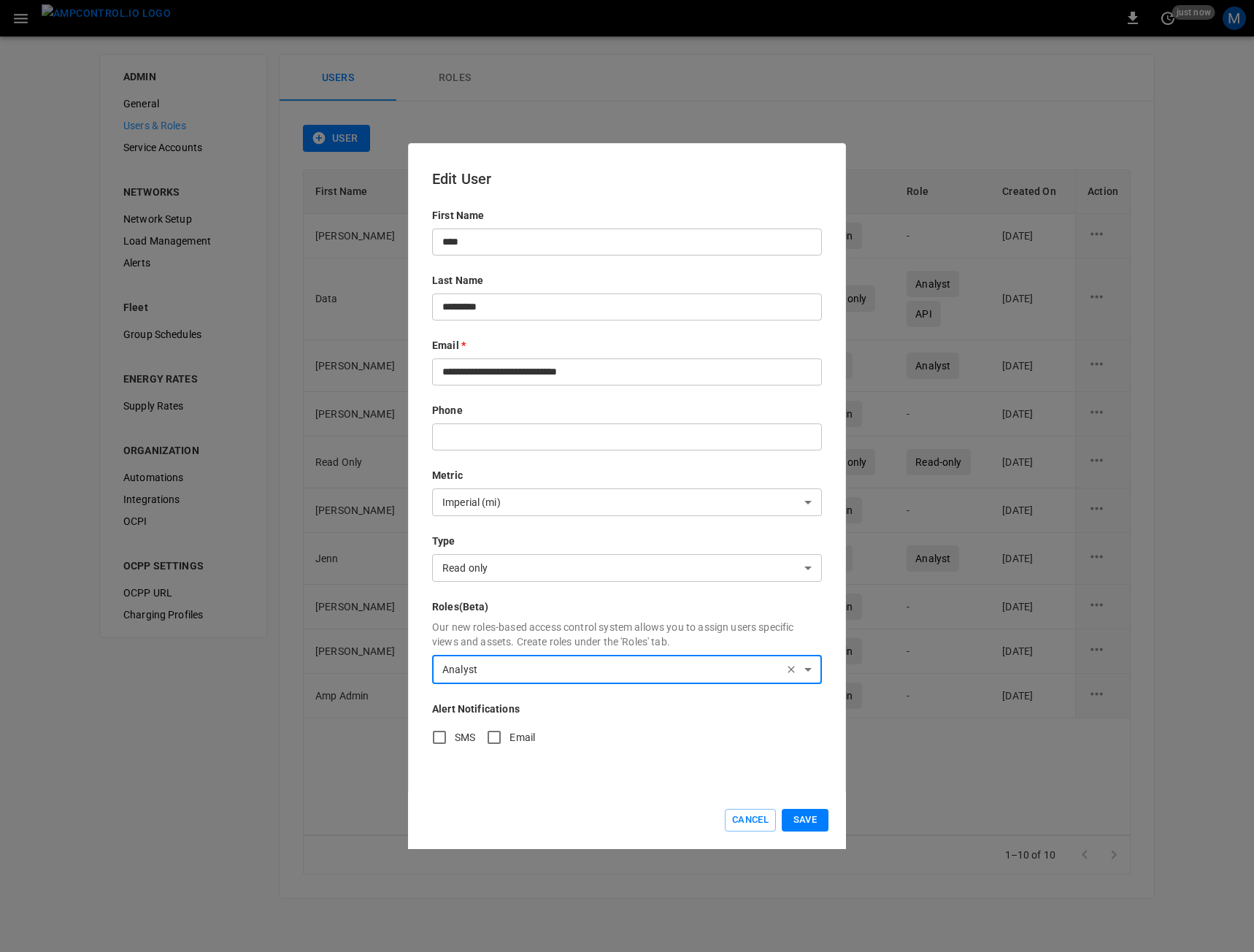
click at [814, 822] on button "Save" at bounding box center [805, 820] width 47 height 23
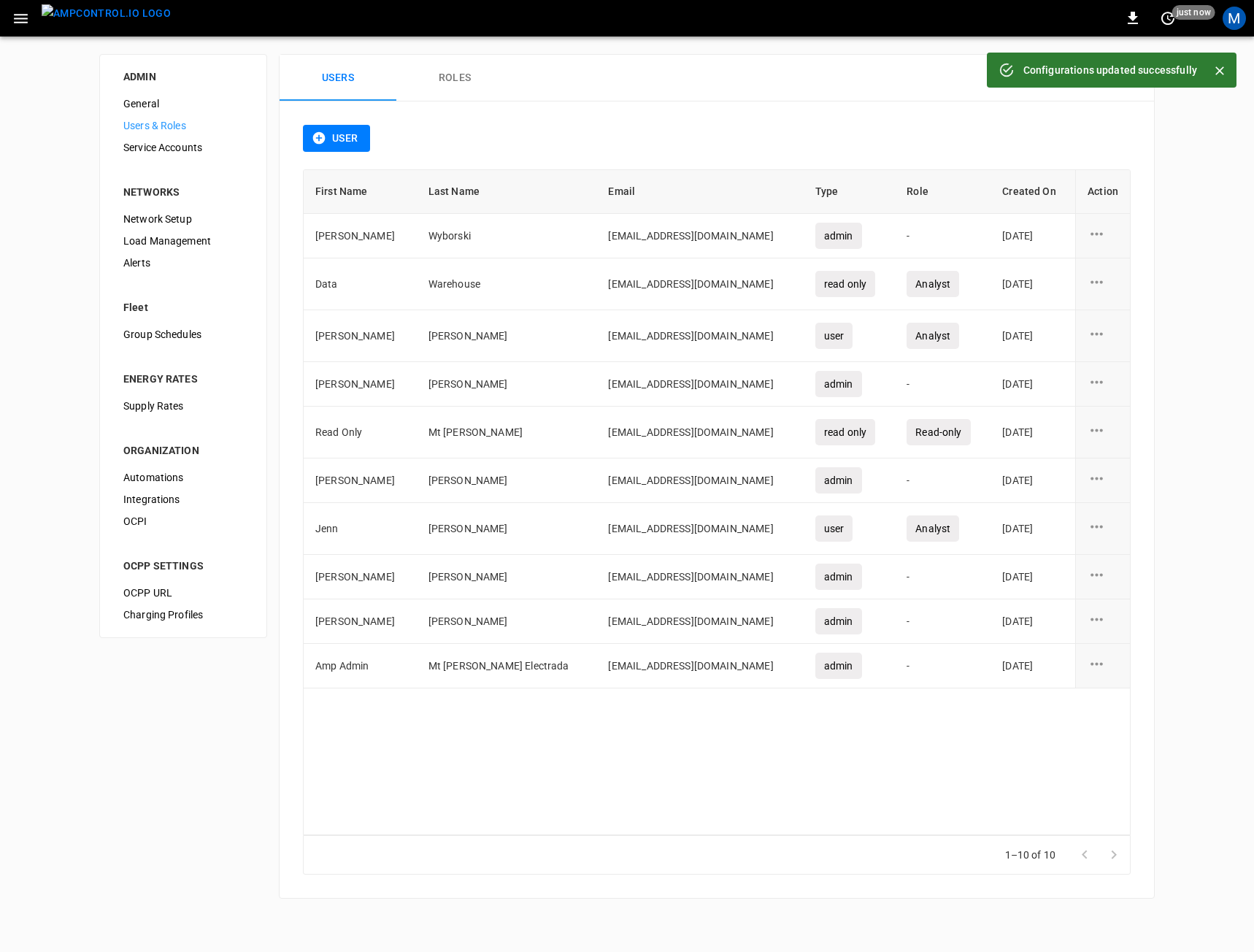
click at [435, 84] on button "Roles" at bounding box center [455, 78] width 117 height 47
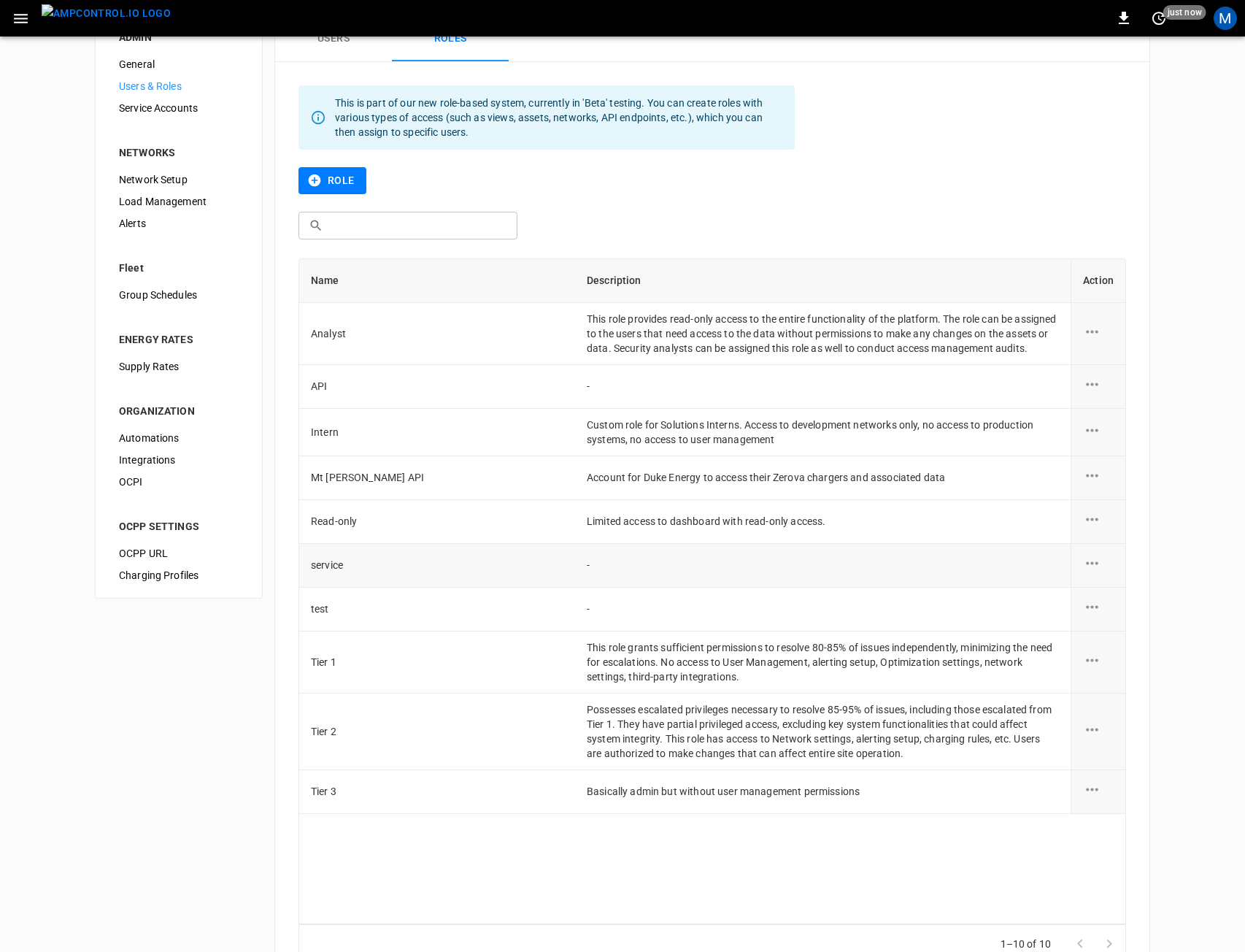
scroll to position [73, 0]
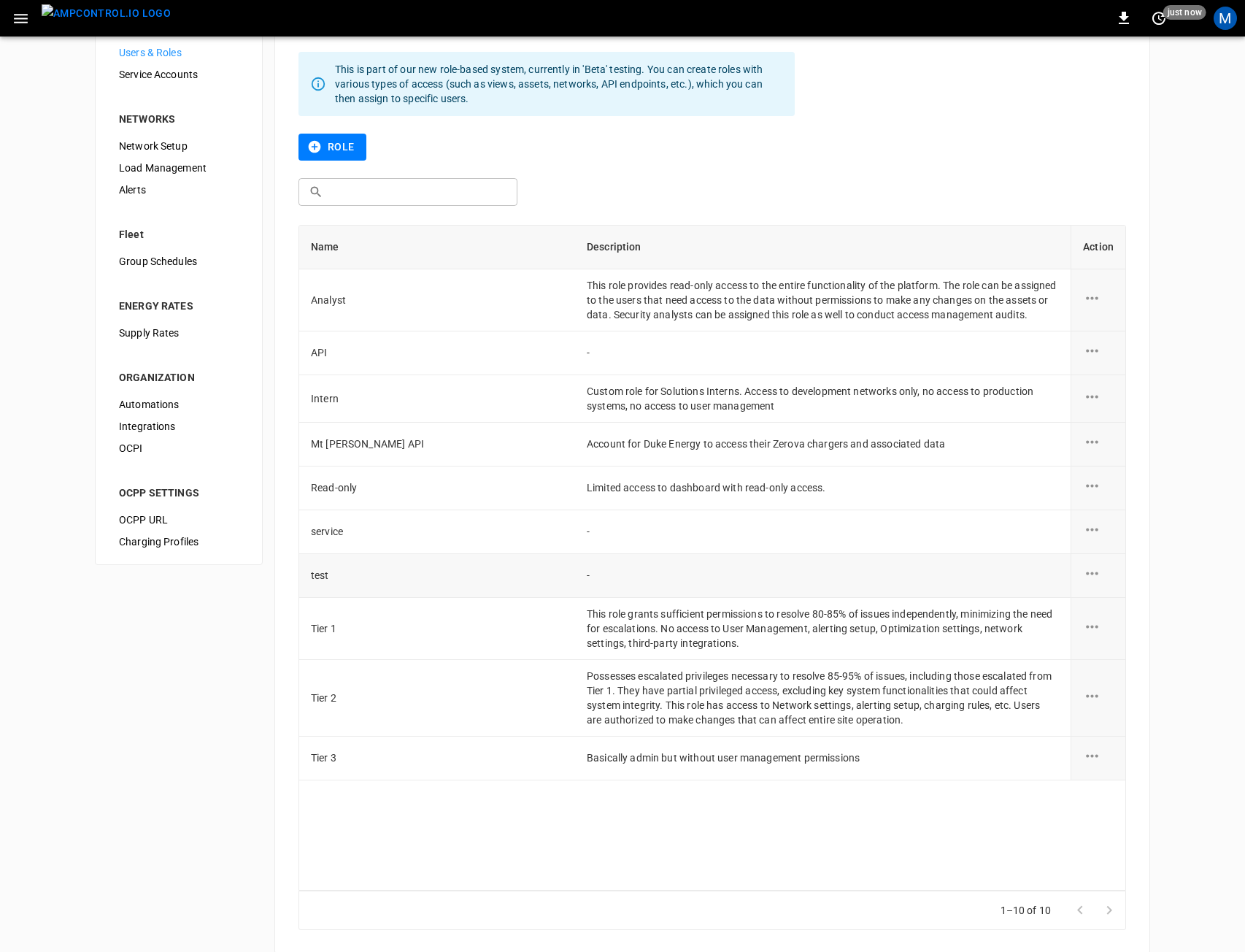
click at [1093, 583] on icon "role action options" at bounding box center [1092, 573] width 19 height 19
click at [1108, 621] on li "Delete" at bounding box center [1110, 620] width 52 height 24
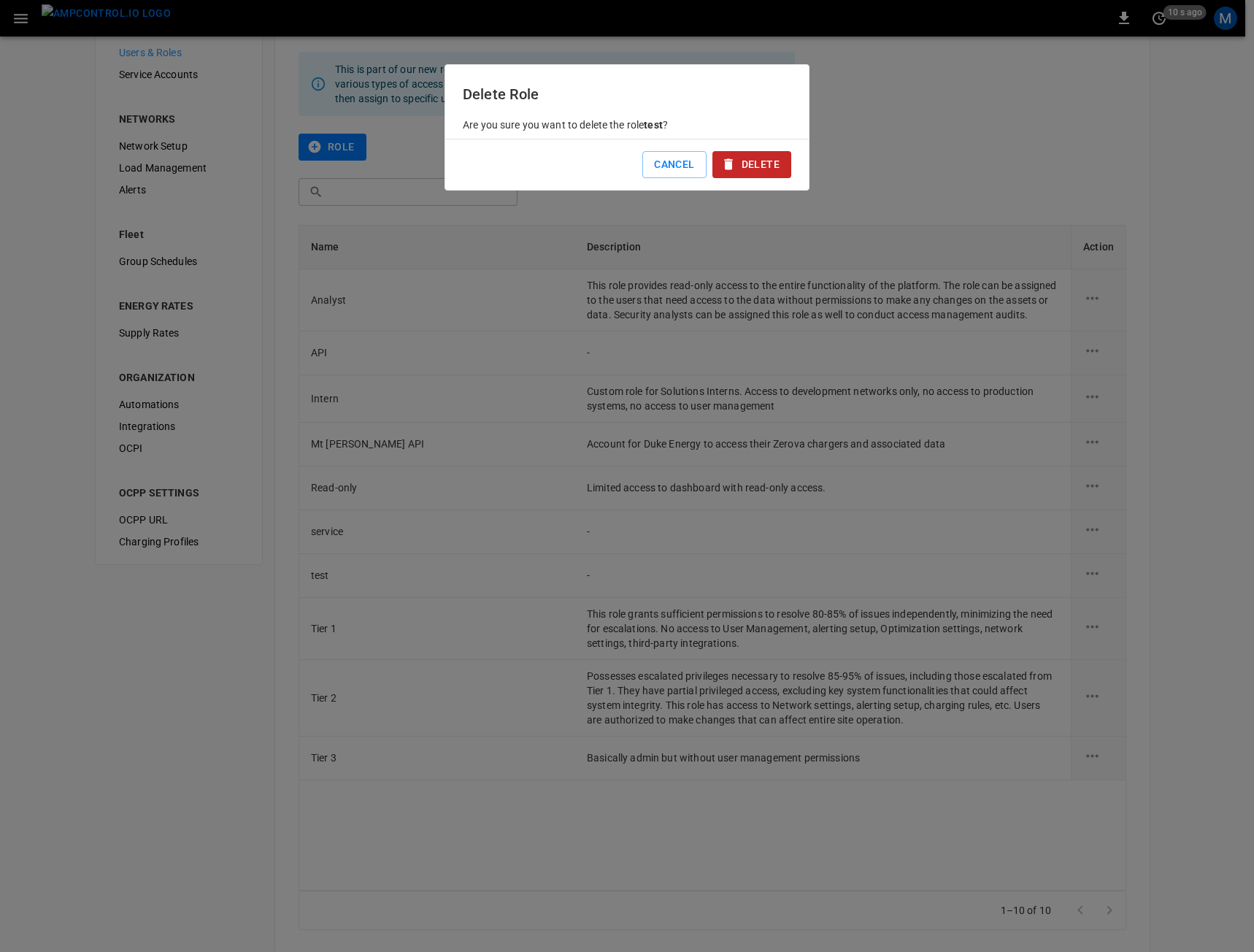
click at [753, 161] on button "Delete" at bounding box center [751, 164] width 78 height 27
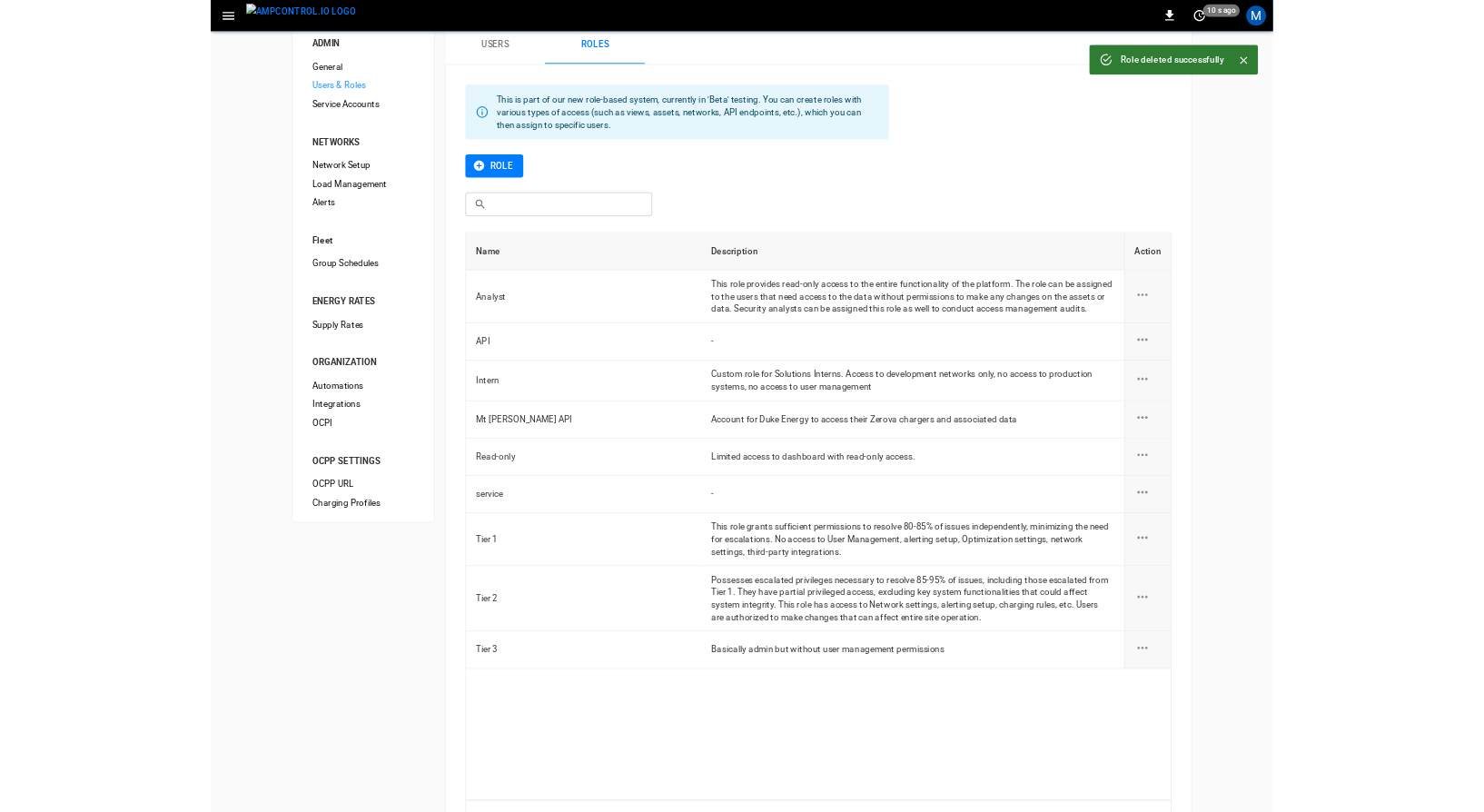
scroll to position [0, 0]
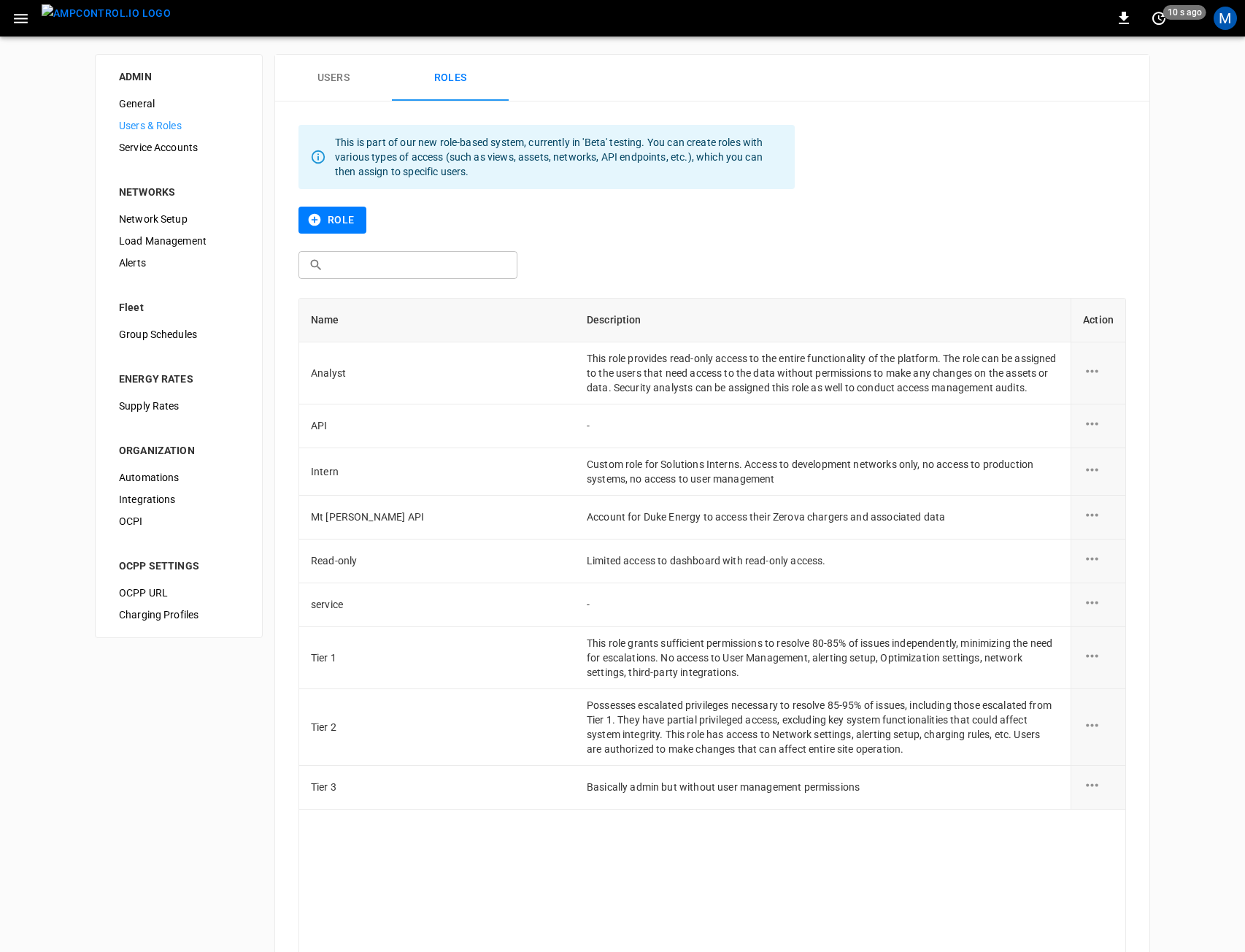
click at [320, 89] on button "Users" at bounding box center [334, 78] width 117 height 47
